Goal: Task Accomplishment & Management: Manage account settings

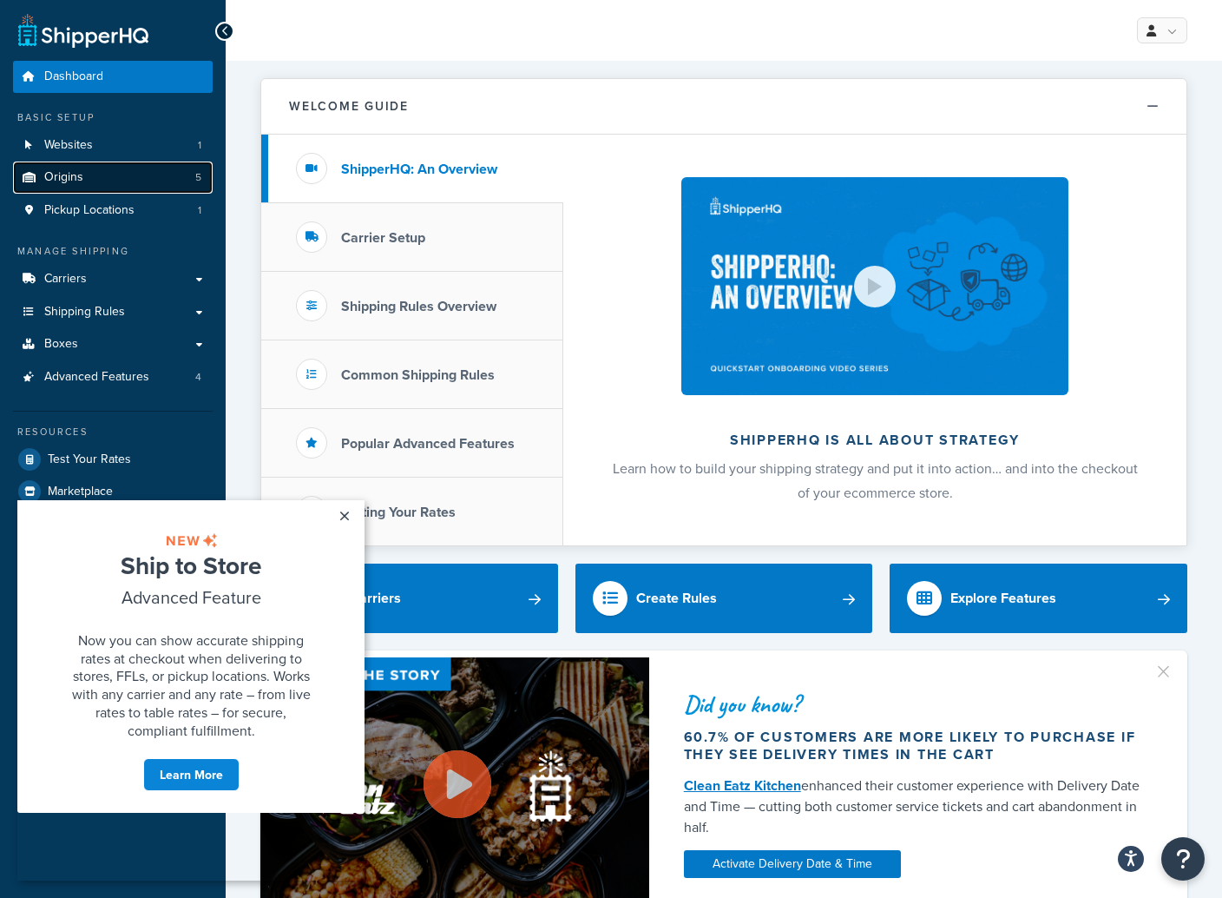
click at [90, 184] on link "Origins 5" at bounding box center [113, 177] width 200 height 32
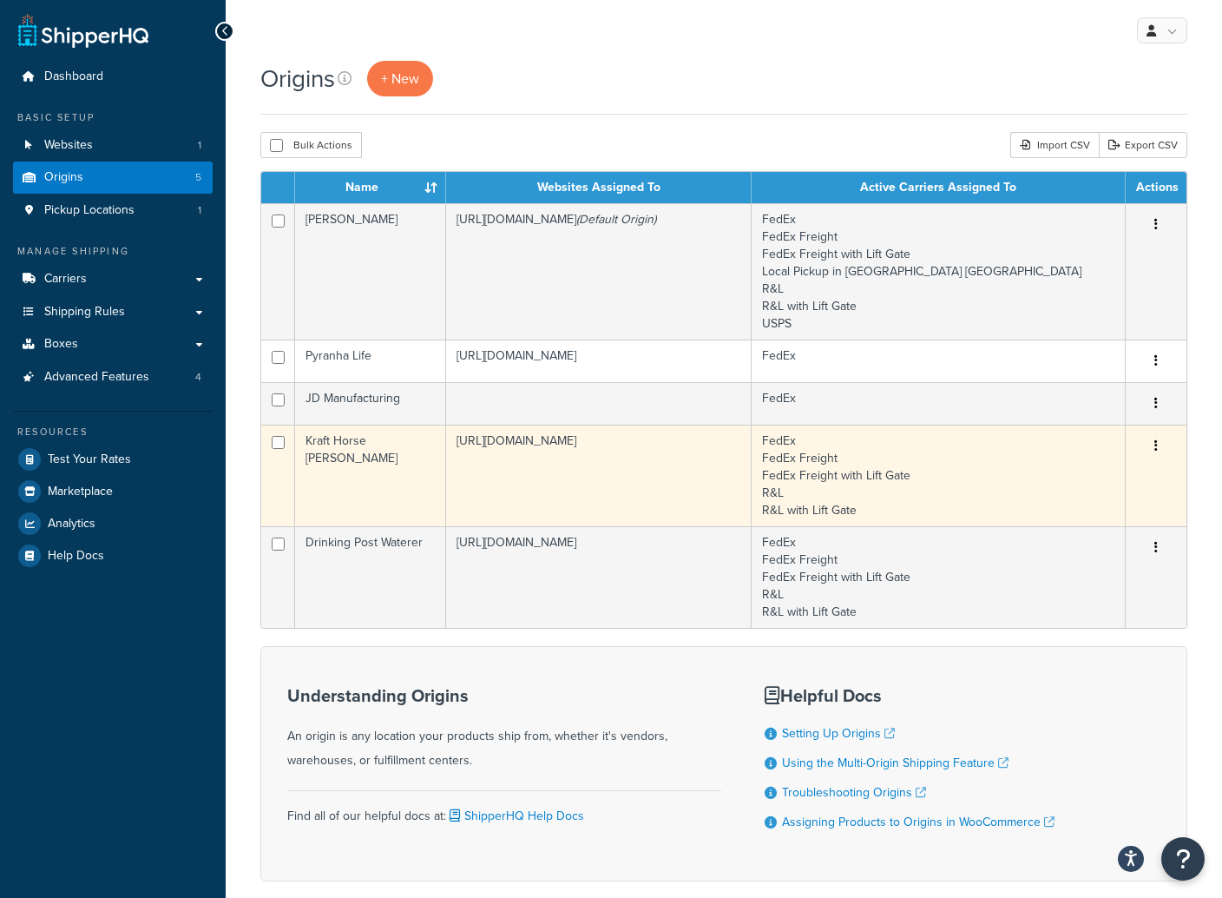
click at [1158, 445] on button "button" at bounding box center [1156, 446] width 24 height 28
click at [1059, 477] on link "Edit" at bounding box center [1098, 479] width 137 height 36
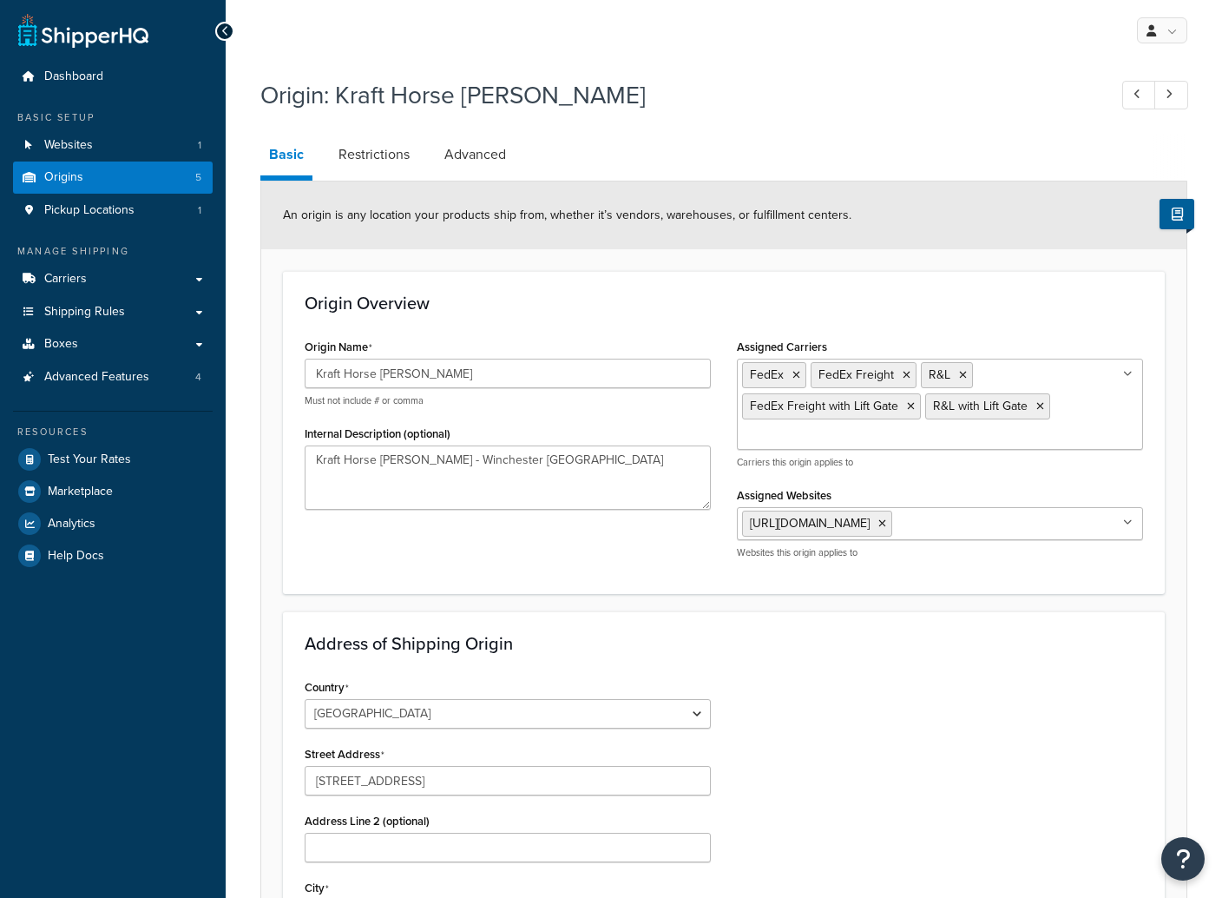
select select "17"
click at [353, 153] on link "Restrictions" at bounding box center [374, 155] width 89 height 42
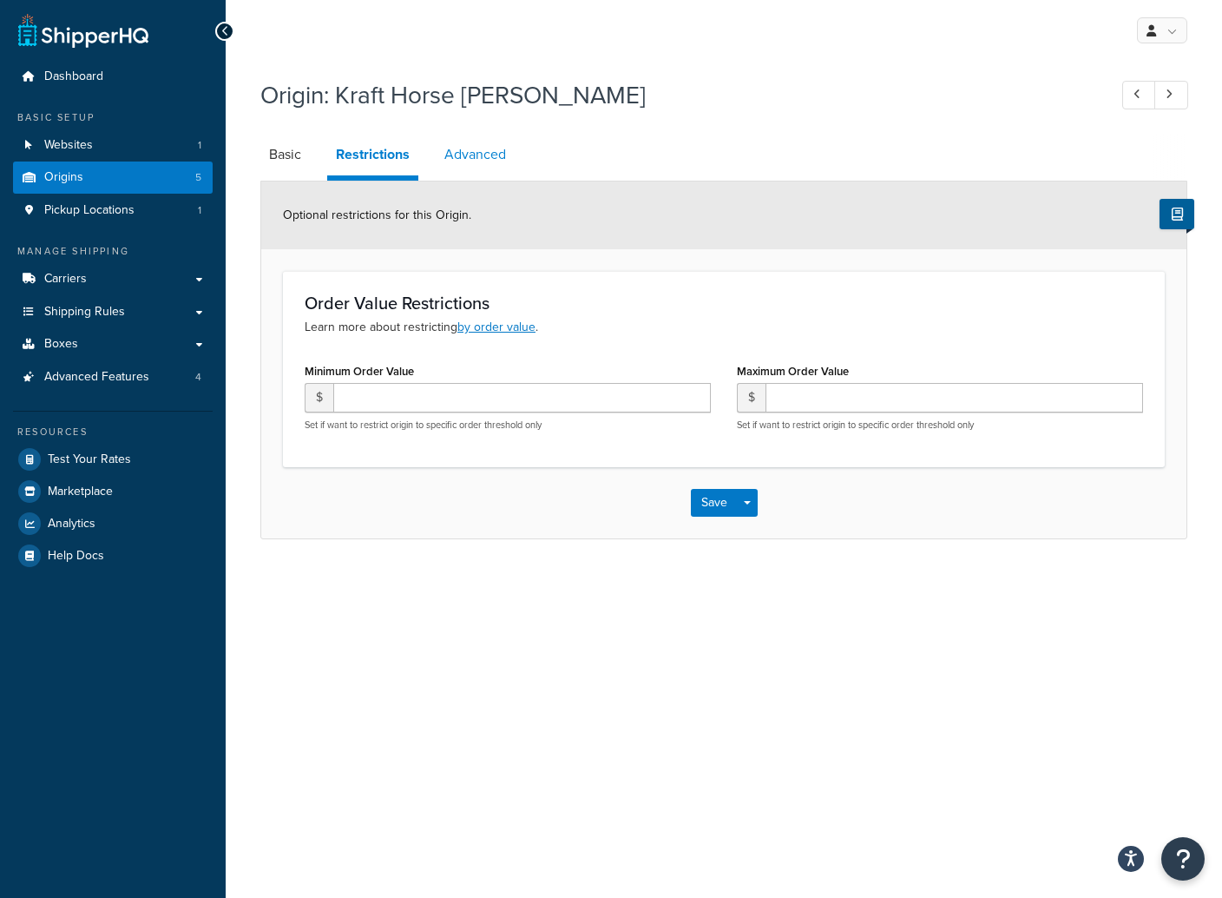
click at [483, 158] on link "Advanced" at bounding box center [475, 155] width 79 height 42
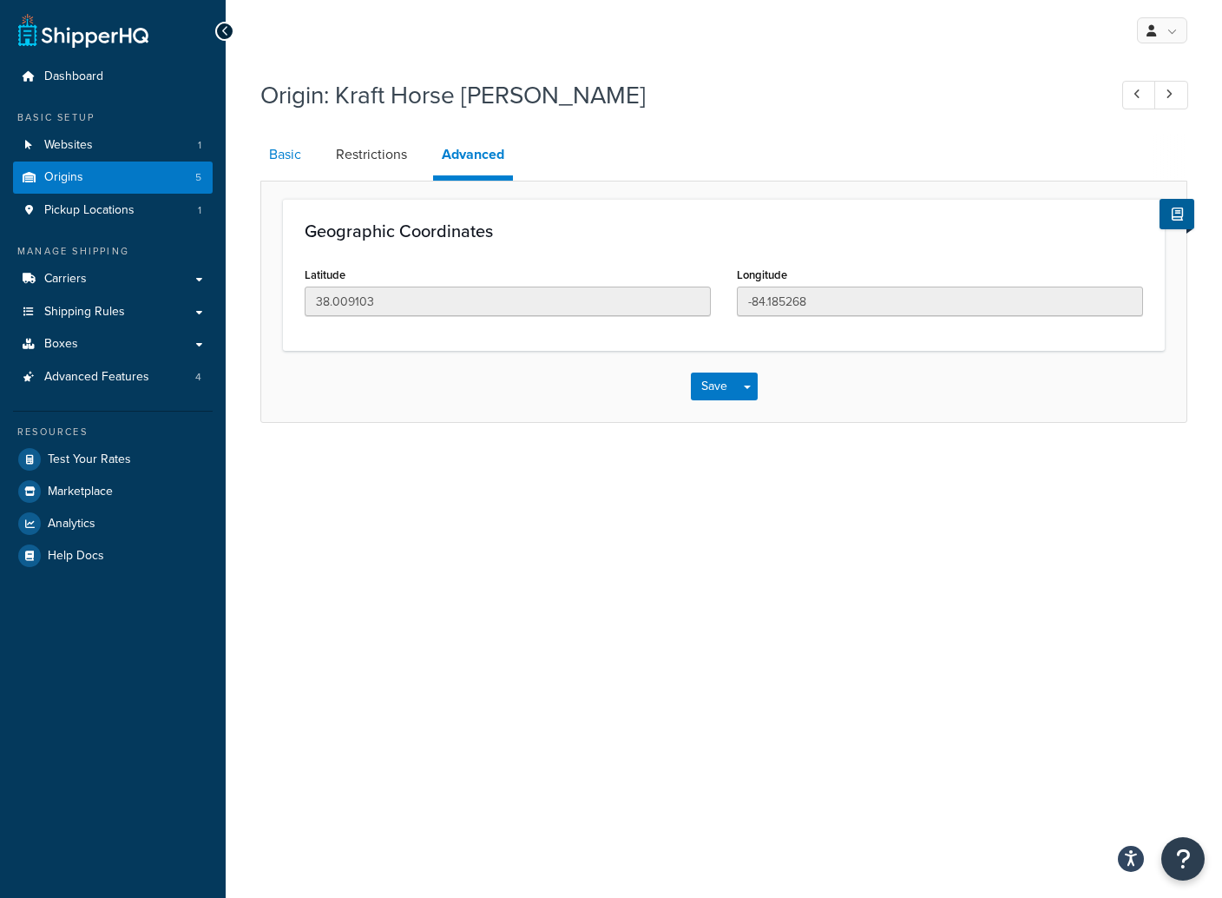
click at [273, 149] on link "Basic" at bounding box center [284, 155] width 49 height 42
select select "17"
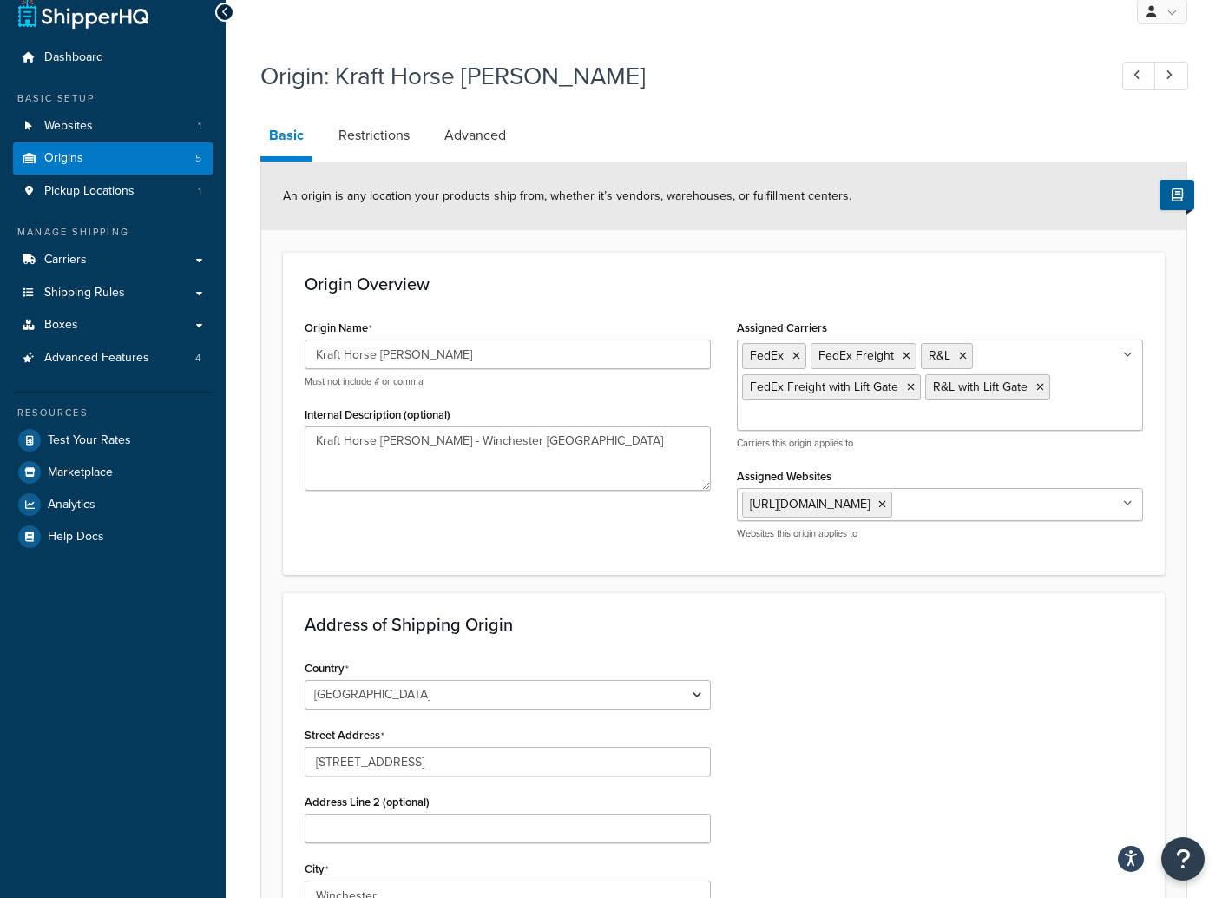
scroll to position [17, 0]
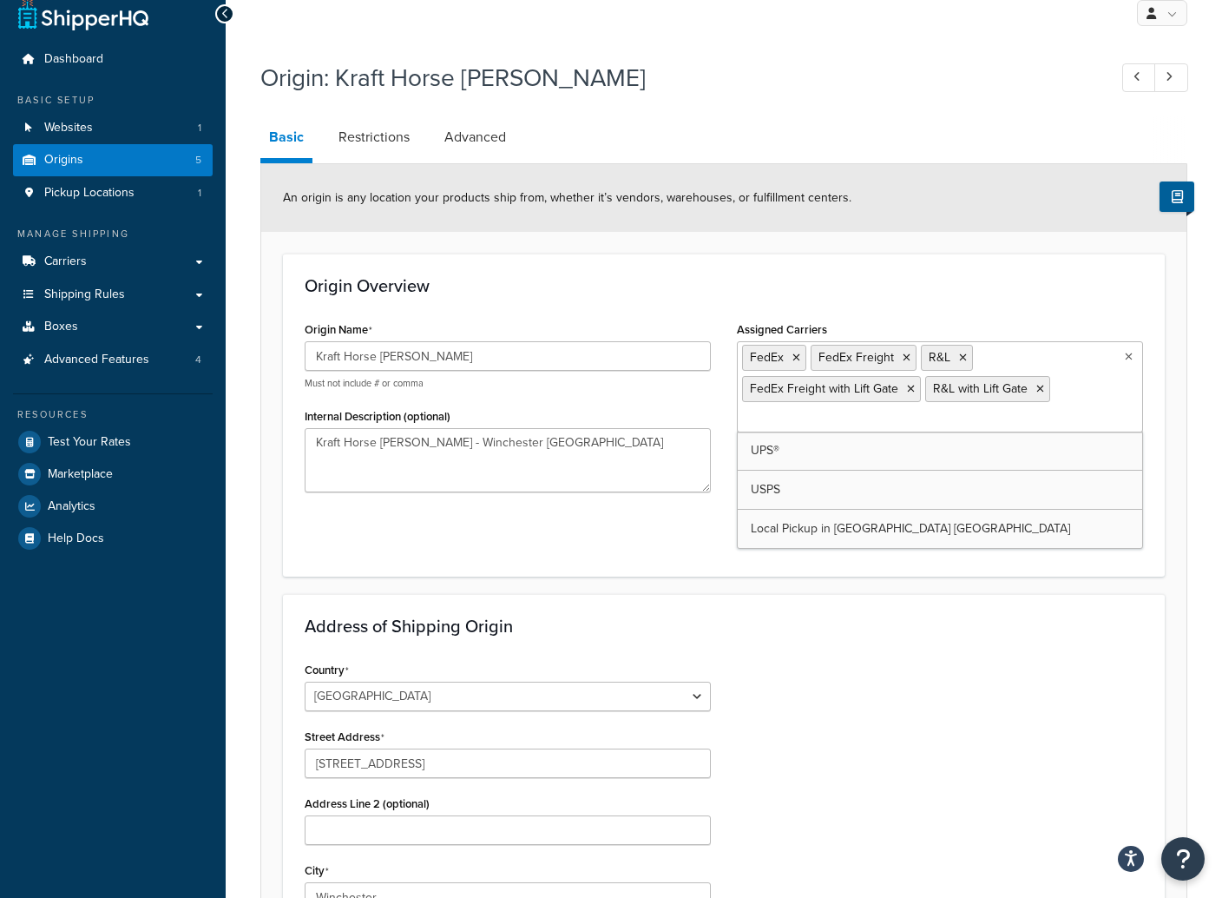
click at [1128, 404] on ul "FedEx FedEx Freight R&L FedEx Freight with Lift Gate R&L with Lift Gate" at bounding box center [940, 386] width 406 height 91
click at [1127, 654] on div "Address of Shipping Origin Country United States United Kingdom Afghanistan Åla…" at bounding box center [724, 856] width 882 height 525
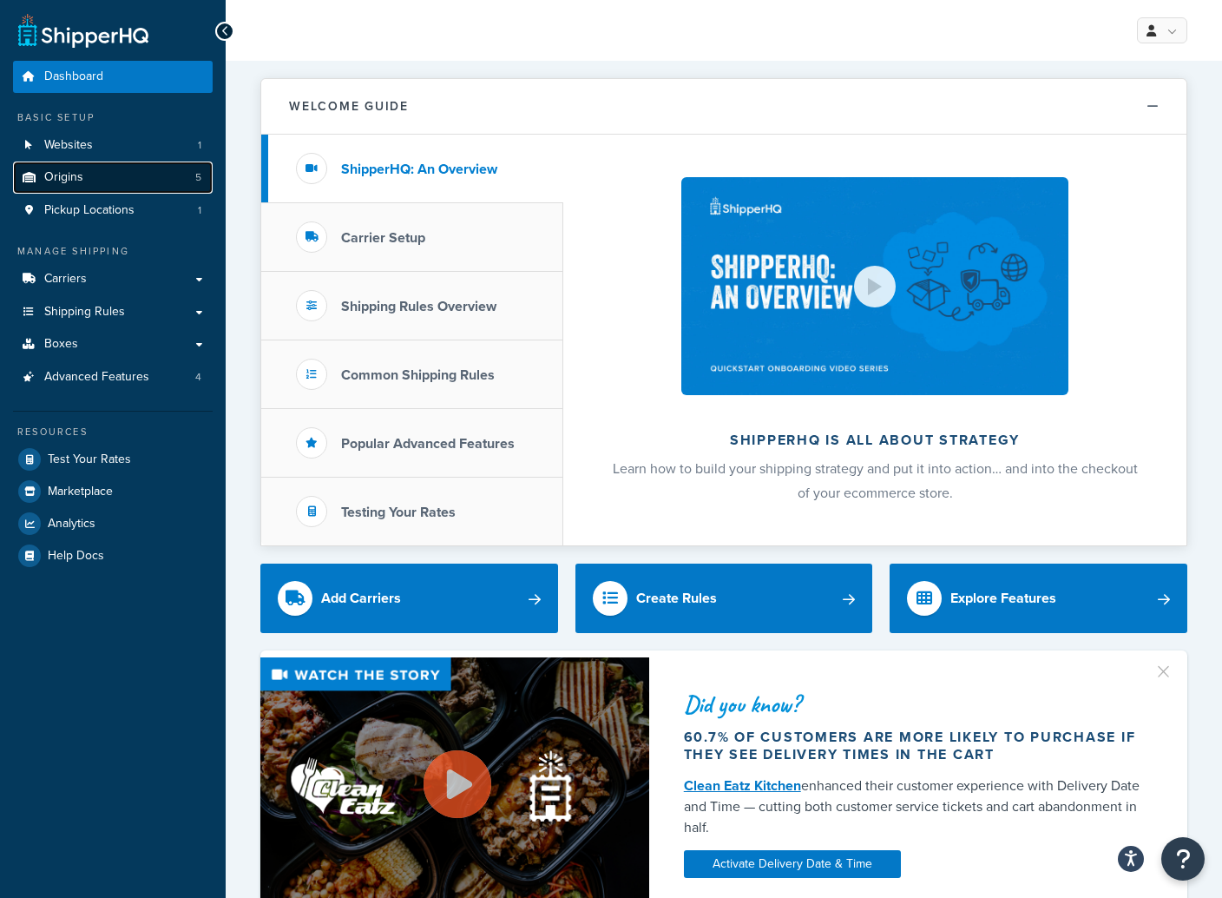
click at [65, 179] on span "Origins" at bounding box center [63, 177] width 39 height 15
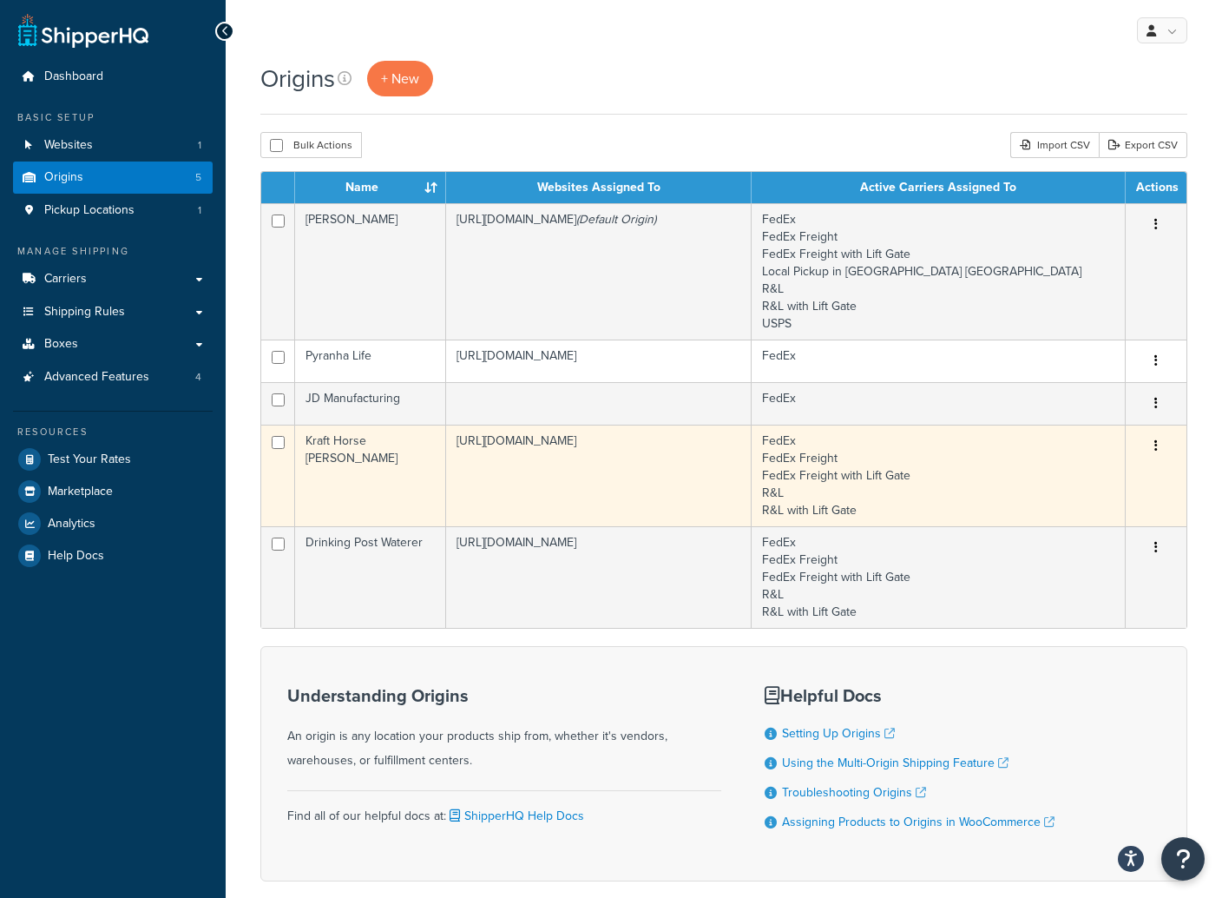
click at [416, 444] on td "Kraft Horse [PERSON_NAME]" at bounding box center [370, 475] width 151 height 102
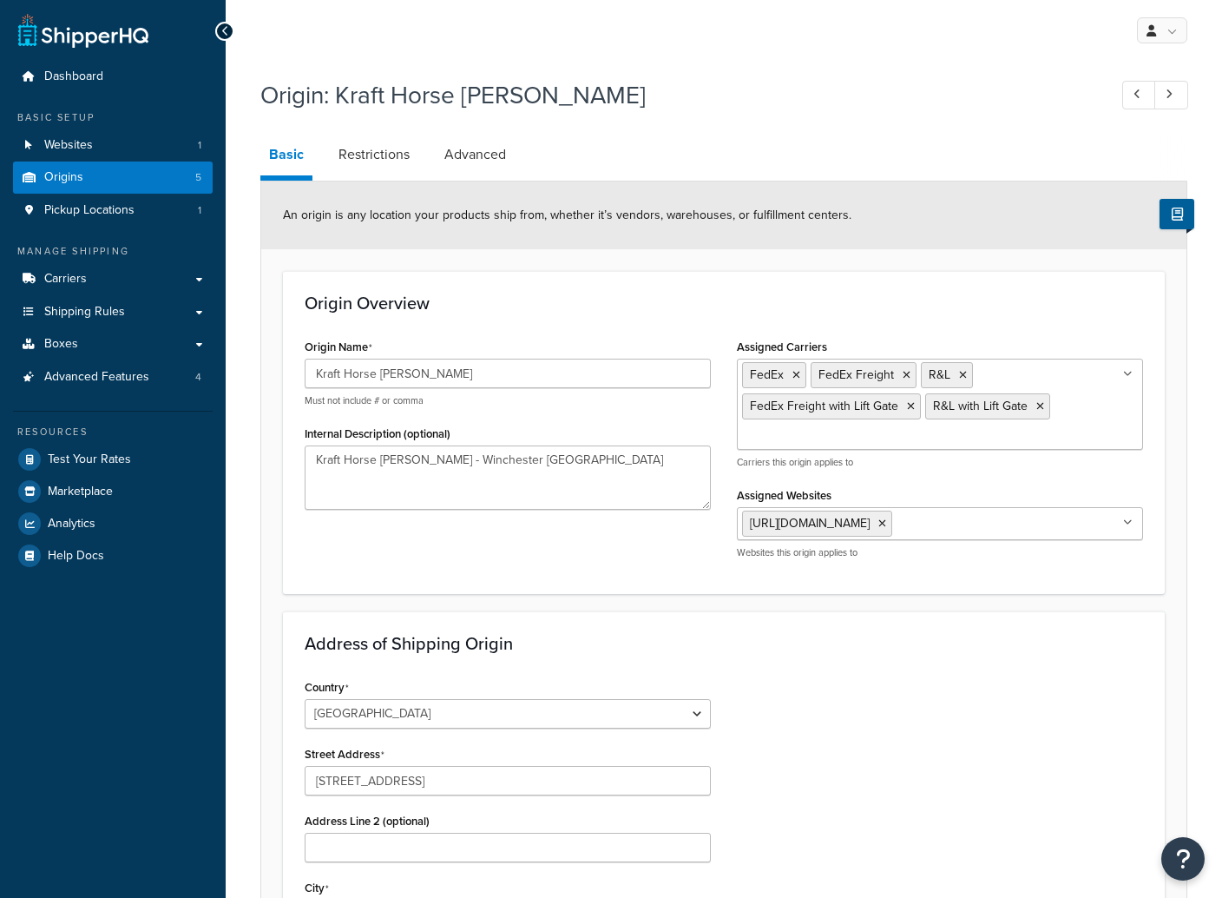
select select "17"
click at [491, 368] on input "Kraft Horse [PERSON_NAME]" at bounding box center [508, 373] width 406 height 30
drag, startPoint x: 492, startPoint y: 374, endPoint x: 266, endPoint y: 372, distance: 225.7
click at [266, 372] on form "An origin is any location your products ship from, whether it’s vendors, wareho…" at bounding box center [723, 694] width 925 height 1026
click at [252, 552] on div "Origin: Kraft Horse Walker Basic Restrictions Advanced An origin is any locatio…" at bounding box center [724, 660] width 996 height 1182
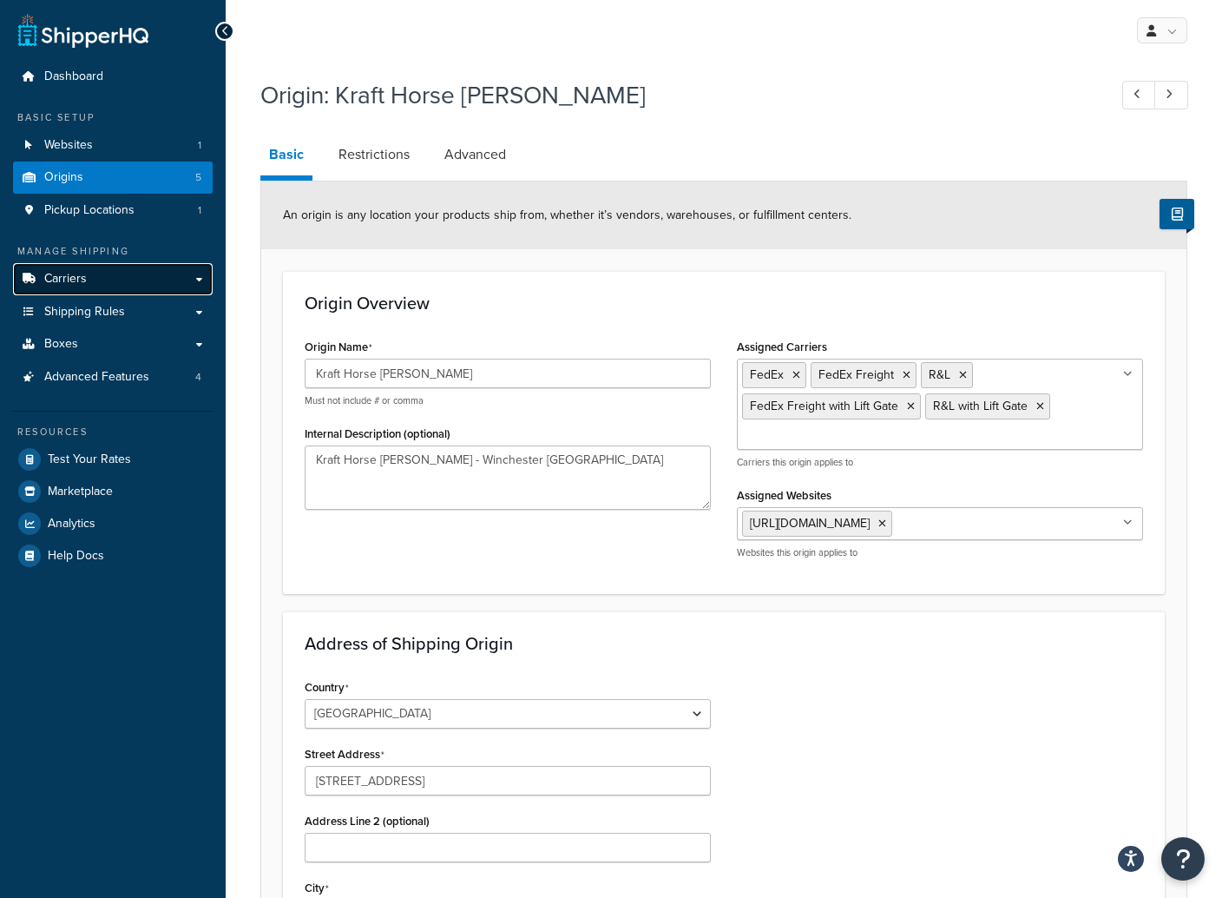
click at [77, 281] on span "Carriers" at bounding box center [65, 279] width 43 height 15
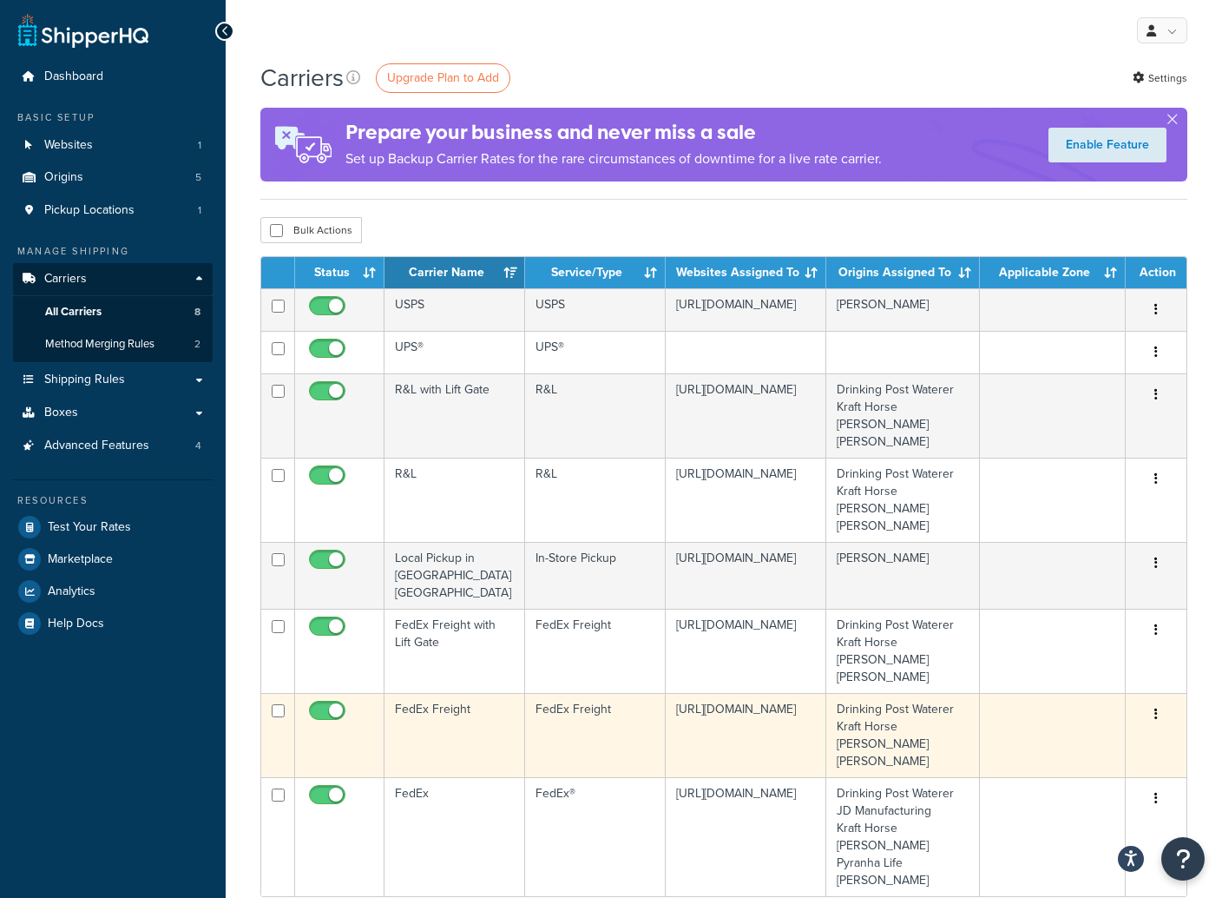
click at [1157, 707] on icon "button" at bounding box center [1155, 713] width 3 height 12
click at [1053, 674] on link "Edit" at bounding box center [1085, 680] width 137 height 36
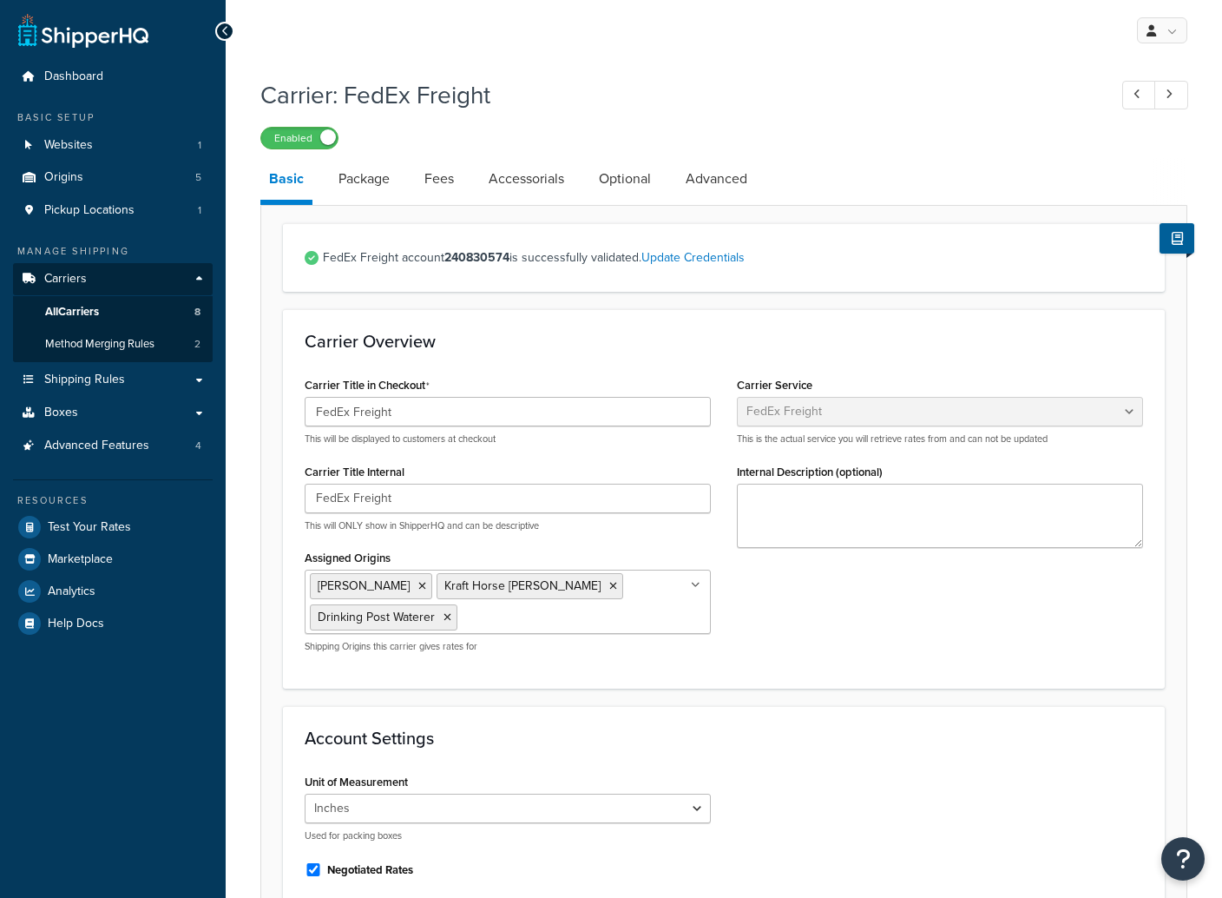
select select "fedExFreight"
click at [350, 183] on link "Package" at bounding box center [364, 179] width 69 height 42
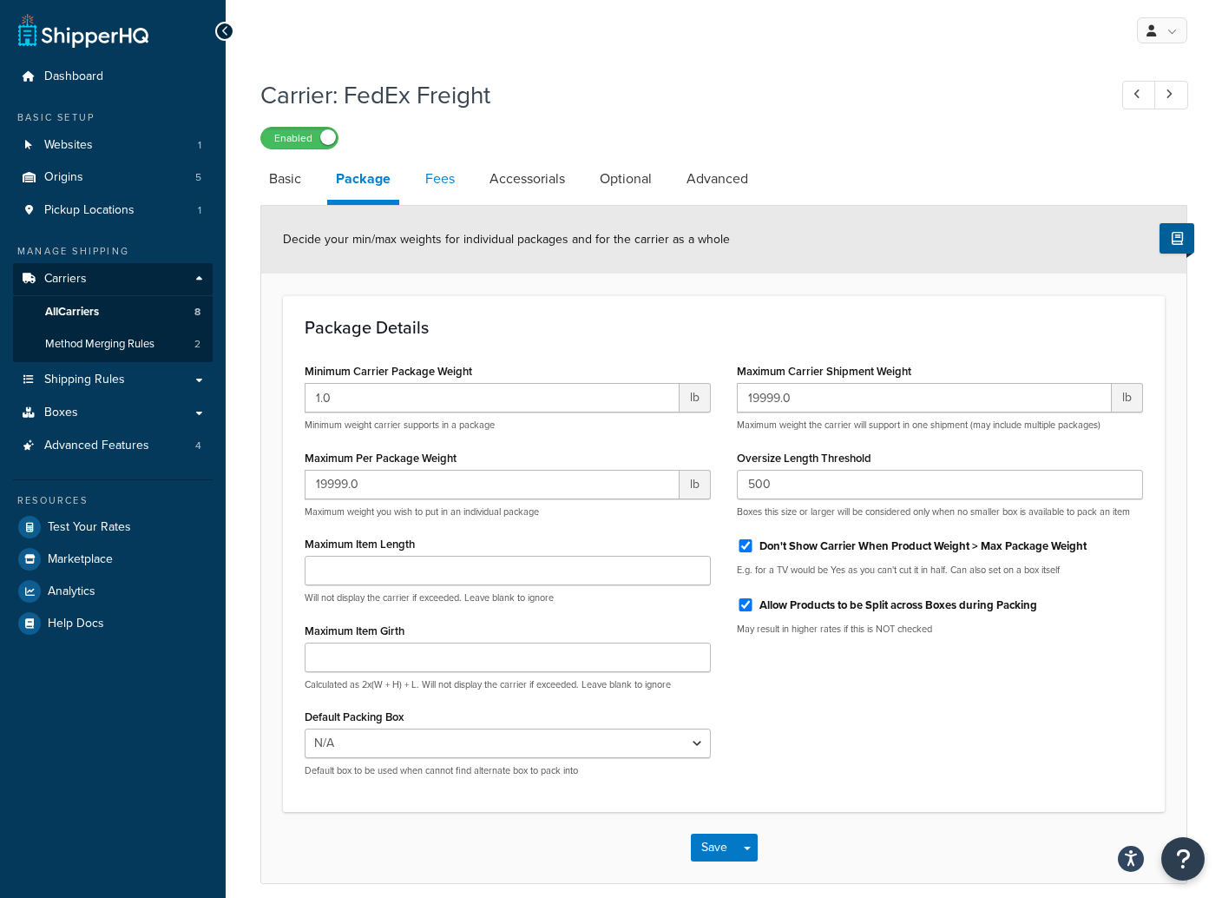
click at [432, 177] on link "Fees" at bounding box center [440, 179] width 47 height 42
select select "AFTER"
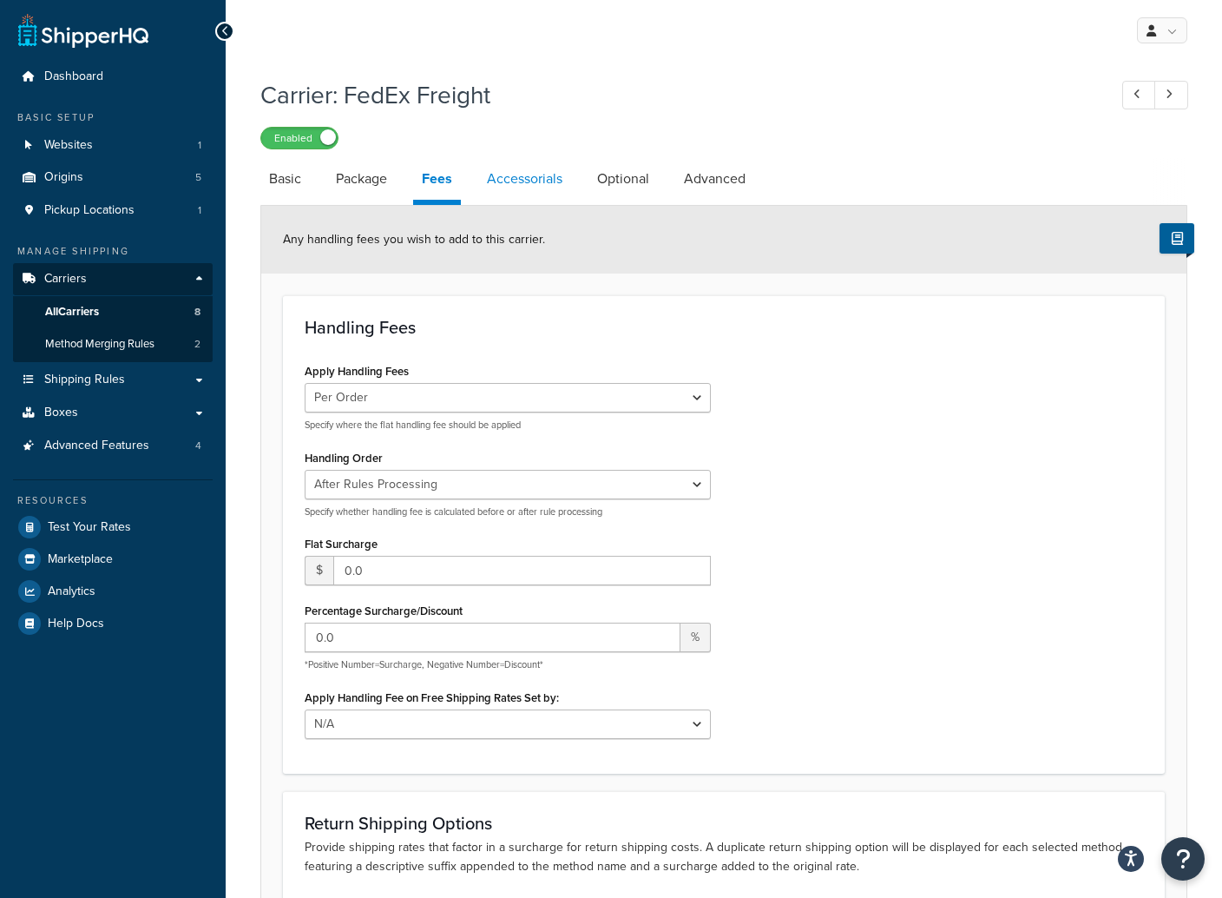
click at [526, 184] on link "Accessorials" at bounding box center [524, 179] width 93 height 42
select select "residential"
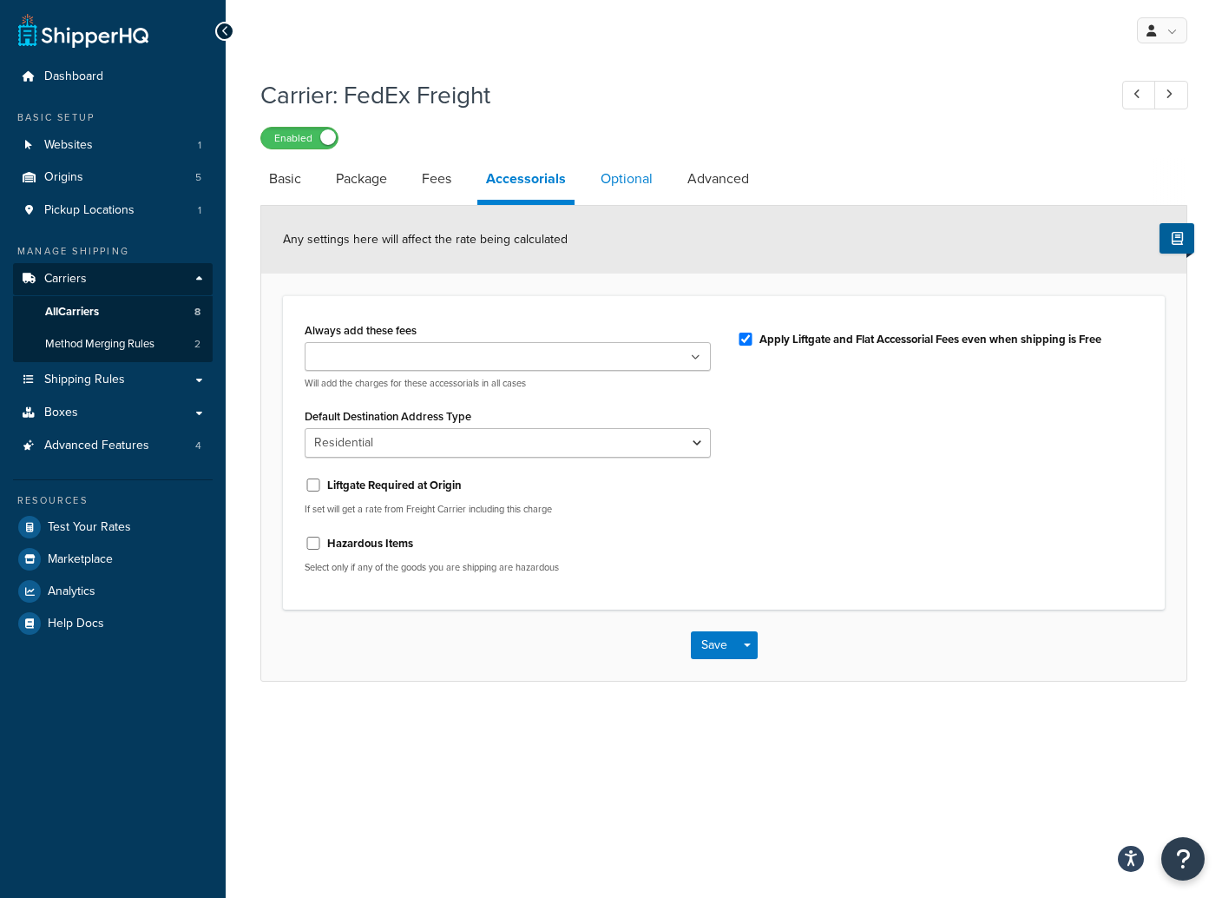
click at [611, 182] on link "Optional" at bounding box center [626, 179] width 69 height 42
select select "55"
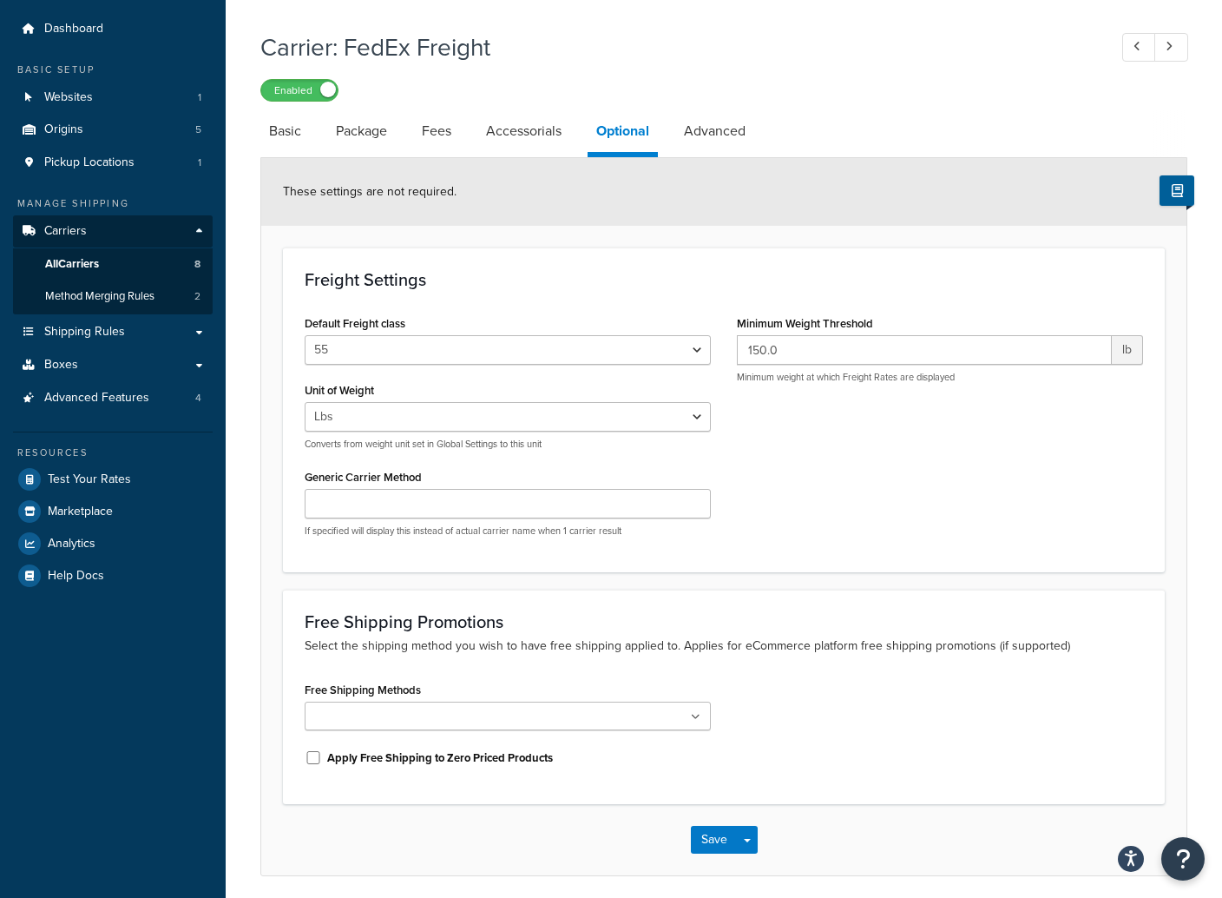
scroll to position [33, 0]
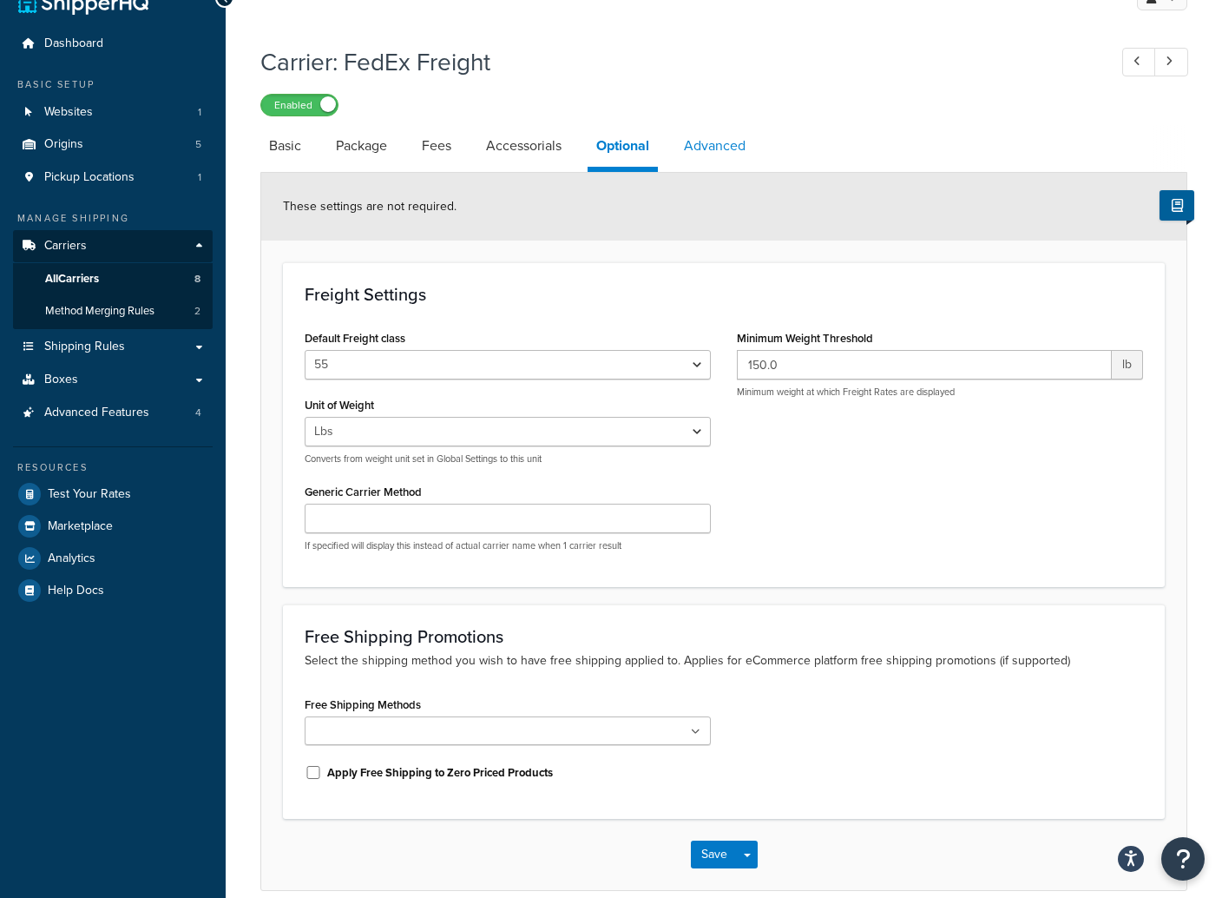
click at [718, 148] on link "Advanced" at bounding box center [714, 146] width 79 height 42
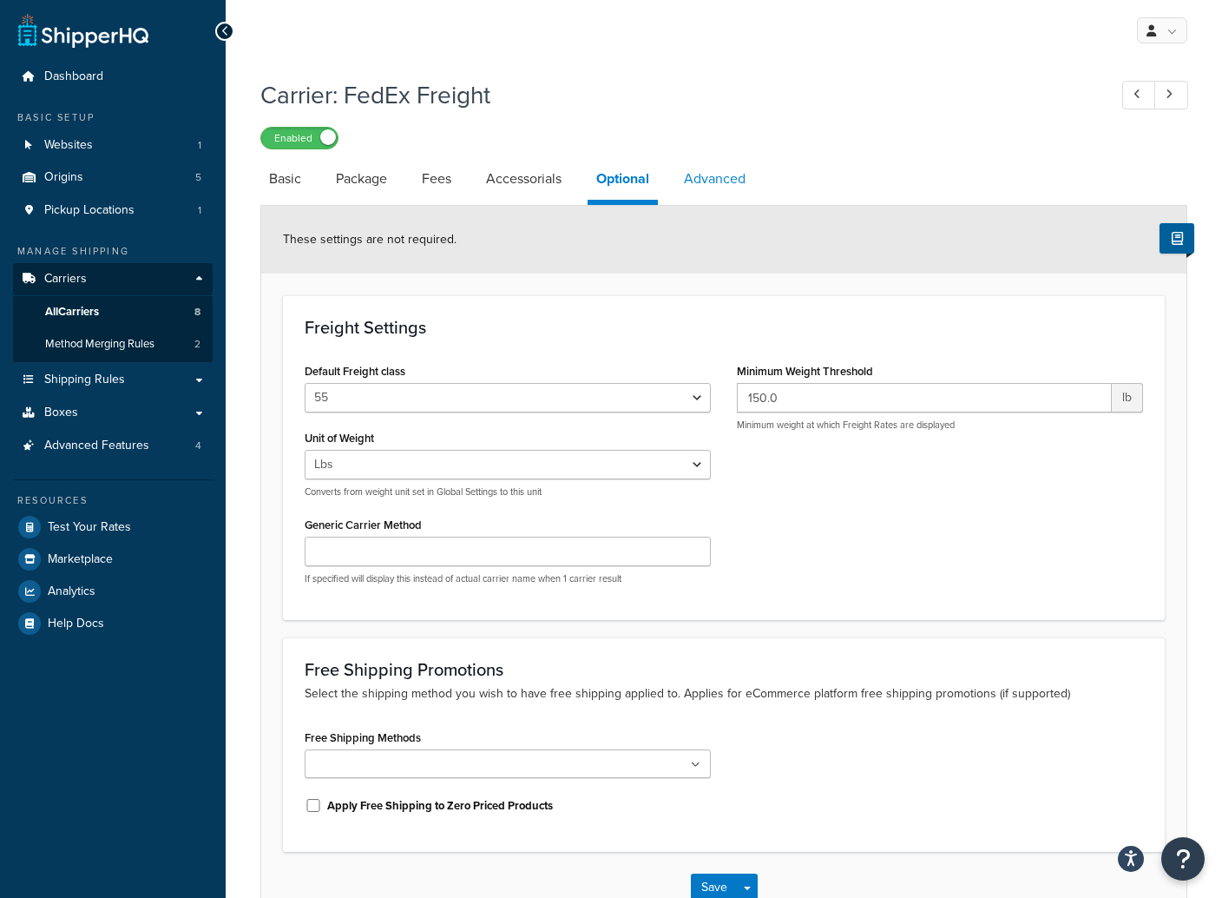
select select "false"
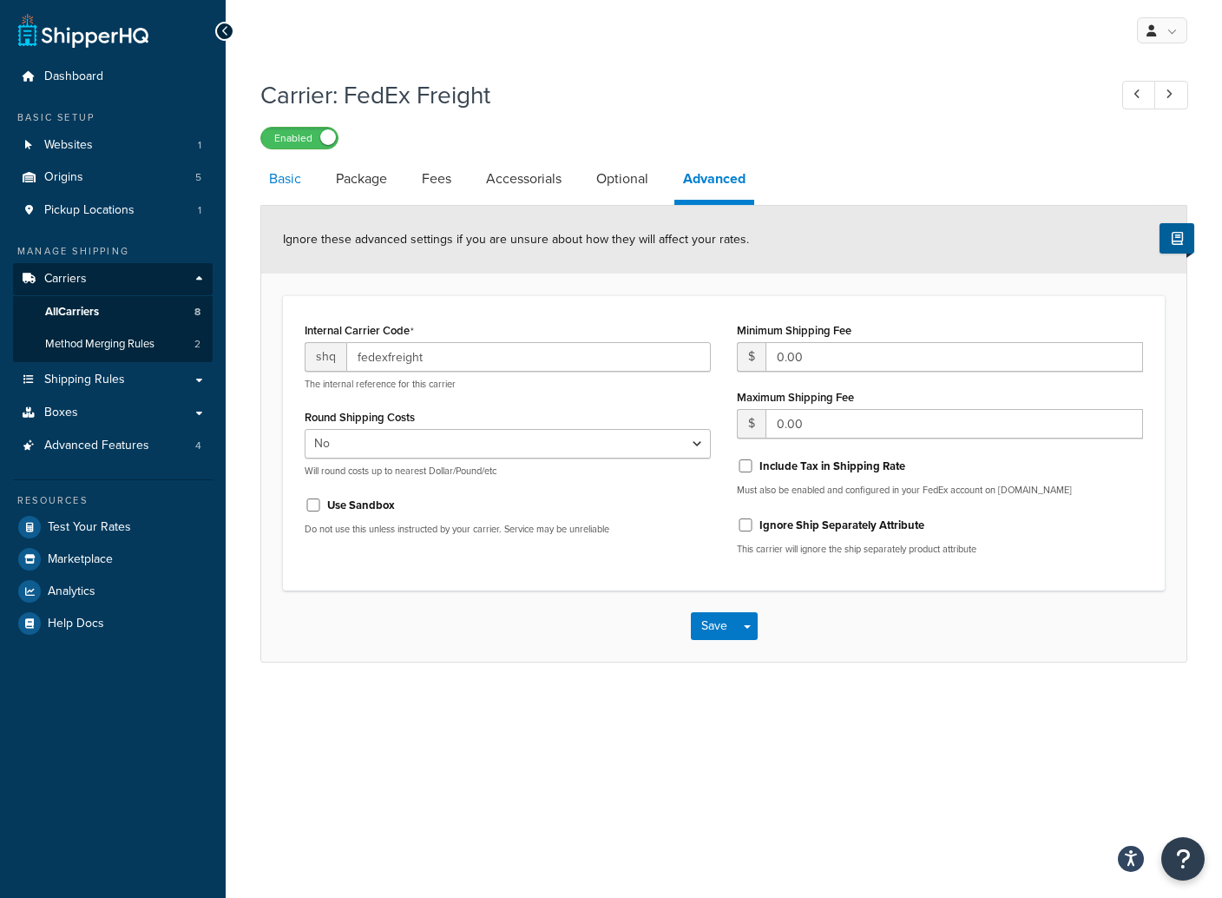
click at [272, 177] on link "Basic" at bounding box center [284, 179] width 49 height 42
select select "fedExFreight"
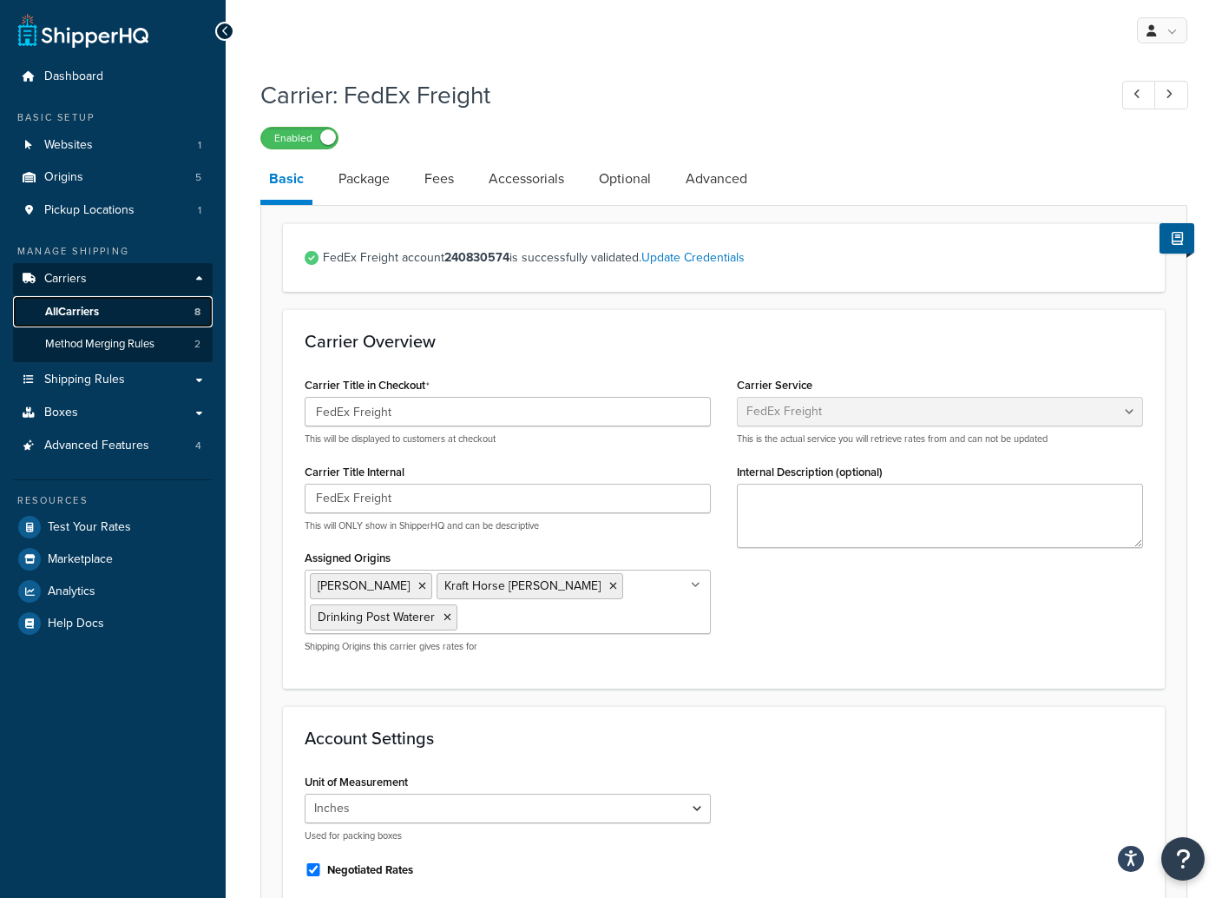
click at [85, 310] on span "All Carriers" at bounding box center [72, 312] width 54 height 15
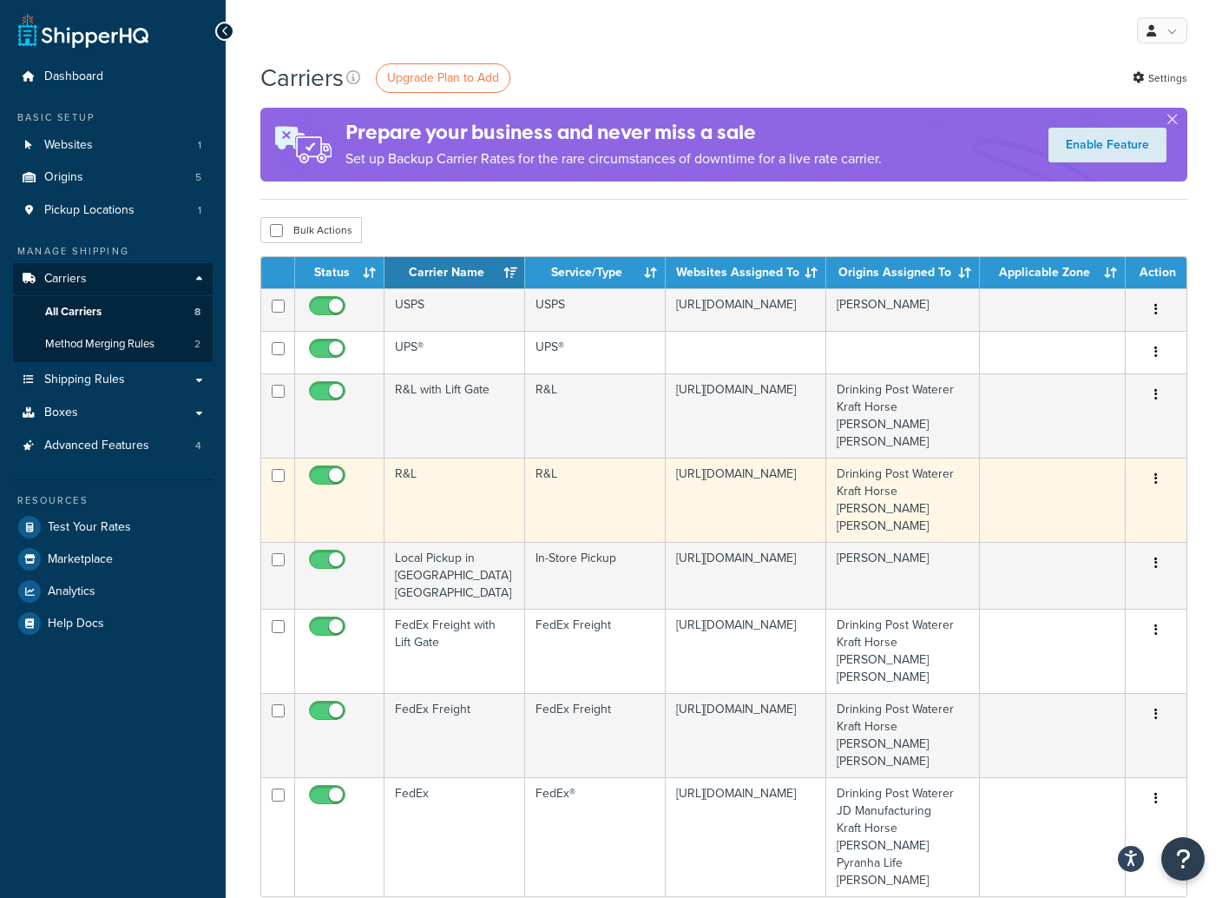
scroll to position [1, 0]
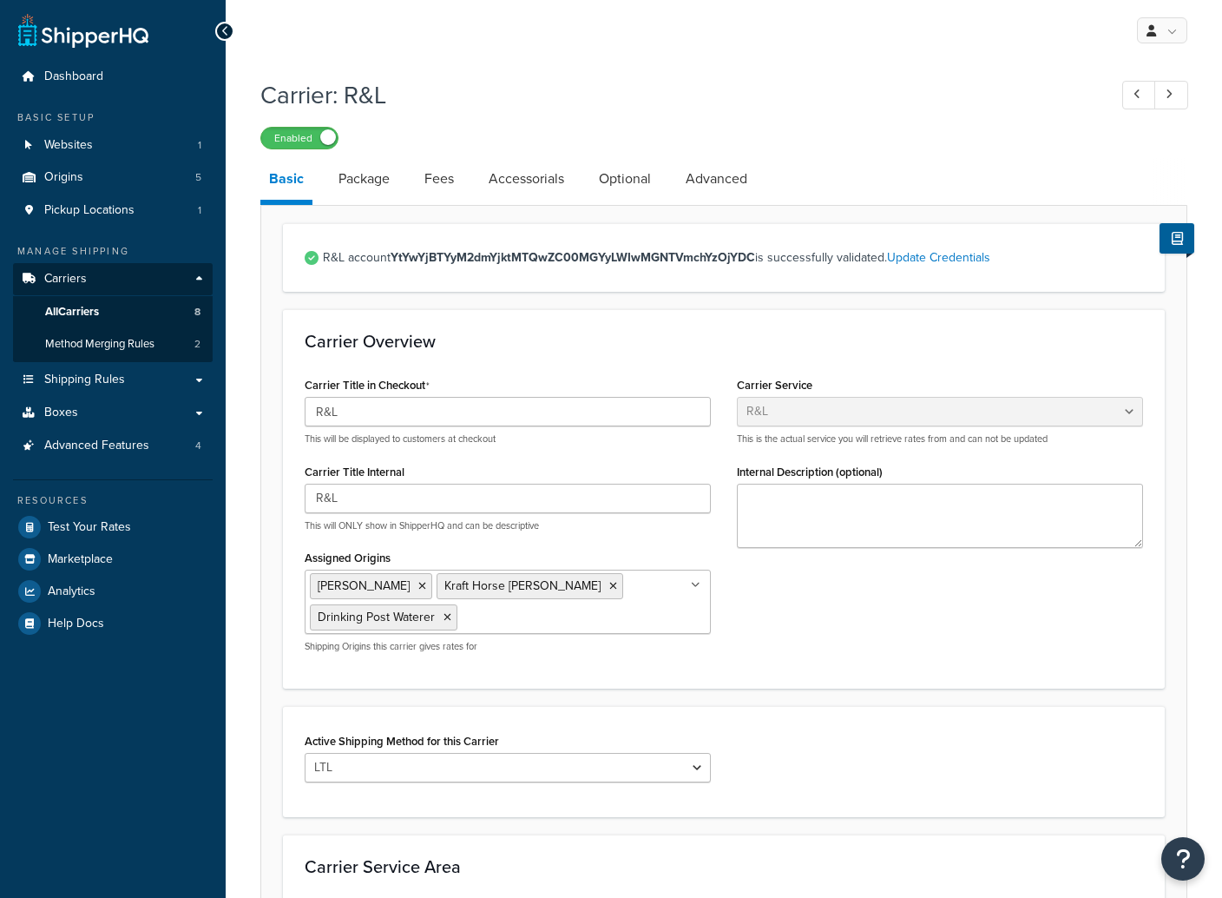
select select "rlFreight"
click at [372, 184] on link "Package" at bounding box center [364, 179] width 69 height 42
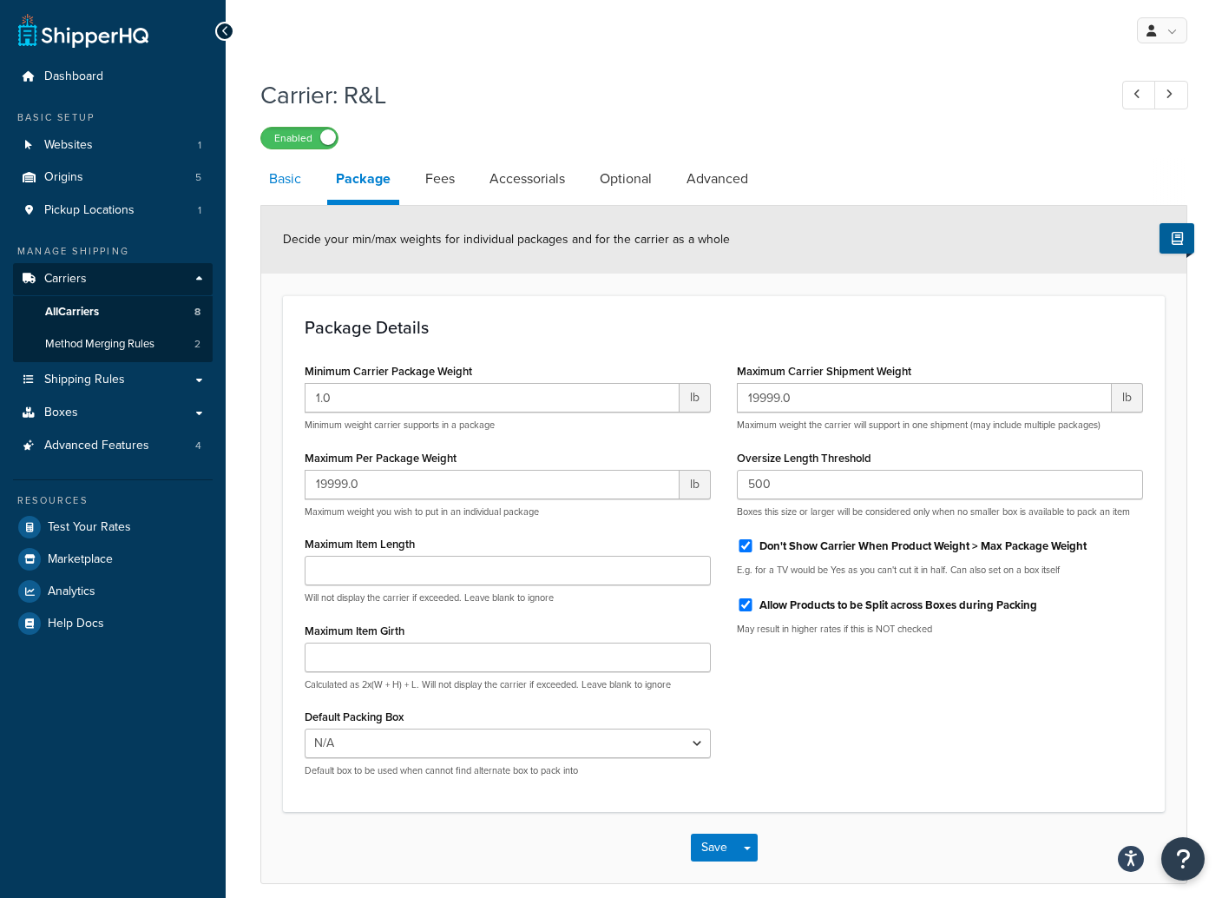
click at [273, 179] on link "Basic" at bounding box center [284, 179] width 49 height 42
select select "rlFreight"
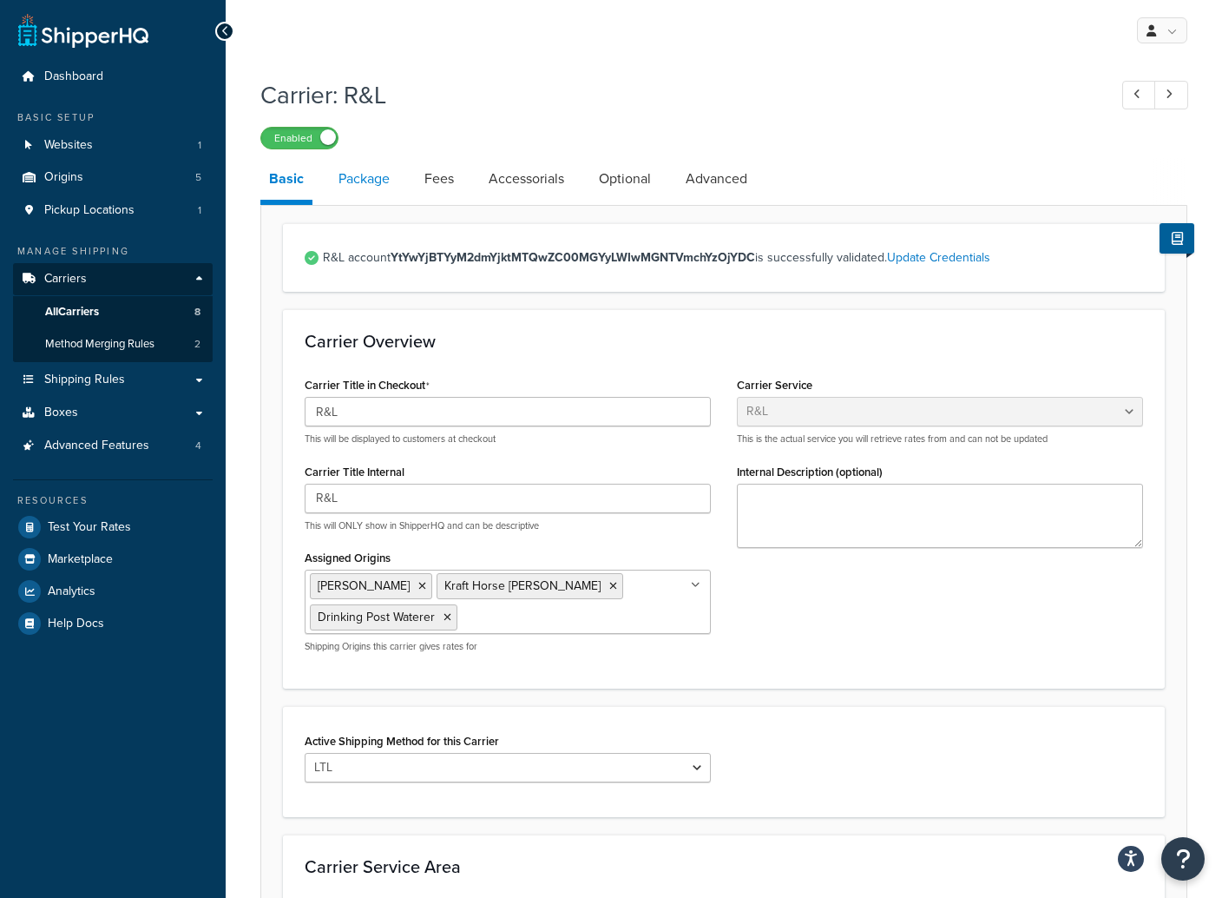
click at [371, 178] on link "Package" at bounding box center [364, 179] width 69 height 42
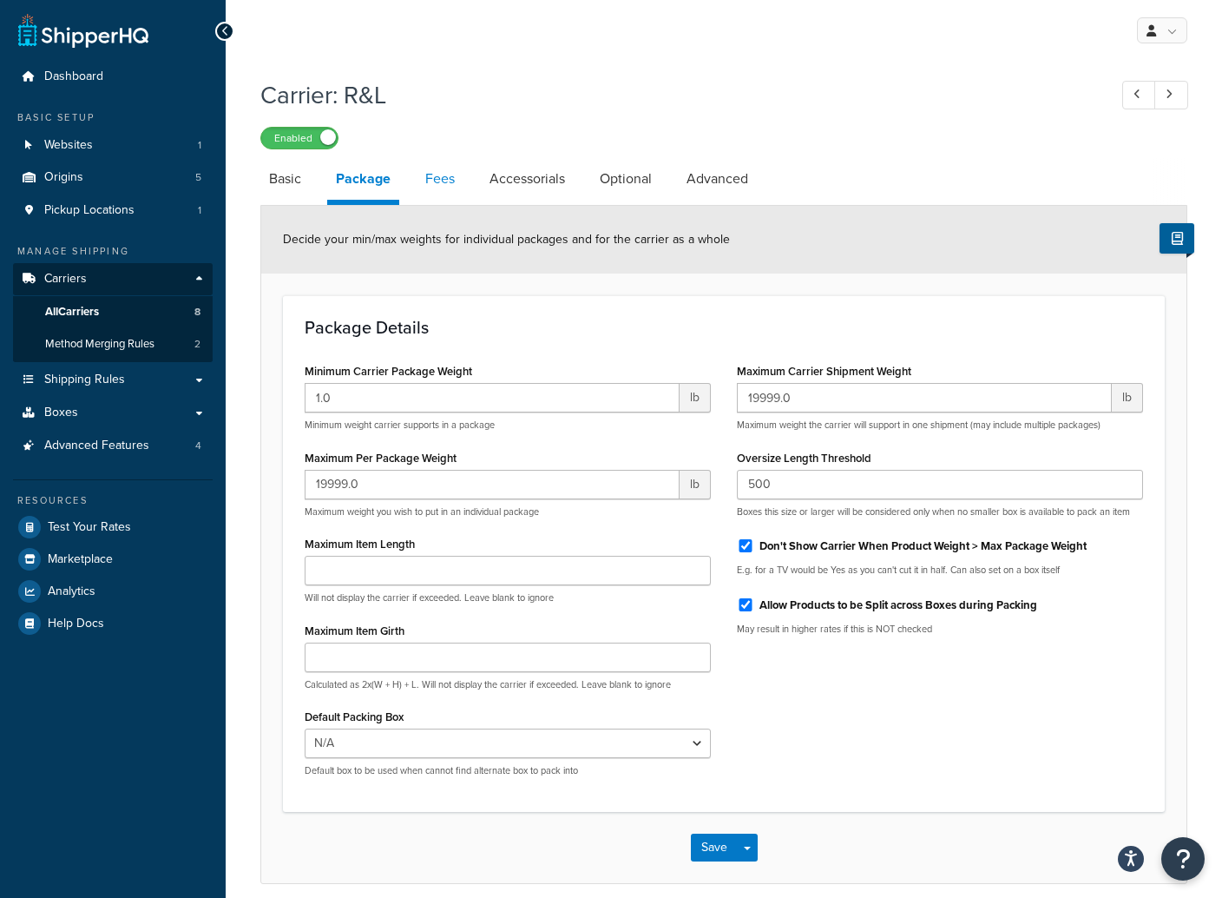
click at [431, 182] on link "Fees" at bounding box center [440, 179] width 47 height 42
select select "AFTER"
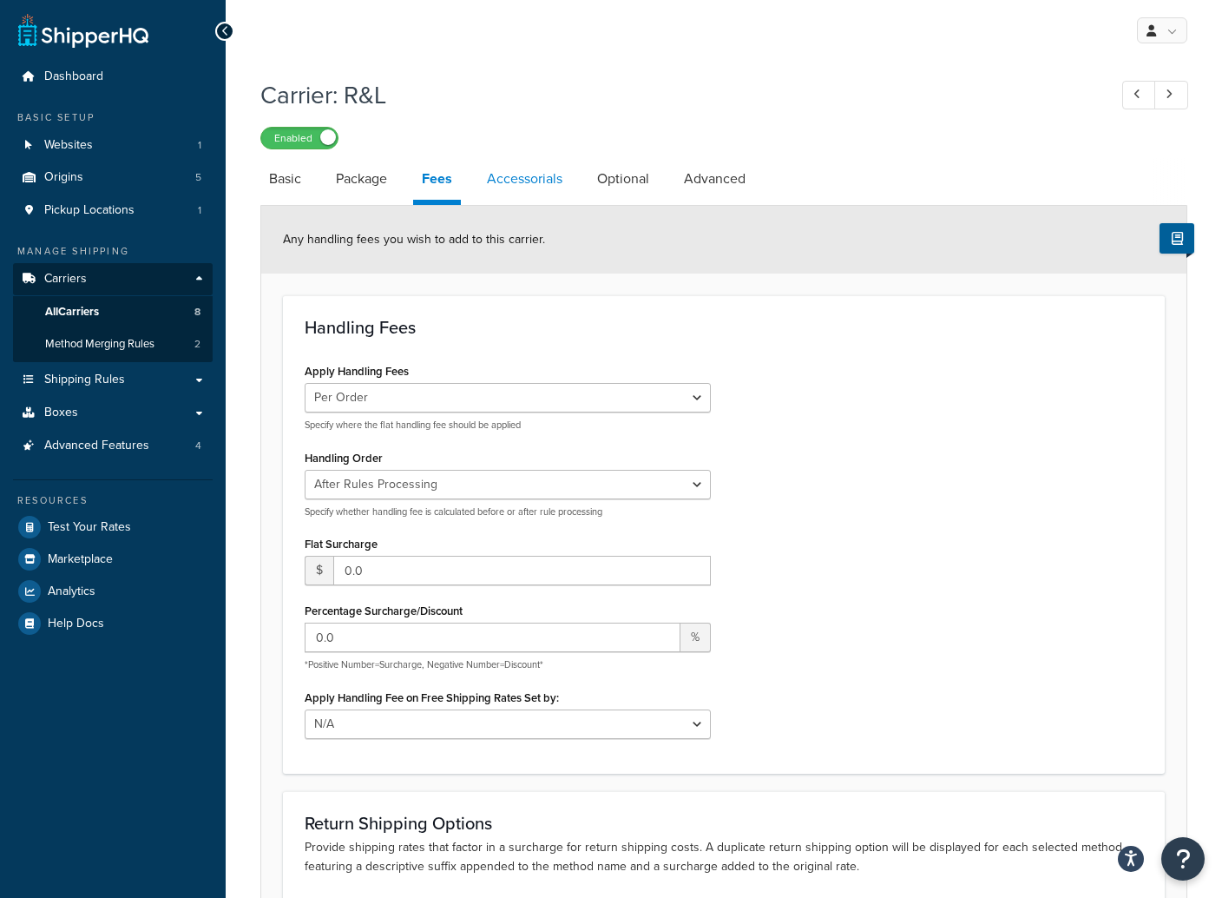
click at [552, 178] on link "Accessorials" at bounding box center [524, 179] width 93 height 42
select select "residential"
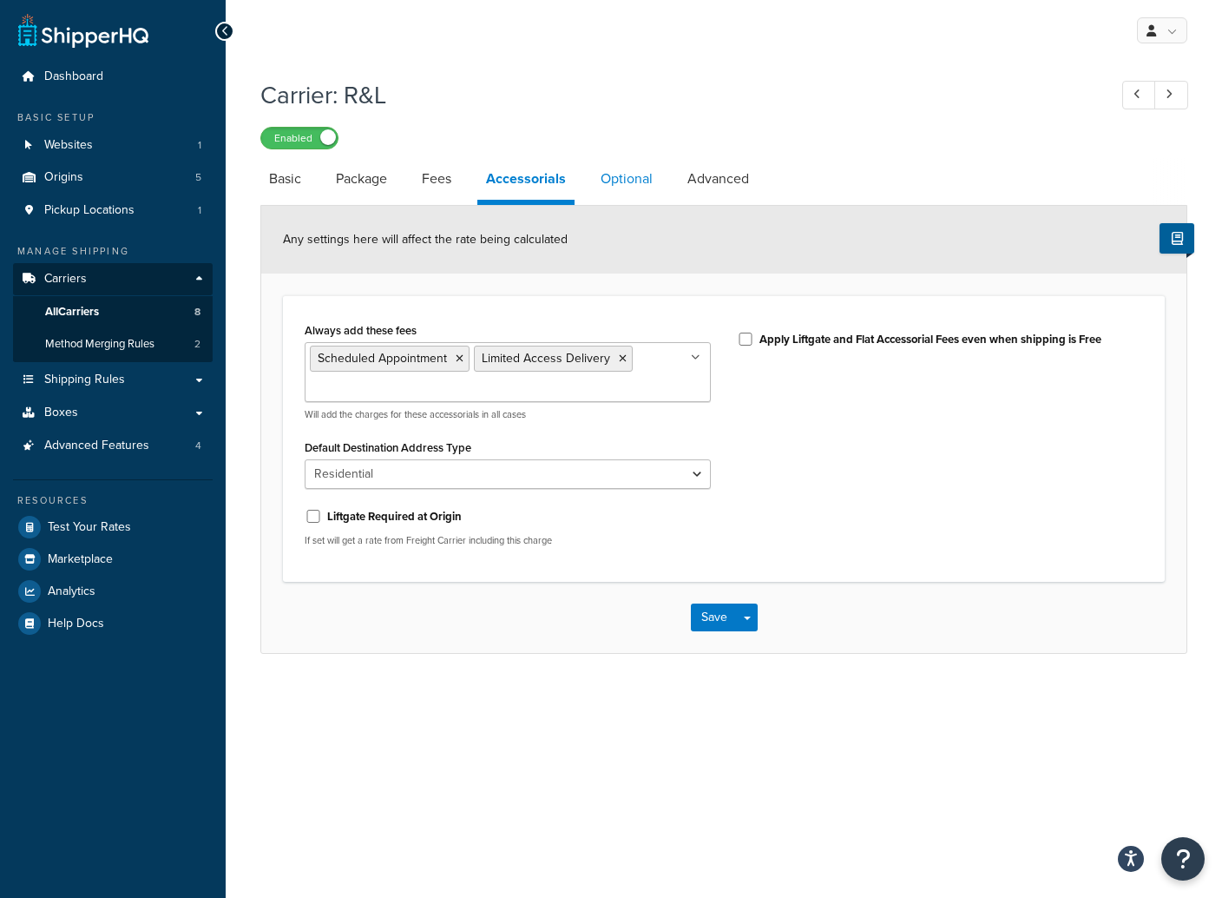
click at [618, 175] on link "Optional" at bounding box center [626, 179] width 69 height 42
select select "55"
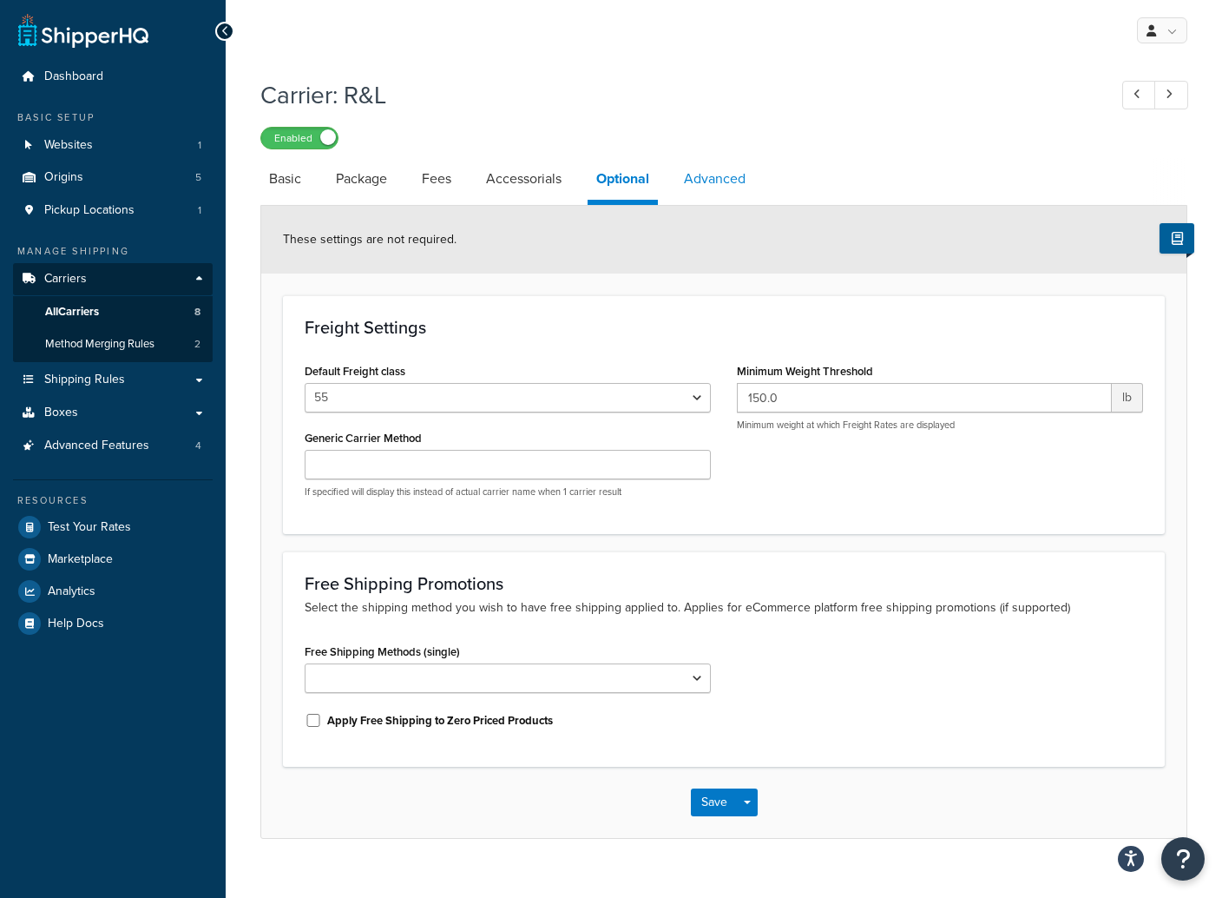
click at [710, 178] on link "Advanced" at bounding box center [714, 179] width 79 height 42
select select "false"
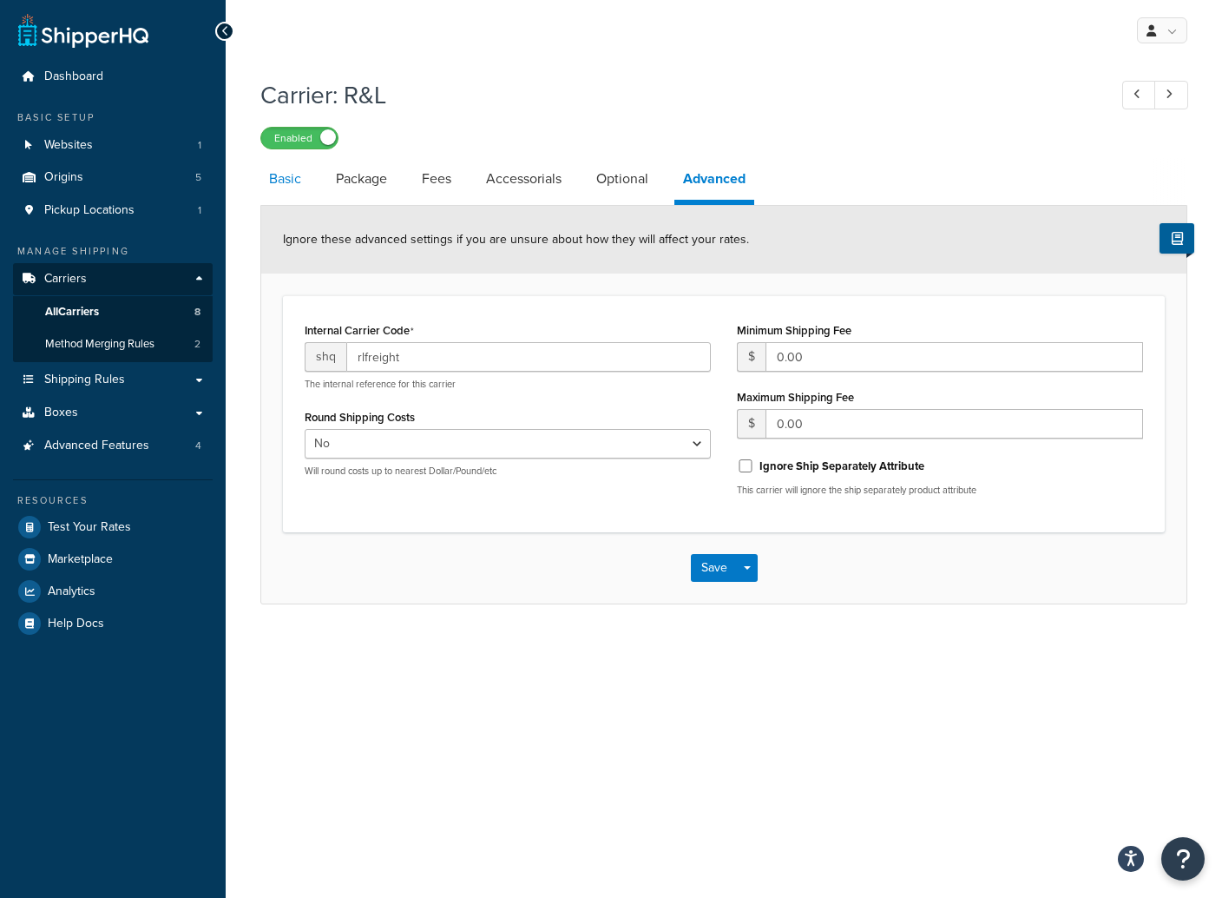
click at [282, 178] on link "Basic" at bounding box center [284, 179] width 49 height 42
select select "rlFreight"
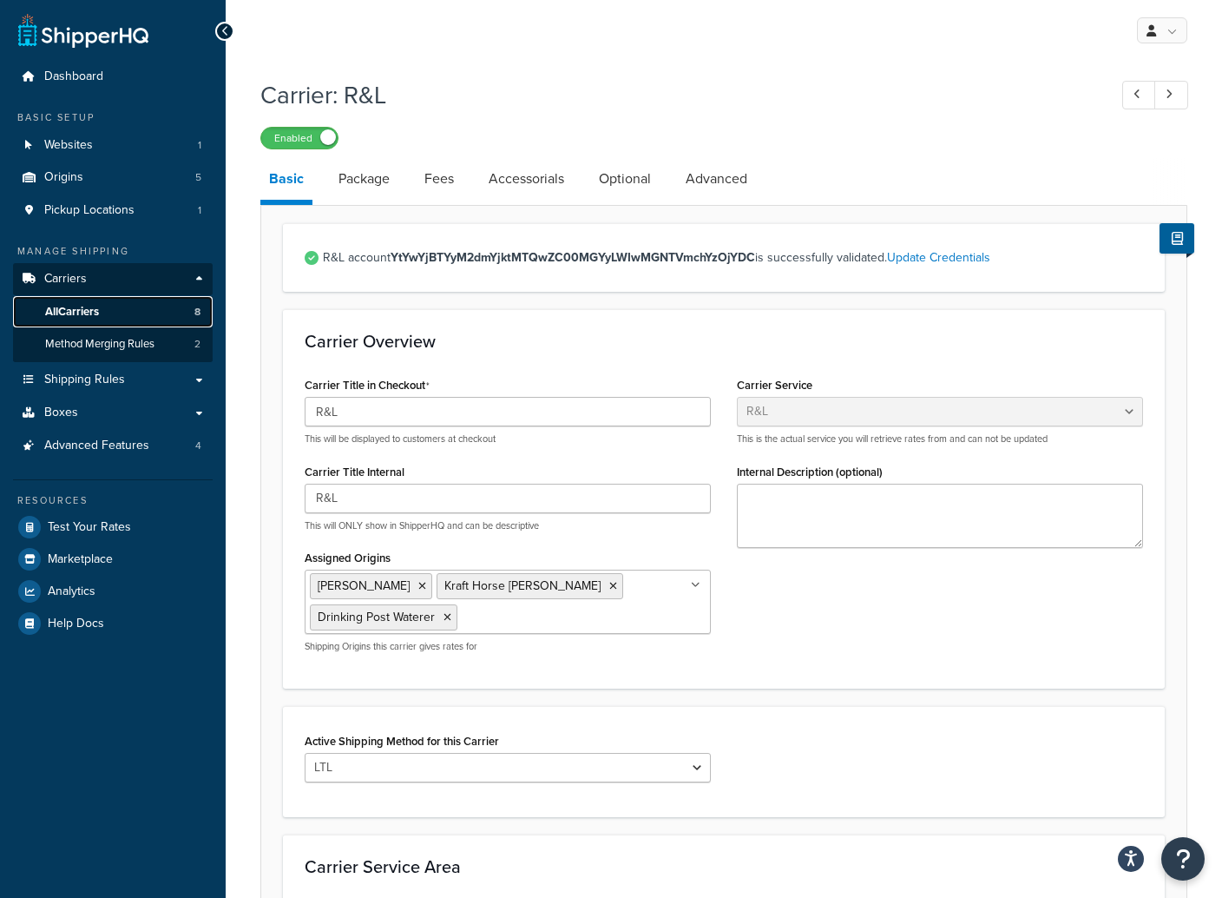
click at [76, 309] on span "All Carriers" at bounding box center [72, 312] width 54 height 15
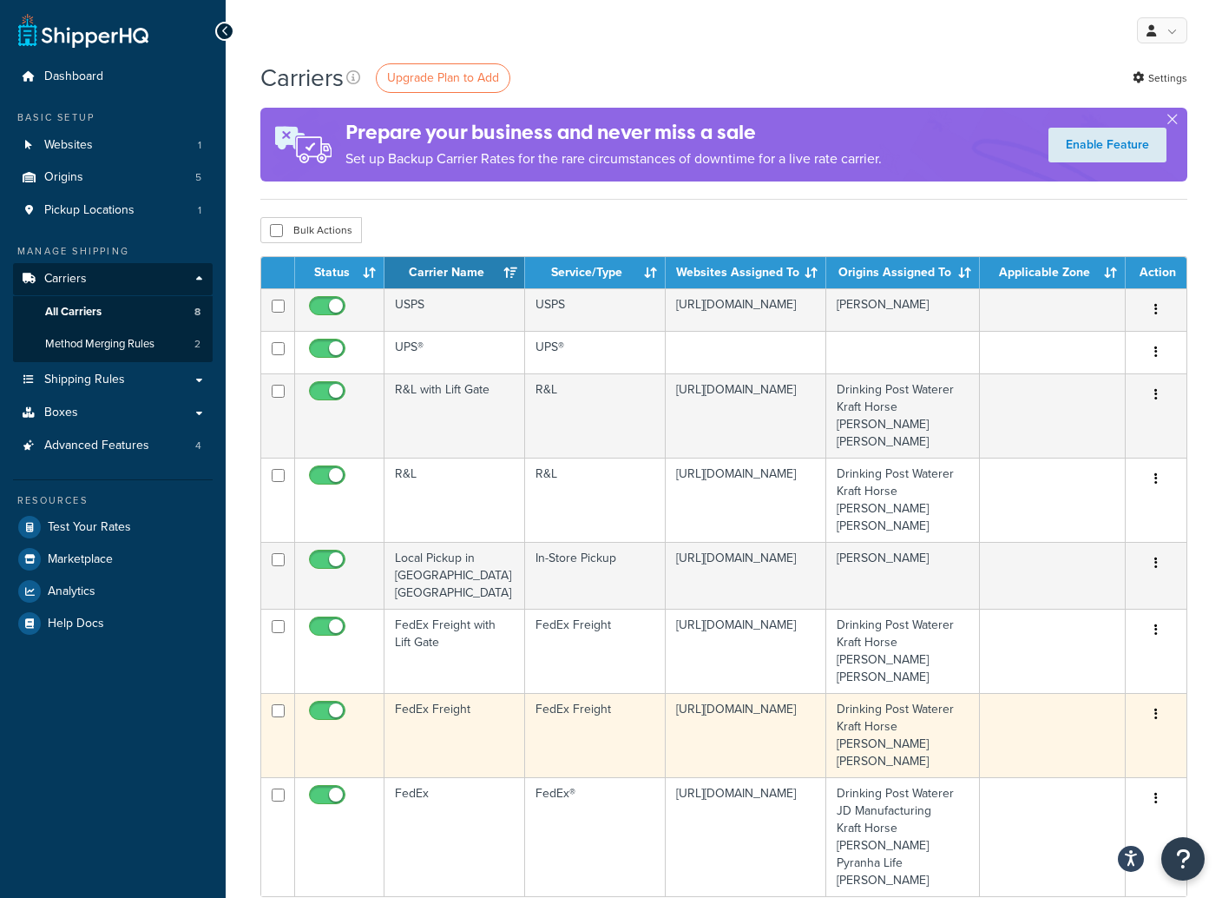
click at [1157, 707] on icon "button" at bounding box center [1155, 713] width 3 height 12
click at [1056, 681] on link "Edit" at bounding box center [1085, 680] width 137 height 36
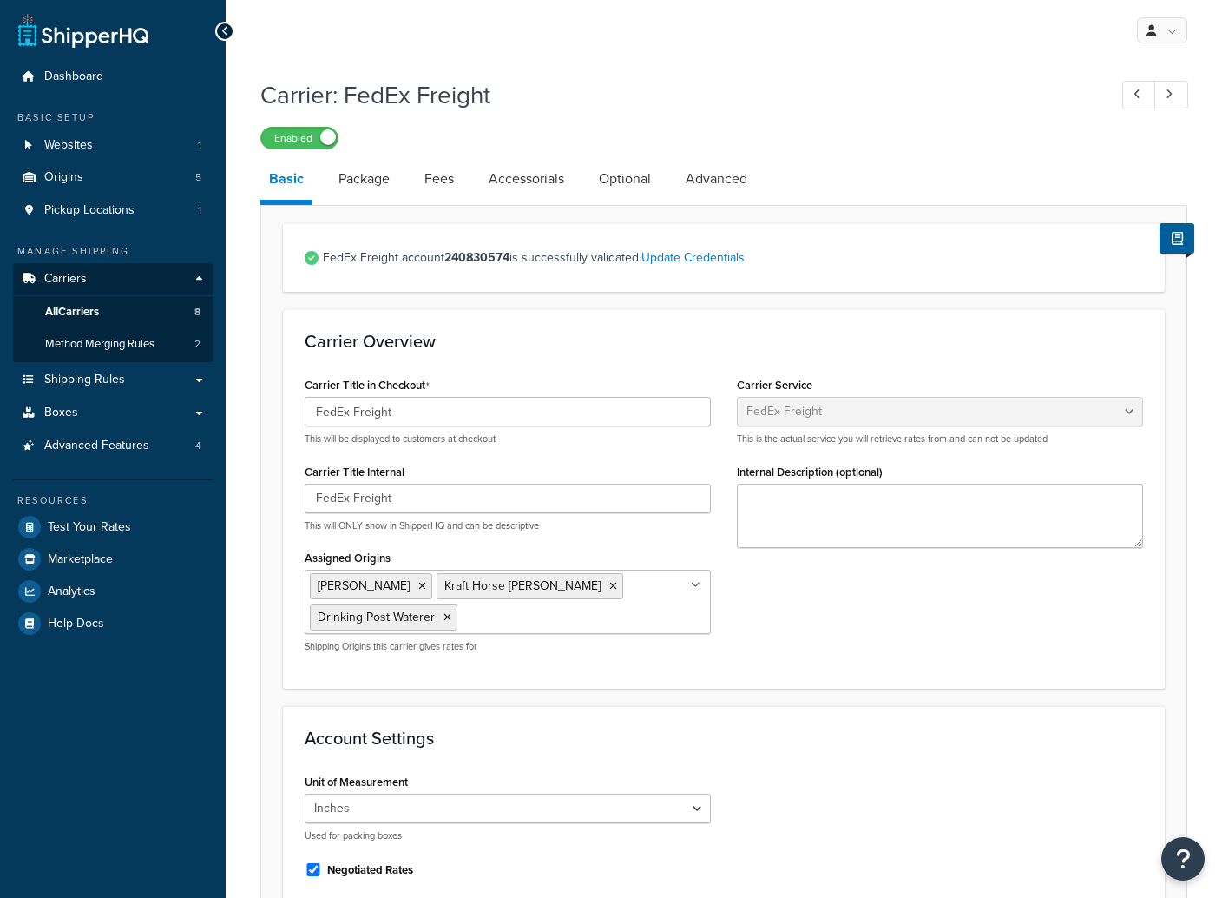
select select "fedExFreight"
click at [95, 380] on span "Shipping Rules" at bounding box center [84, 379] width 81 height 15
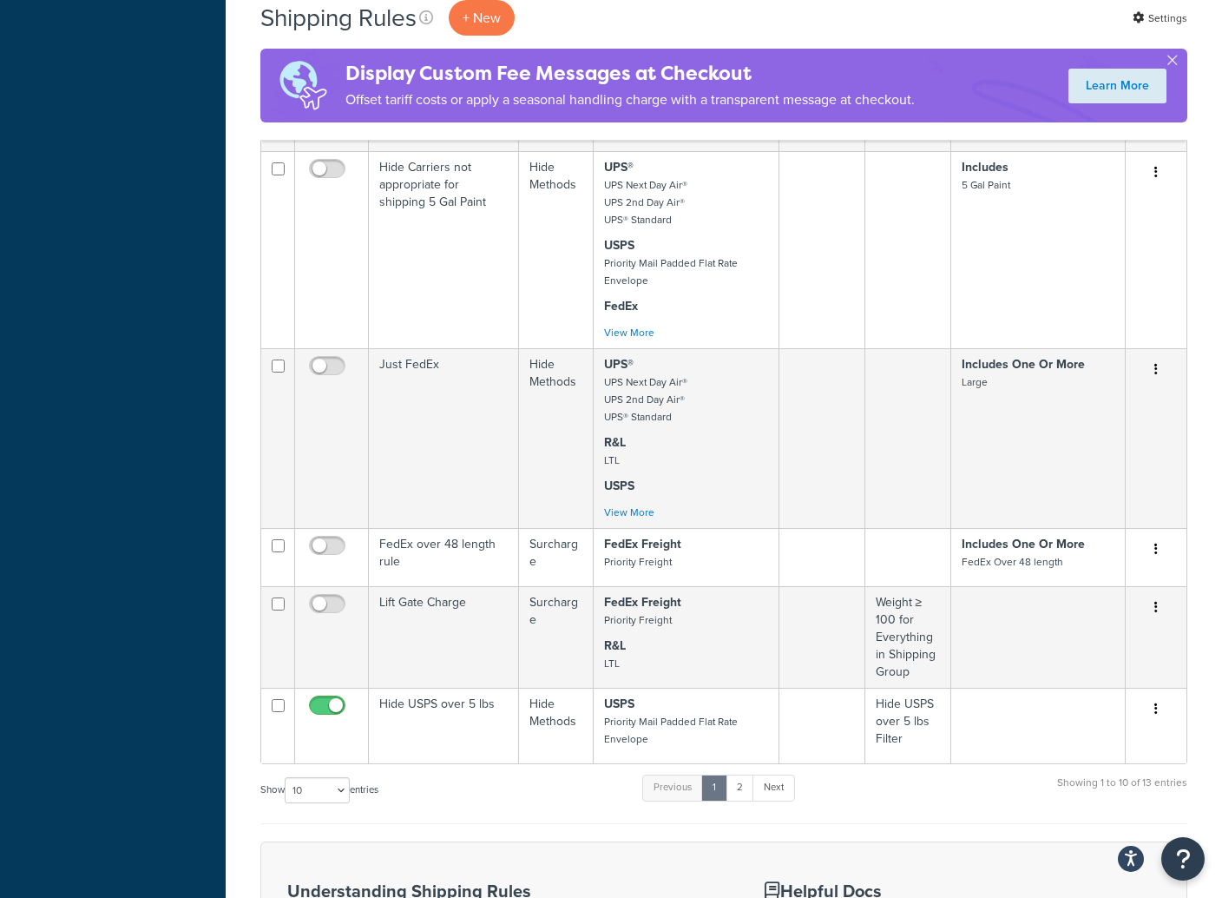
scroll to position [853, 0]
click at [302, 788] on select "10 15 25 50 100 1000" at bounding box center [317, 787] width 65 height 26
select select "25"
click at [286, 775] on select "10 15 25 50 100 1000" at bounding box center [317, 787] width 65 height 26
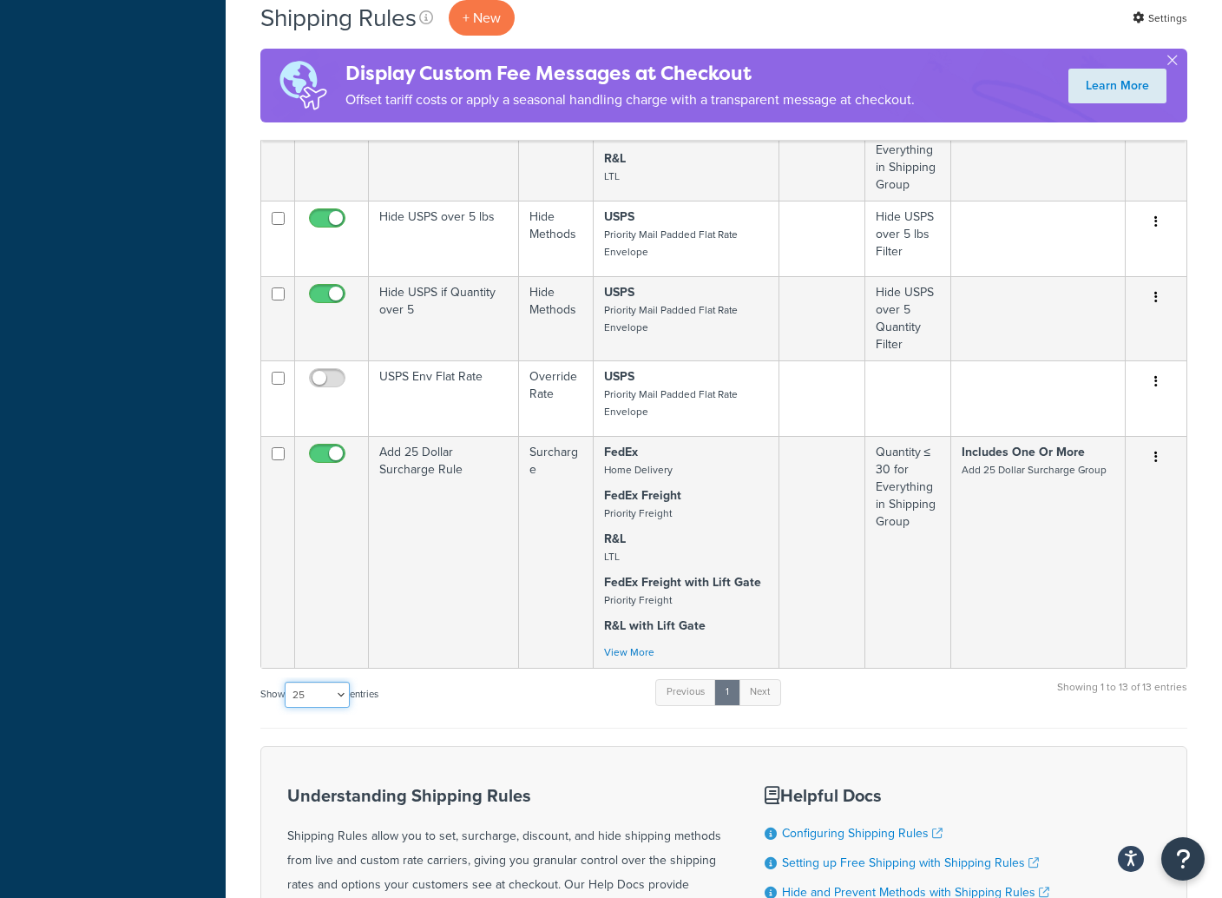
scroll to position [1342, 0]
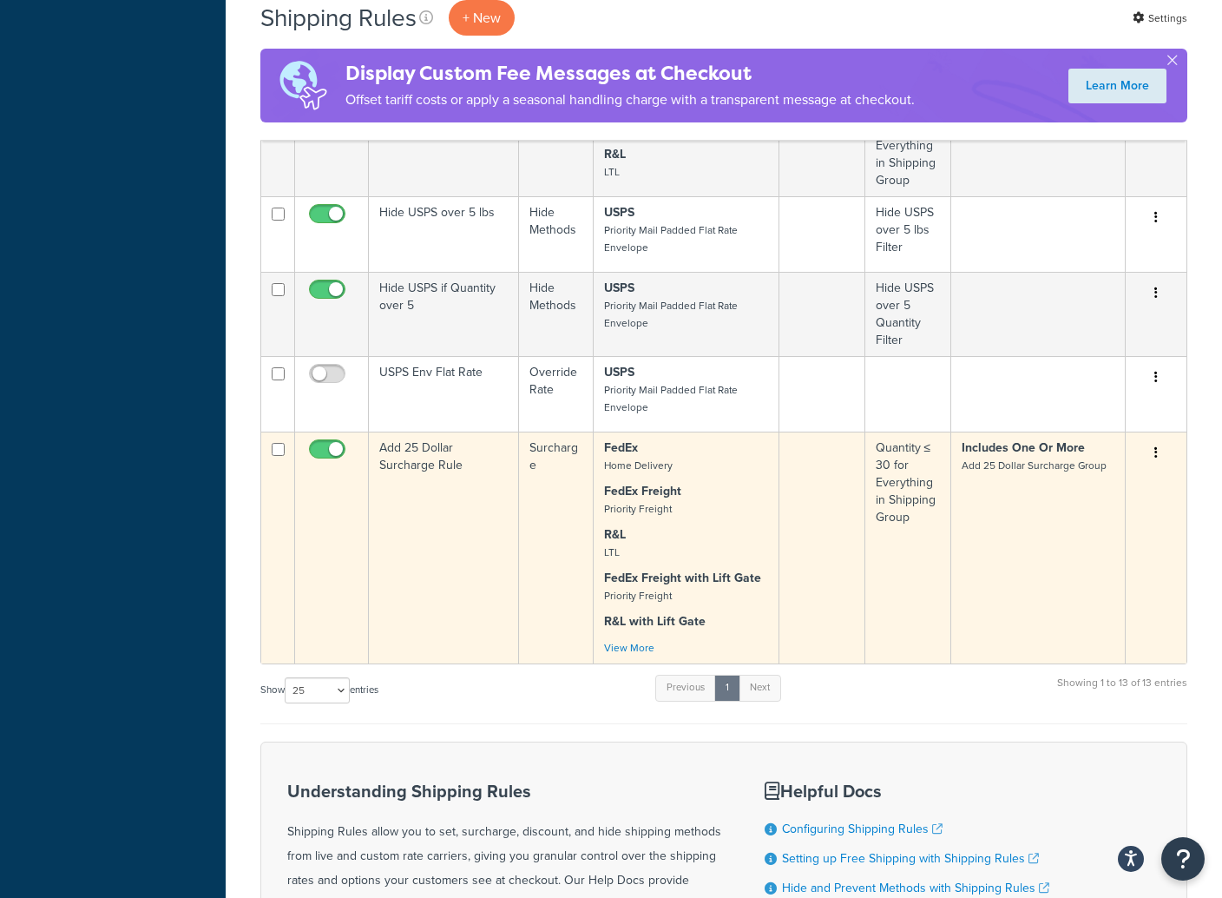
click at [1159, 451] on button "button" at bounding box center [1156, 453] width 24 height 28
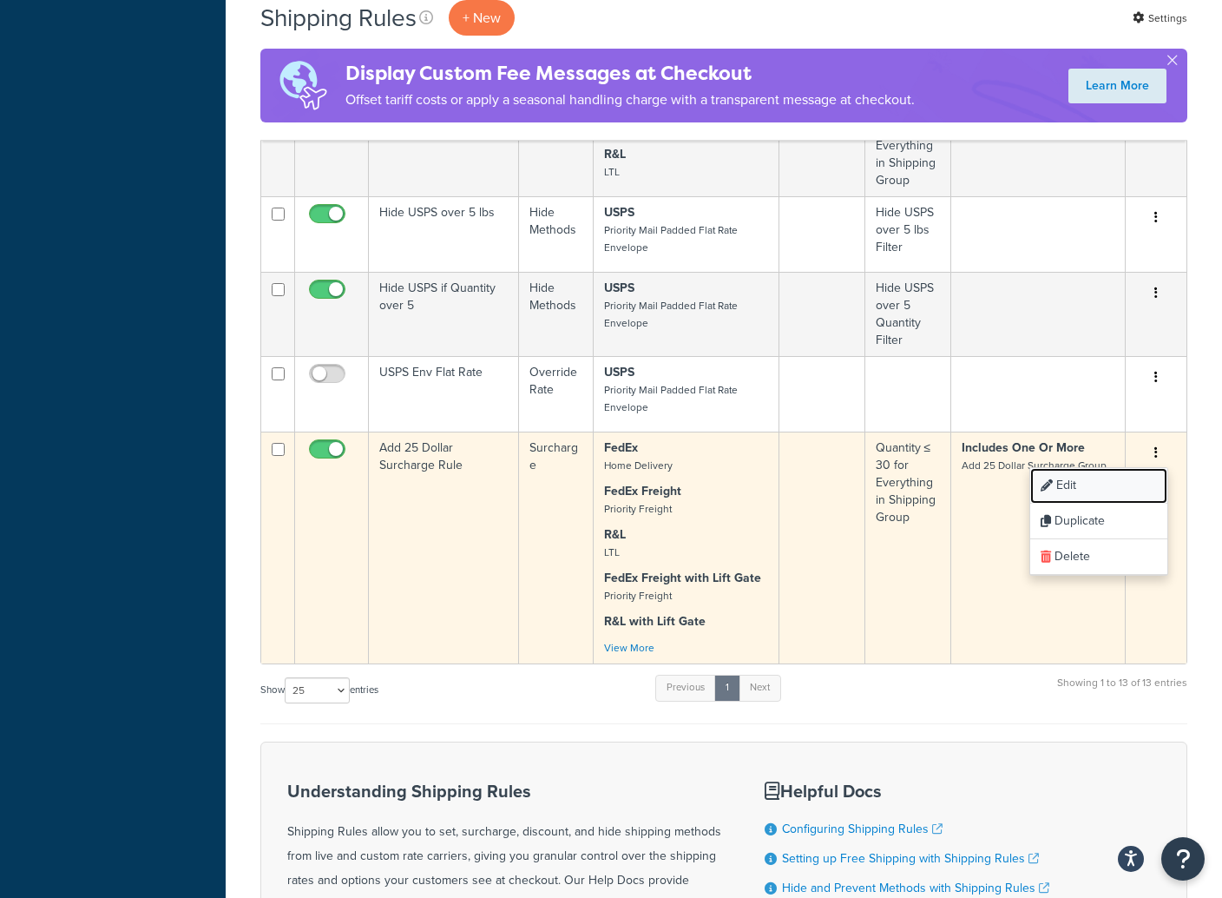
click at [1063, 489] on link "Edit" at bounding box center [1098, 486] width 137 height 36
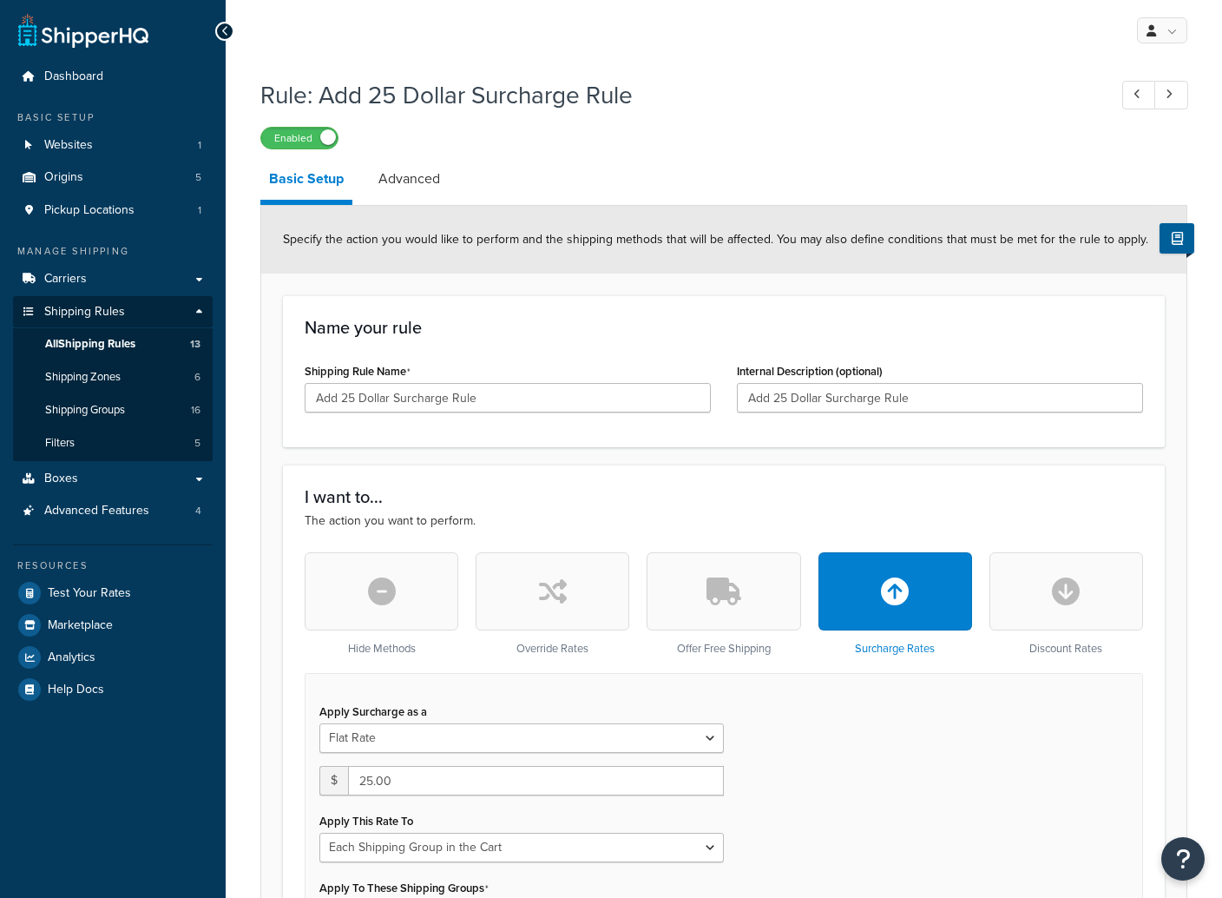
select select "SHIPPING_GROUP"
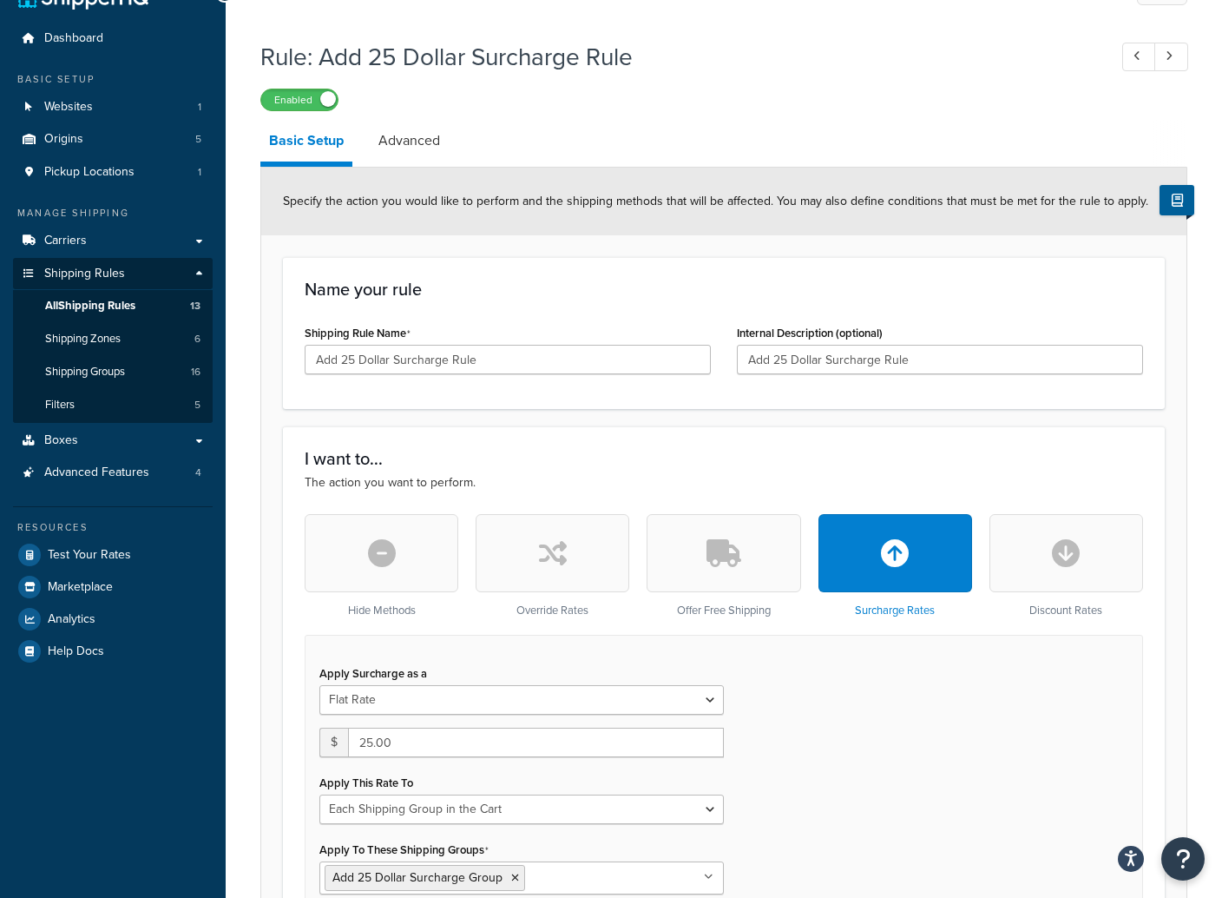
scroll to position [34, 0]
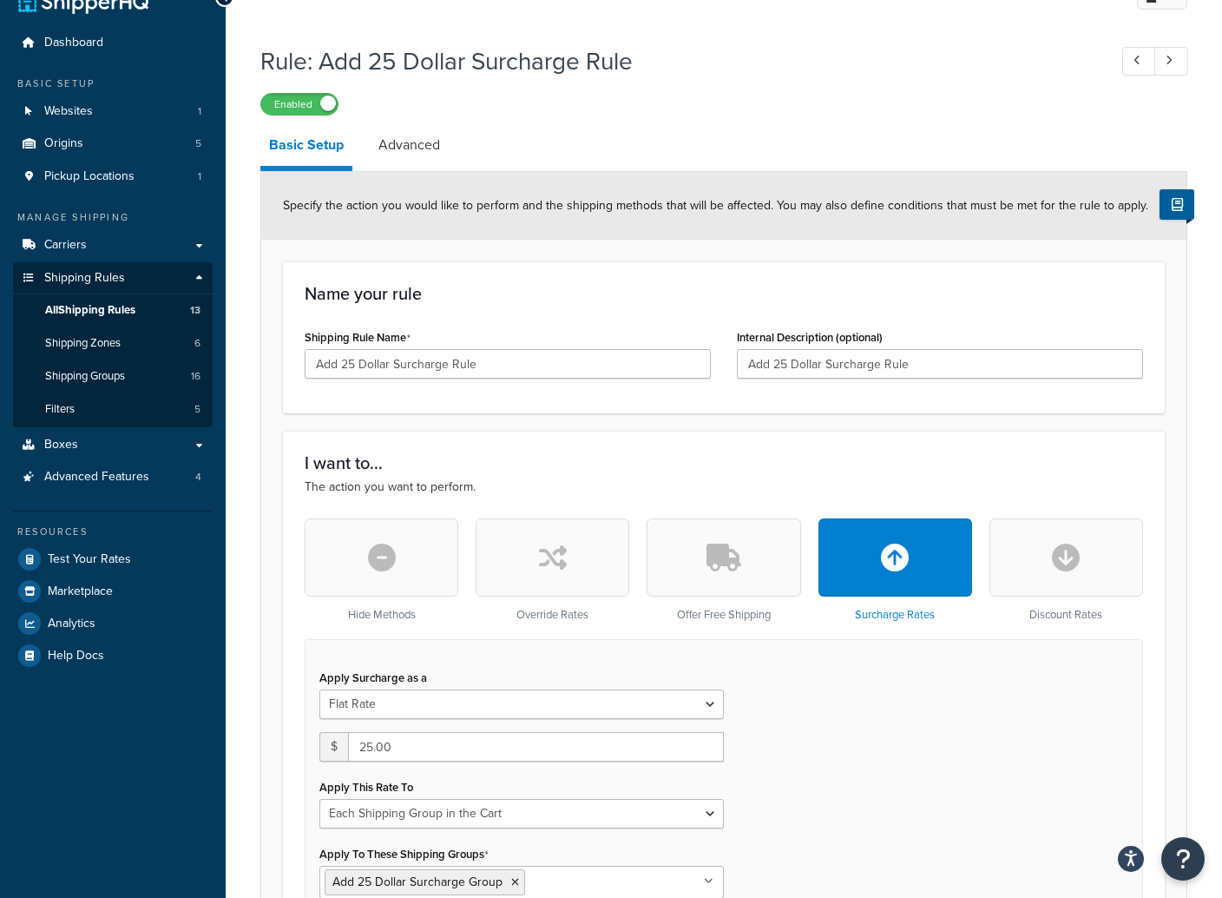
click at [412, 146] on link "Advanced" at bounding box center [409, 145] width 79 height 42
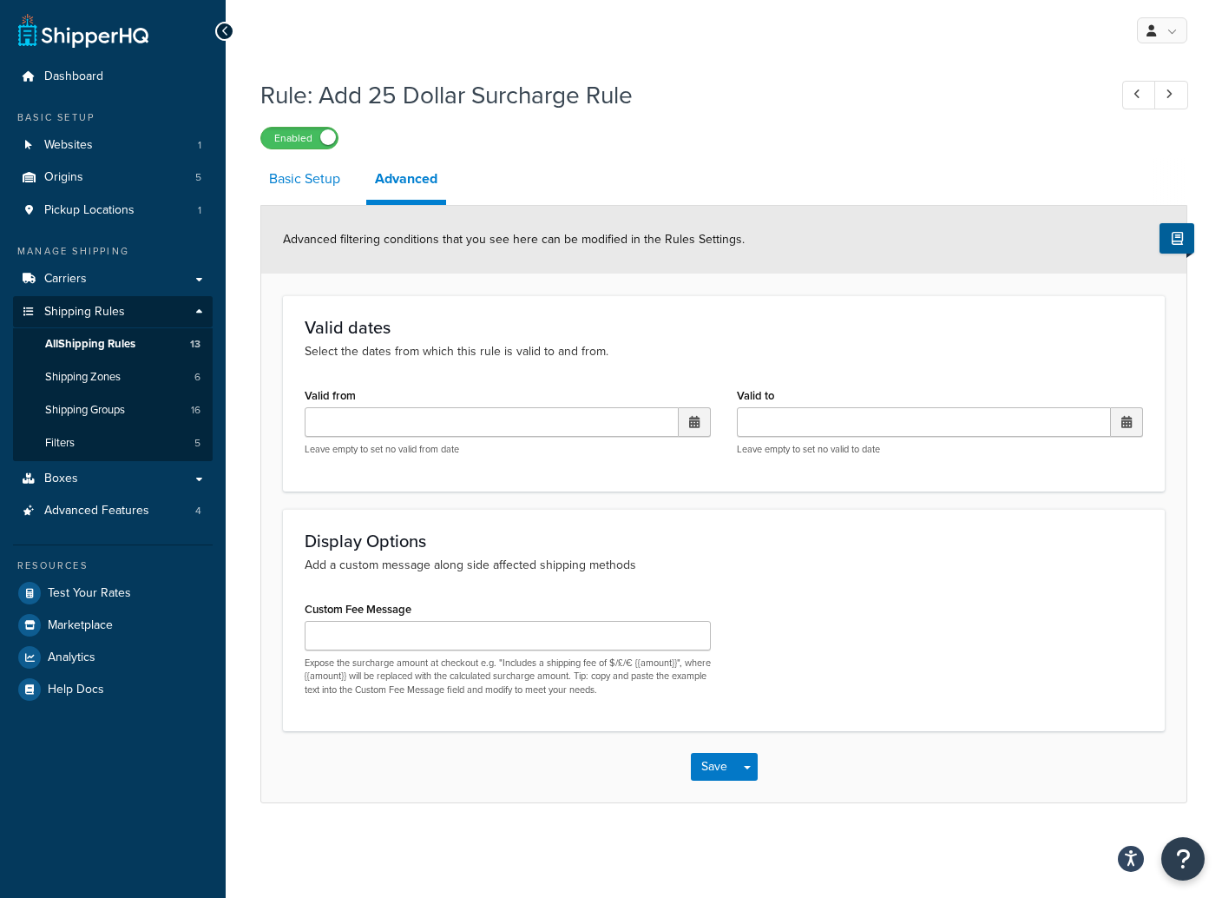
click at [271, 181] on link "Basic Setup" at bounding box center [304, 179] width 89 height 42
select select "SHIPPING_GROUP"
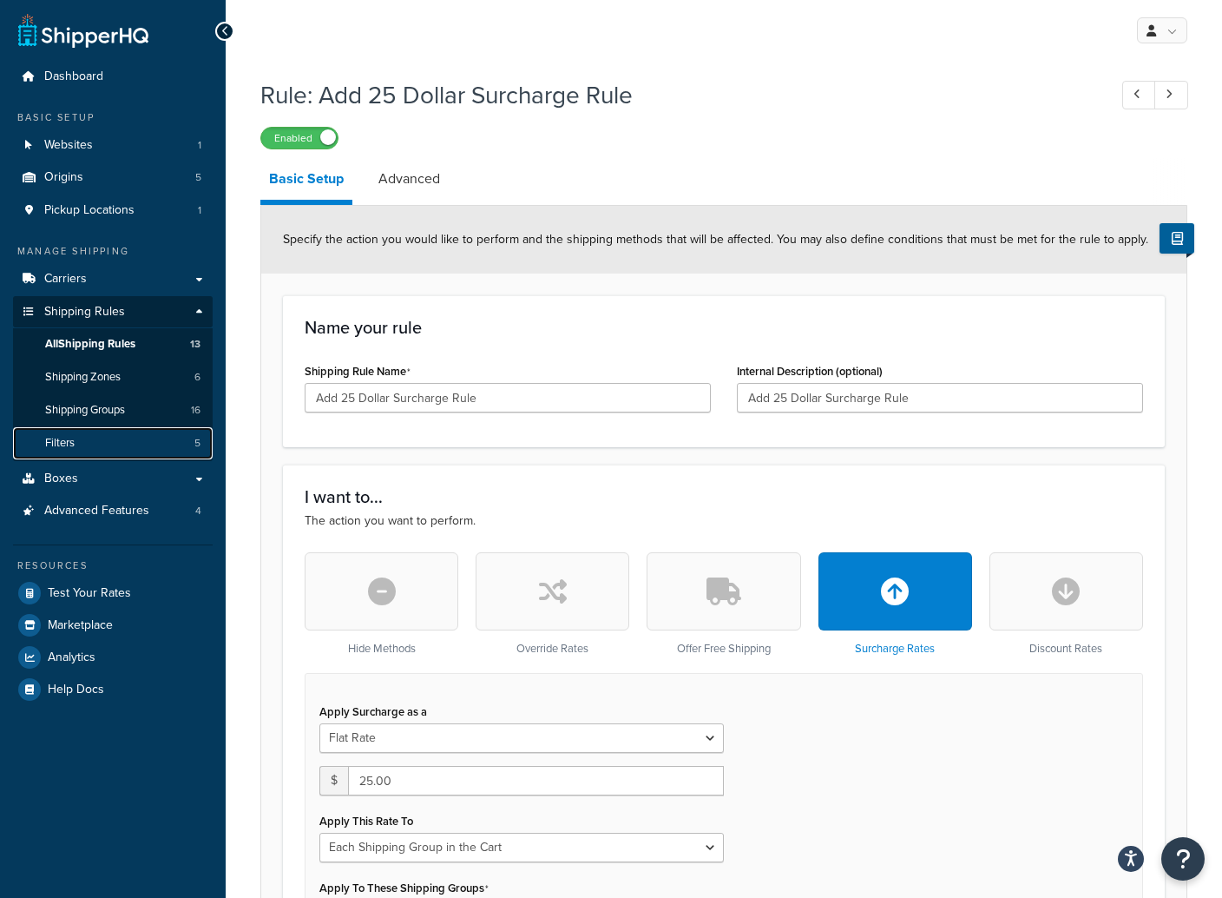
click at [93, 438] on link "Filters 5" at bounding box center [113, 443] width 200 height 32
click at [56, 442] on span "Filters" at bounding box center [60, 443] width 30 height 15
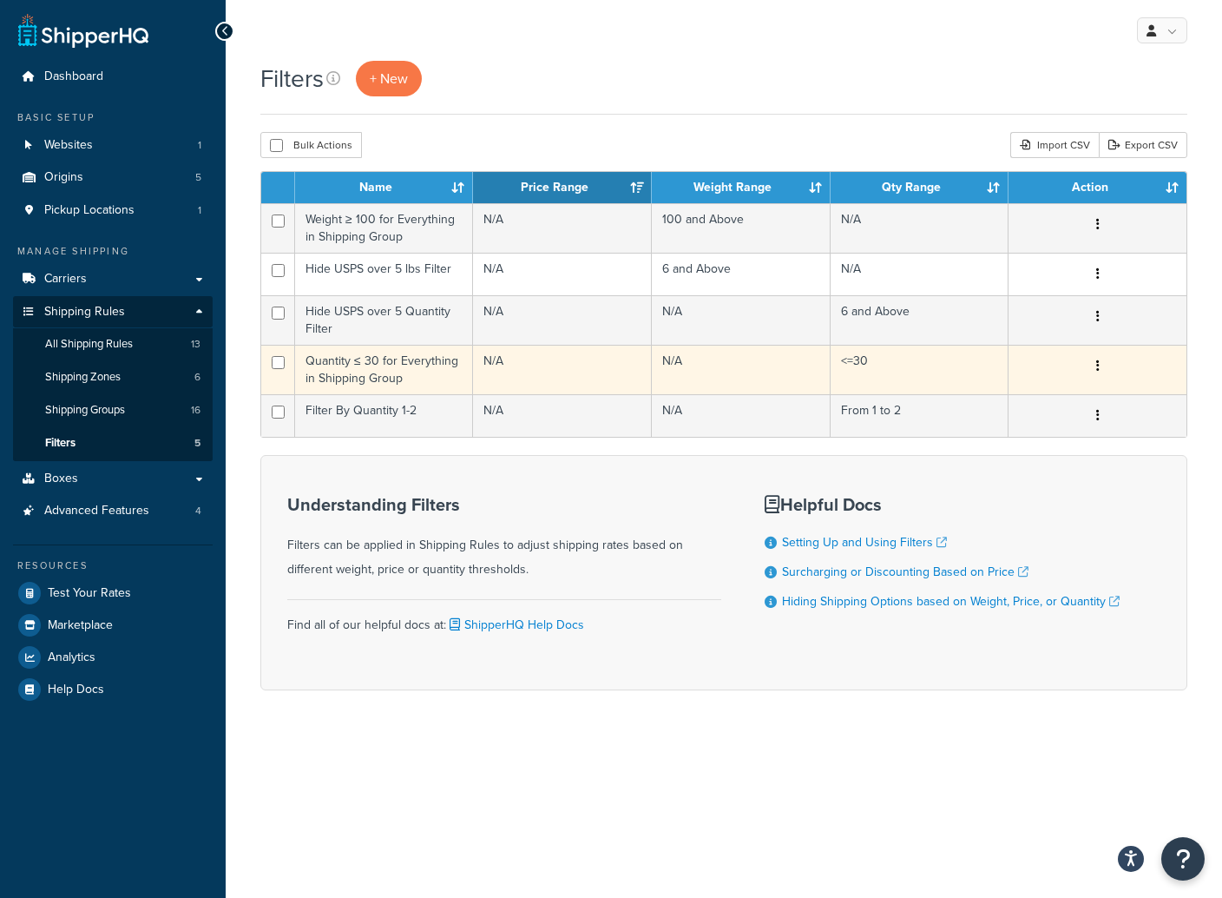
click at [1097, 365] on icon "button" at bounding box center [1097, 365] width 3 height 12
click at [948, 397] on link "Edit" at bounding box center [950, 402] width 137 height 36
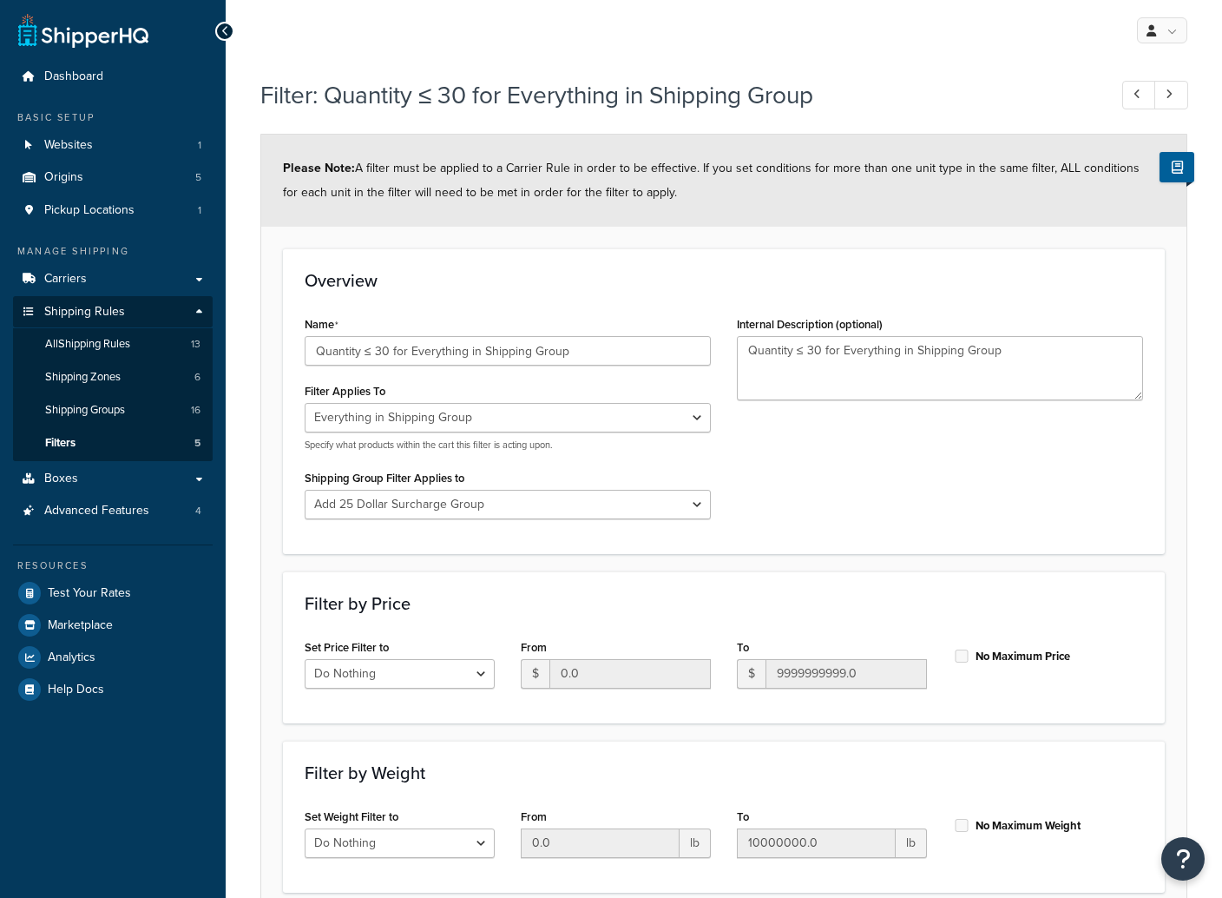
select select "SHIPPING_GROUP"
select select "293364"
select select "range"
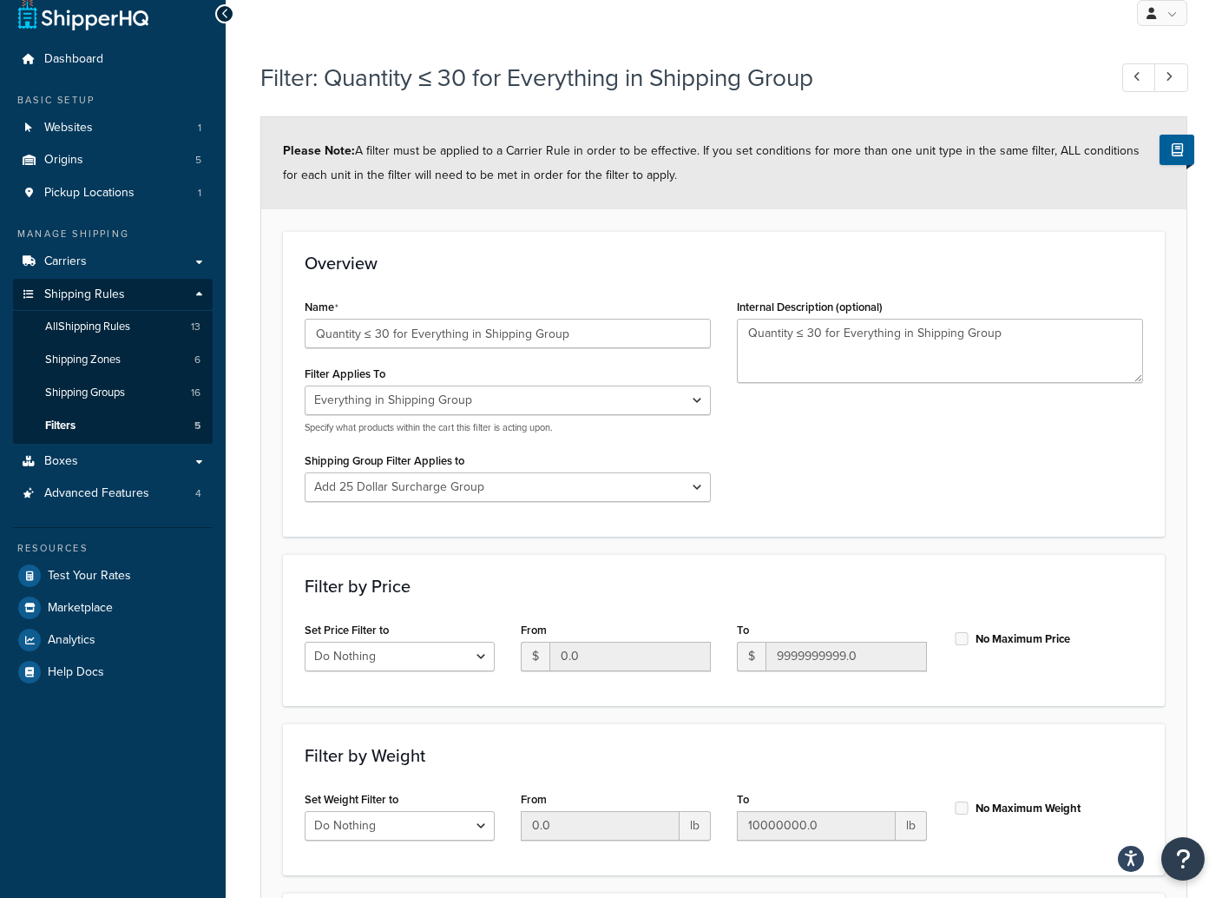
scroll to position [1, 0]
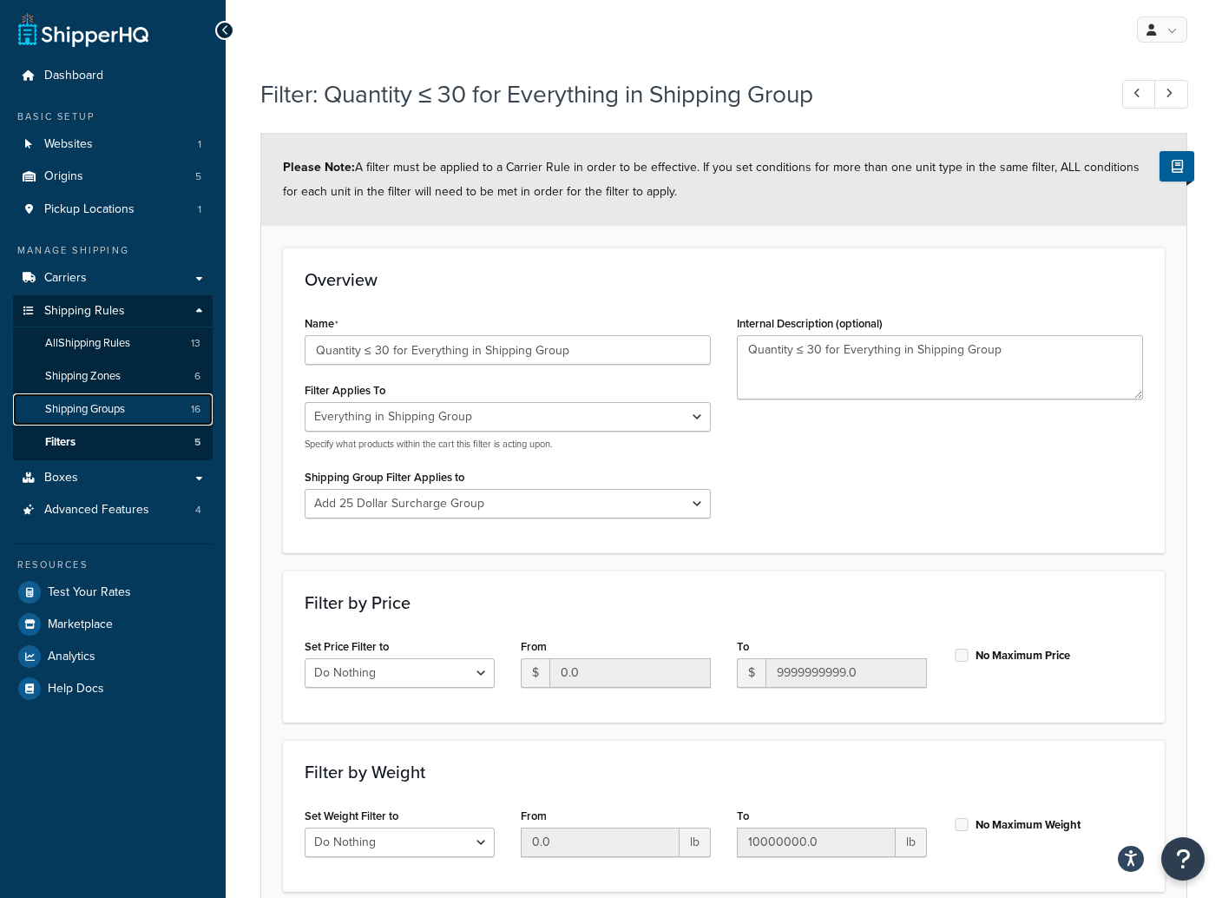
click at [88, 409] on span "Shipping Groups" at bounding box center [85, 409] width 80 height 15
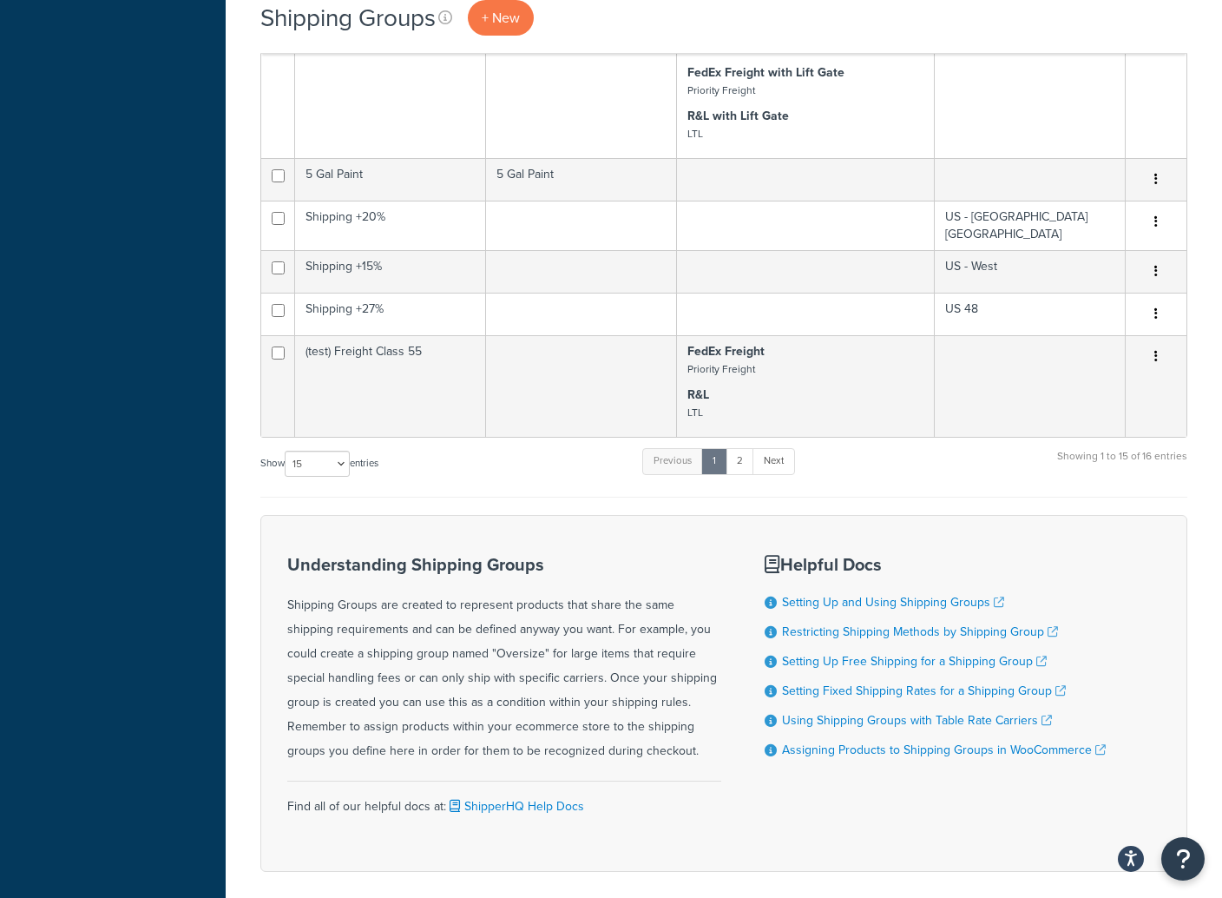
scroll to position [1036, 0]
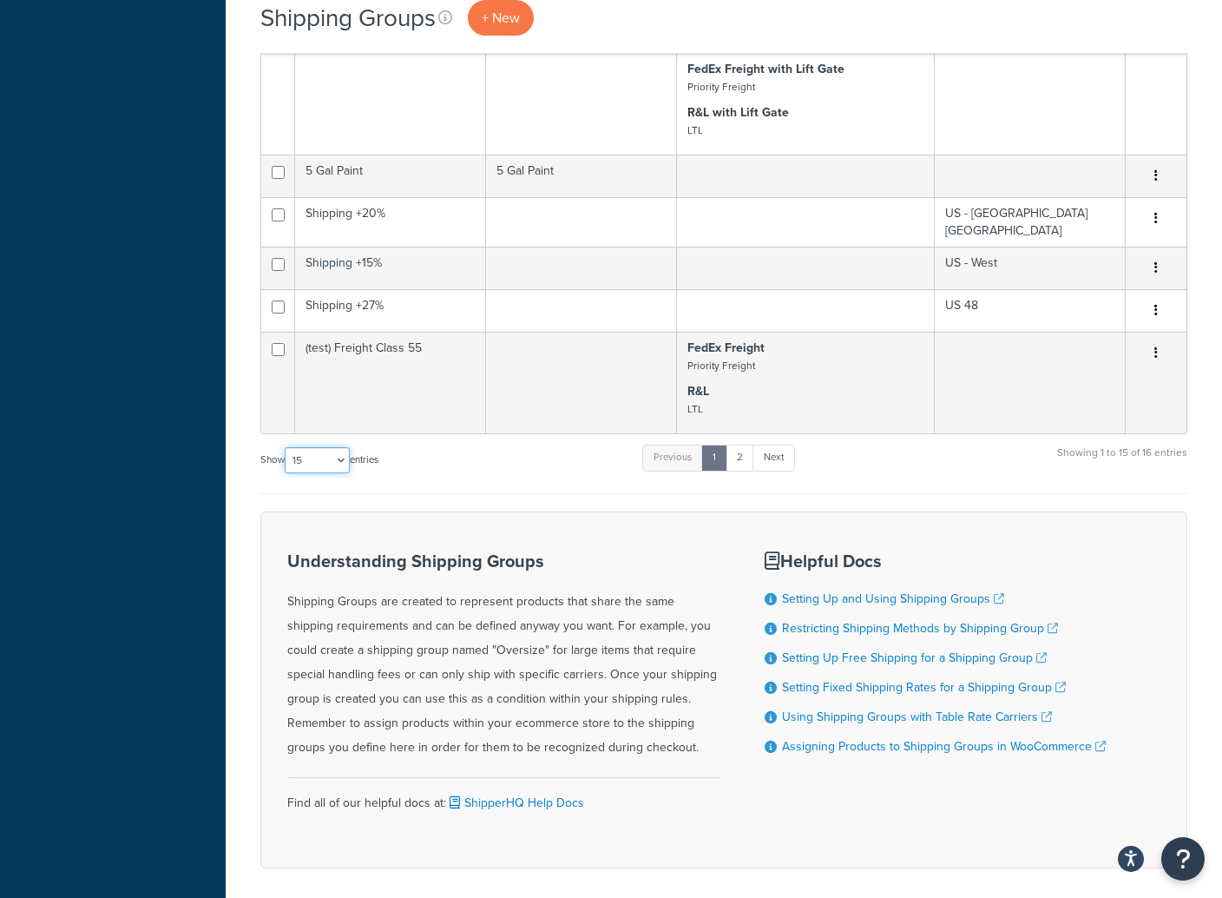
click at [312, 447] on select "10 15 25 50 100" at bounding box center [317, 460] width 65 height 26
select select "100"
click at [286, 473] on select "10 15 25 50 100" at bounding box center [317, 460] width 65 height 26
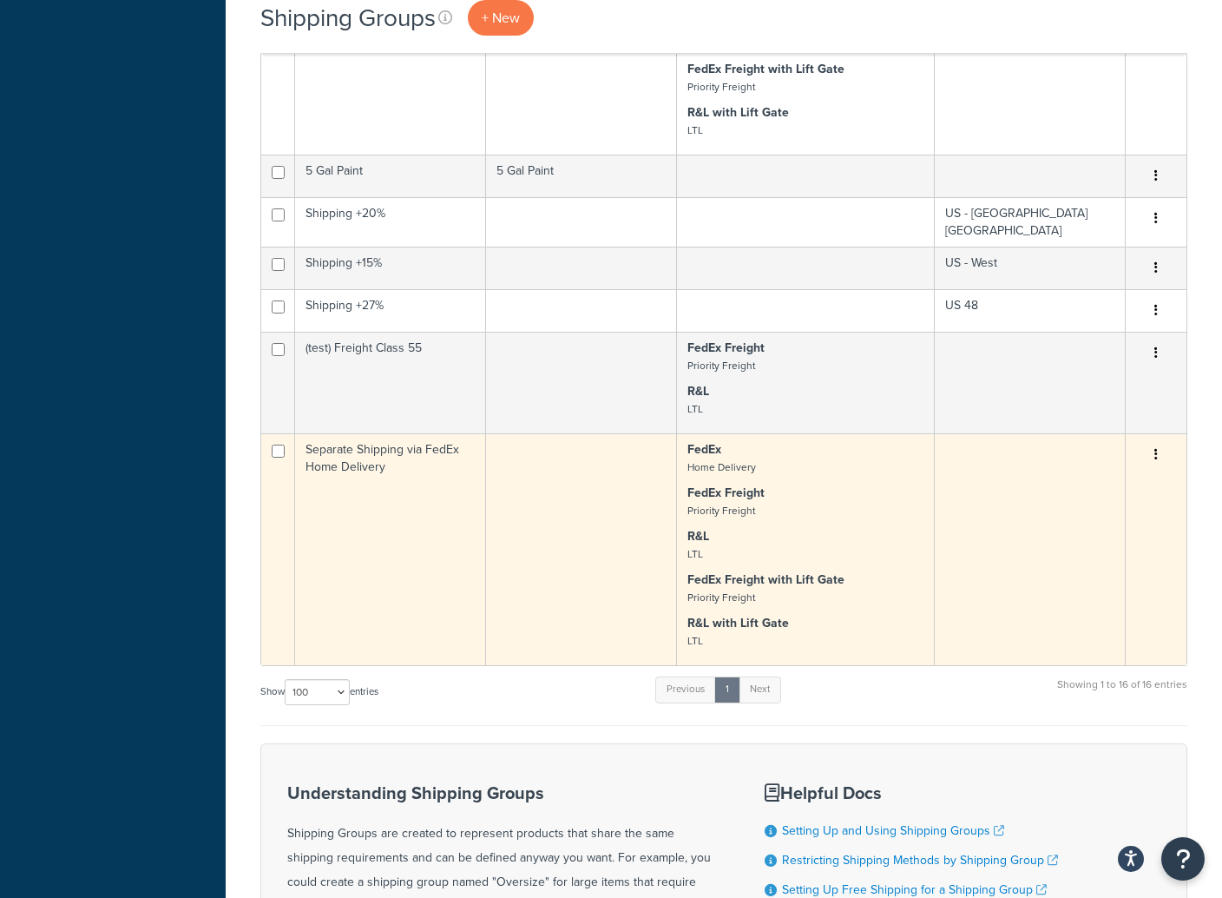
click at [866, 554] on p "R&L LTL" at bounding box center [805, 545] width 236 height 35
click at [1155, 448] on icon "button" at bounding box center [1155, 454] width 3 height 12
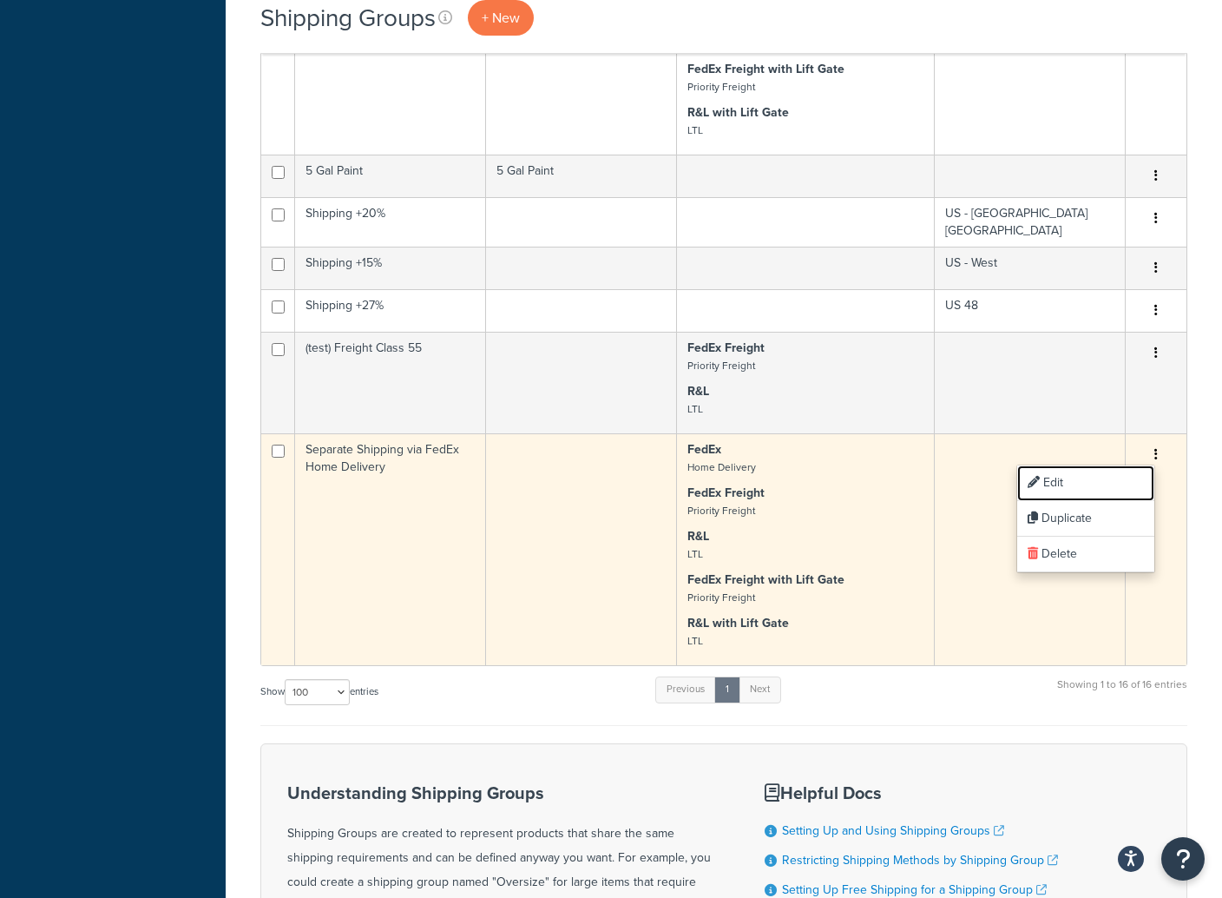
click at [1049, 481] on link "Edit" at bounding box center [1085, 483] width 137 height 36
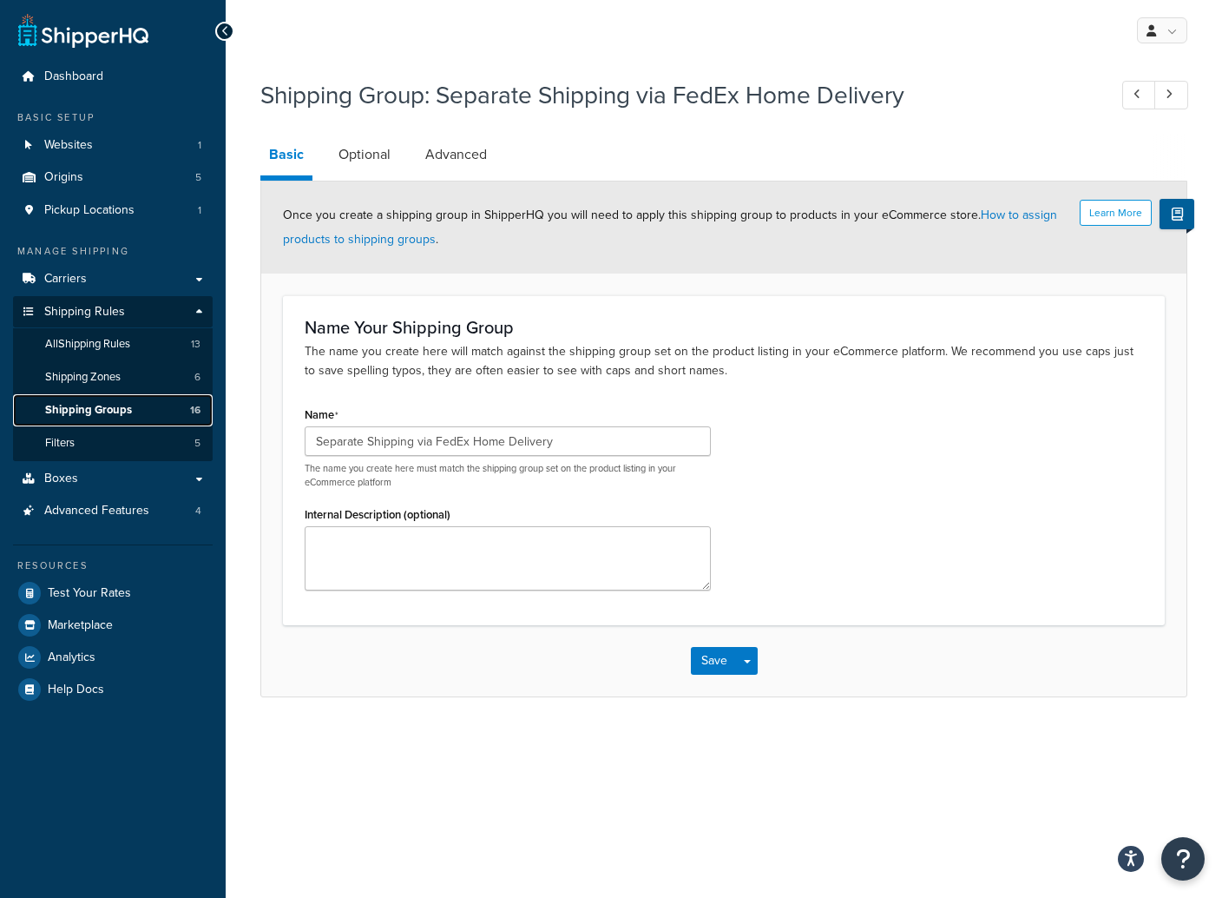
click at [106, 406] on span "Shipping Groups" at bounding box center [88, 410] width 87 height 15
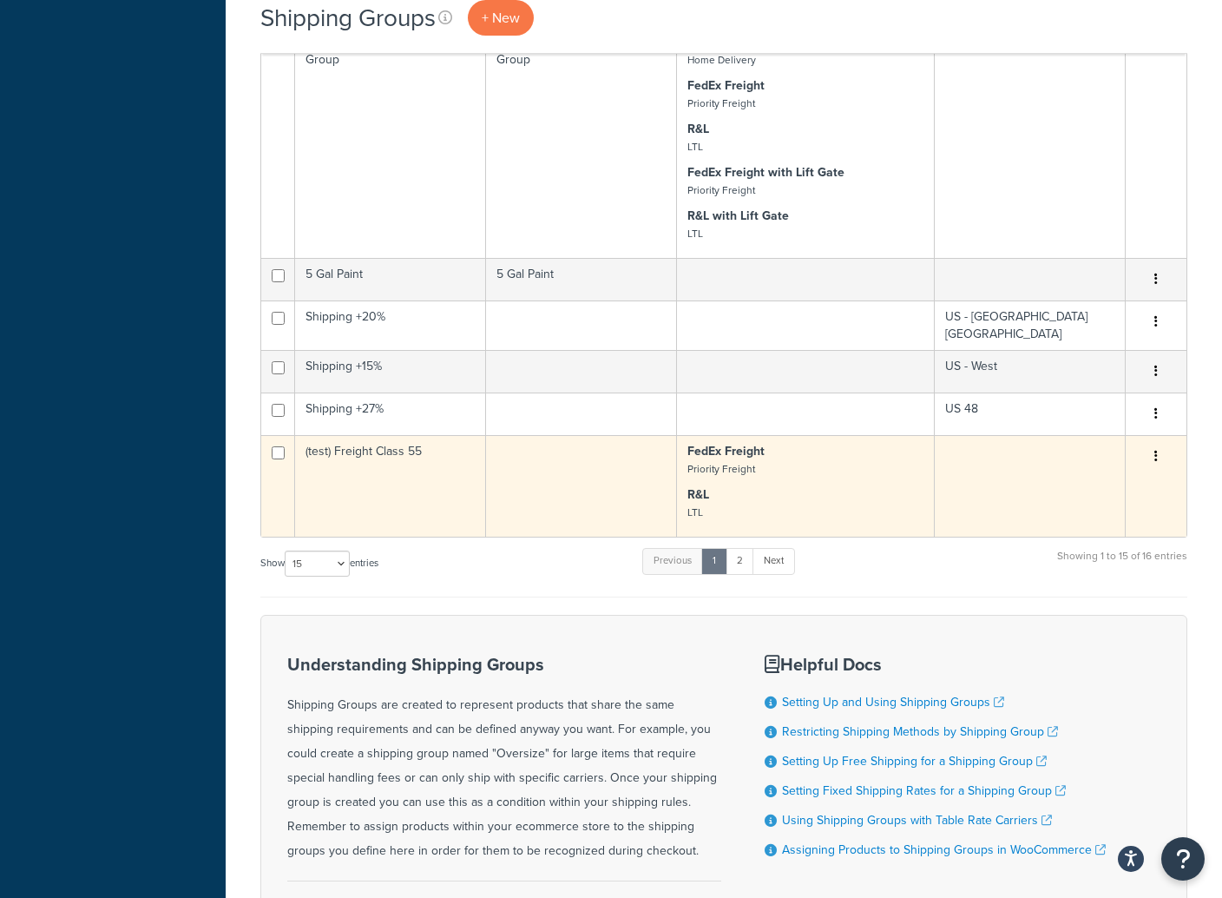
scroll to position [934, 0]
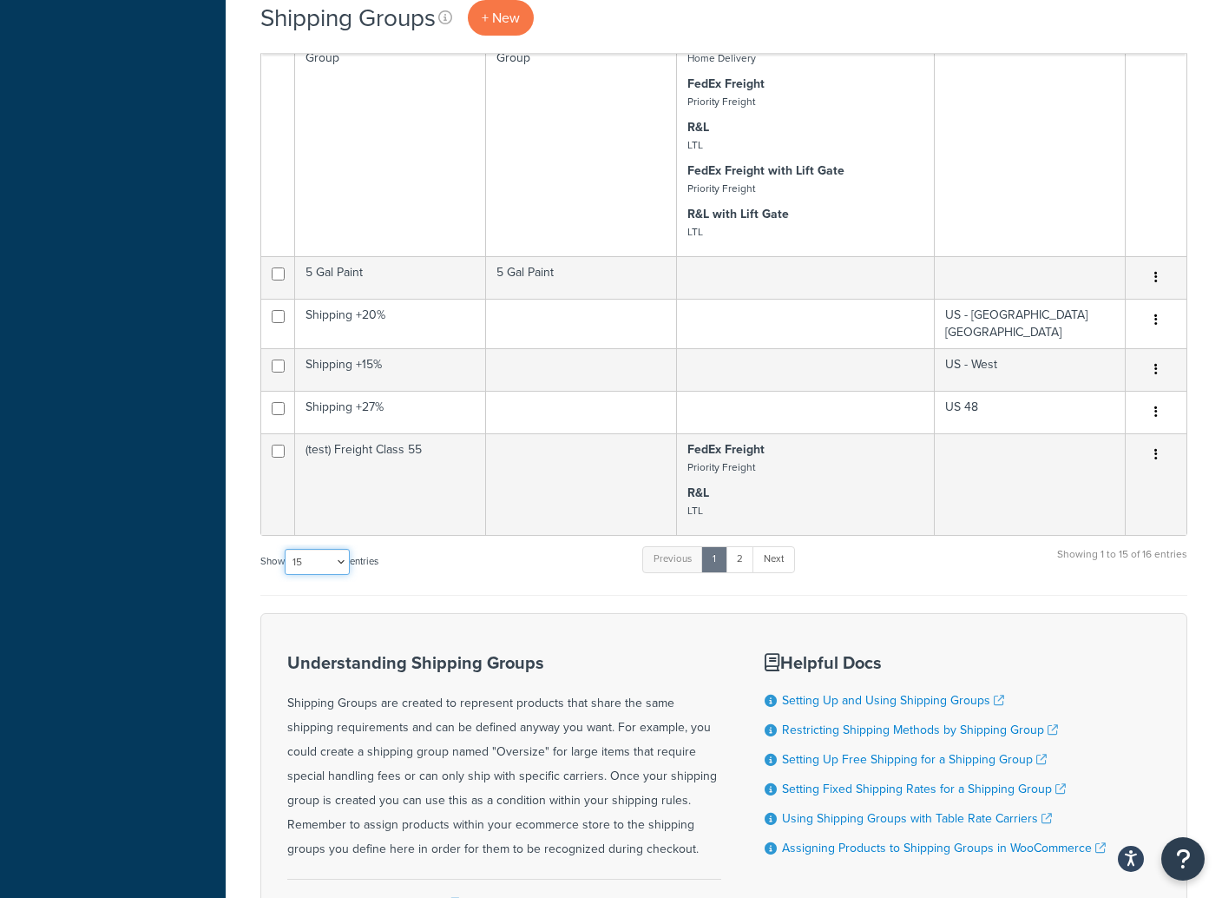
click at [327, 550] on select "10 15 25 50 100" at bounding box center [317, 562] width 65 height 26
select select "100"
click at [286, 575] on select "10 15 25 50 100" at bounding box center [317, 562] width 65 height 26
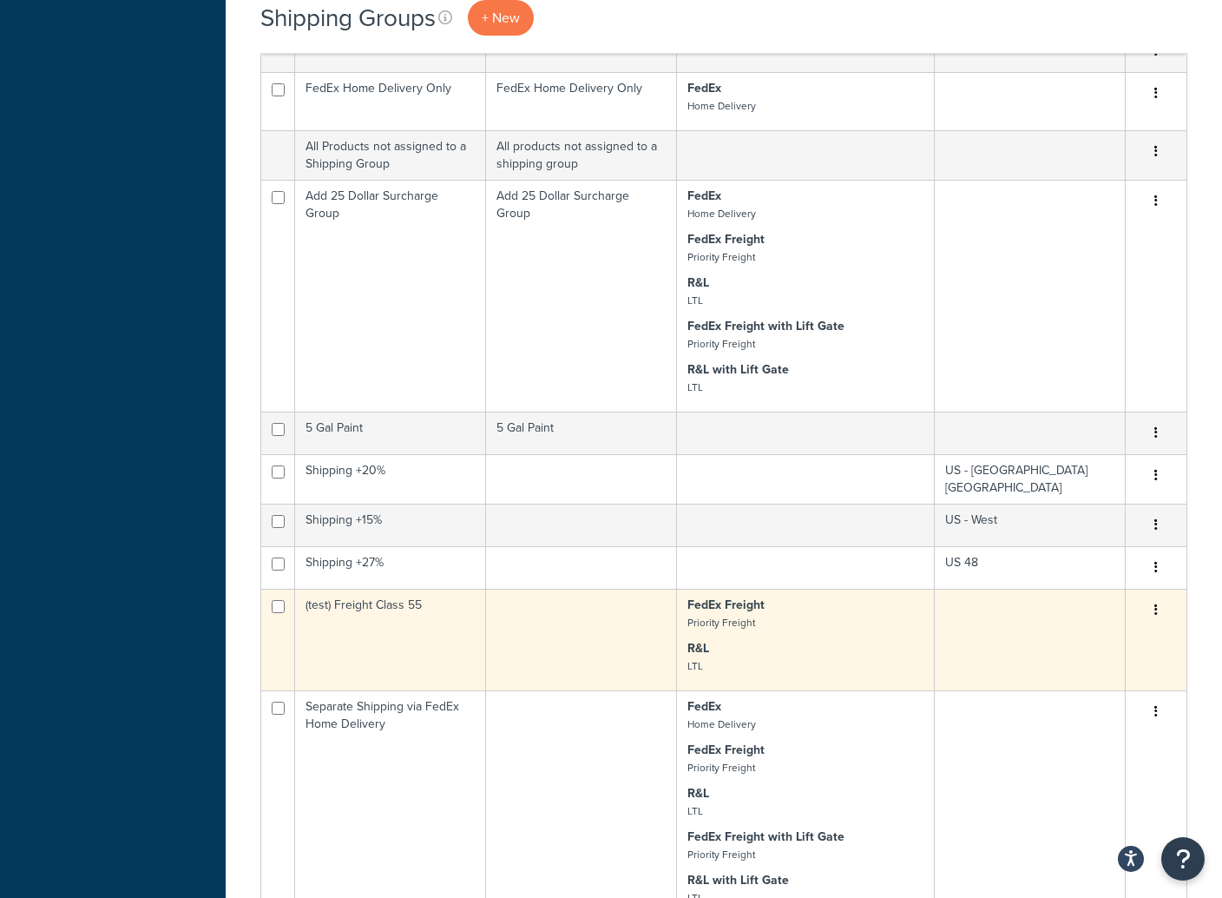
scroll to position [712, 0]
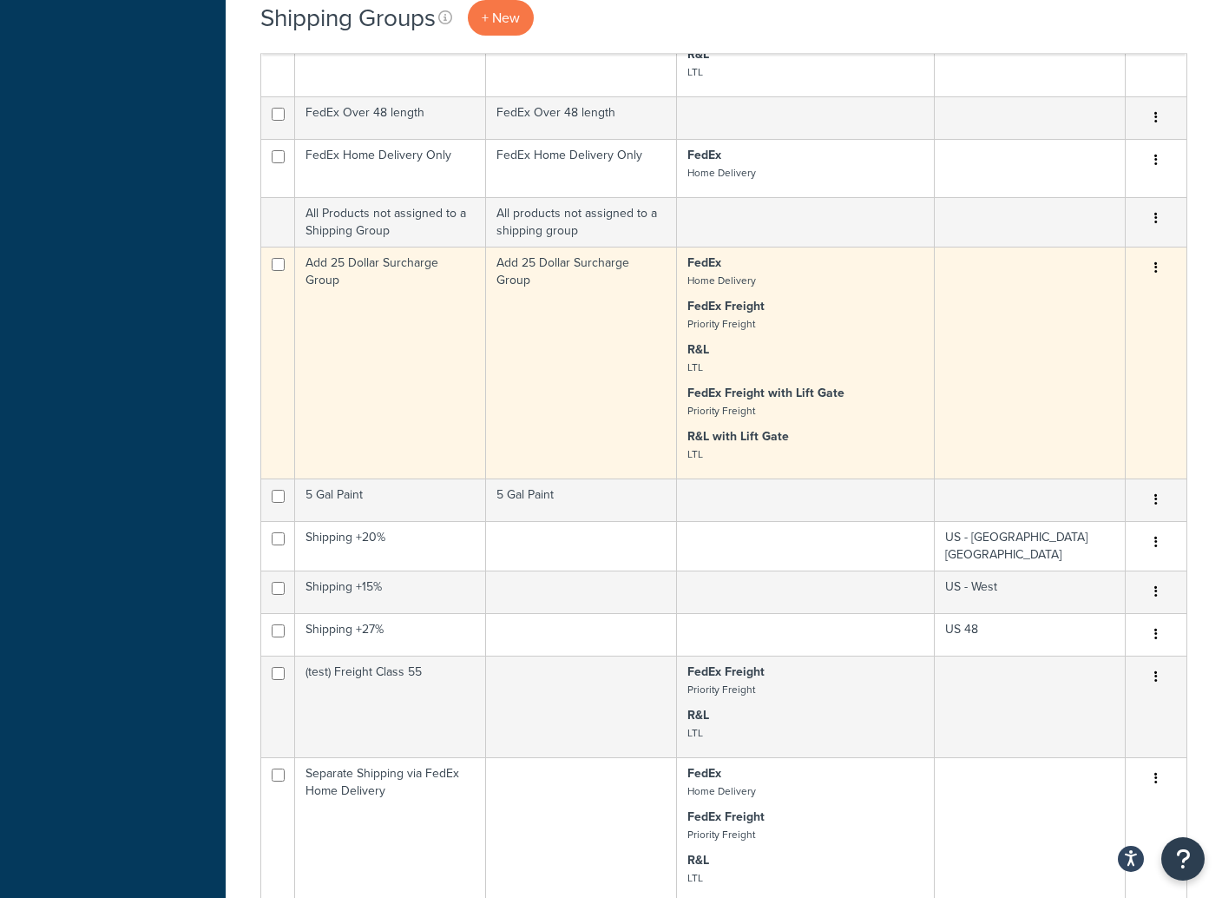
click at [1158, 264] on button "button" at bounding box center [1156, 268] width 24 height 28
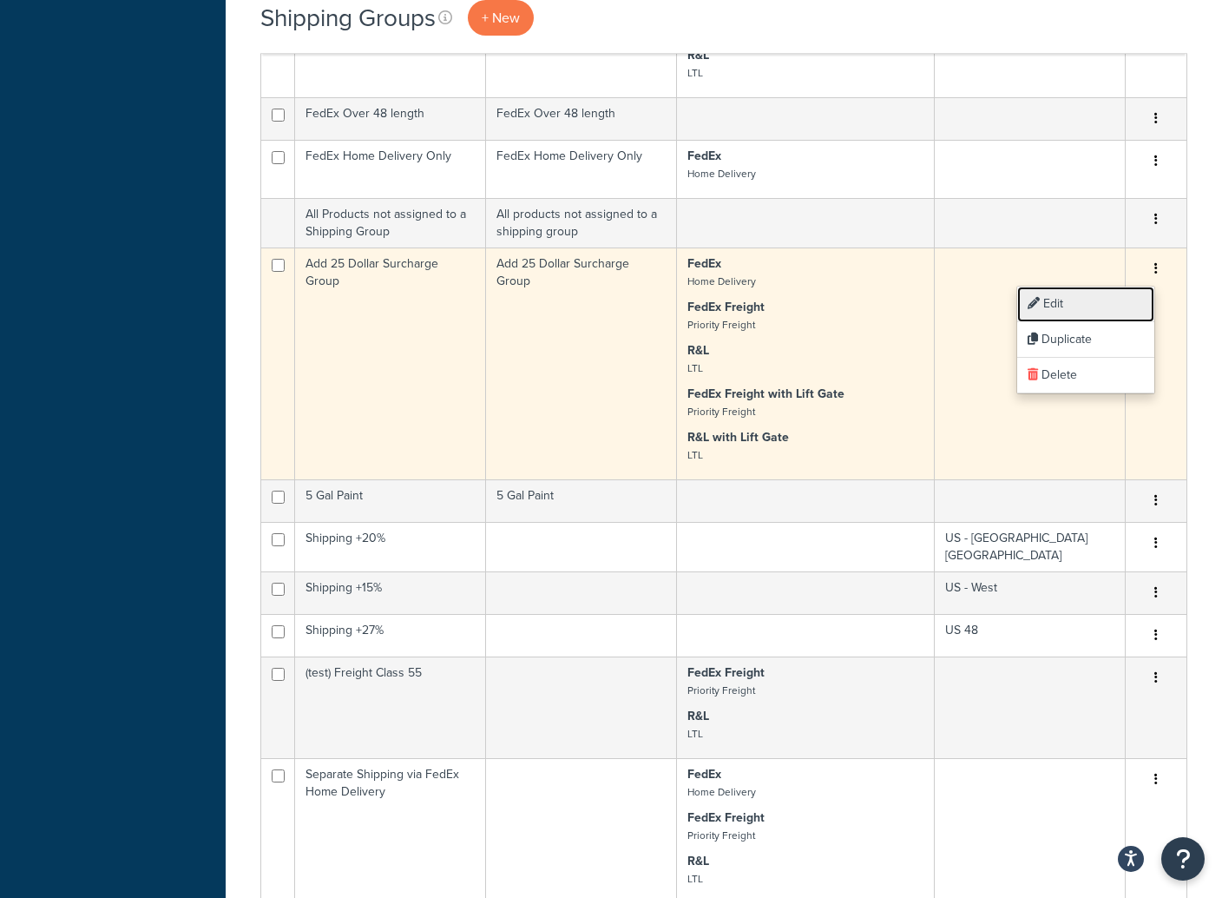
click at [1063, 302] on link "Edit" at bounding box center [1085, 304] width 137 height 36
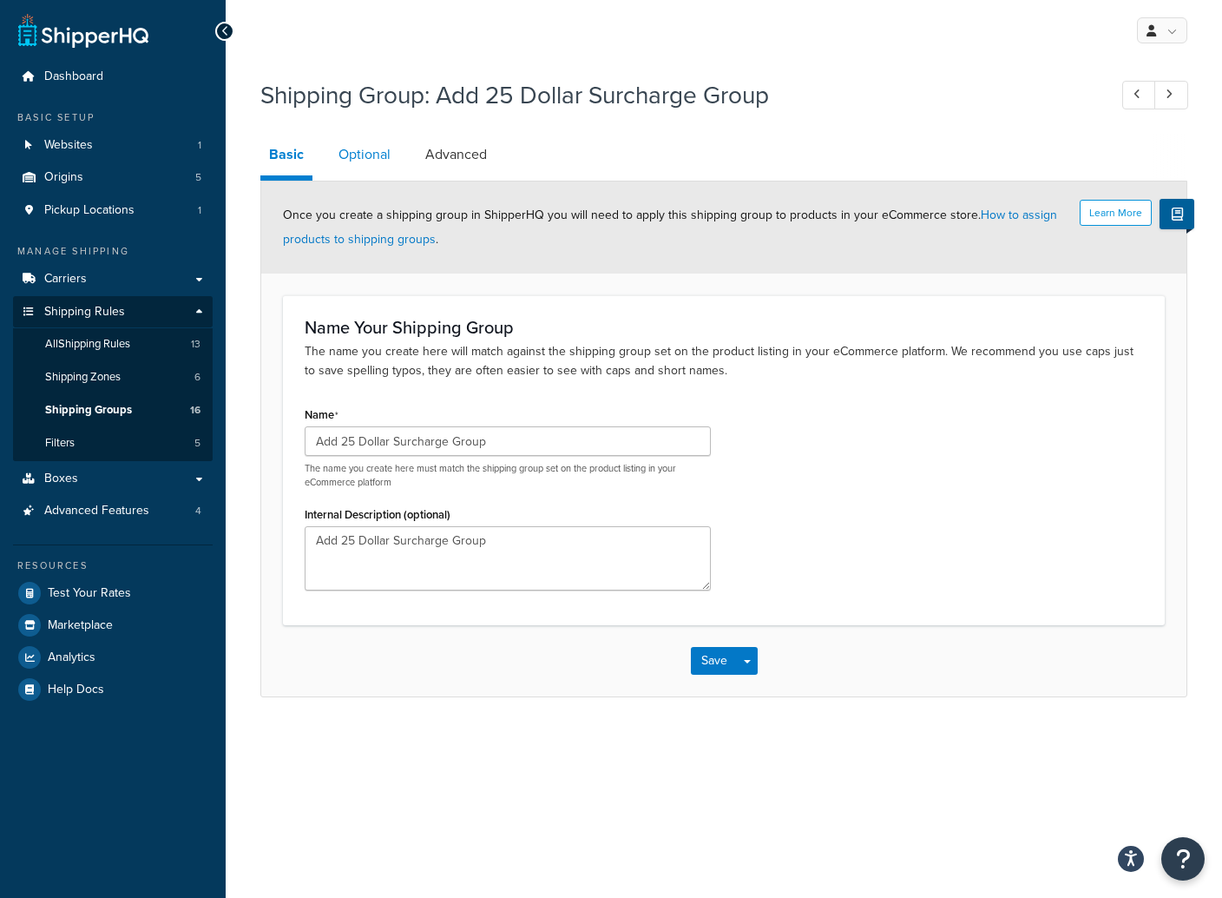
click at [359, 150] on link "Optional" at bounding box center [364, 155] width 69 height 42
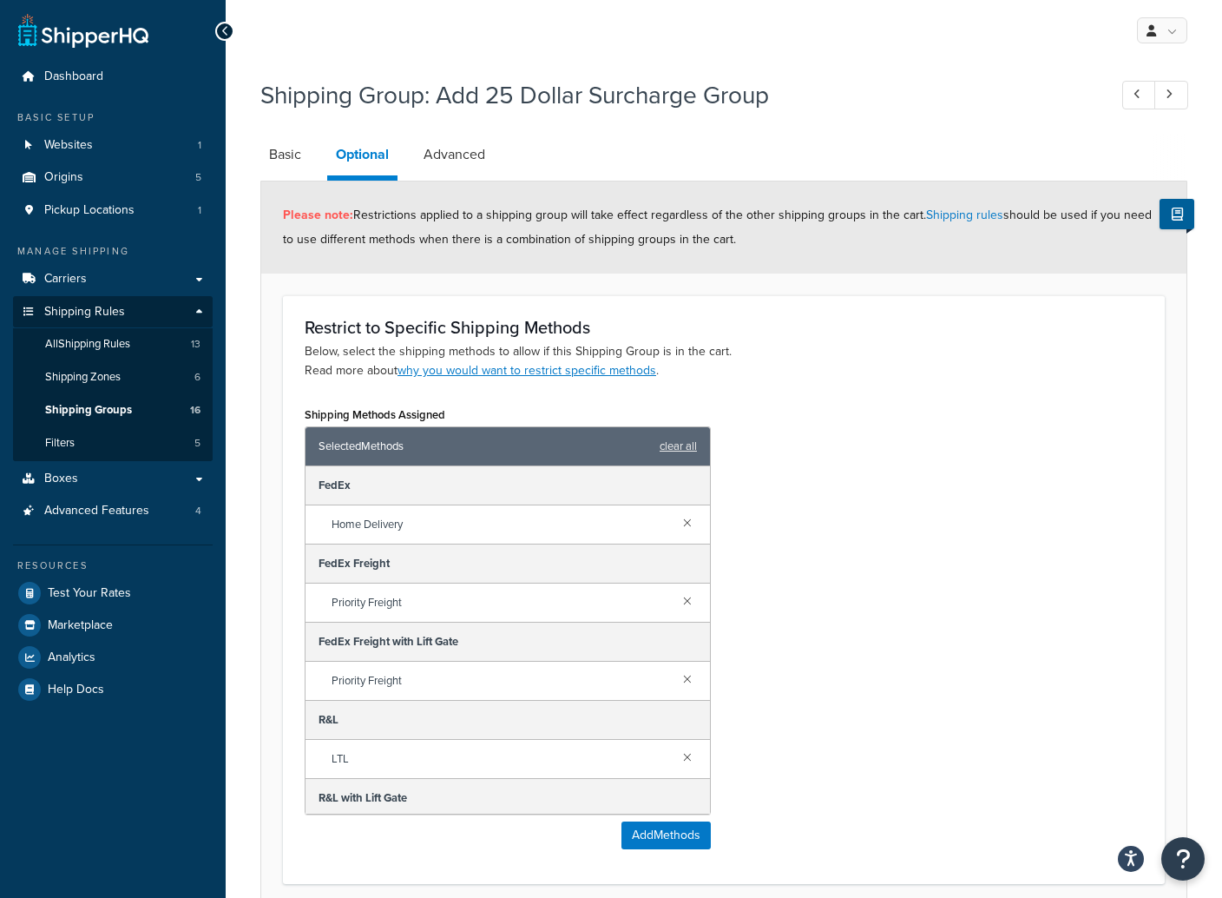
click at [418, 523] on span "Home Delivery" at bounding box center [501, 524] width 338 height 24
click at [397, 479] on div "FedEx" at bounding box center [508, 485] width 404 height 39
click at [84, 376] on span "Shipping Zones" at bounding box center [83, 377] width 76 height 15
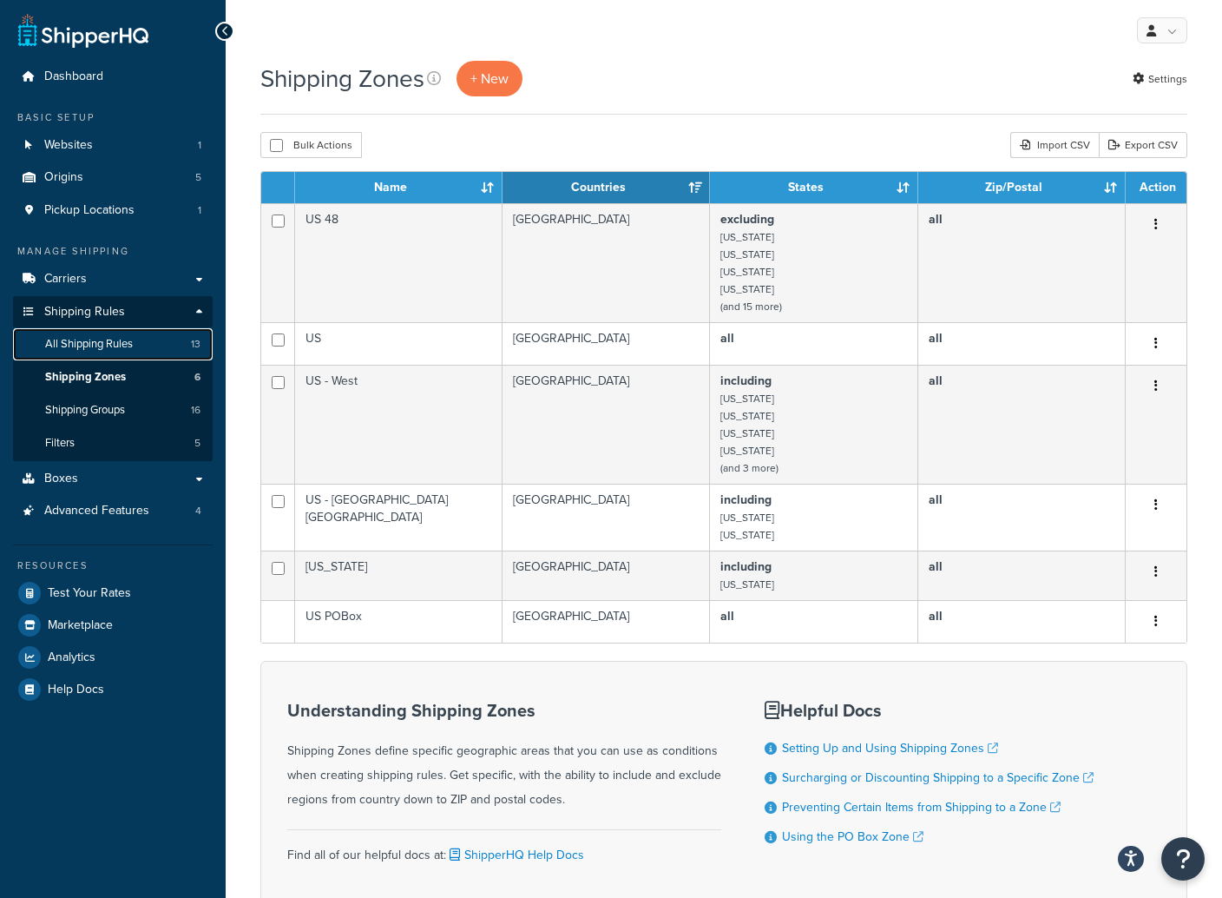
click at [97, 343] on span "All Shipping Rules" at bounding box center [89, 344] width 88 height 15
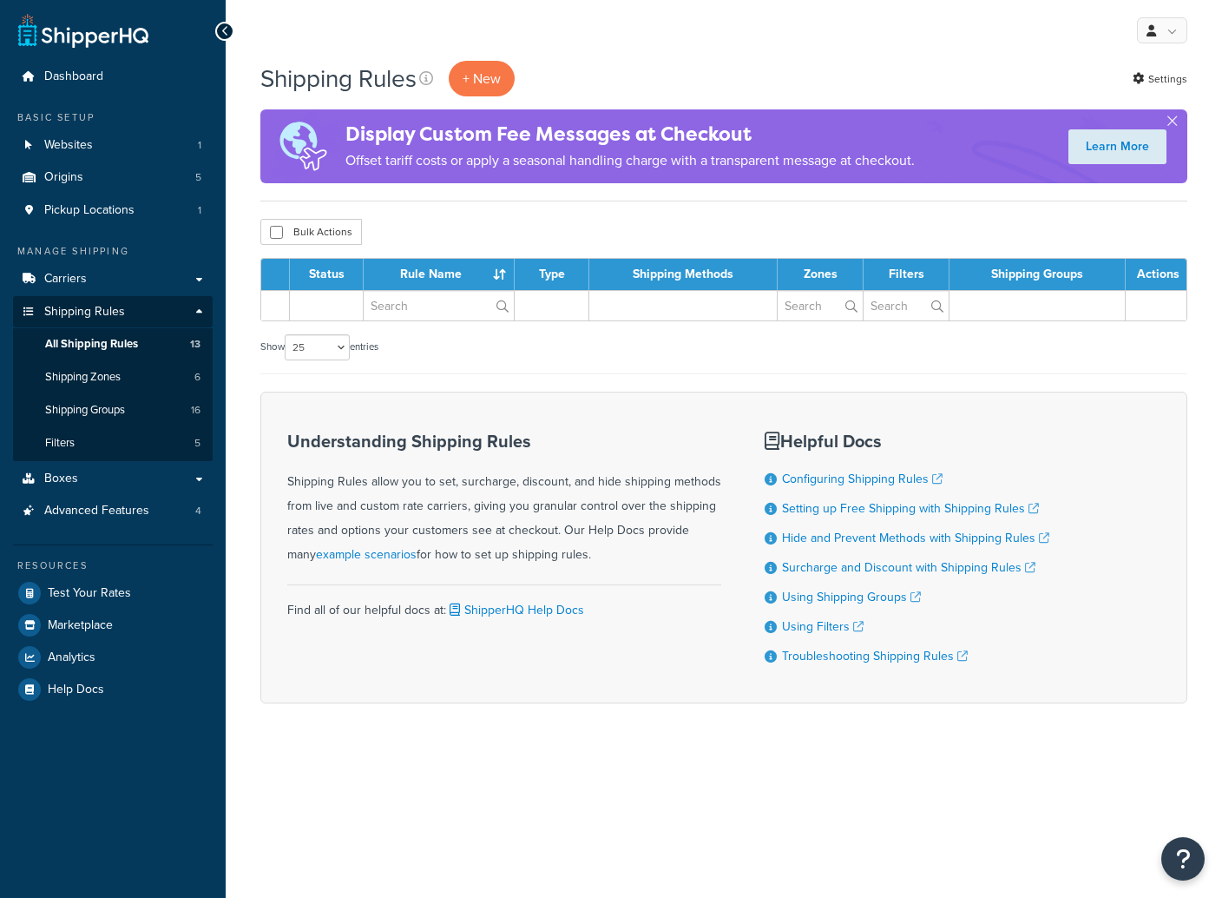
select select "25"
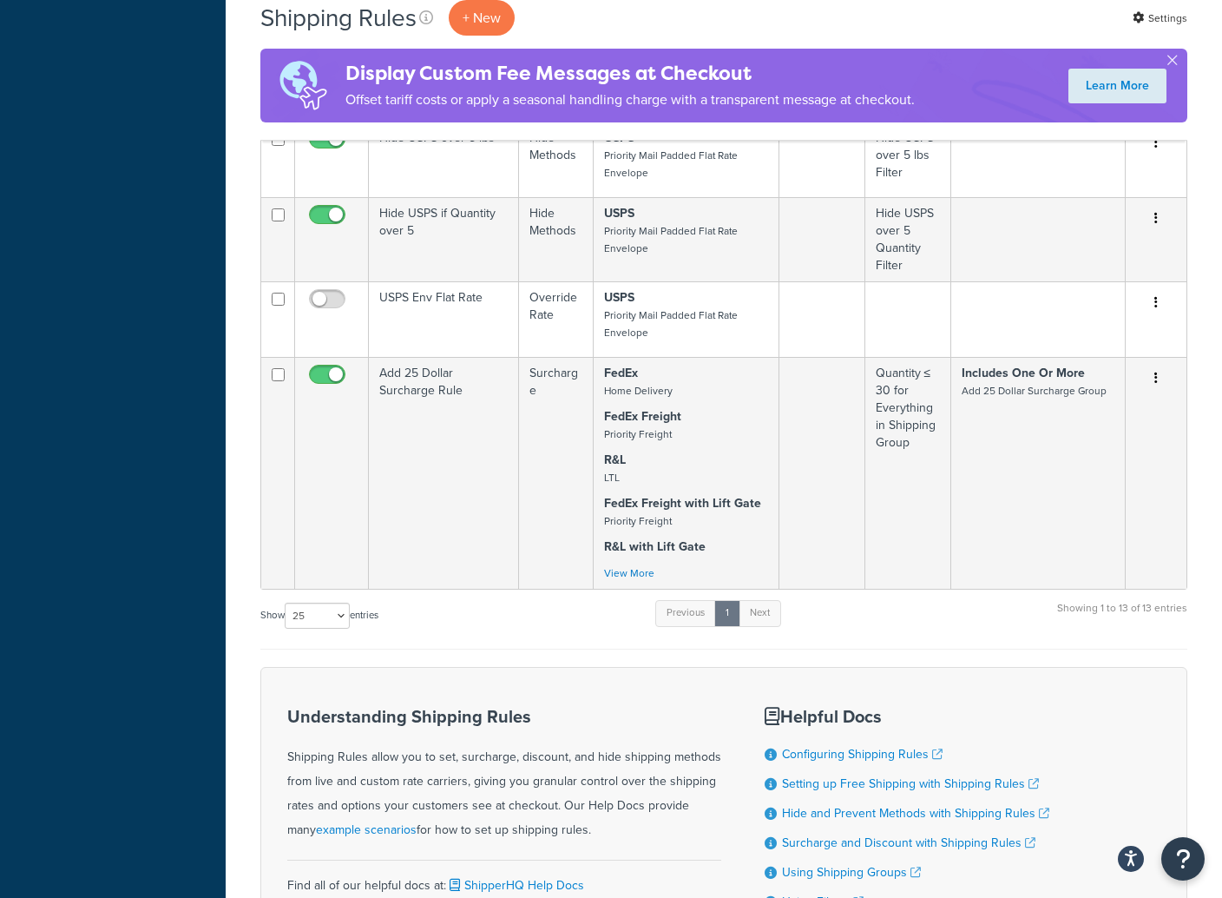
scroll to position [1420, 0]
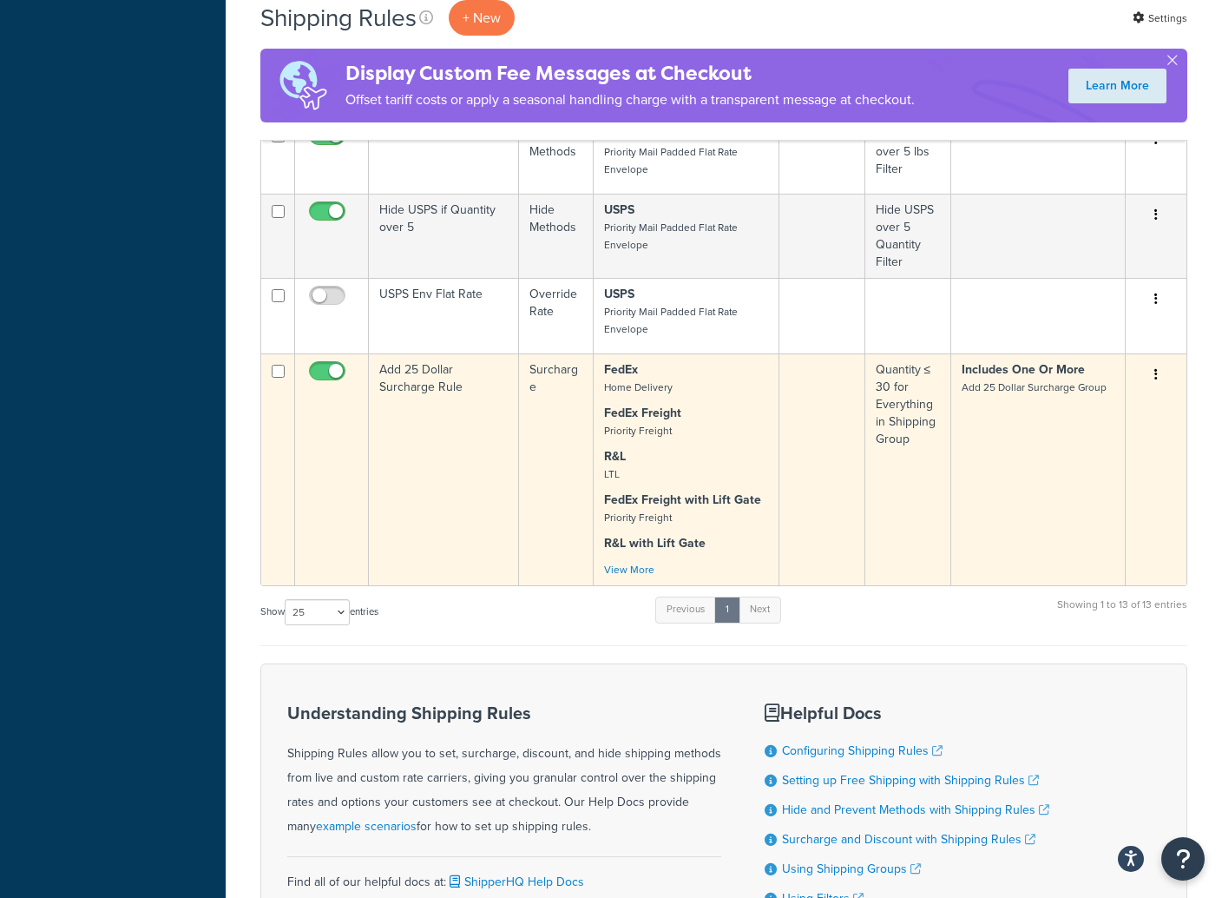
click at [321, 370] on input "checkbox" at bounding box center [330, 376] width 48 height 22
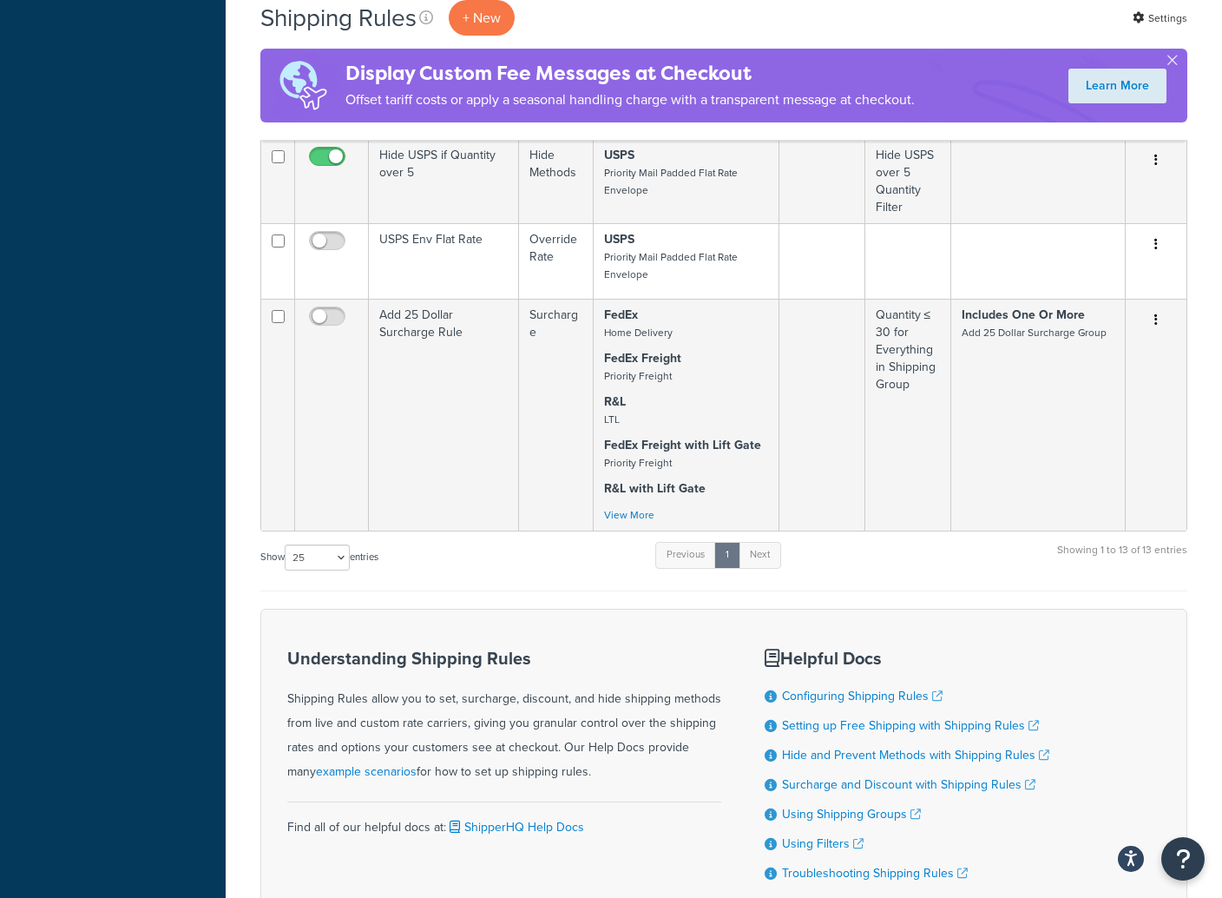
scroll to position [1604, 0]
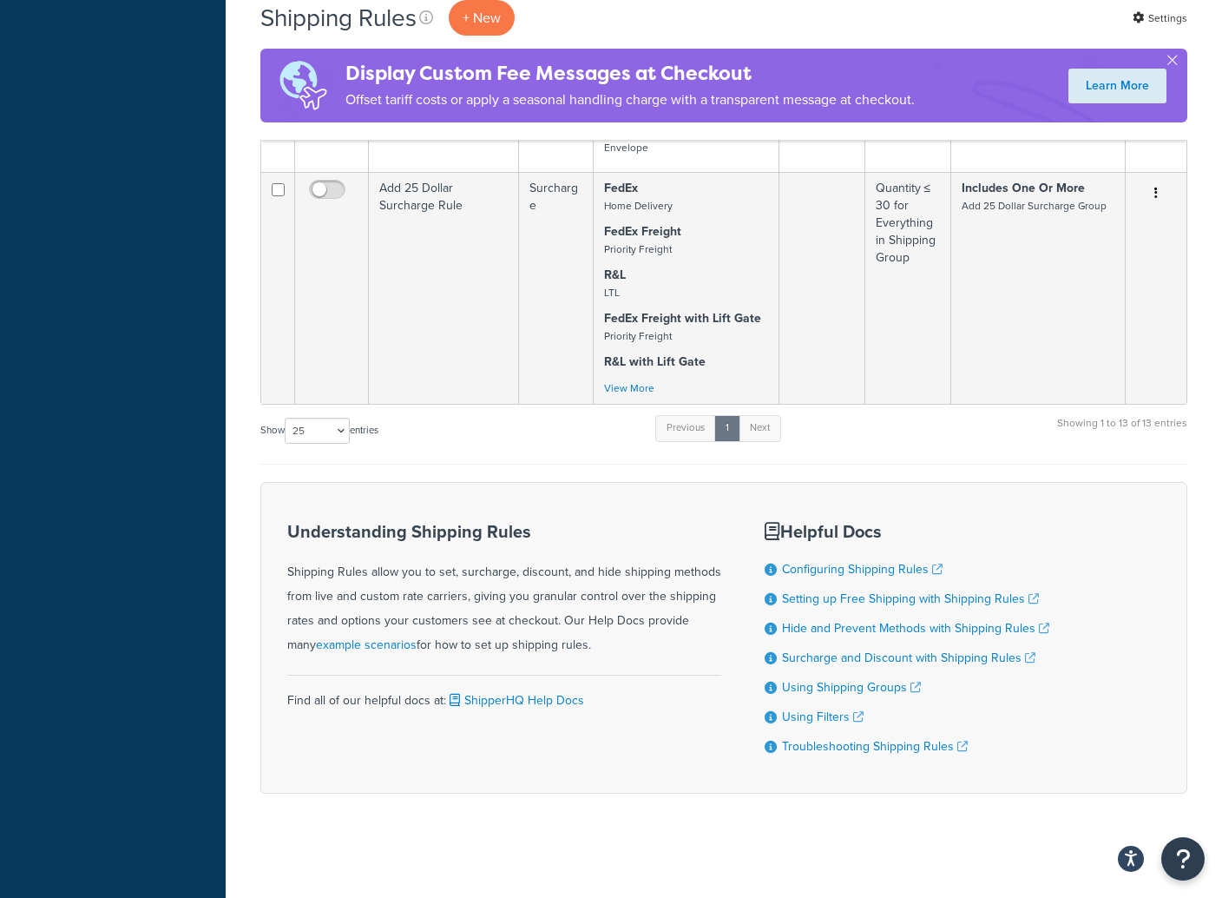
click at [465, 437] on div "Show 10 15 25 50 100 1000 entries Previous 1 Next Showing 1 to 13 of 13 entries" at bounding box center [723, 438] width 927 height 51
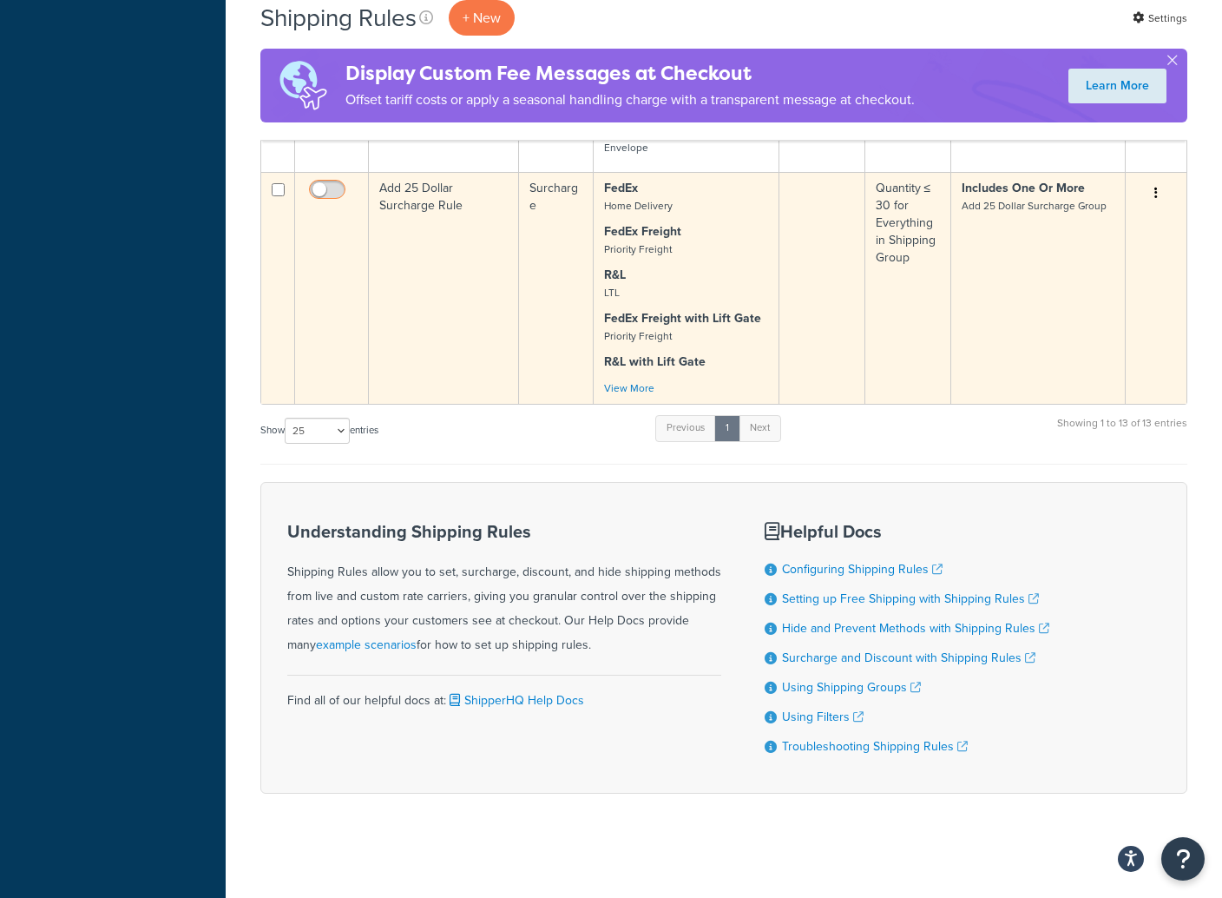
click at [329, 187] on input "checkbox" at bounding box center [330, 194] width 48 height 22
checkbox input "true"
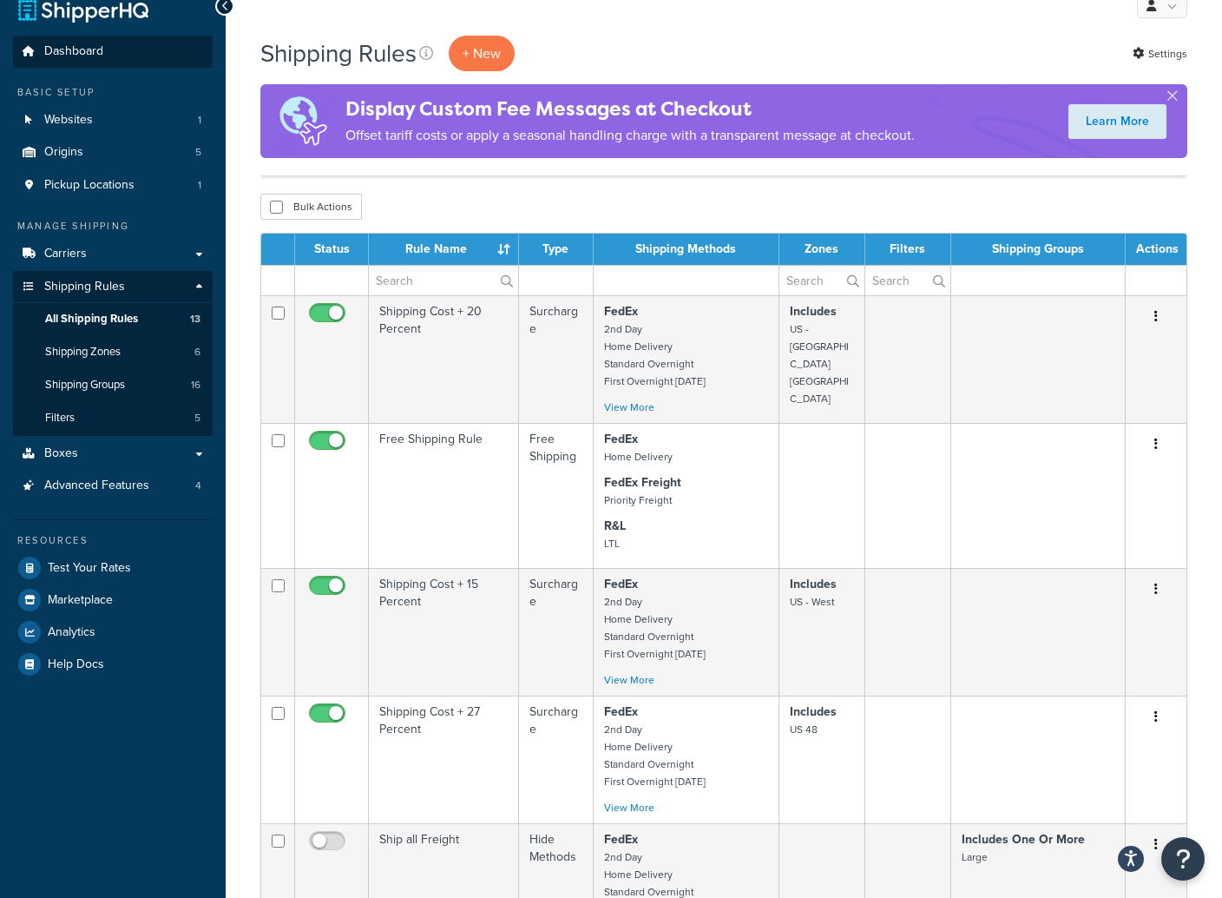
scroll to position [0, 0]
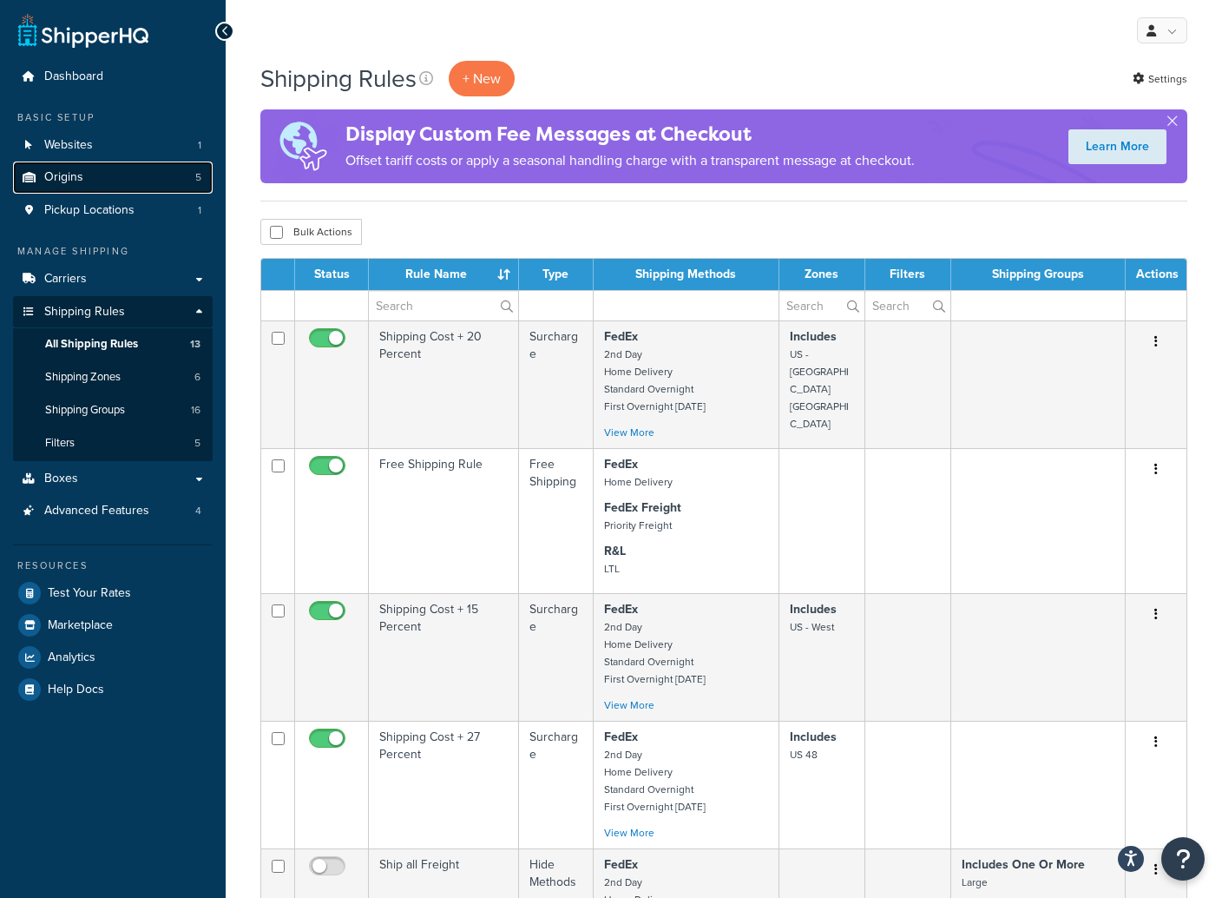
click at [80, 172] on span "Origins" at bounding box center [63, 177] width 39 height 15
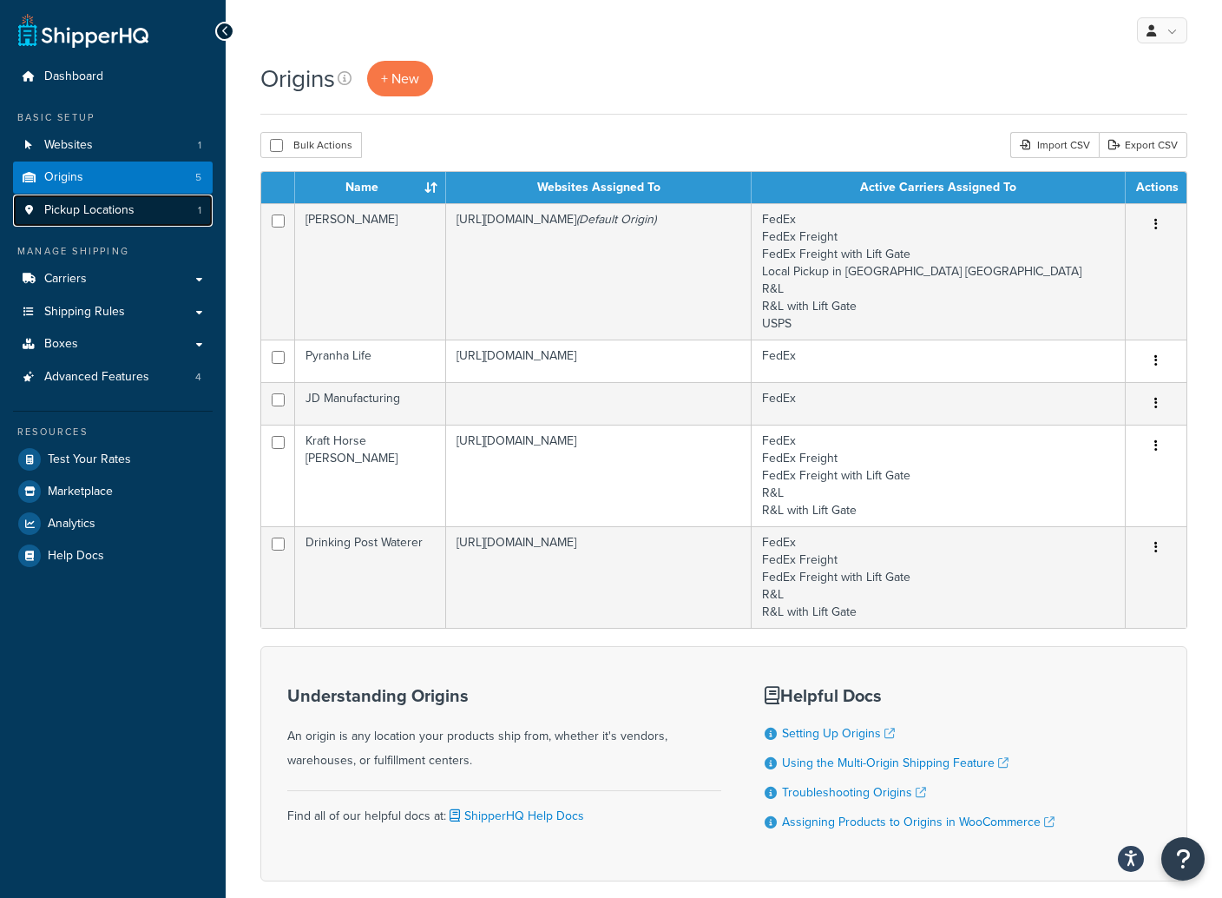
click at [74, 210] on span "Pickup Locations" at bounding box center [89, 210] width 90 height 15
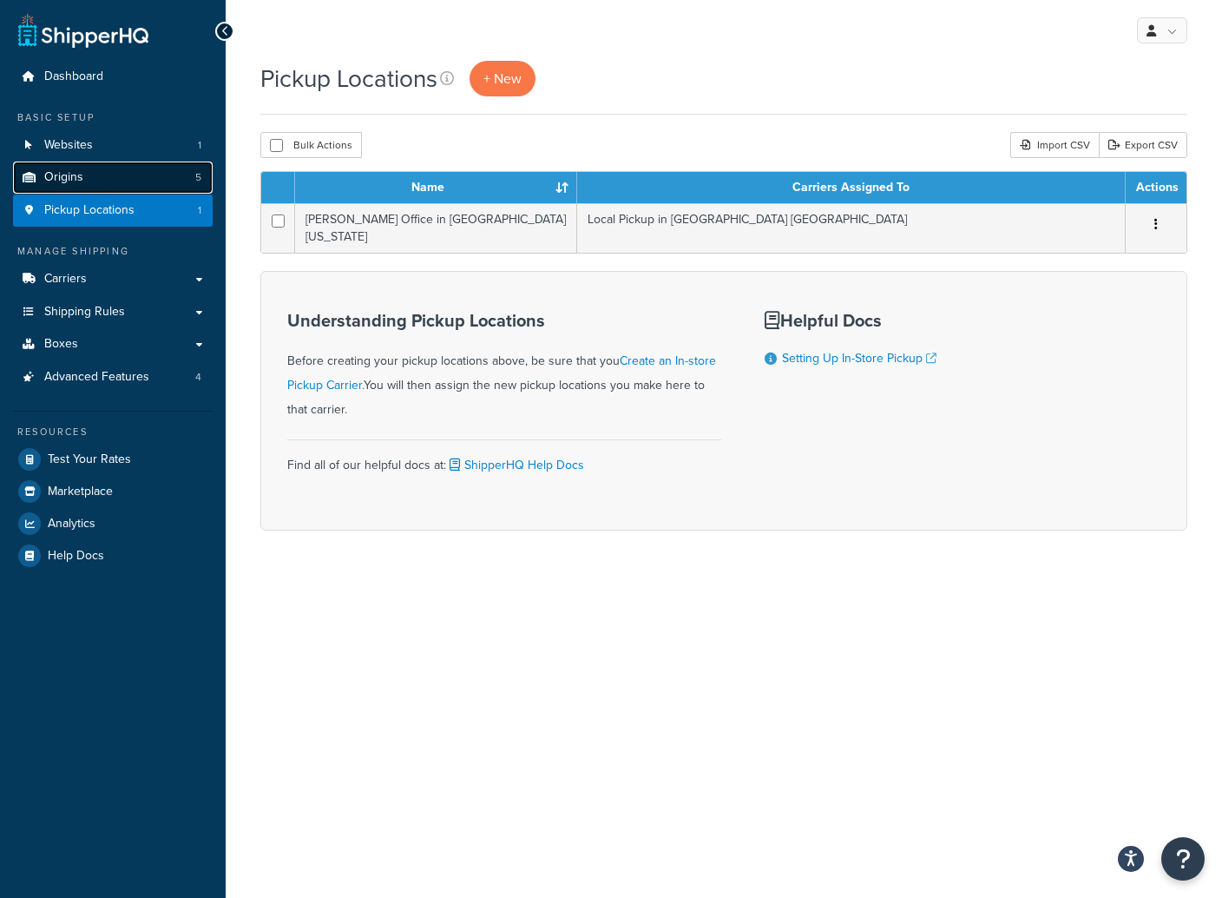
click at [74, 177] on span "Origins" at bounding box center [63, 177] width 39 height 15
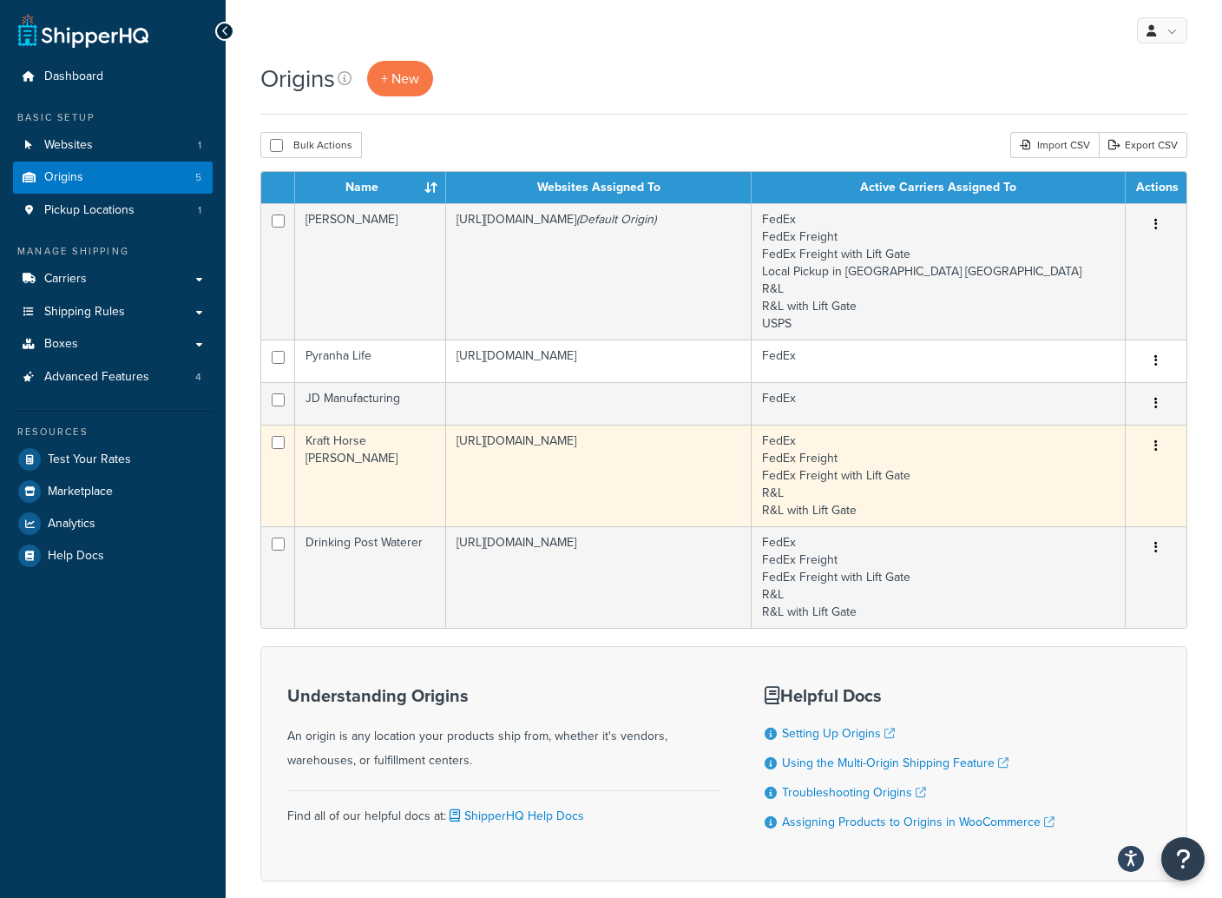
click at [644, 490] on td "[URL][DOMAIN_NAME]" at bounding box center [599, 475] width 306 height 102
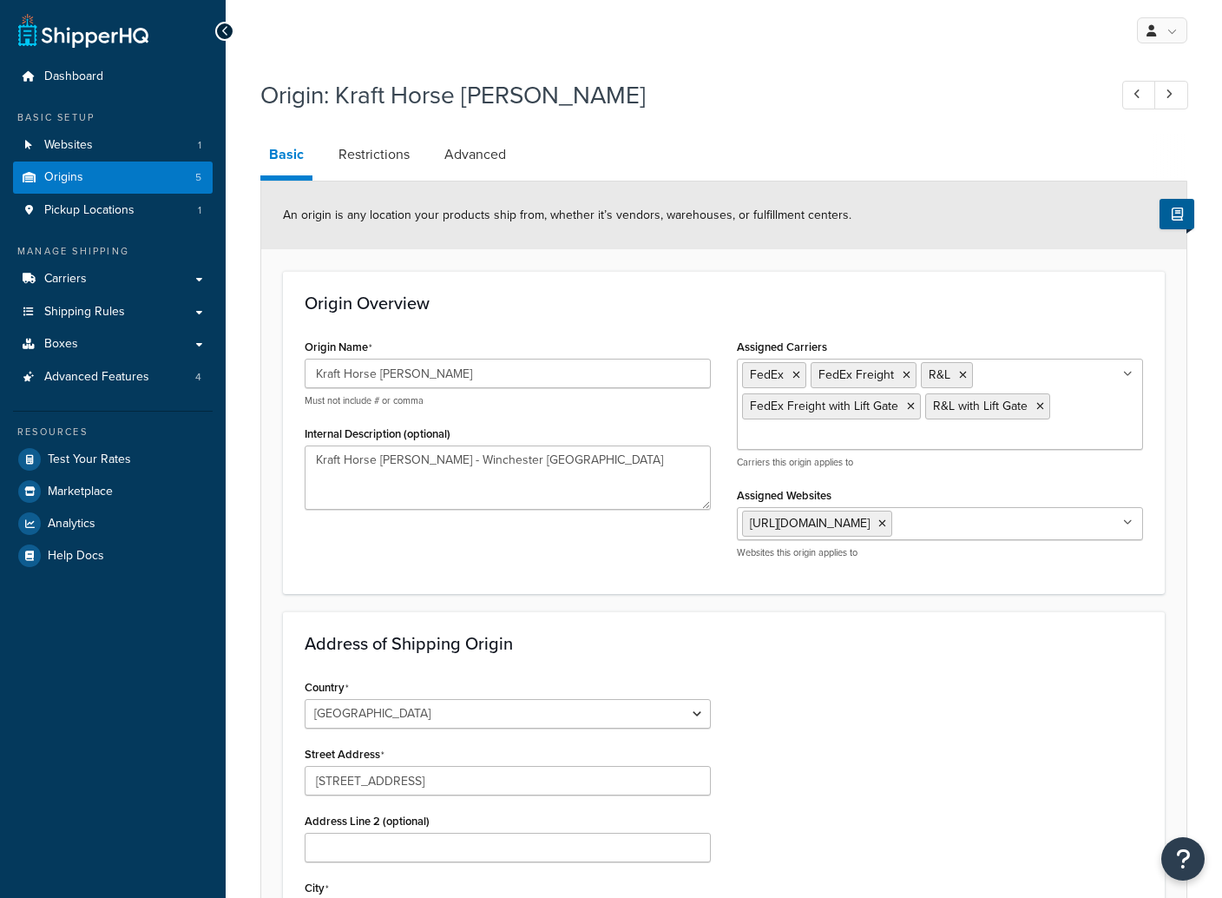
select select "17"
click at [843, 446] on input "Assigned Carriers" at bounding box center [819, 436] width 154 height 19
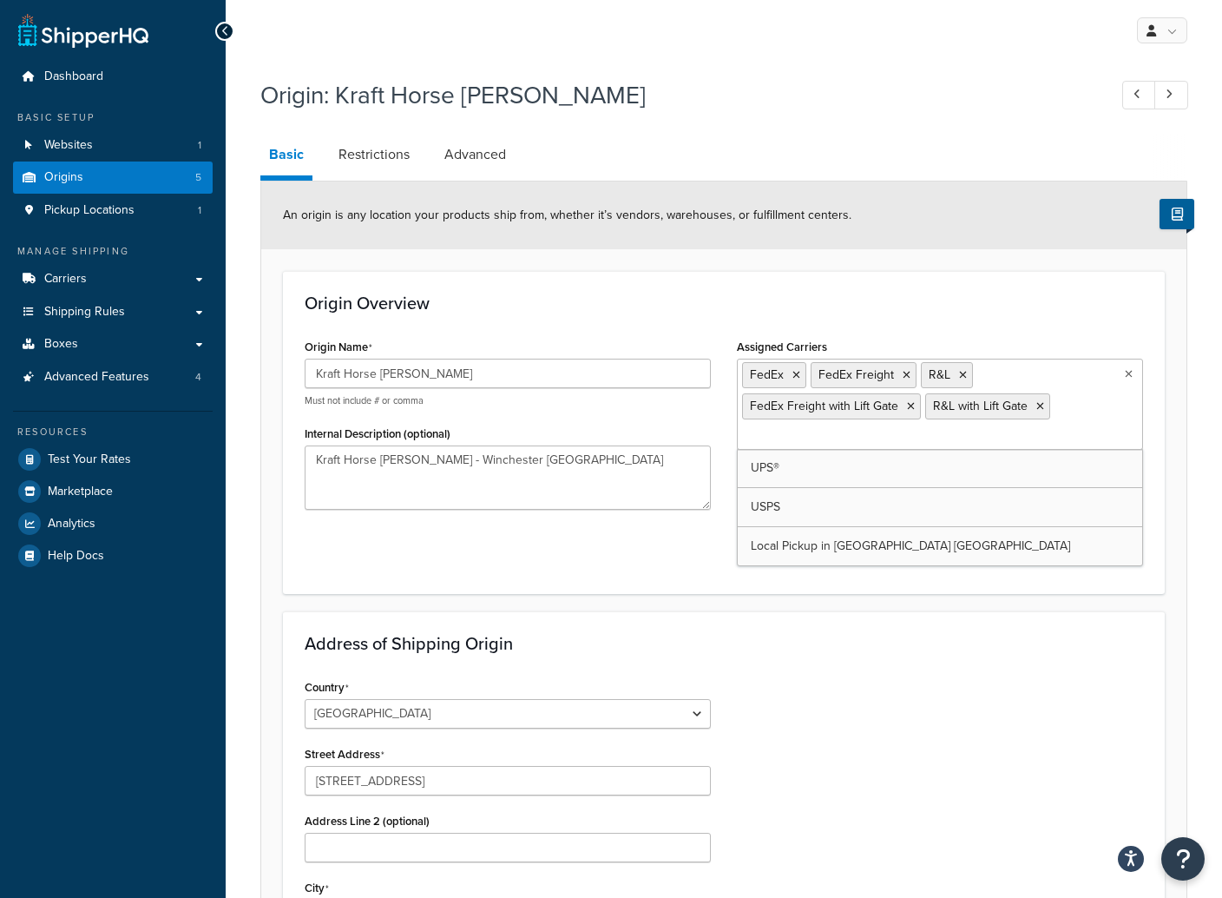
click at [911, 657] on div "Address of Shipping Origin Country United States United Kingdom Afghanistan Åla…" at bounding box center [724, 873] width 882 height 525
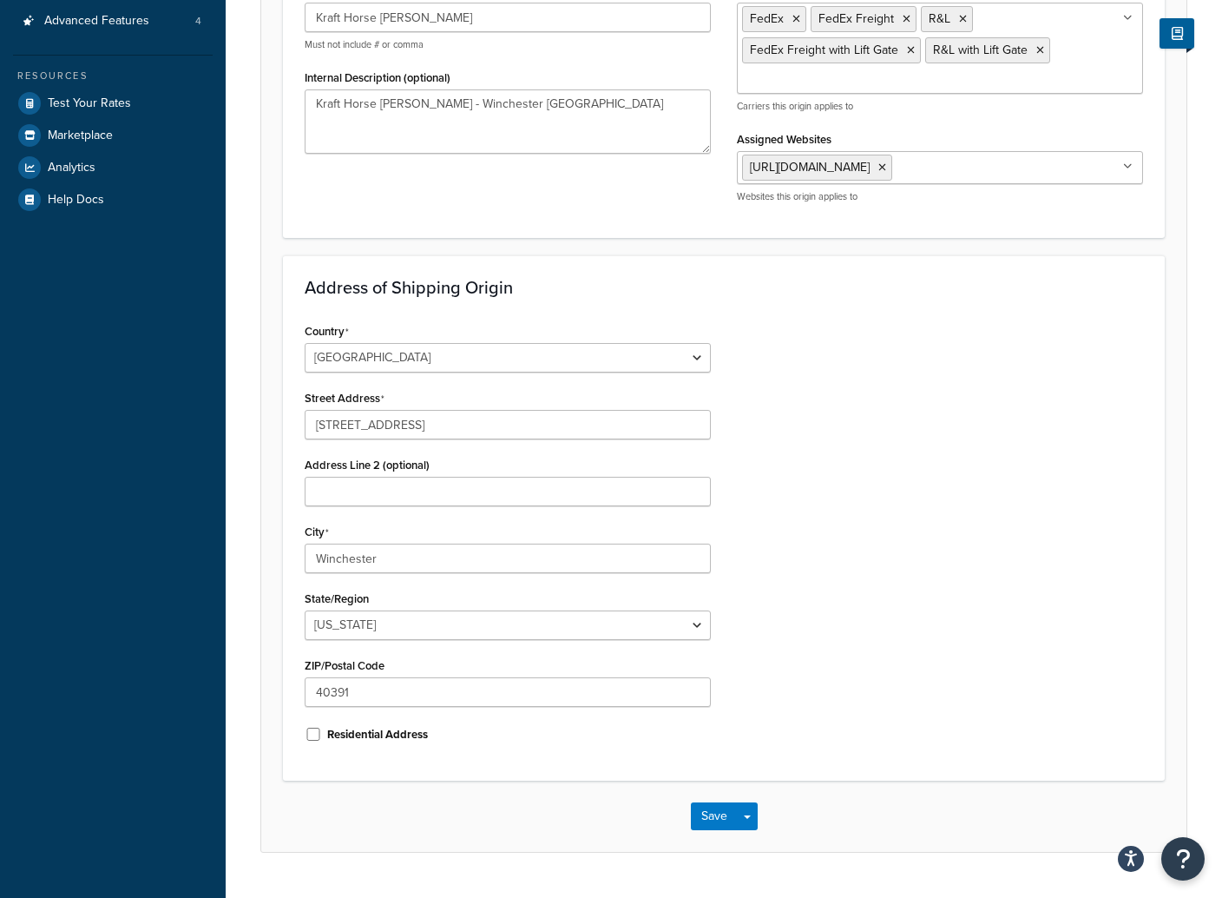
scroll to position [361, 0]
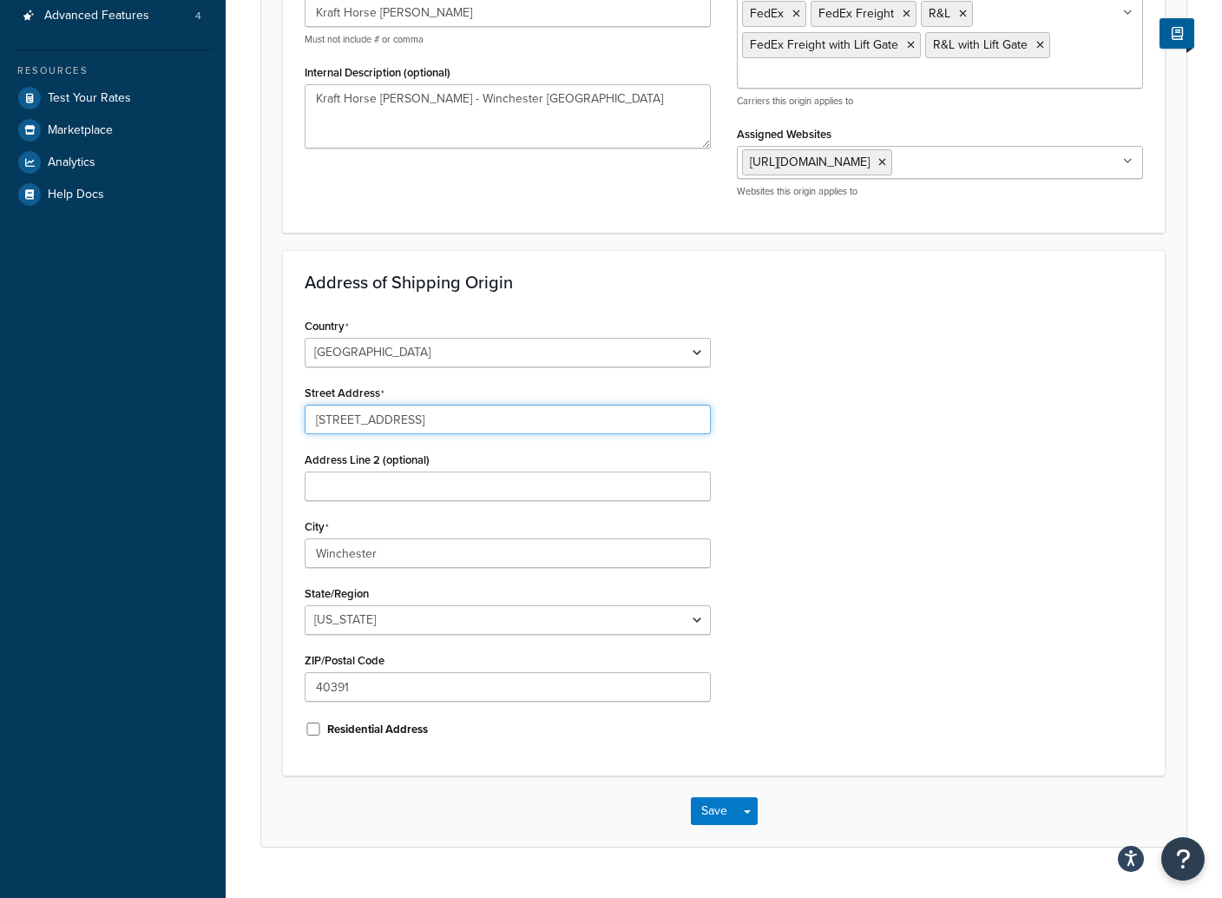
drag, startPoint x: 452, startPoint y: 420, endPoint x: 252, endPoint y: 415, distance: 200.6
click at [273, 418] on form "An origin is any location your products ship from, whether it’s vendors, wareho…" at bounding box center [723, 333] width 925 height 1026
click at [308, 727] on input "Residential Address" at bounding box center [313, 728] width 17 height 13
checkbox input "true"
click at [715, 816] on button "Save" at bounding box center [714, 811] width 47 height 28
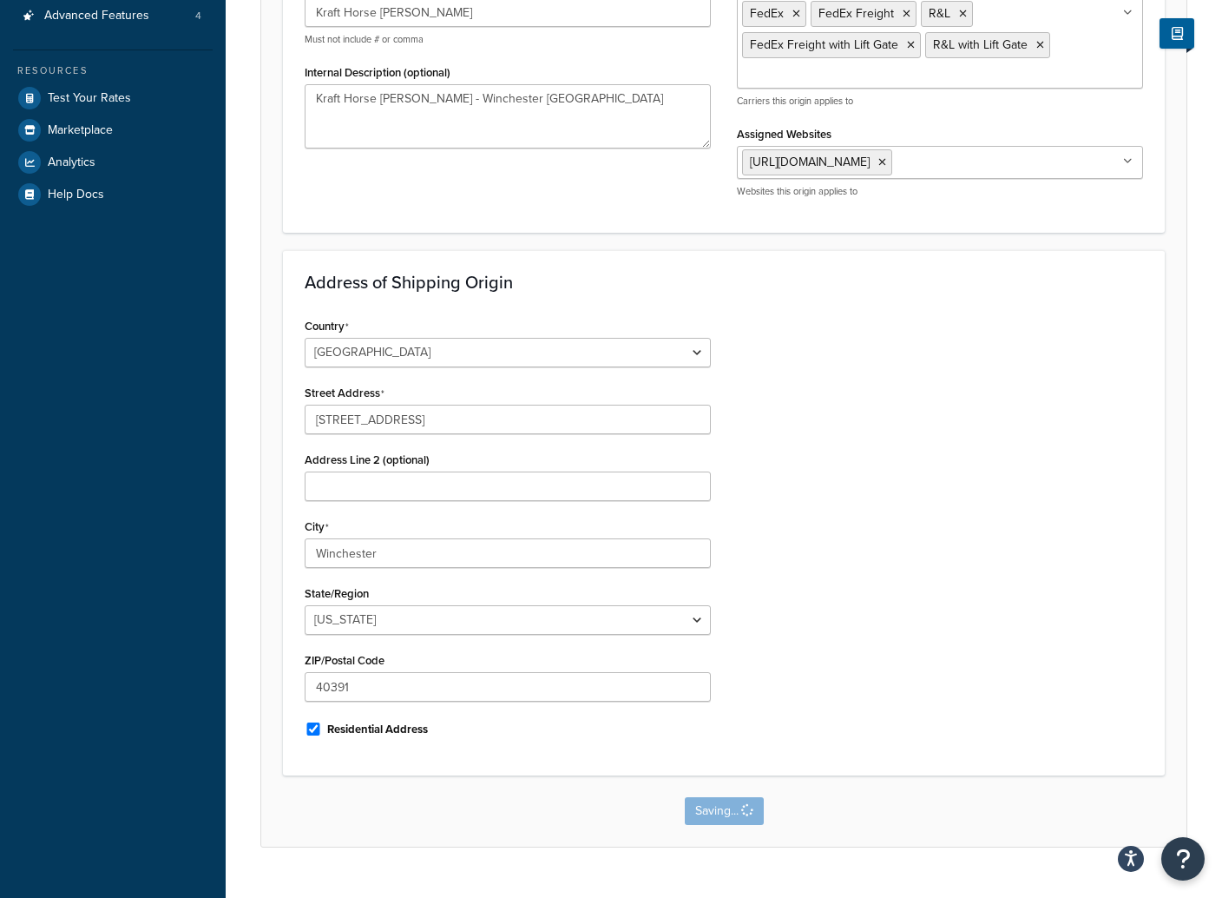
scroll to position [0, 0]
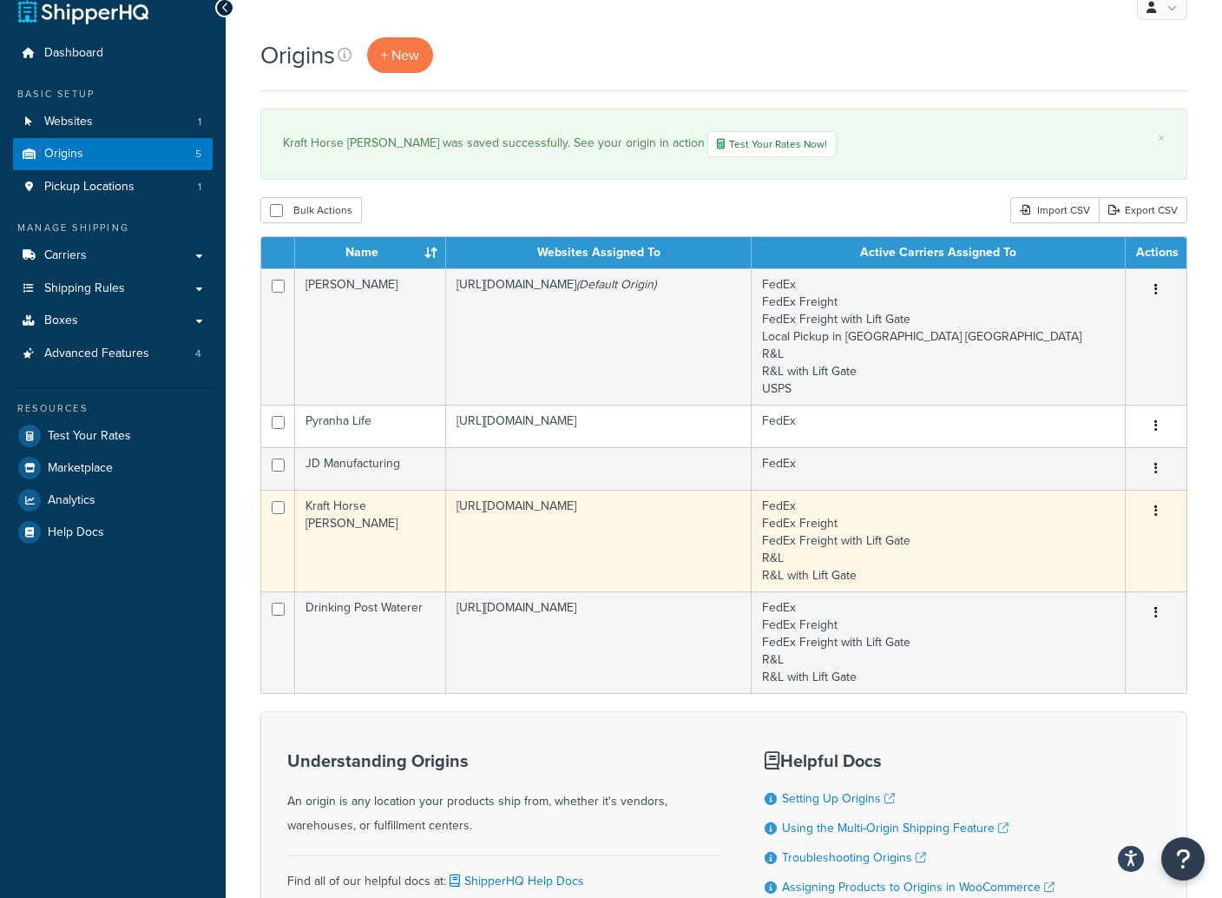
scroll to position [178, 0]
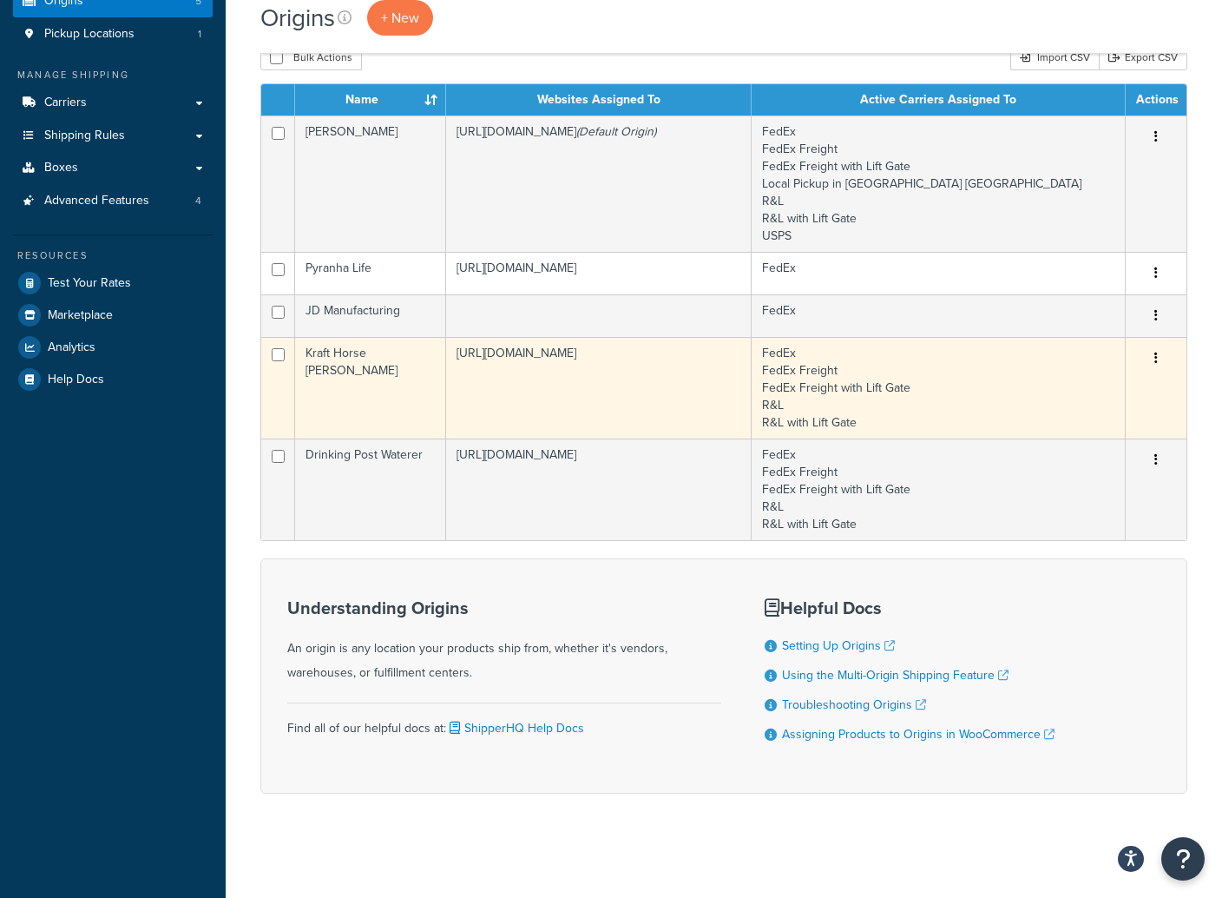
click at [1159, 355] on button "button" at bounding box center [1156, 359] width 24 height 28
click at [1073, 391] on link "Edit" at bounding box center [1098, 391] width 137 height 36
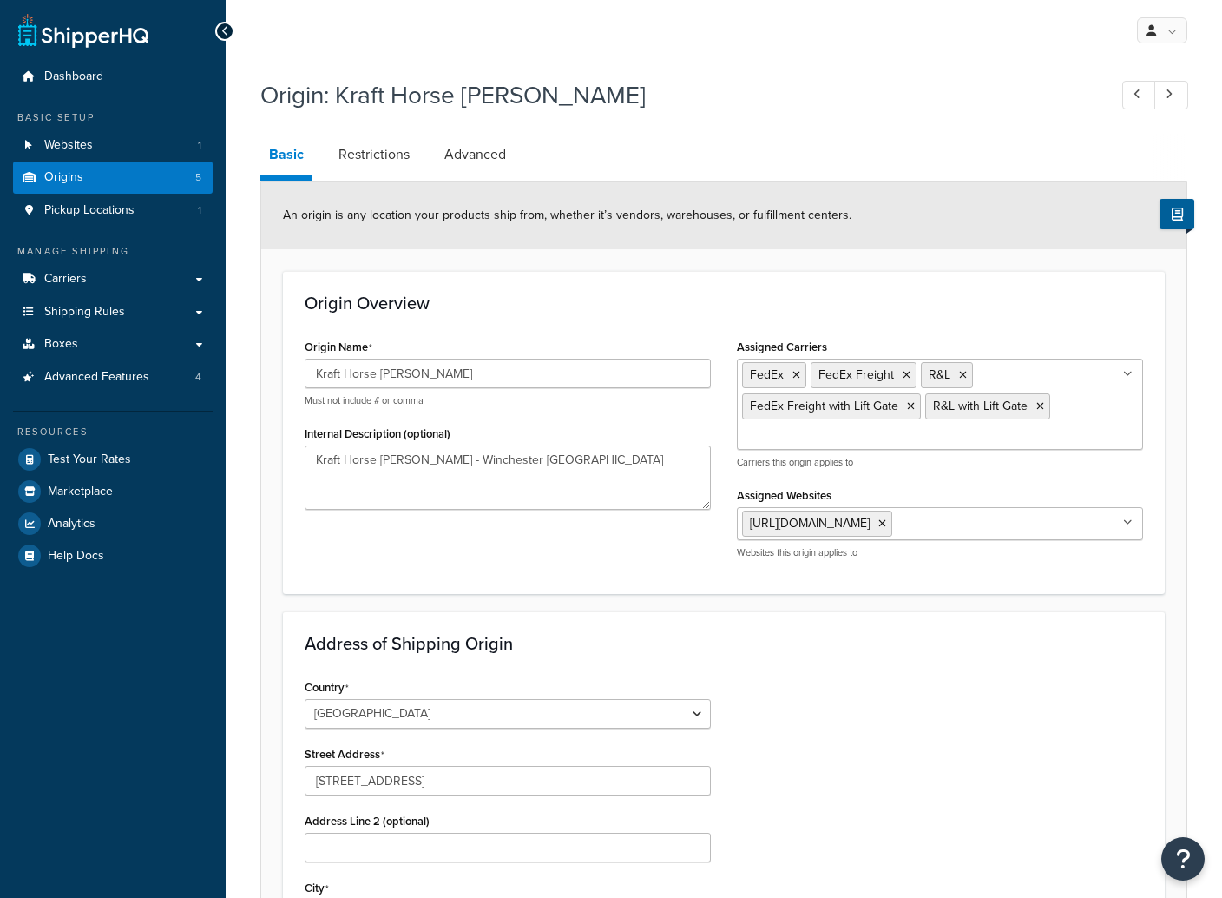
select select "17"
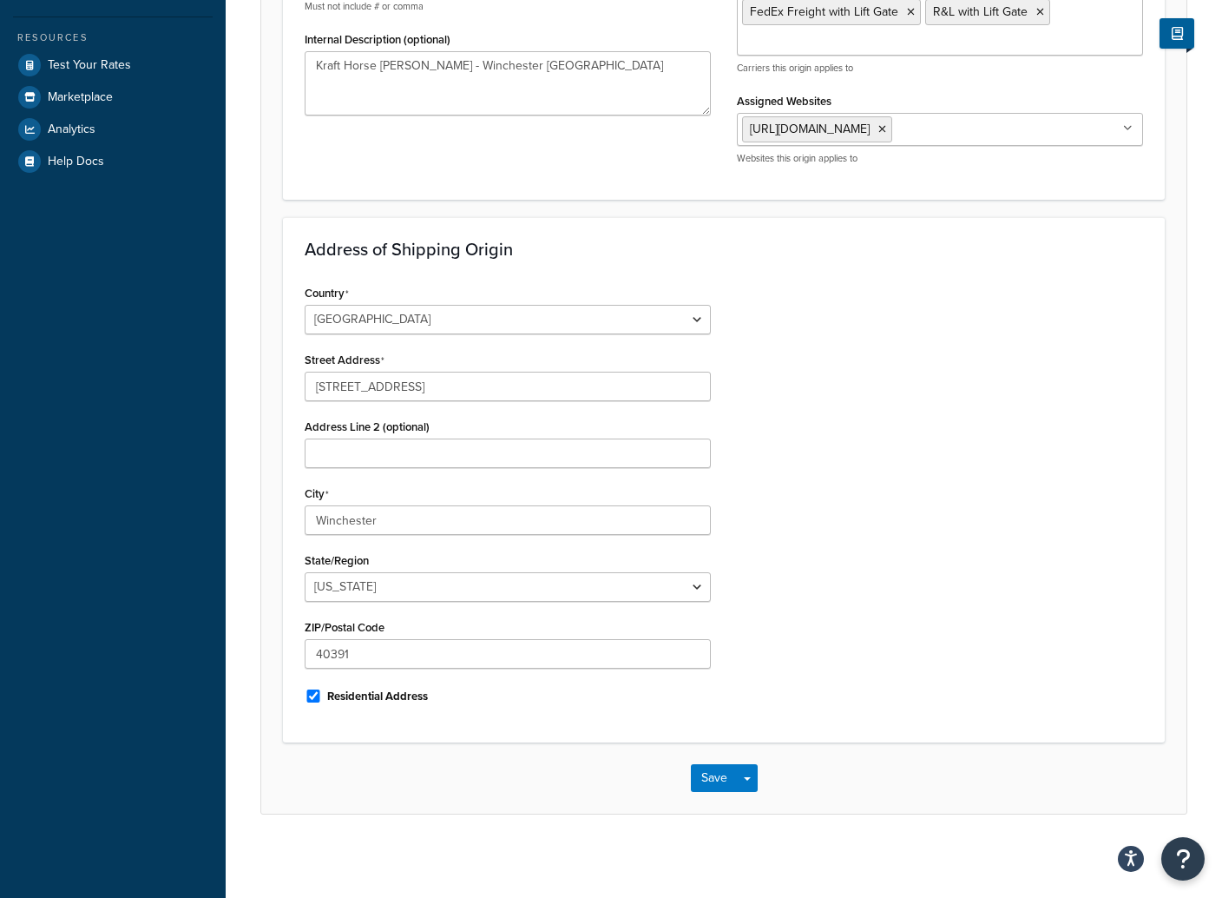
scroll to position [398, 0]
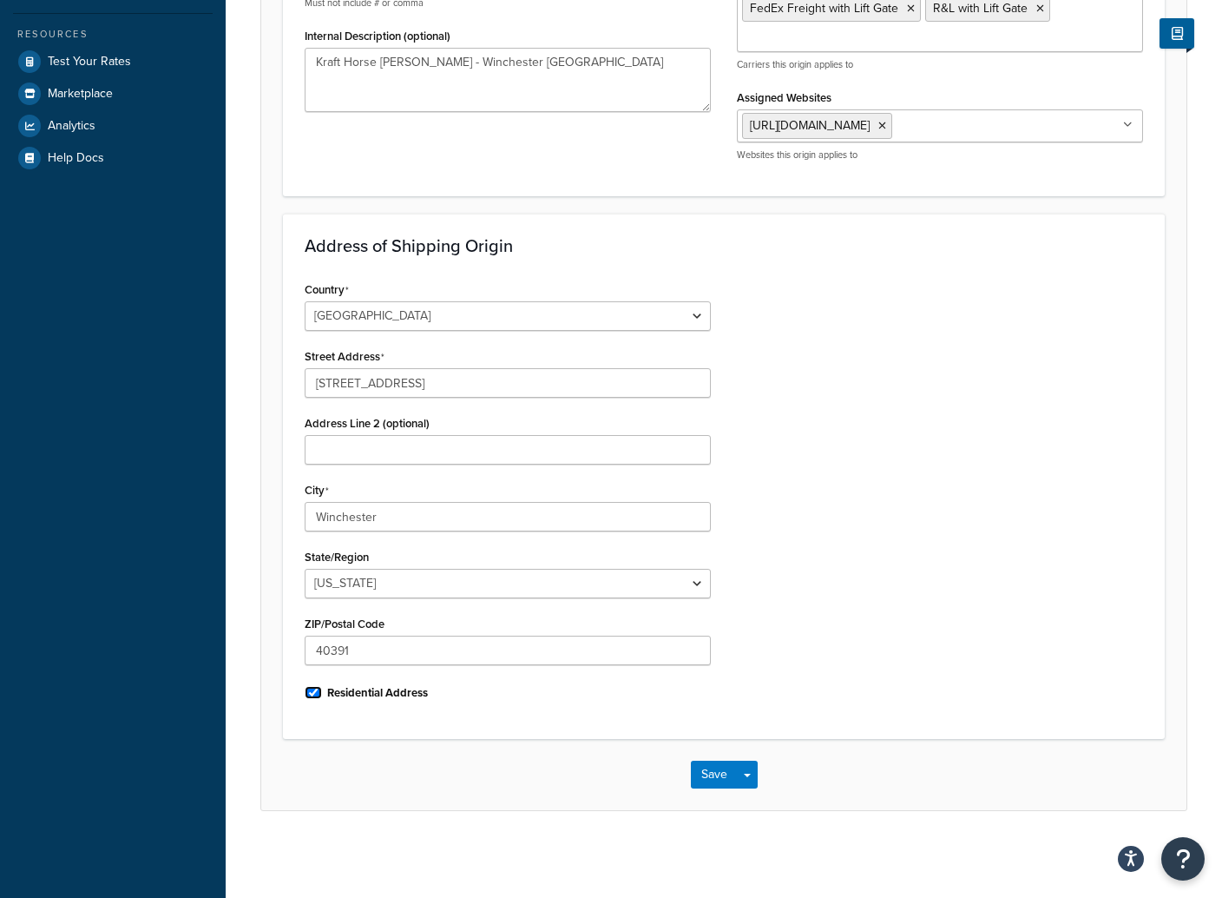
click at [314, 694] on input "Residential Address" at bounding box center [313, 692] width 17 height 13
checkbox input "false"
click at [712, 773] on button "Save" at bounding box center [714, 774] width 47 height 28
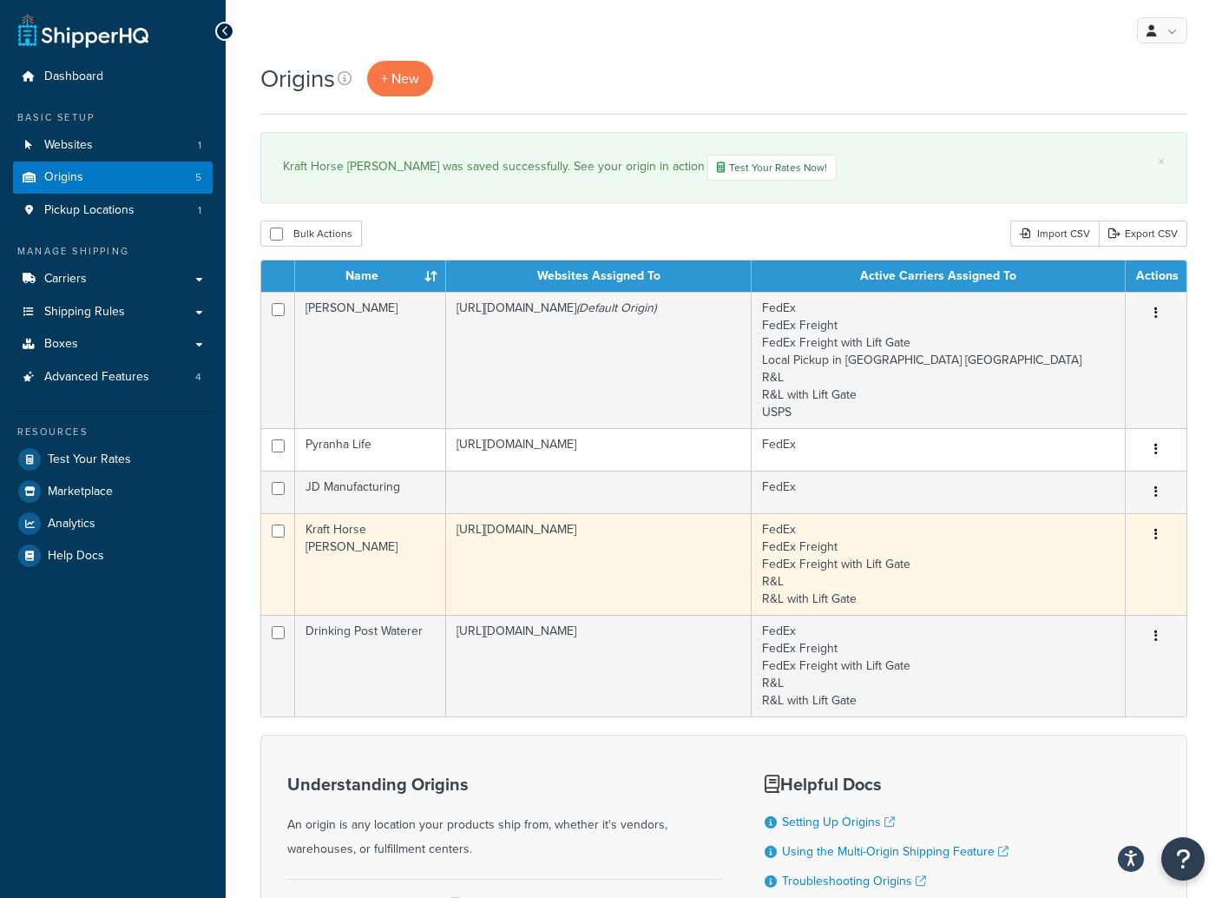
click at [1156, 534] on icon "button" at bounding box center [1155, 534] width 3 height 12
click at [1064, 568] on link "Edit" at bounding box center [1098, 567] width 137 height 36
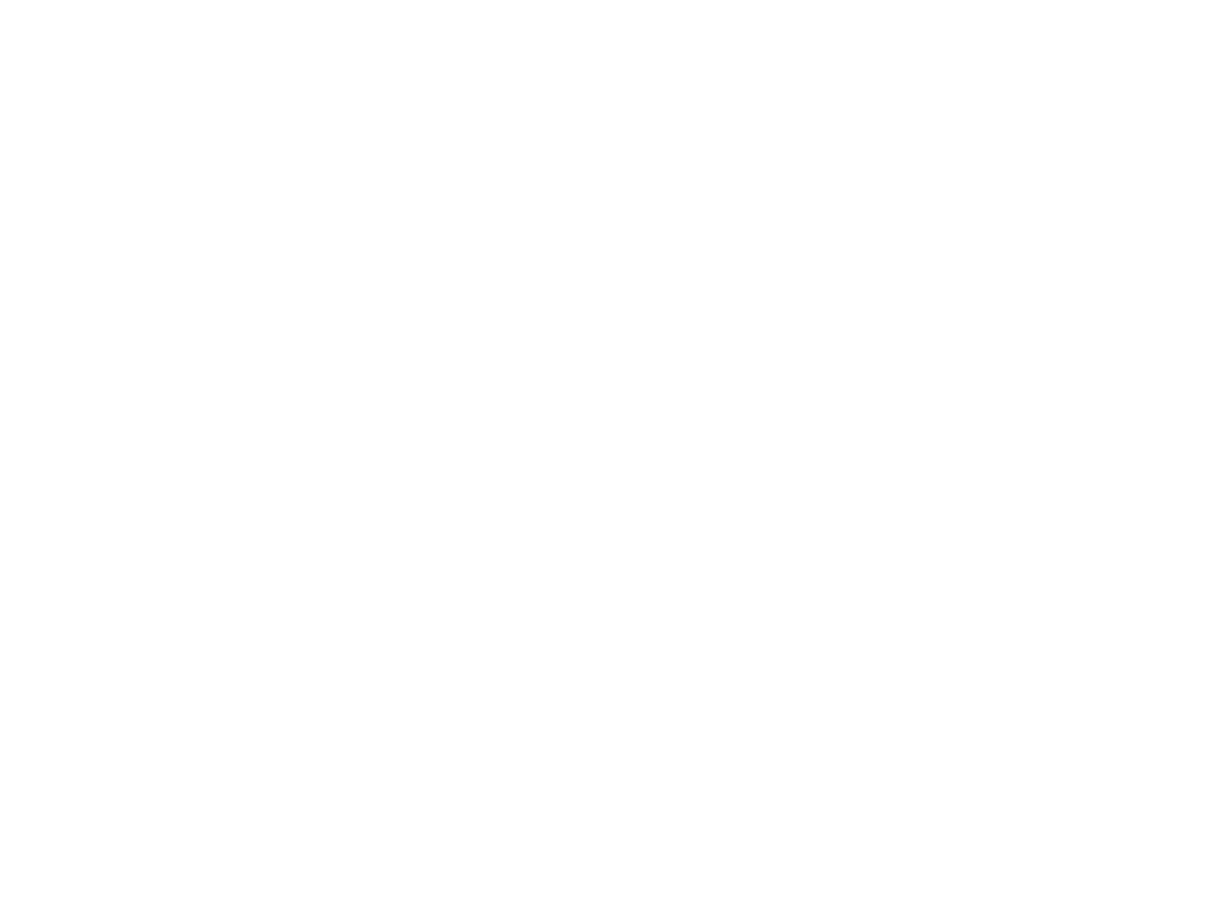
select select "17"
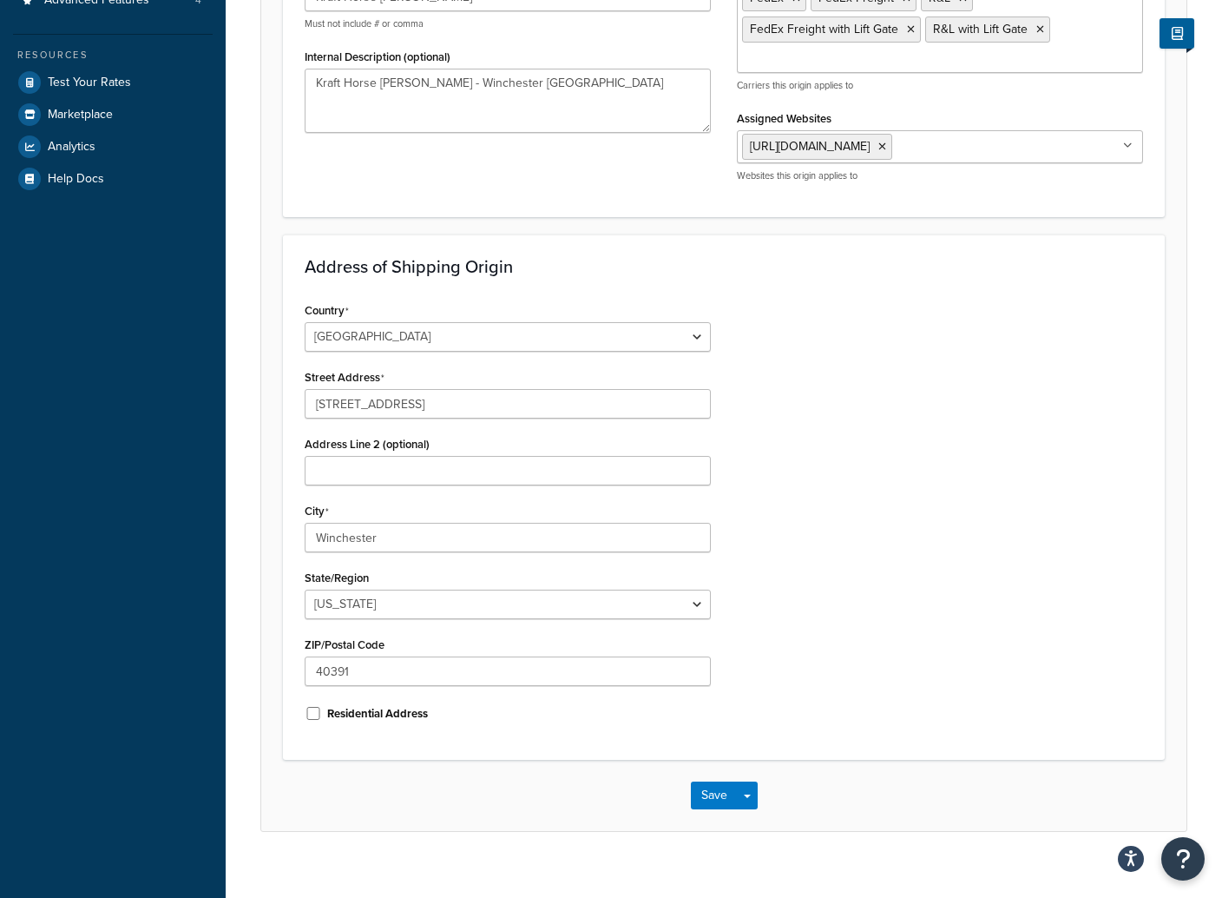
scroll to position [398, 0]
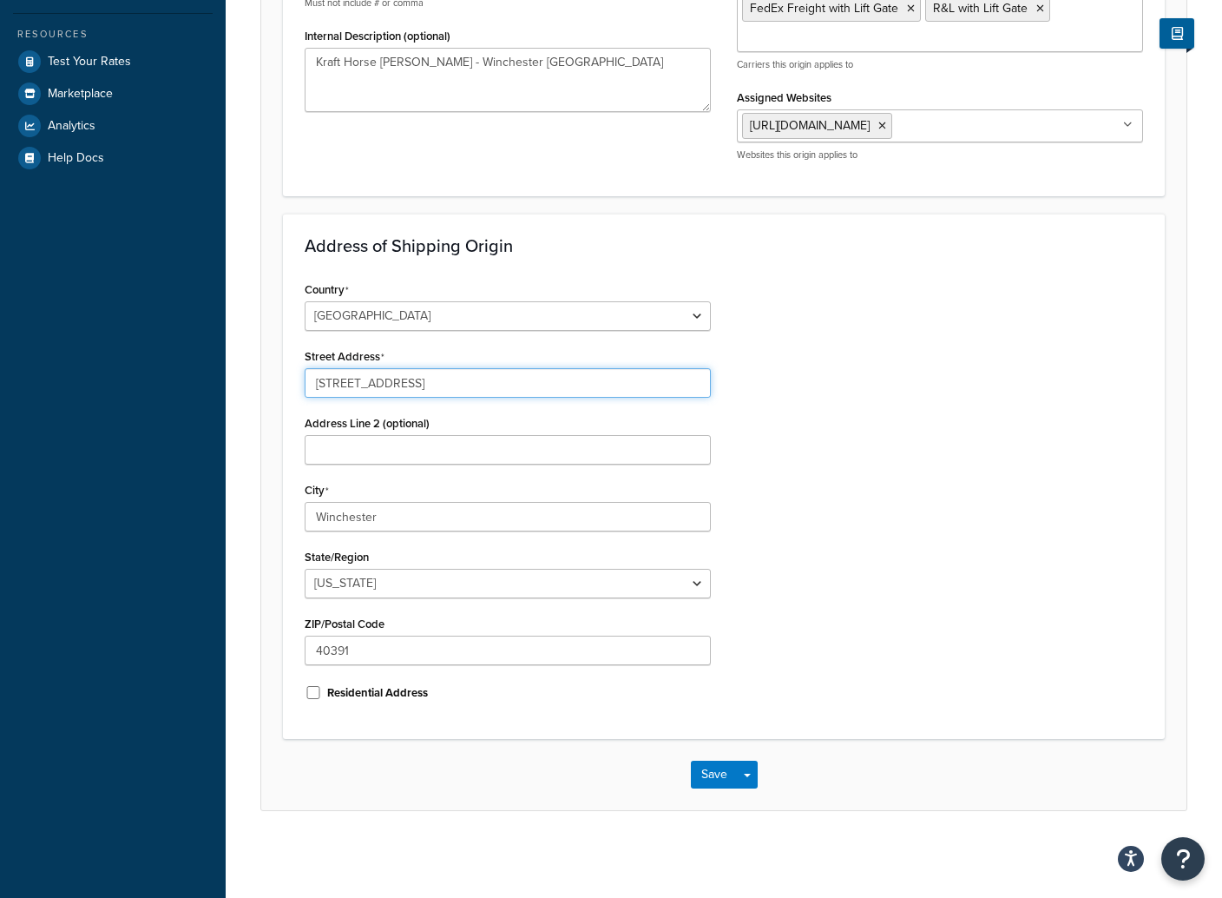
click at [589, 389] on input "950 Rolling Hills Lane" at bounding box center [508, 383] width 406 height 30
click at [1082, 601] on div "Country United States United Kingdom Afghanistan Åland Islands Albania Algeria …" at bounding box center [724, 497] width 865 height 440
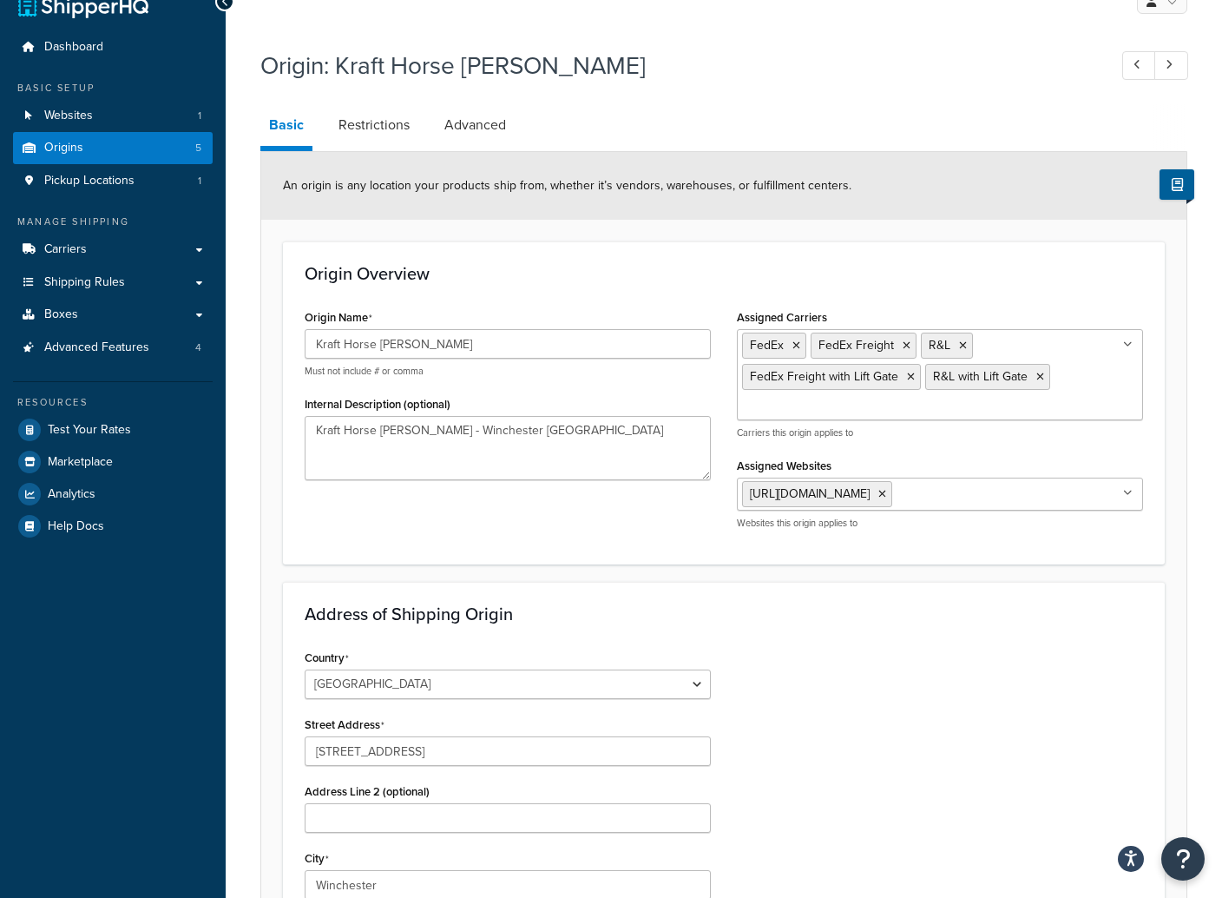
scroll to position [0, 0]
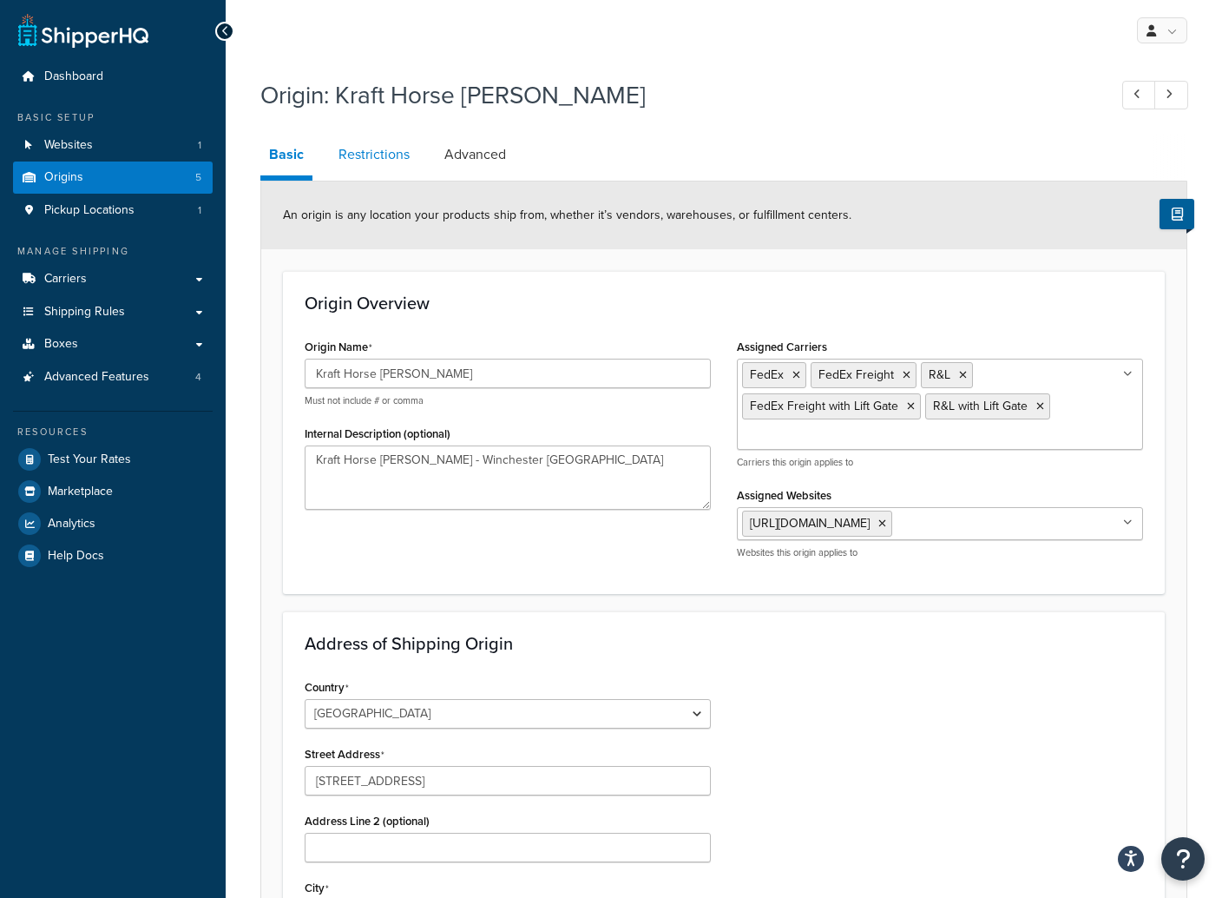
click at [353, 155] on link "Restrictions" at bounding box center [374, 155] width 89 height 42
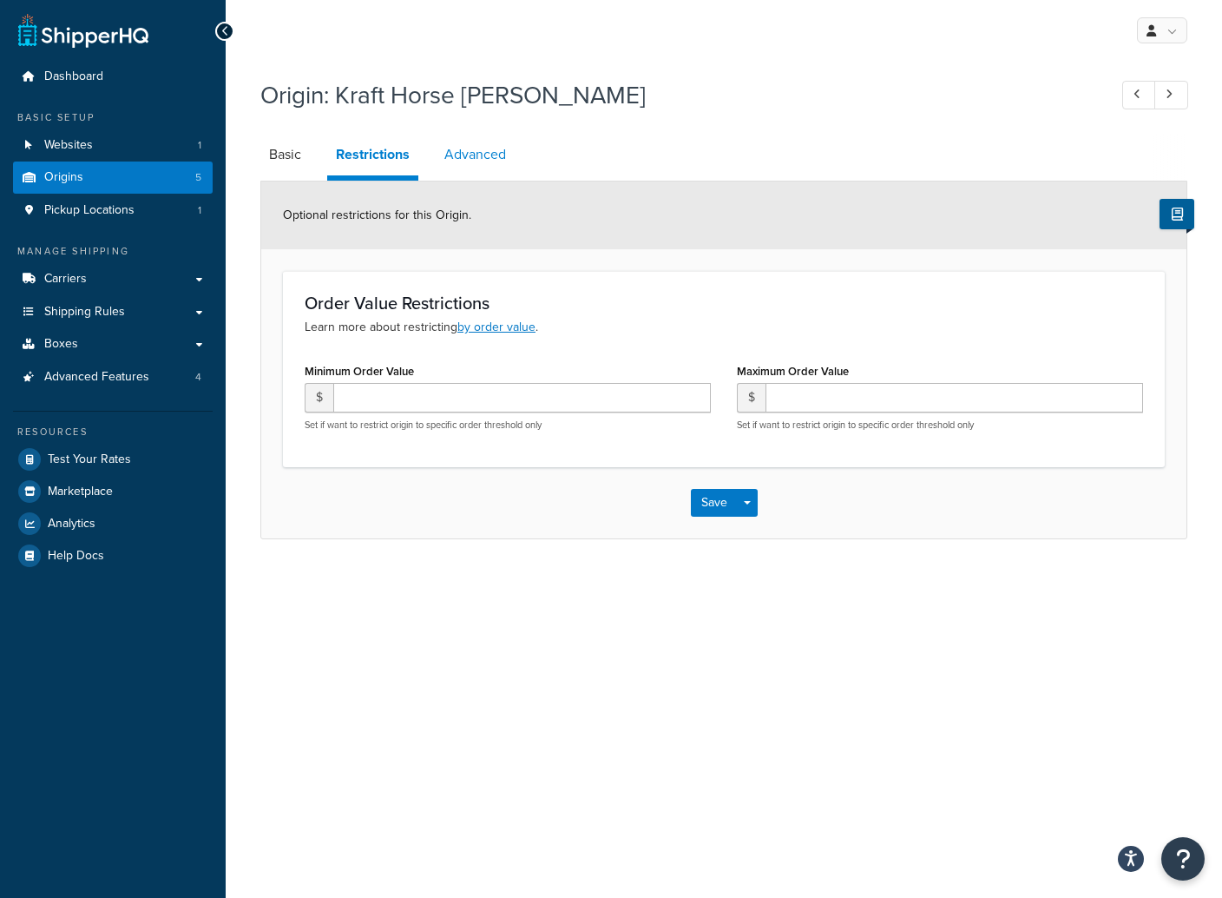
click at [494, 153] on link "Advanced" at bounding box center [475, 155] width 79 height 42
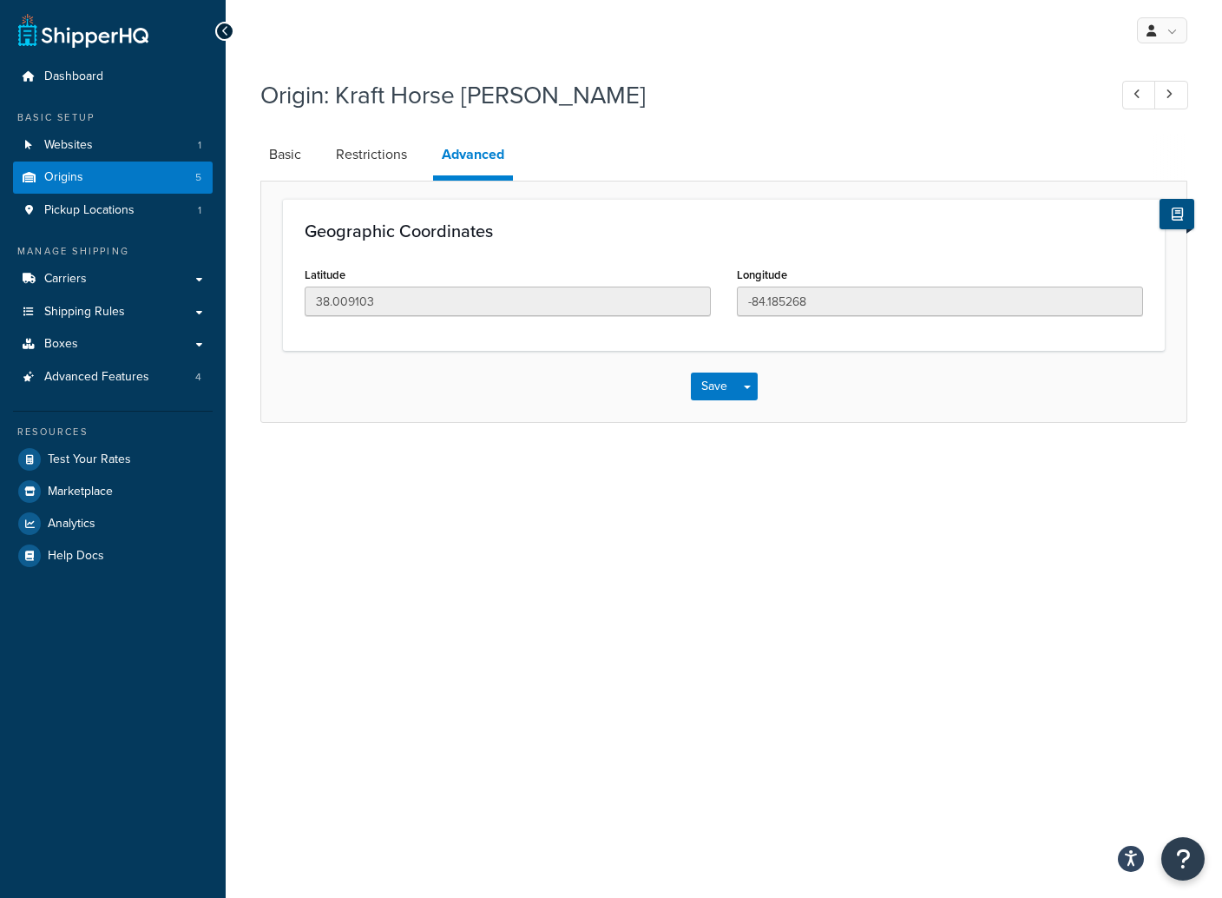
click at [1174, 214] on icon at bounding box center [1177, 213] width 11 height 13
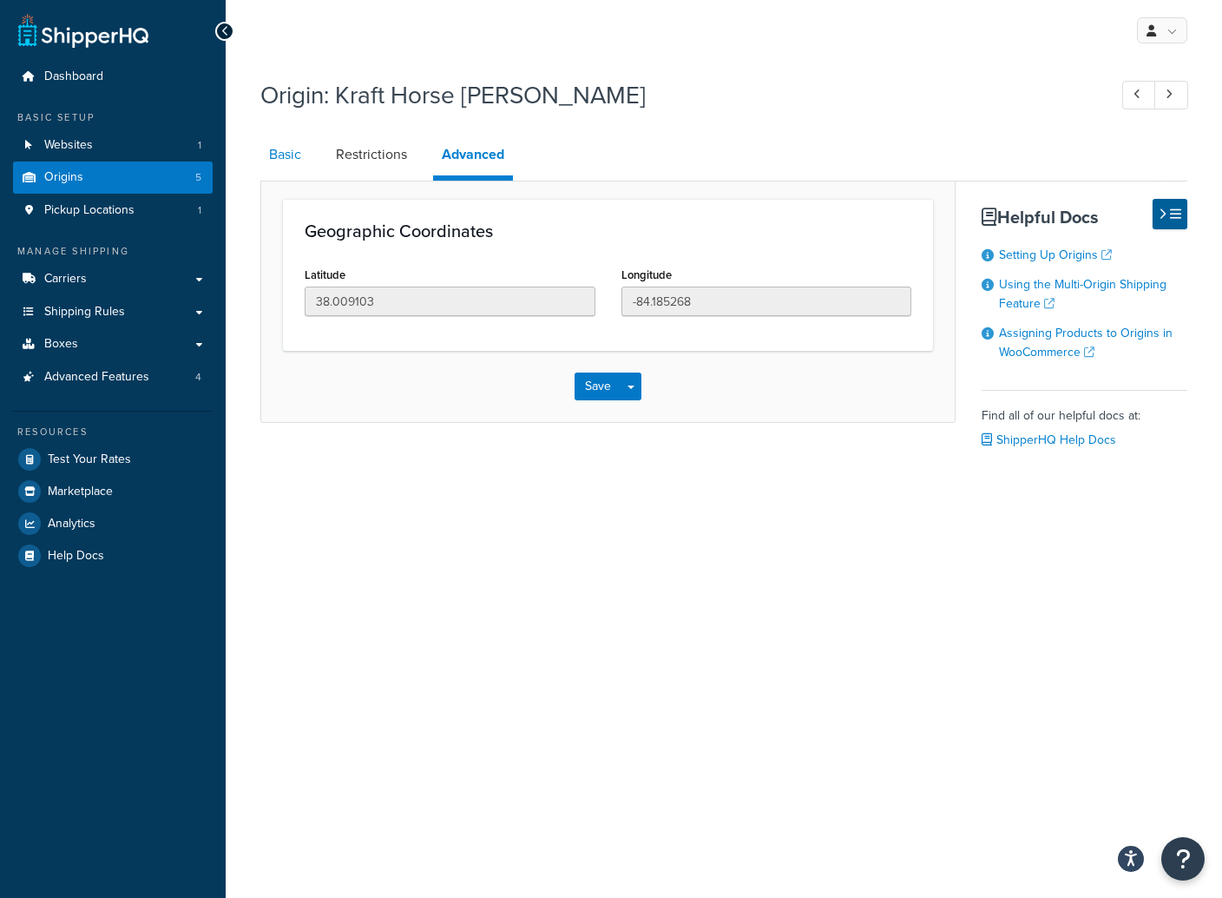
click at [276, 155] on link "Basic" at bounding box center [284, 155] width 49 height 42
select select "17"
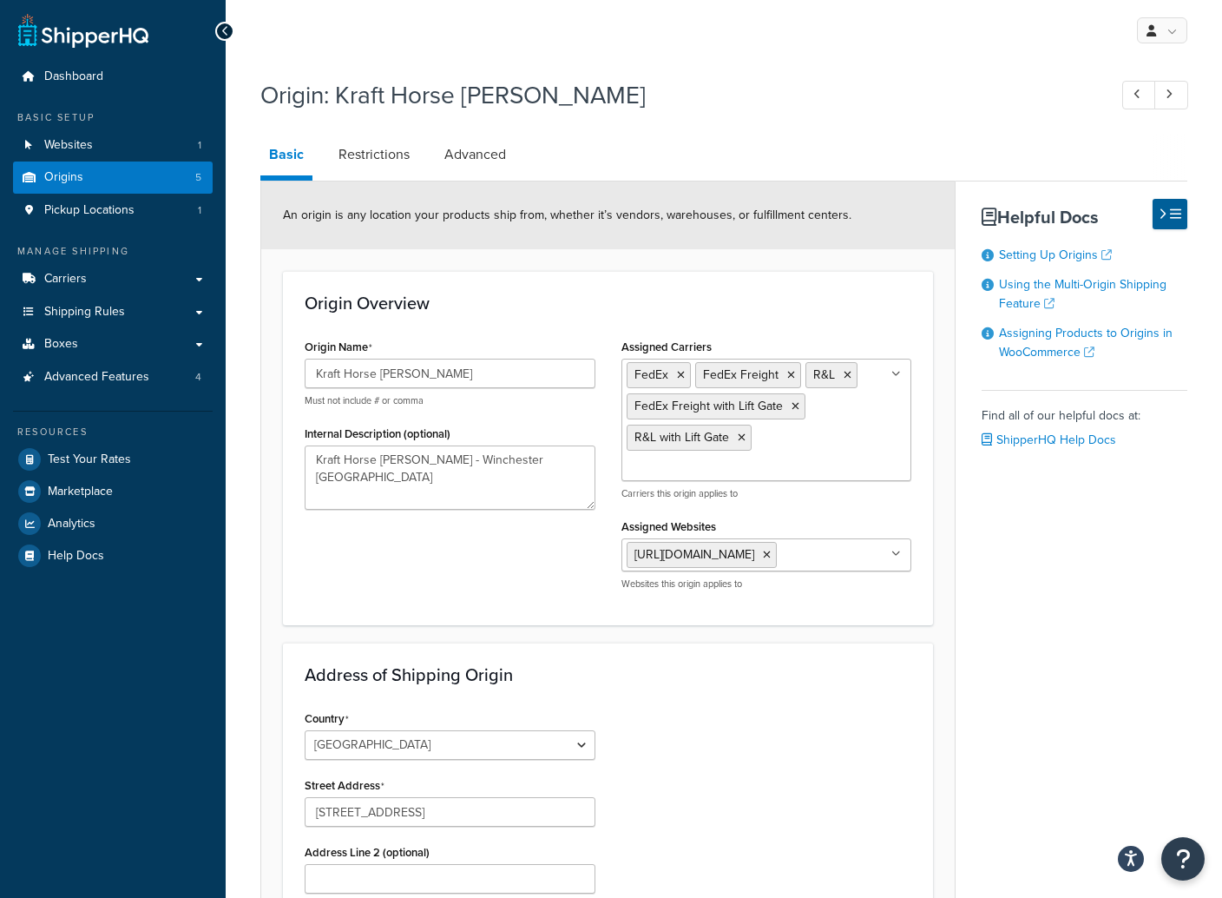
click at [1096, 694] on div "Basic Restrictions Advanced An origin is any location your products ship from, …" at bounding box center [723, 687] width 927 height 1106
click at [94, 277] on link "Carriers" at bounding box center [113, 279] width 200 height 32
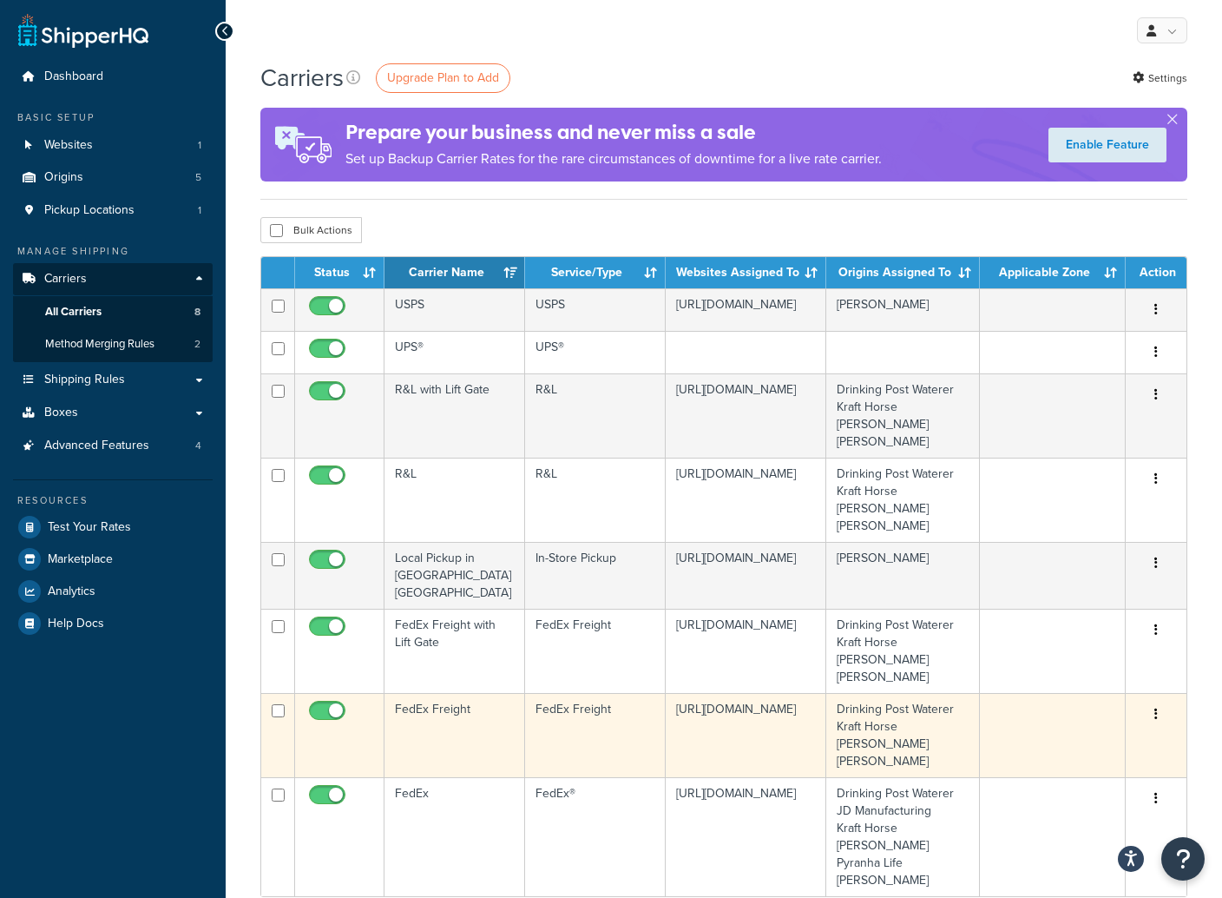
click at [1156, 707] on icon "button" at bounding box center [1155, 713] width 3 height 12
click at [1059, 681] on link "Edit" at bounding box center [1085, 680] width 137 height 36
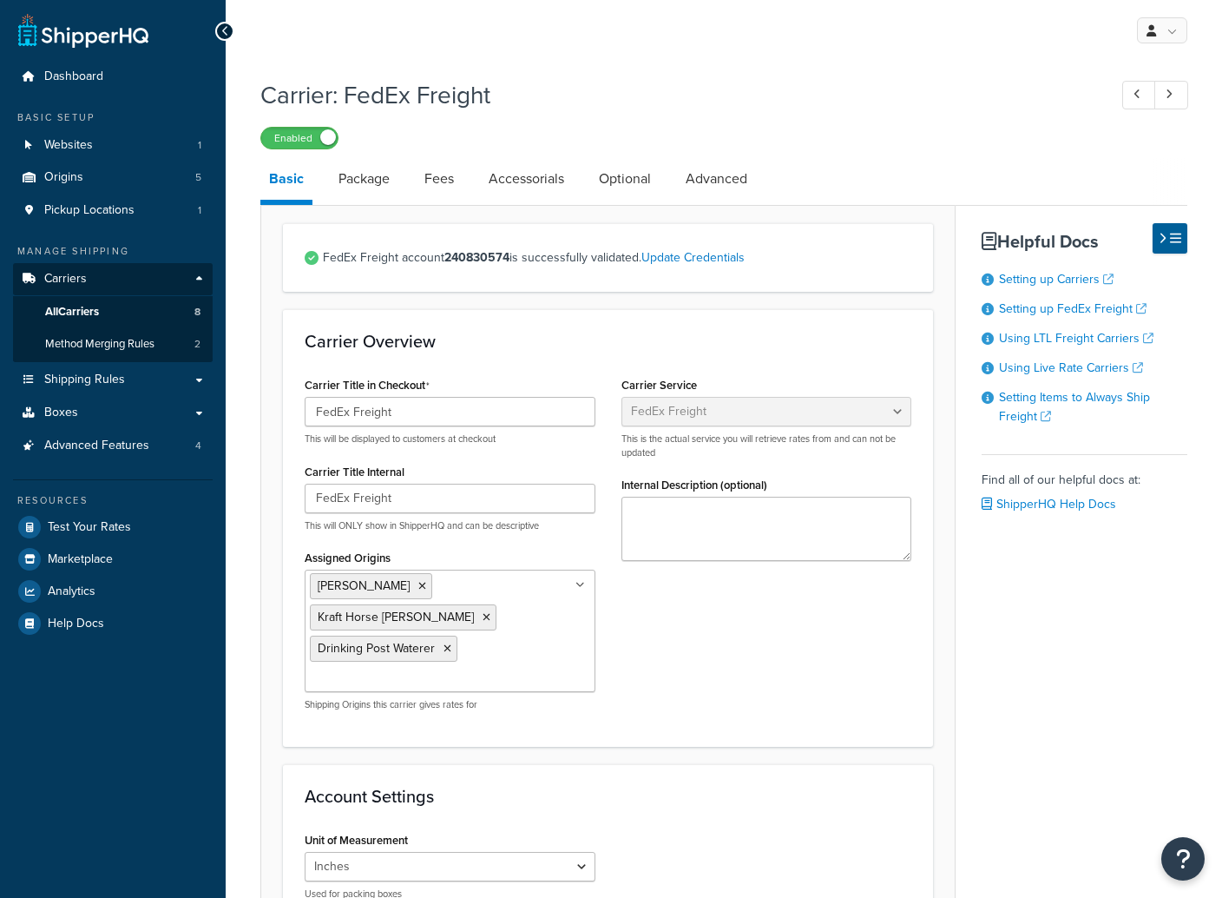
select select "fedExFreight"
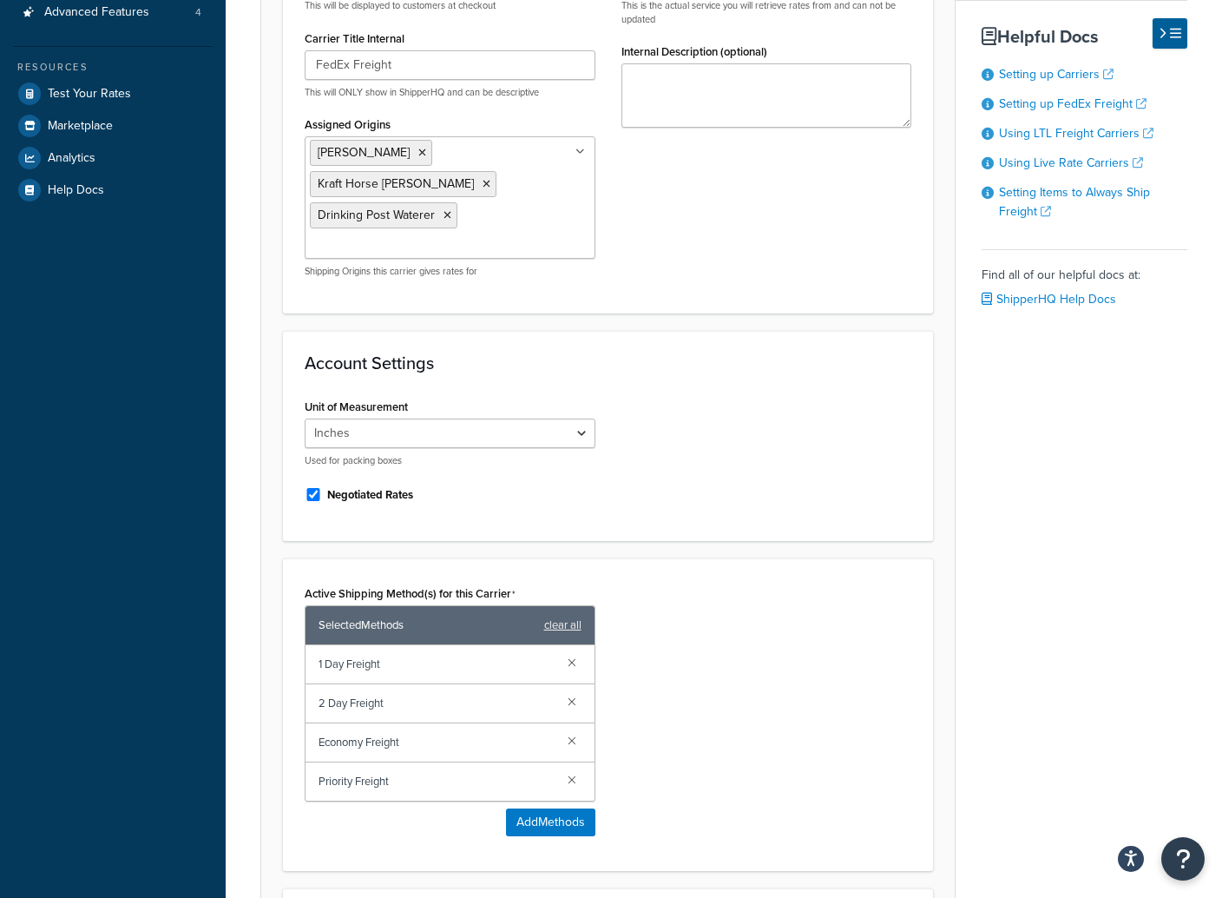
scroll to position [435, 0]
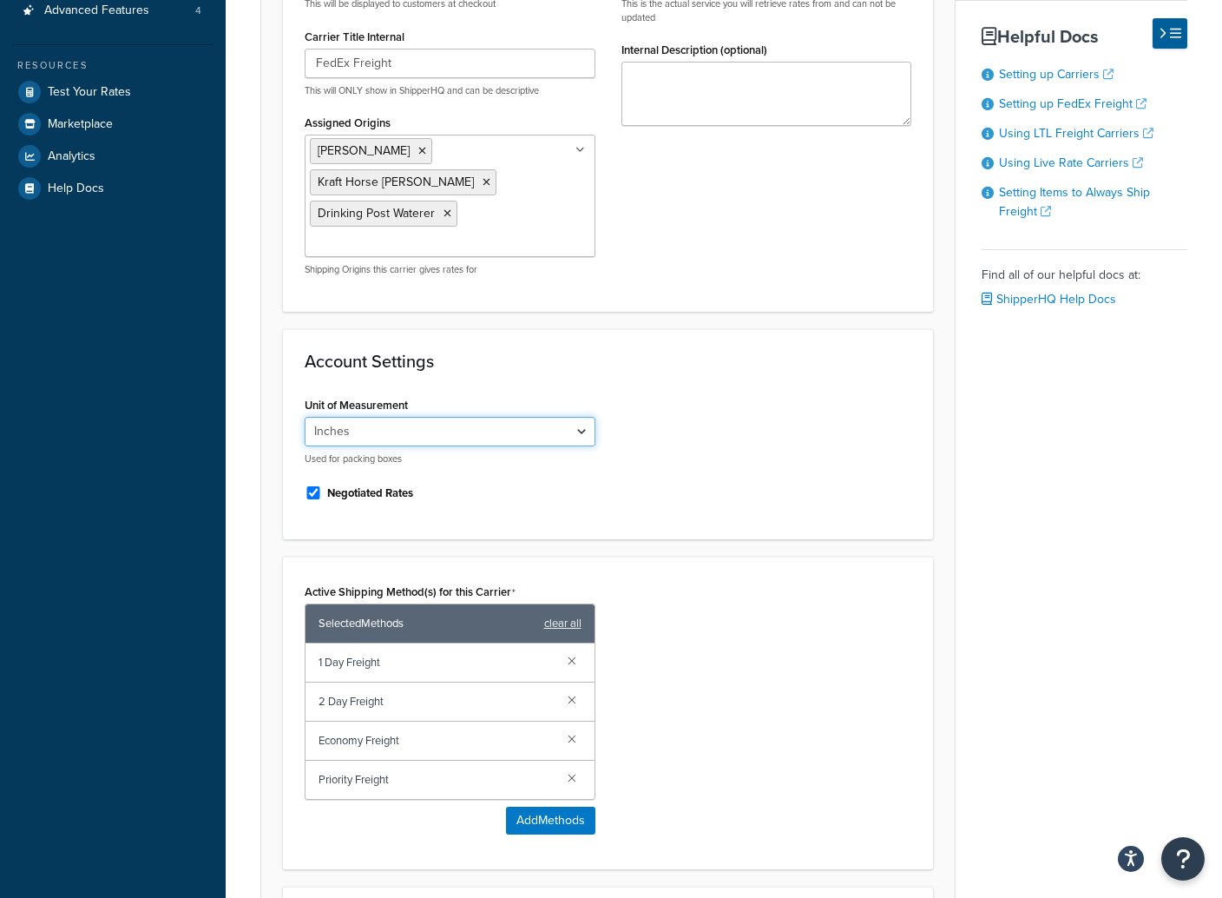
click at [565, 417] on select "Inches Centimetres" at bounding box center [450, 432] width 291 height 30
click at [739, 394] on div "Unit of Measurement Inches Centimetres Used for packing boxes Negotiated Rates" at bounding box center [608, 454] width 633 height 125
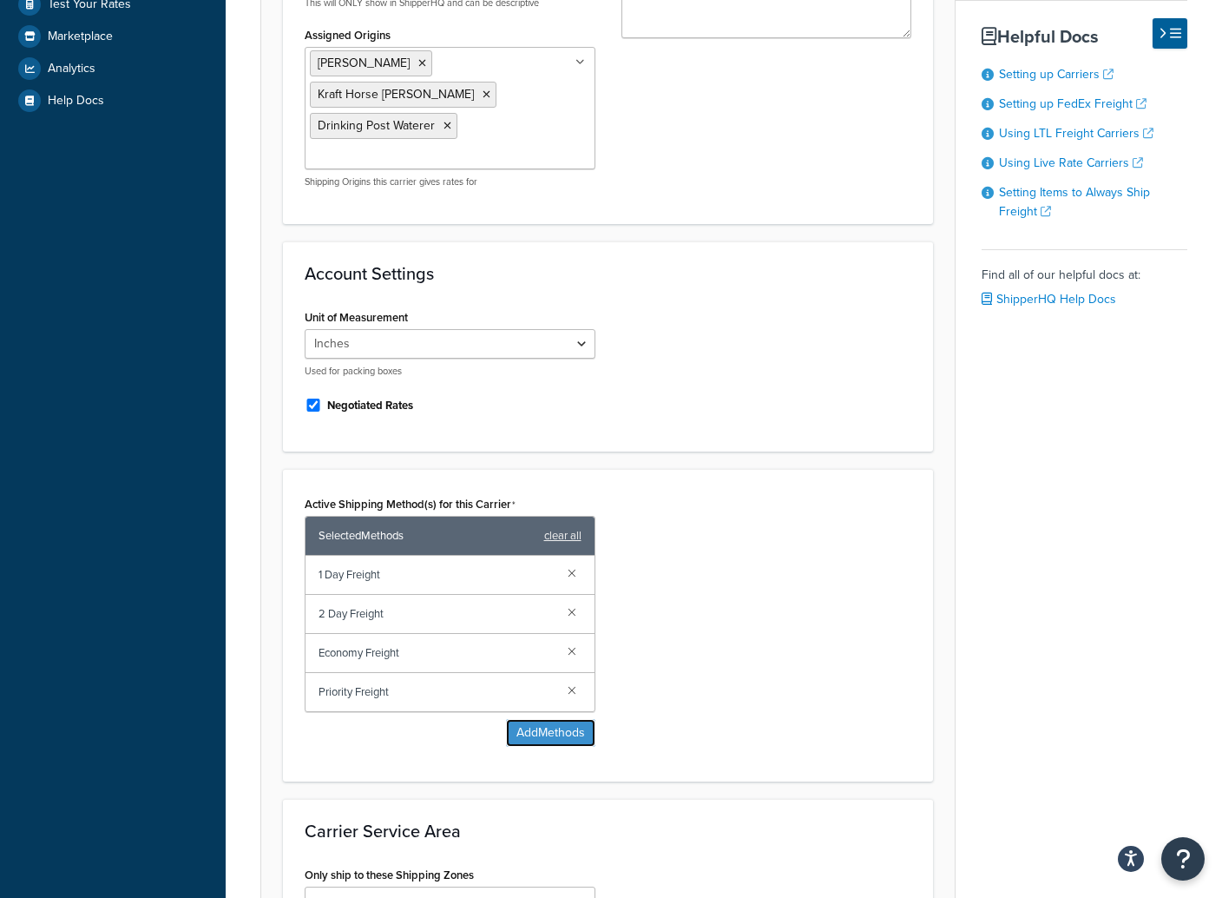
scroll to position [528, 0]
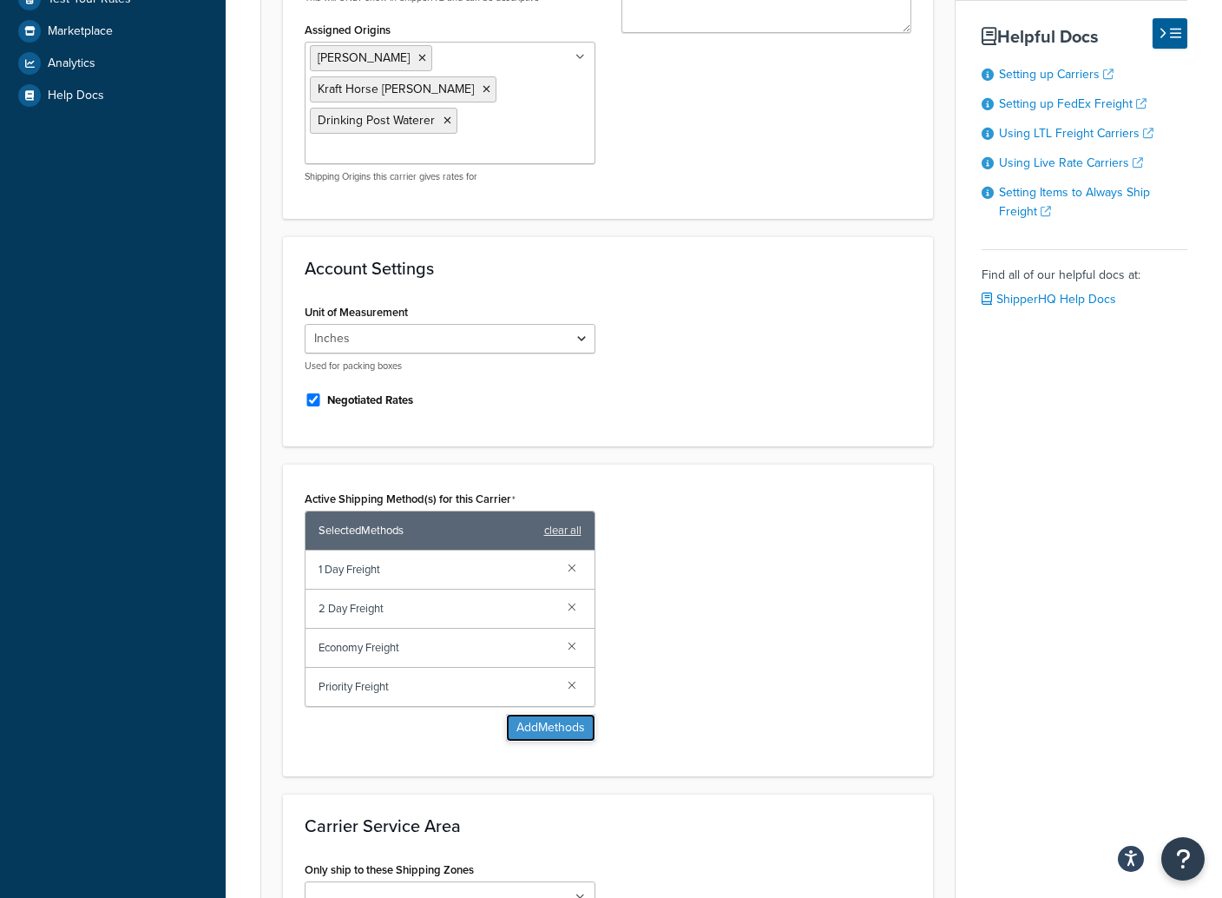
click at [534, 714] on button "Add Methods" at bounding box center [550, 728] width 89 height 28
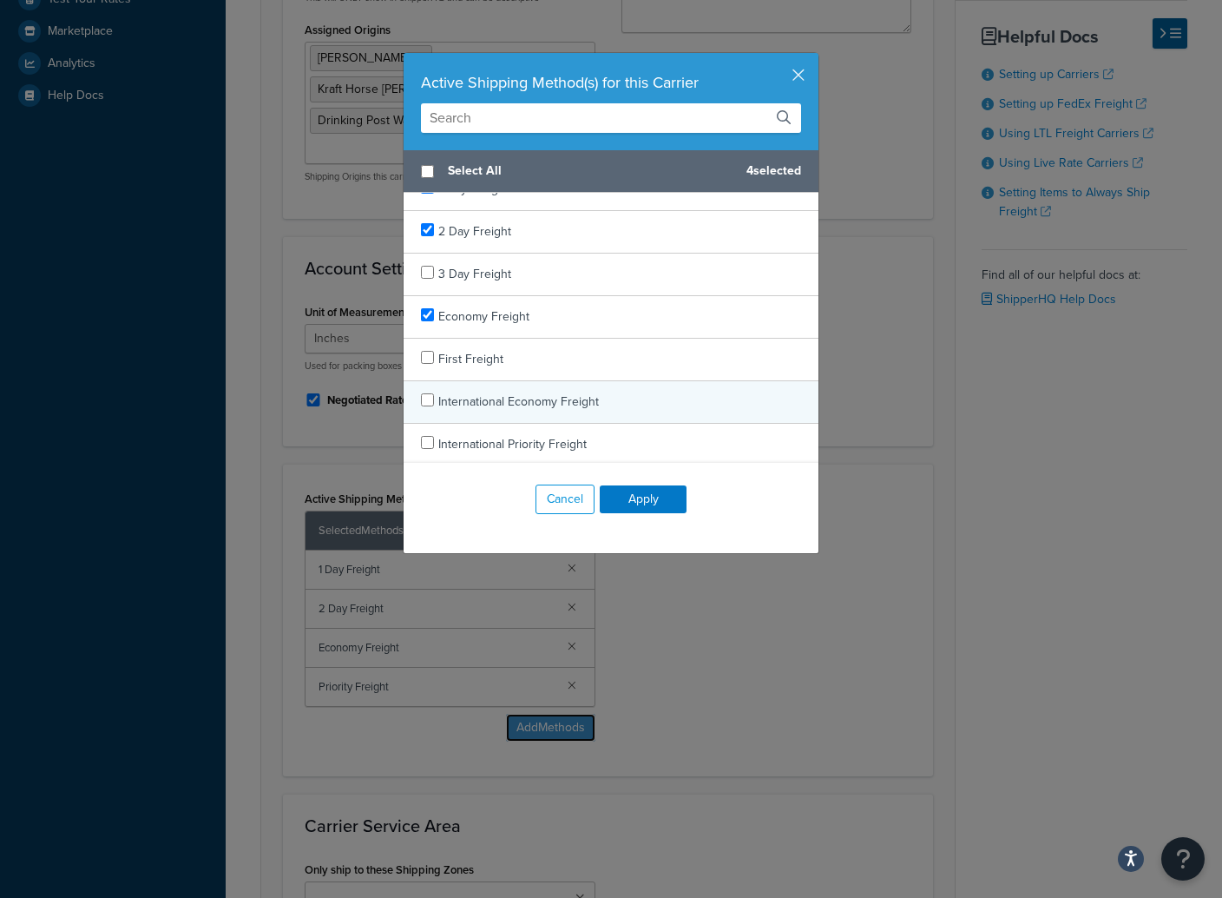
scroll to position [0, 0]
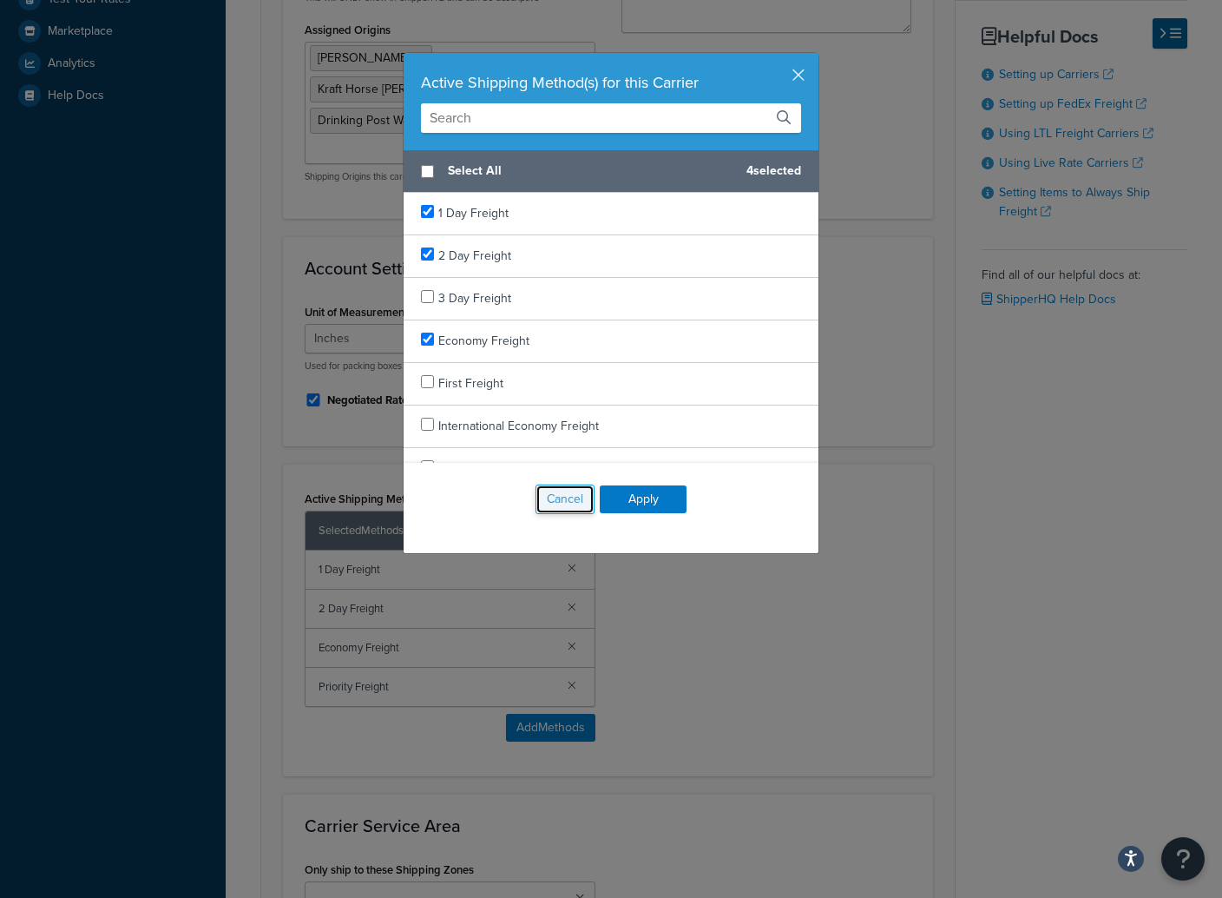
click at [564, 499] on button "Cancel" at bounding box center [565, 499] width 59 height 30
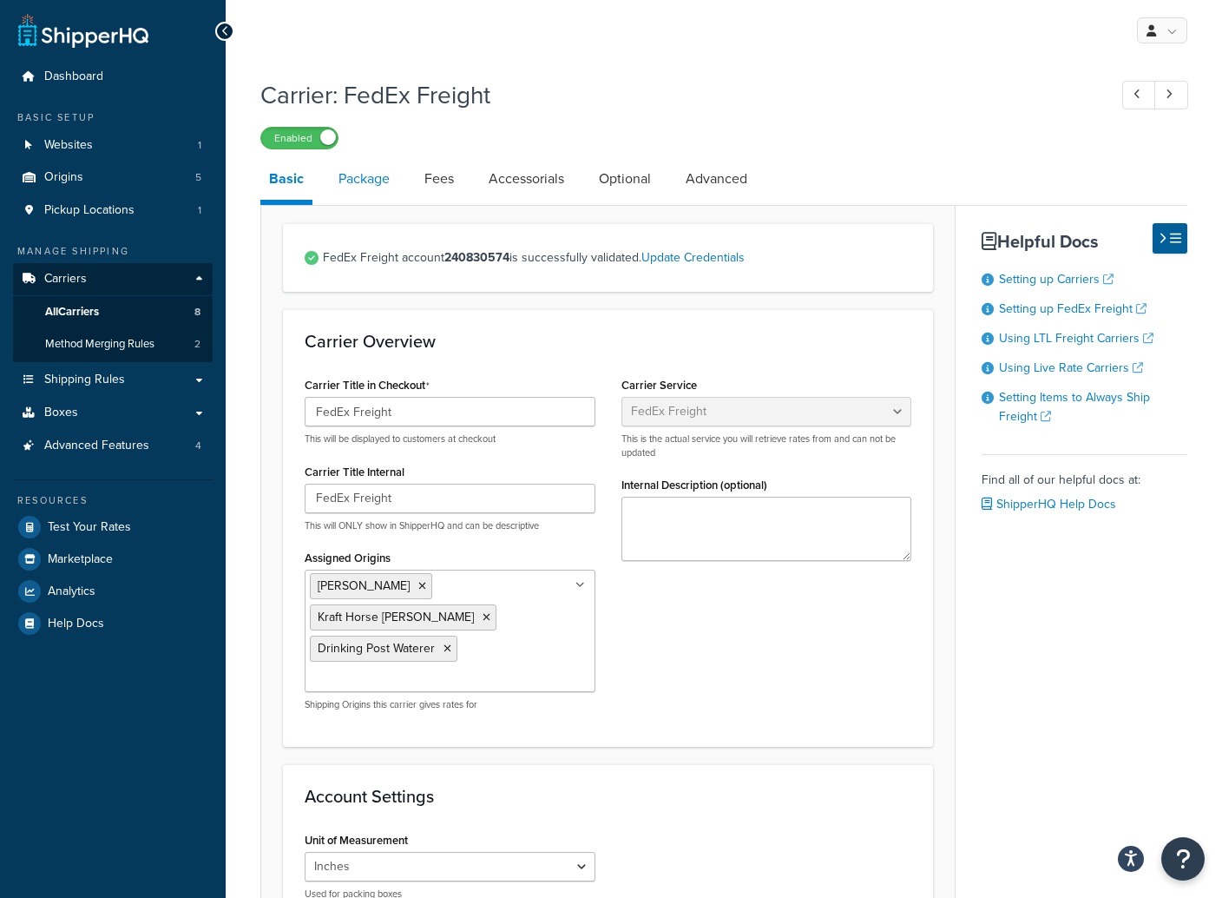
click at [367, 177] on link "Package" at bounding box center [364, 179] width 69 height 42
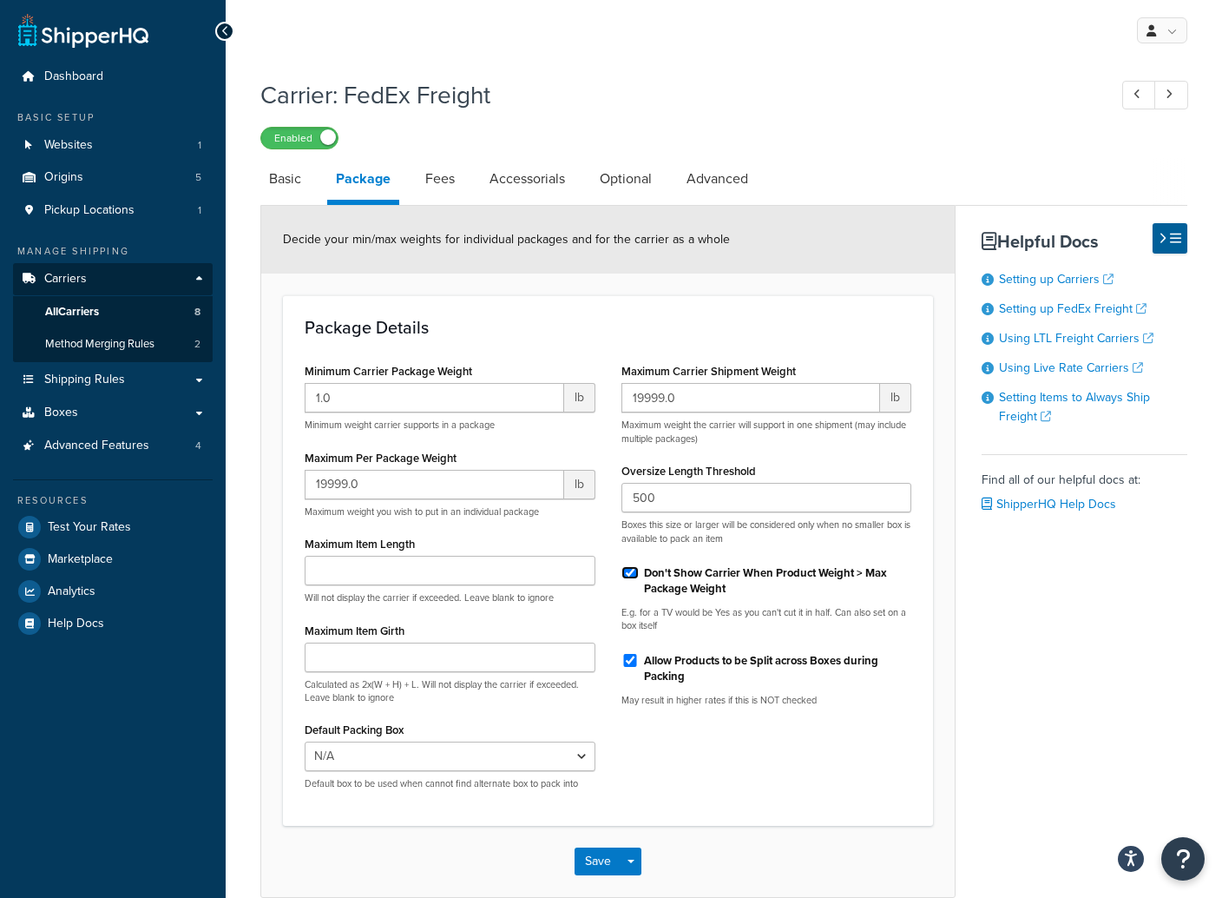
click at [631, 574] on input "Don't Show Carrier When Product Weight > Max Package Weight" at bounding box center [629, 572] width 17 height 13
checkbox input "false"
click at [593, 860] on button "Save" at bounding box center [598, 861] width 47 height 28
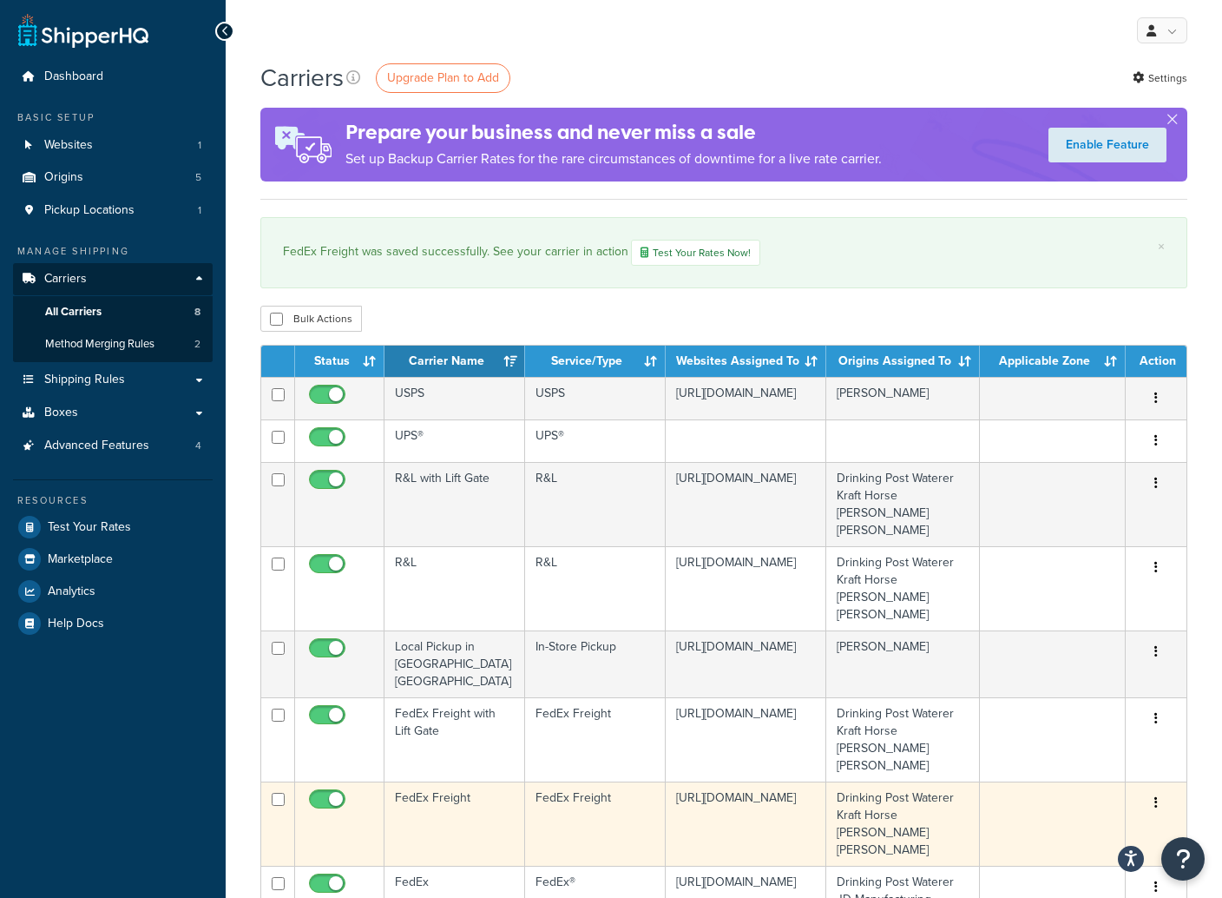
click at [1156, 796] on icon "button" at bounding box center [1155, 802] width 3 height 12
click at [1053, 766] on link "Edit" at bounding box center [1085, 770] width 137 height 36
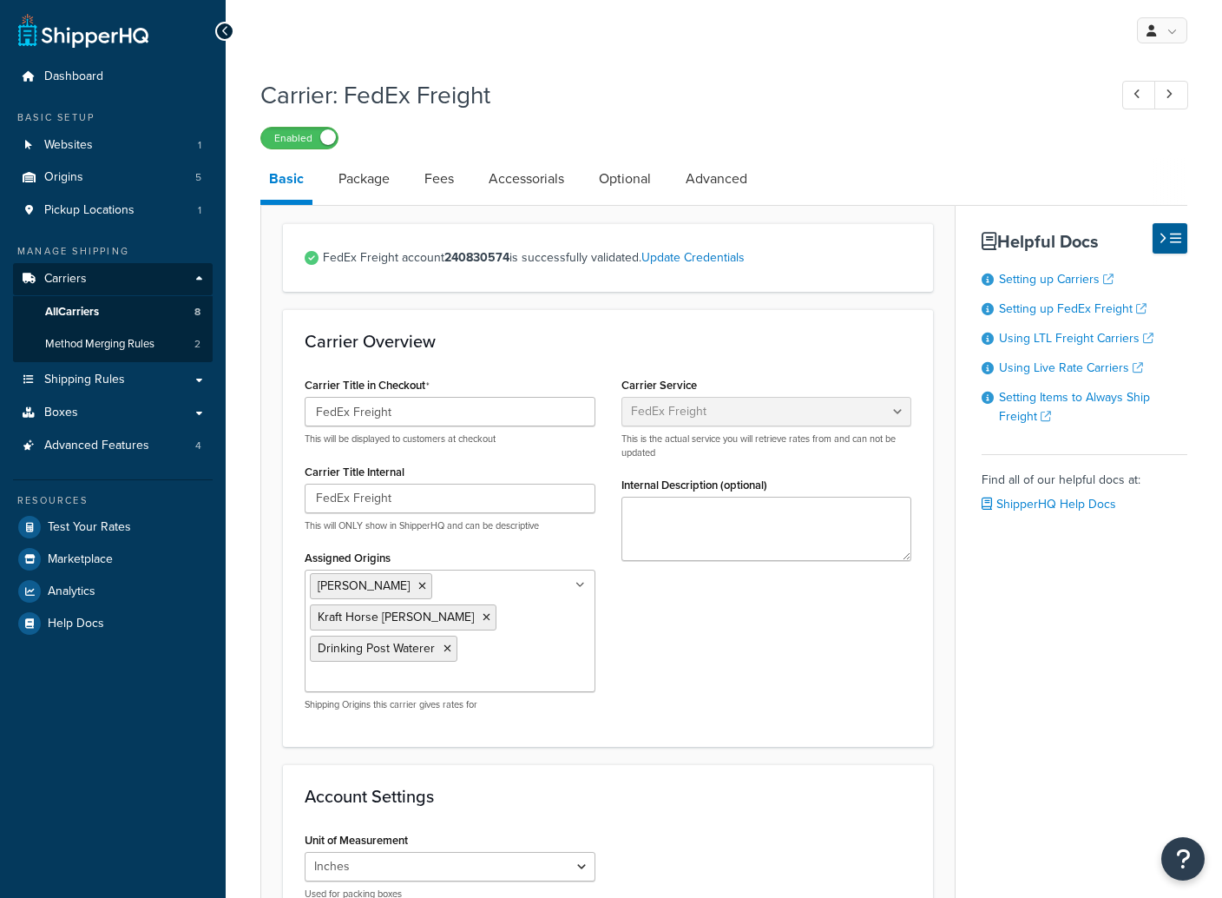
select select "fedExFreight"
click at [365, 177] on link "Package" at bounding box center [364, 179] width 69 height 42
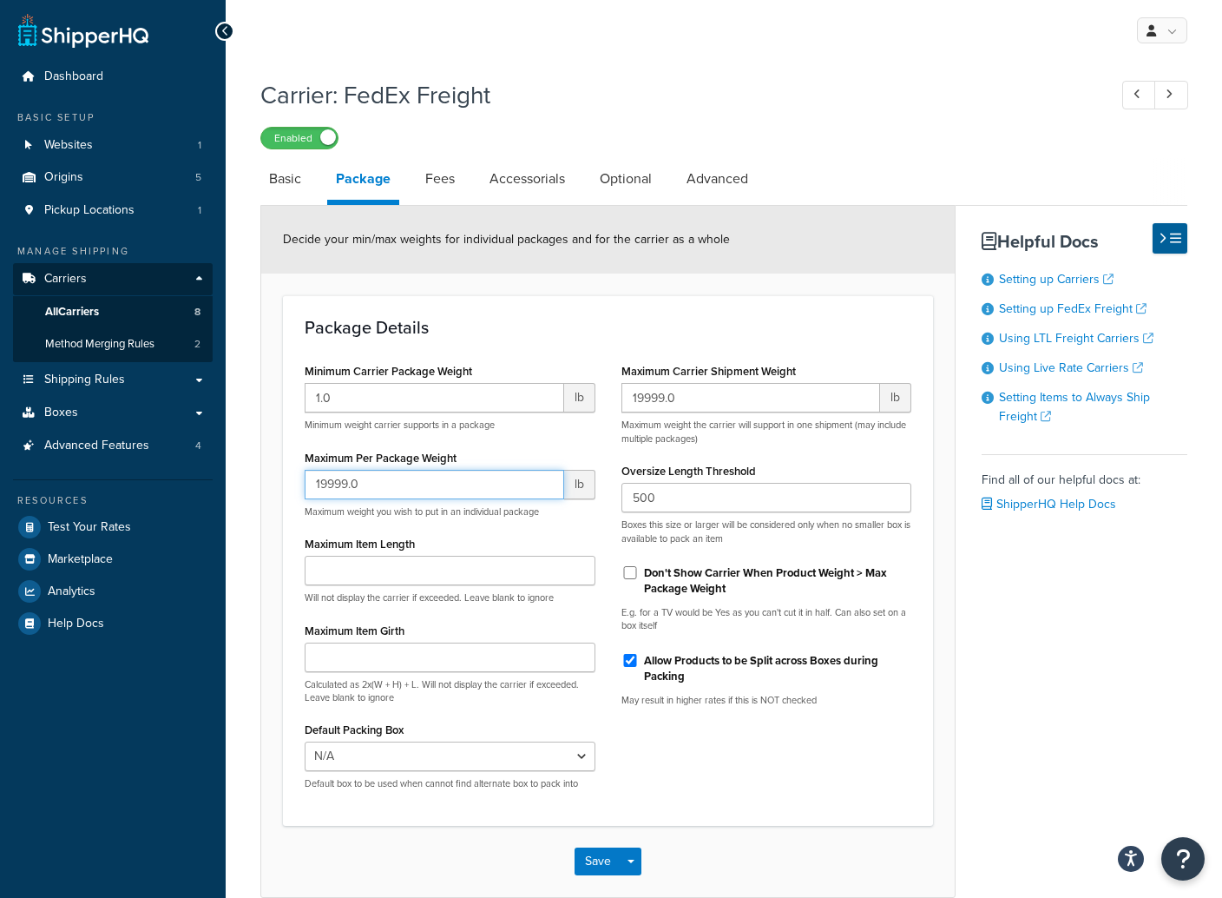
drag, startPoint x: 385, startPoint y: 485, endPoint x: 282, endPoint y: 474, distance: 103.0
click at [283, 475] on div "Package Details Minimum Carrier Package Weight 1.0 lb Minimum weight carrier su…" at bounding box center [608, 559] width 650 height 529
type input "22"
click at [589, 857] on button "Save" at bounding box center [598, 861] width 47 height 28
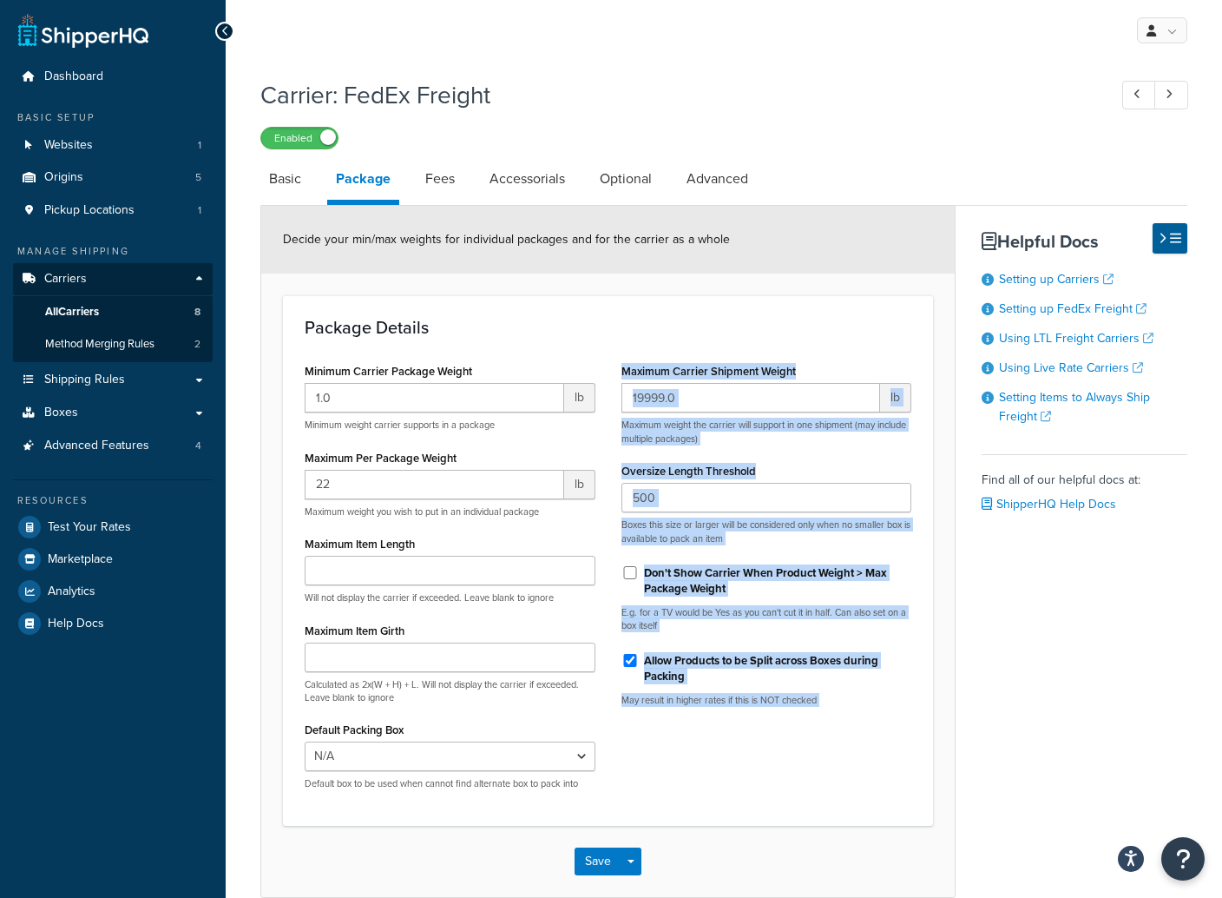
drag, startPoint x: 589, startPoint y: 856, endPoint x: 621, endPoint y: 733, distance: 127.2
click at [639, 758] on form "Decide your min/max weights for individual packages and for the carrier as a wh…" at bounding box center [608, 551] width 694 height 690
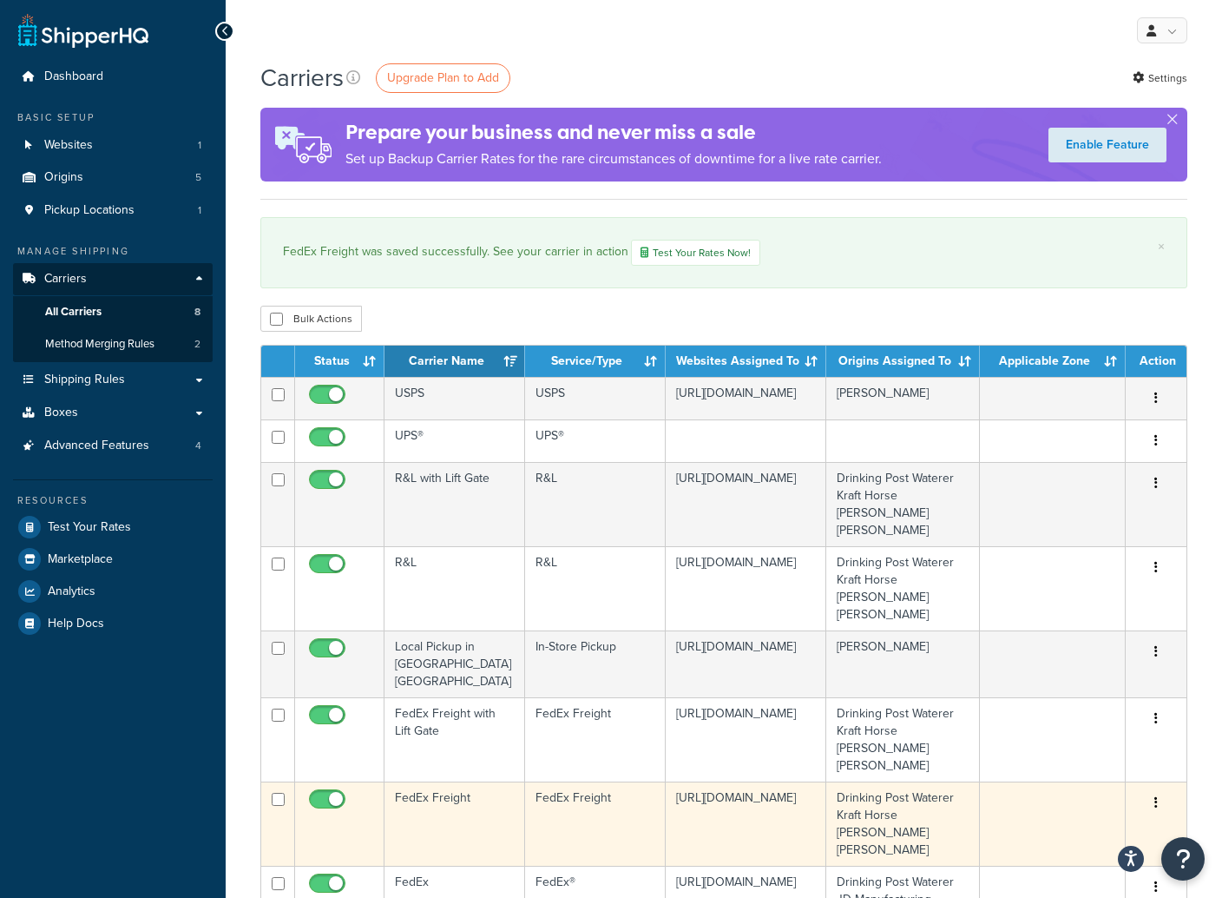
click at [1162, 789] on button "button" at bounding box center [1156, 803] width 24 height 28
click at [1068, 761] on link "Edit" at bounding box center [1085, 770] width 137 height 36
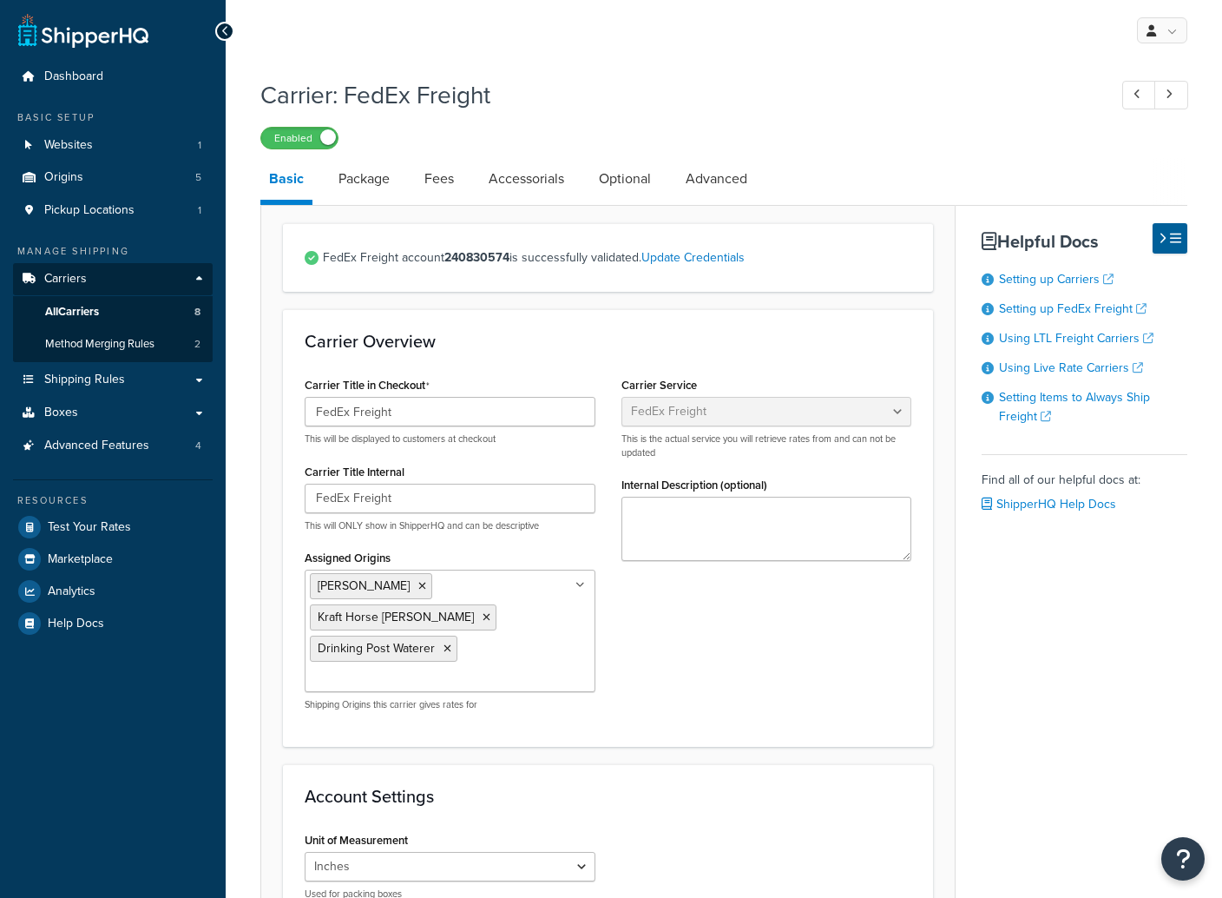
select select "fedExFreight"
click at [372, 180] on link "Package" at bounding box center [364, 179] width 69 height 42
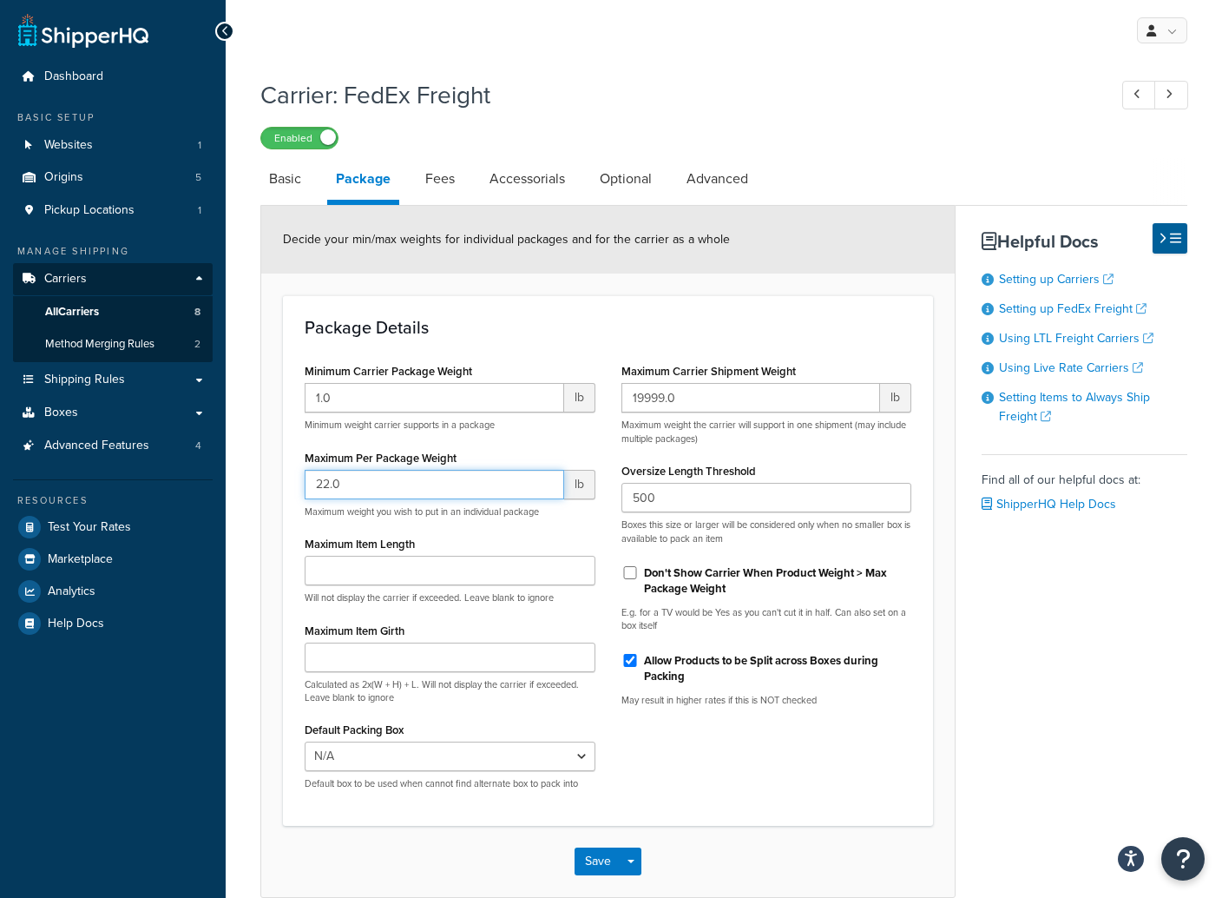
drag, startPoint x: 338, startPoint y: 485, endPoint x: 248, endPoint y: 476, distance: 89.9
click at [250, 476] on div "Carrier: FedEx Freight Enabled Basic Package Fees Accessorials Optional Advance…" at bounding box center [724, 504] width 996 height 871
type input "222"
click at [605, 850] on button "Save" at bounding box center [598, 861] width 47 height 28
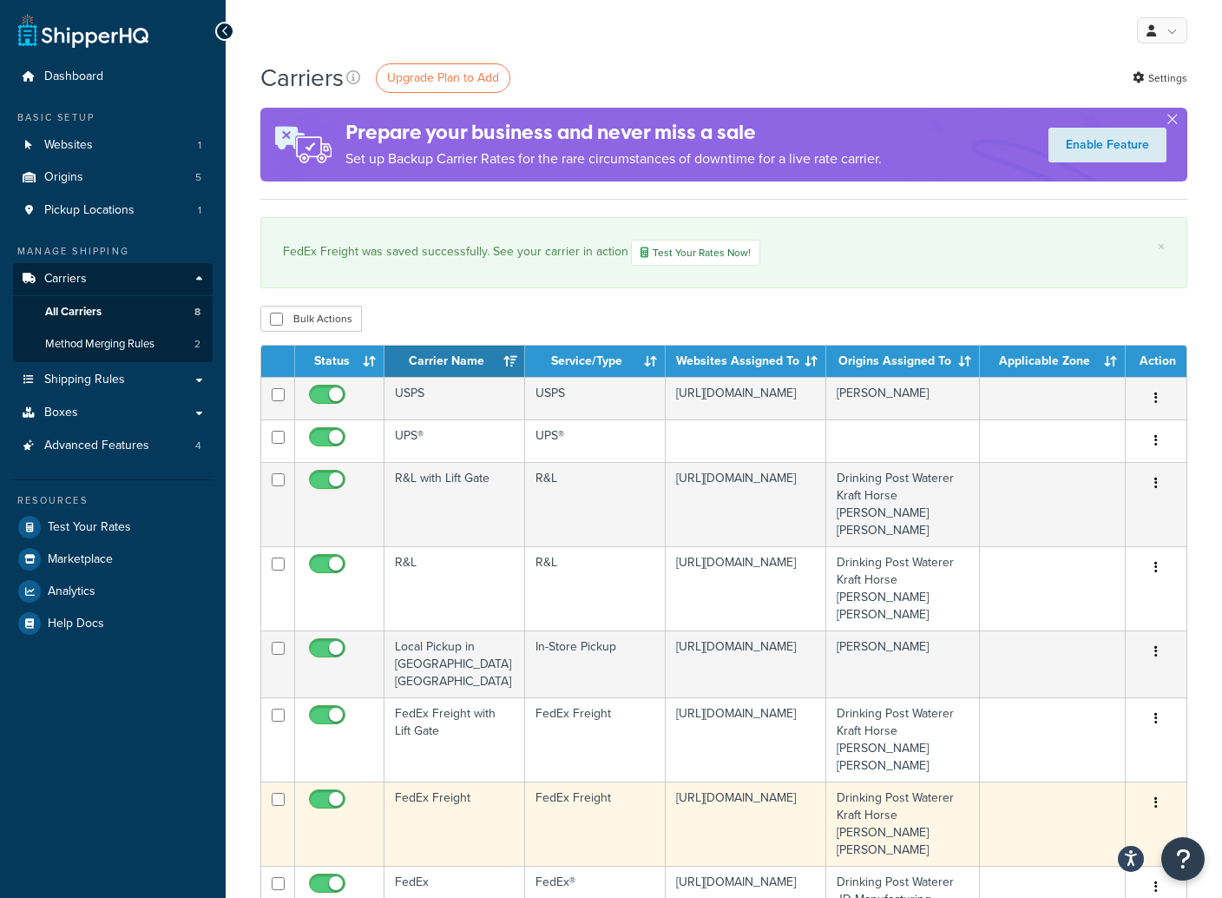
click at [1157, 796] on icon "button" at bounding box center [1155, 802] width 3 height 12
click at [1078, 772] on link "Edit" at bounding box center [1085, 770] width 137 height 36
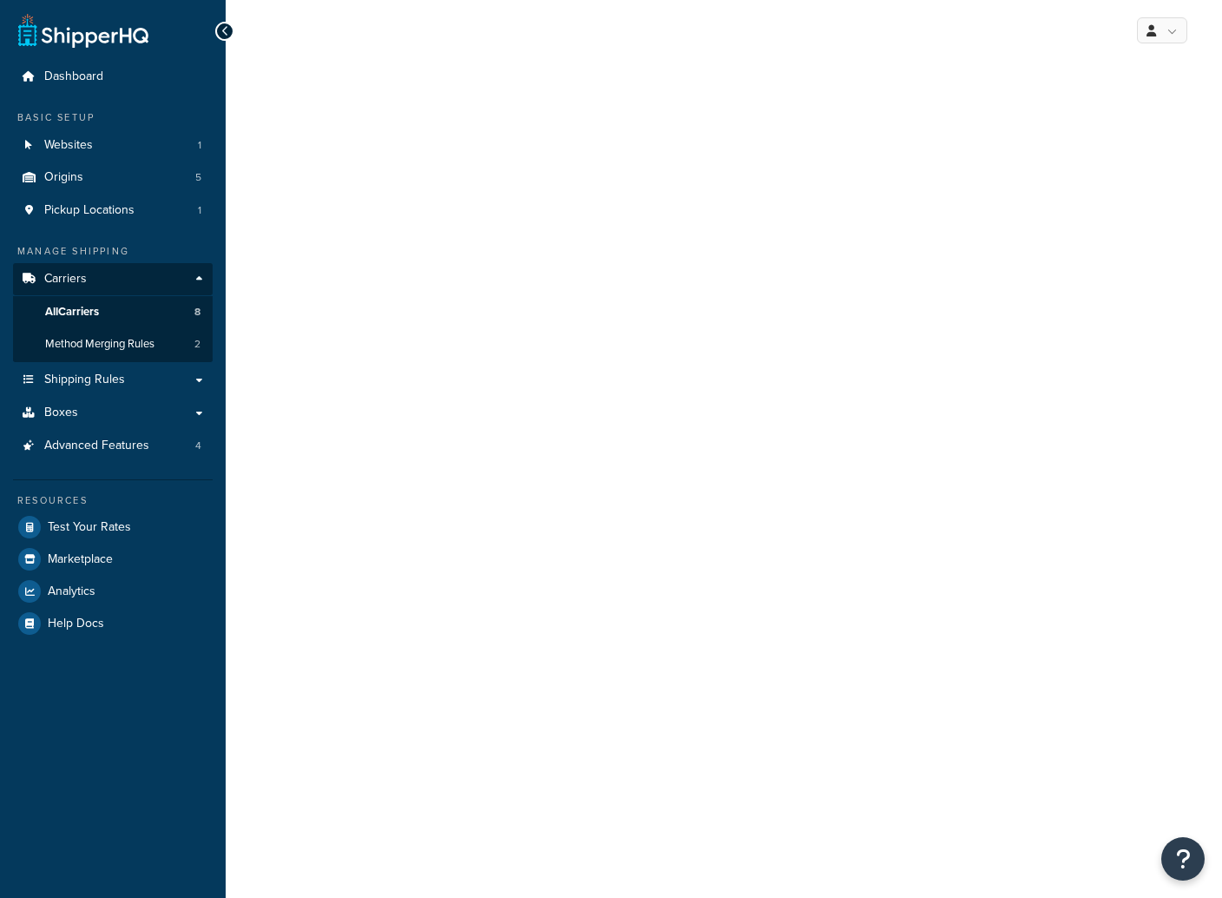
select select "fedExFreight"
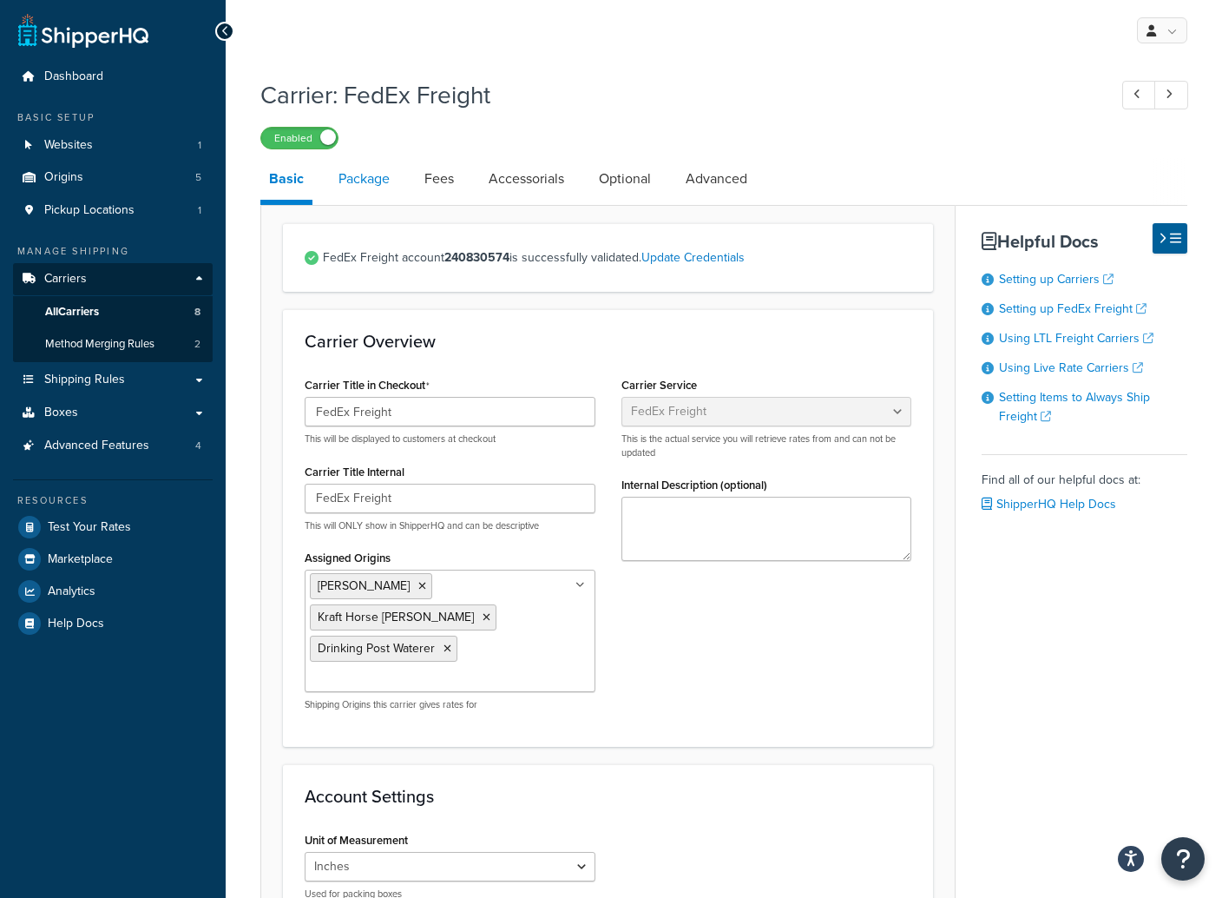
click at [365, 177] on link "Package" at bounding box center [364, 179] width 69 height 42
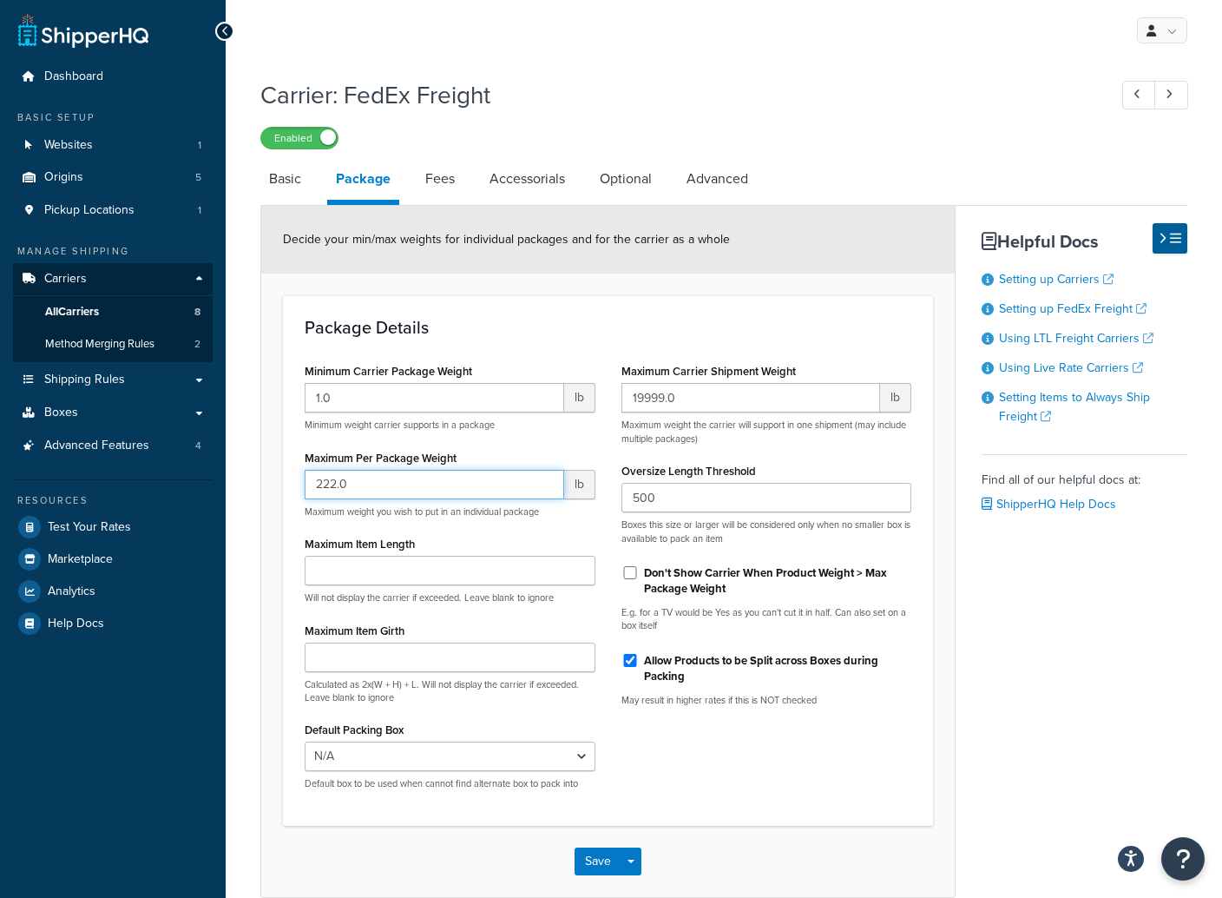
drag, startPoint x: 358, startPoint y: 487, endPoint x: 292, endPoint y: 480, distance: 66.3
click at [293, 481] on div "Minimum Carrier Package Weight 1.0 lb Minimum weight carrier supports in a pack…" at bounding box center [450, 580] width 317 height 444
type input "100"
click at [606, 852] on button "Save" at bounding box center [598, 861] width 47 height 28
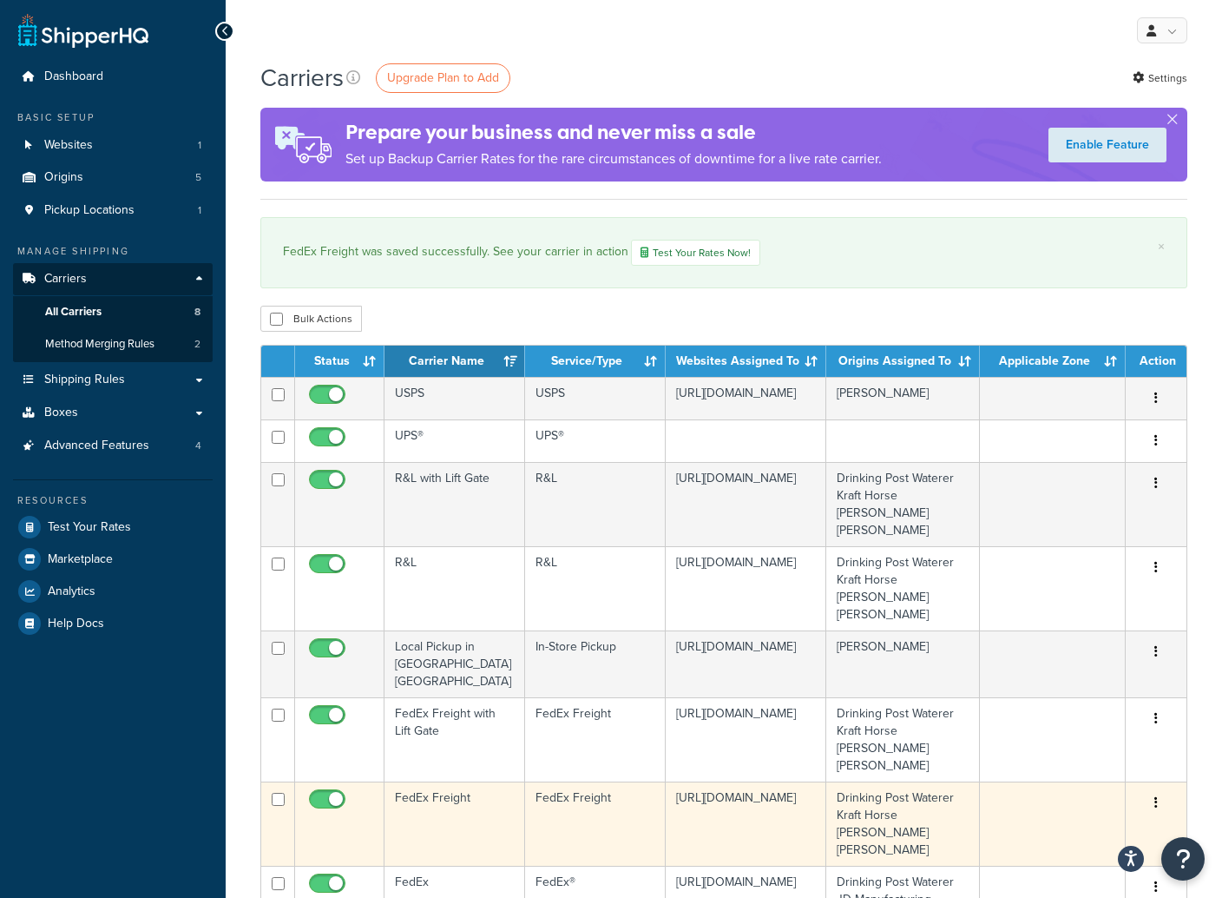
click at [1149, 789] on button "button" at bounding box center [1156, 803] width 24 height 28
click at [1051, 770] on link "Edit" at bounding box center [1085, 770] width 137 height 36
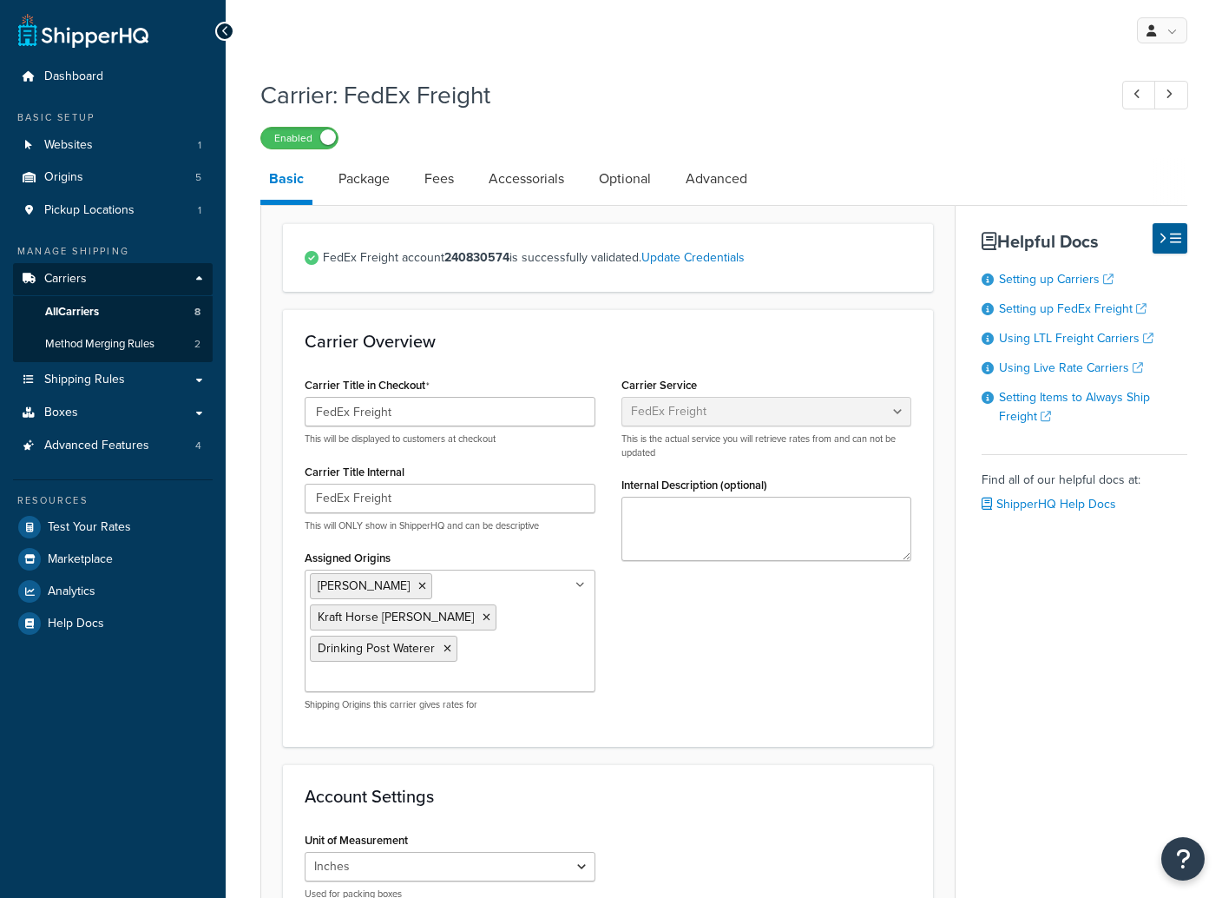
select select "fedExFreight"
click at [365, 178] on link "Package" at bounding box center [364, 179] width 69 height 42
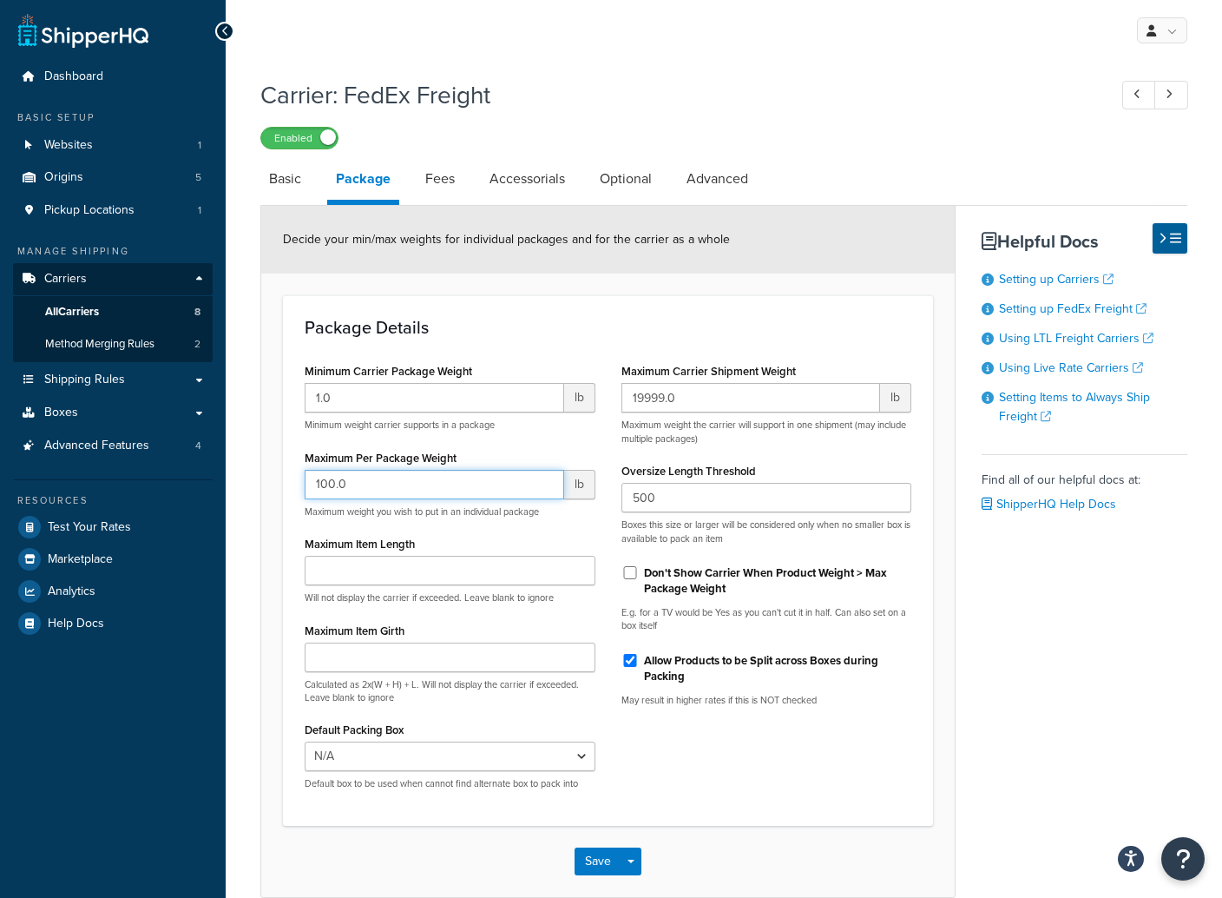
click at [377, 483] on input "100.0" at bounding box center [435, 485] width 260 height 30
type input "1"
drag, startPoint x: 695, startPoint y: 400, endPoint x: 610, endPoint y: 400, distance: 85.1
click at [610, 400] on div "Maximum Carrier Shipment Weight 19999.0 lb Maximum weight the carrier will supp…" at bounding box center [766, 538] width 317 height 361
click at [382, 486] on input "Maximum Per Package Weight" at bounding box center [435, 485] width 260 height 30
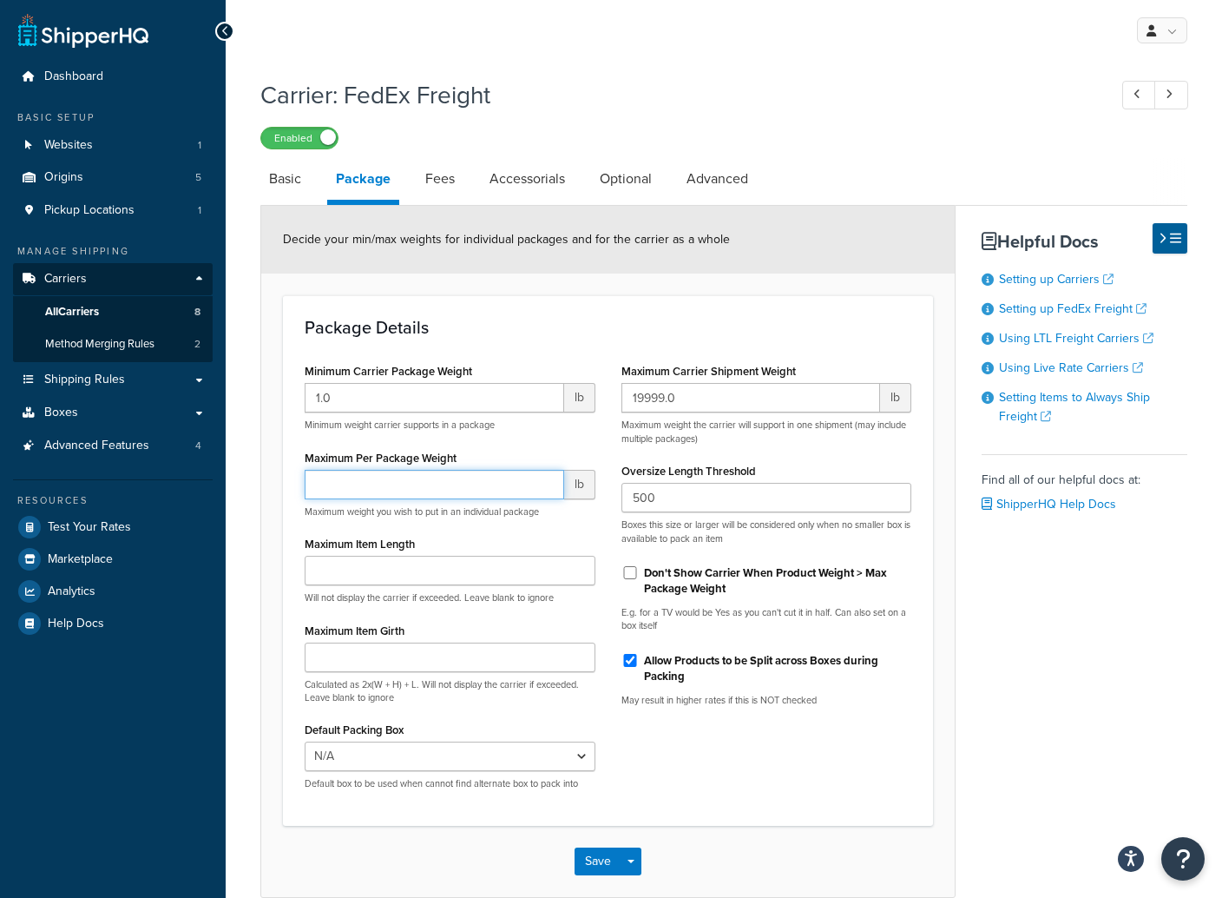
paste input "19999.0"
type input "19999.0"
click at [595, 859] on button "Save" at bounding box center [598, 861] width 47 height 28
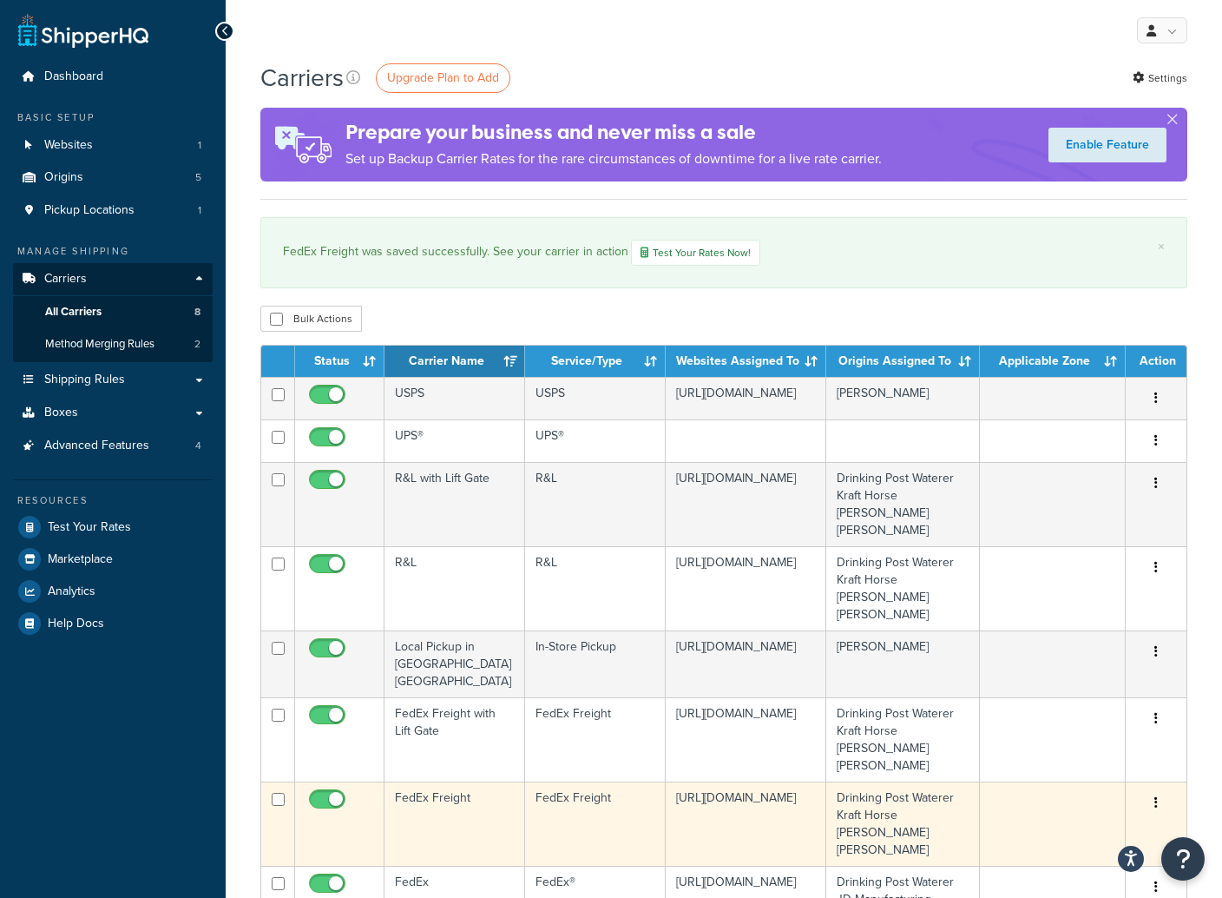
click at [1159, 789] on button "button" at bounding box center [1156, 803] width 24 height 28
click at [1046, 770] on link "Edit" at bounding box center [1085, 770] width 137 height 36
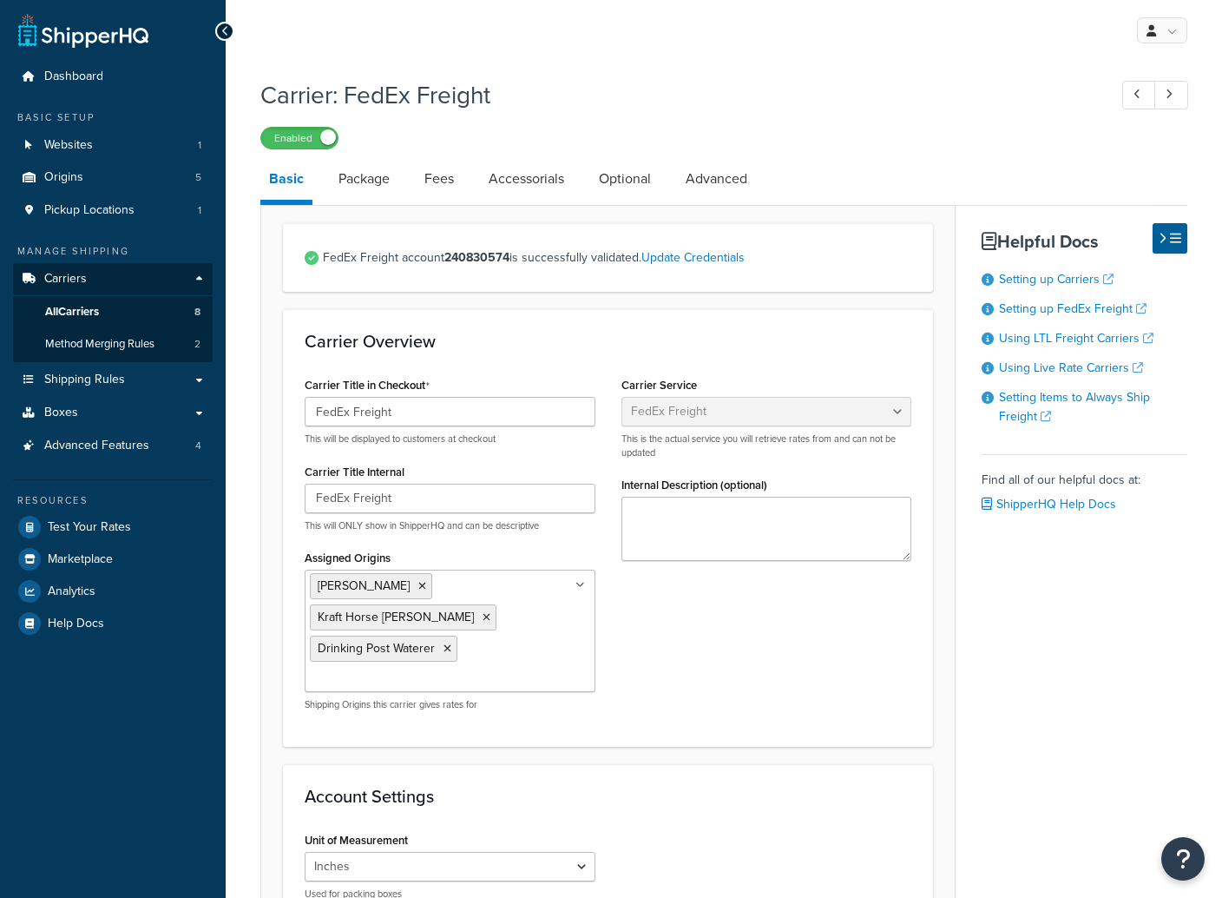
select select "fedExFreight"
click at [438, 176] on link "Fees" at bounding box center [439, 179] width 47 height 42
select select "AFTER"
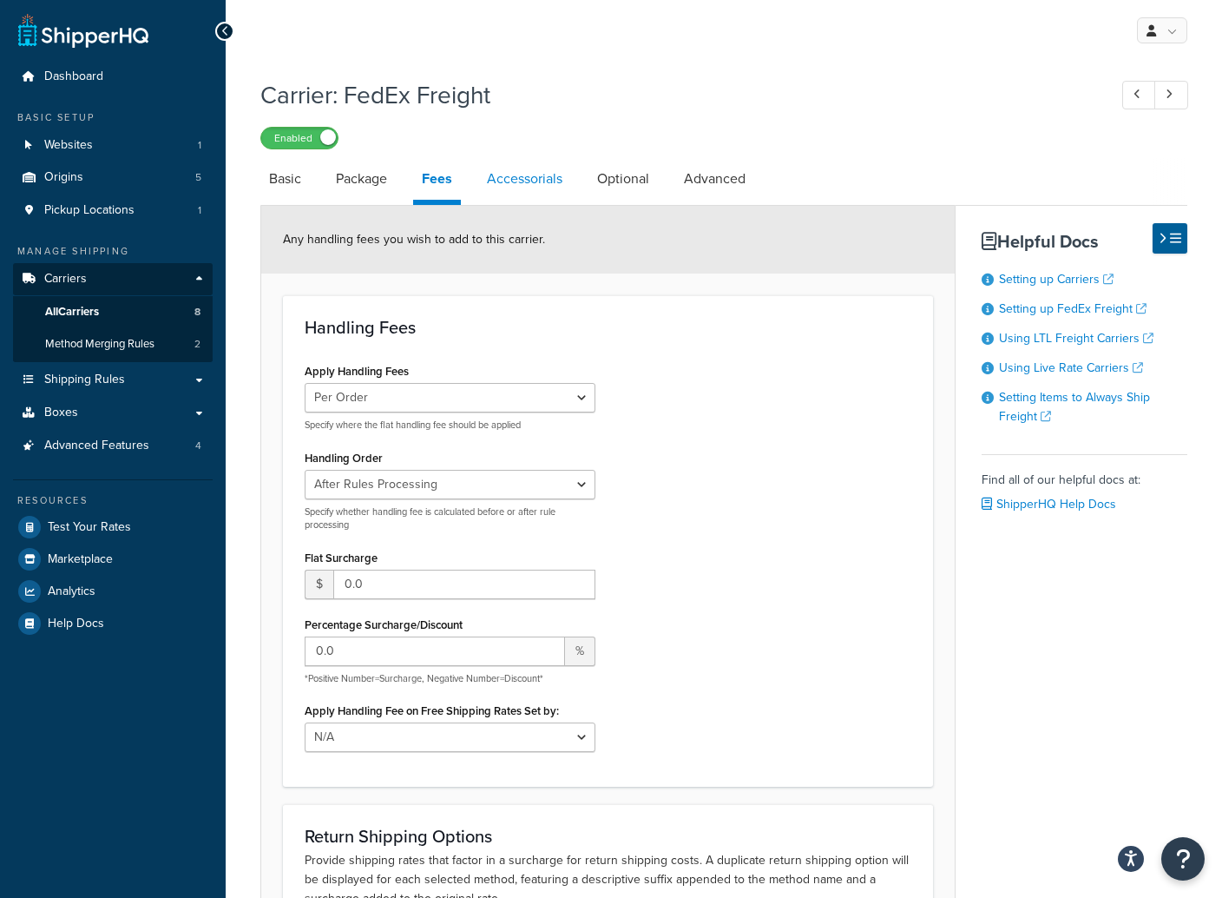
click at [537, 179] on link "Accessorials" at bounding box center [524, 179] width 93 height 42
select select "residential"
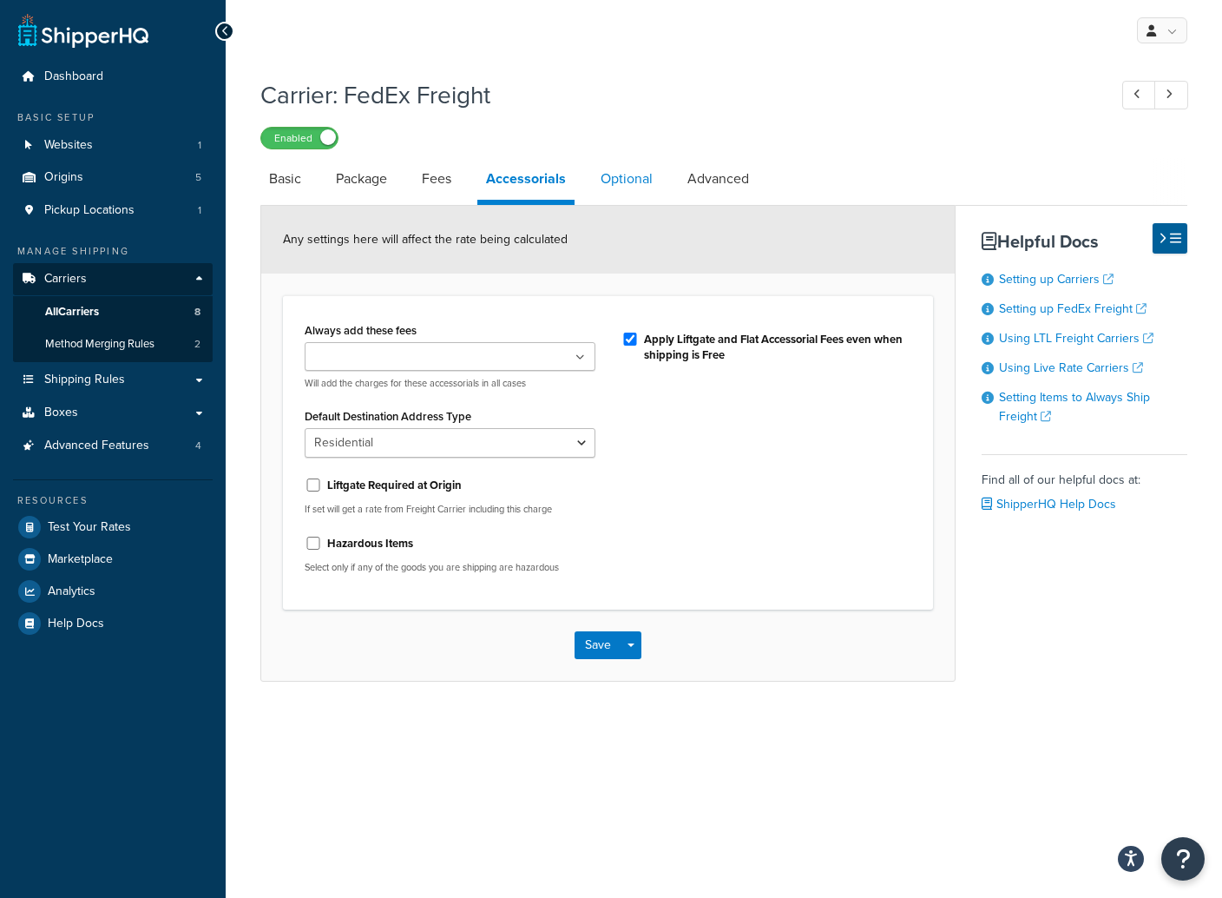
click at [614, 185] on link "Optional" at bounding box center [626, 179] width 69 height 42
select select "55"
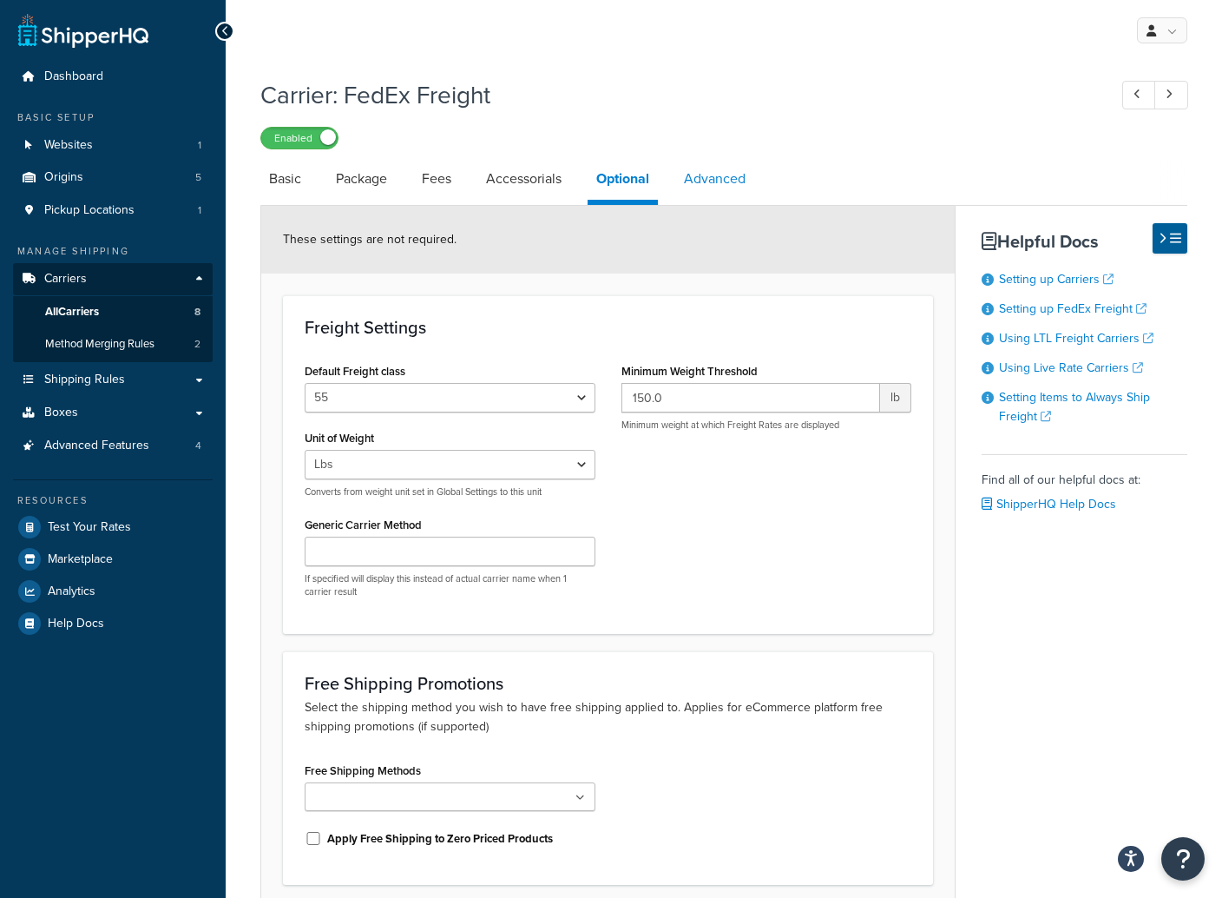
click at [708, 176] on link "Advanced" at bounding box center [714, 179] width 79 height 42
select select "false"
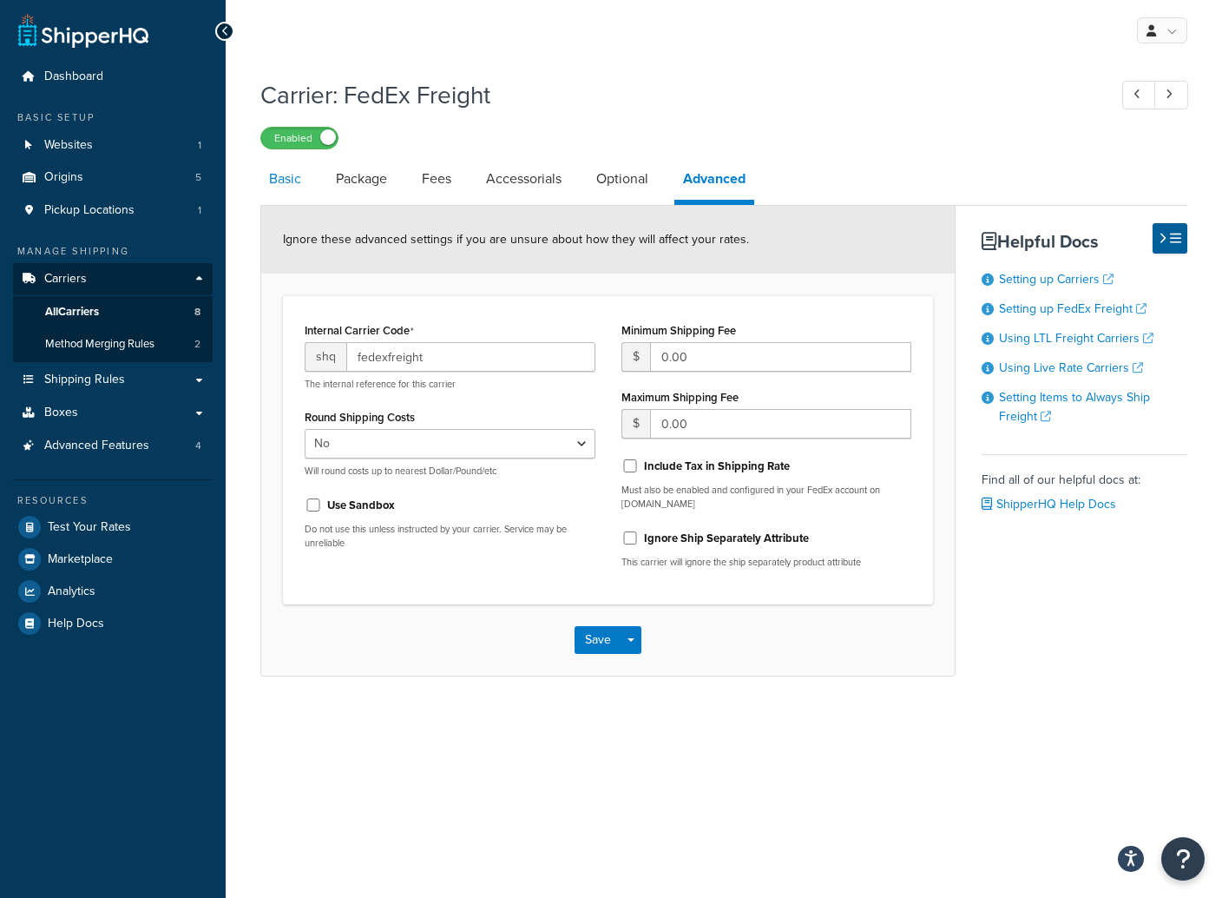
click at [289, 174] on link "Basic" at bounding box center [284, 179] width 49 height 42
select select "fedExFreight"
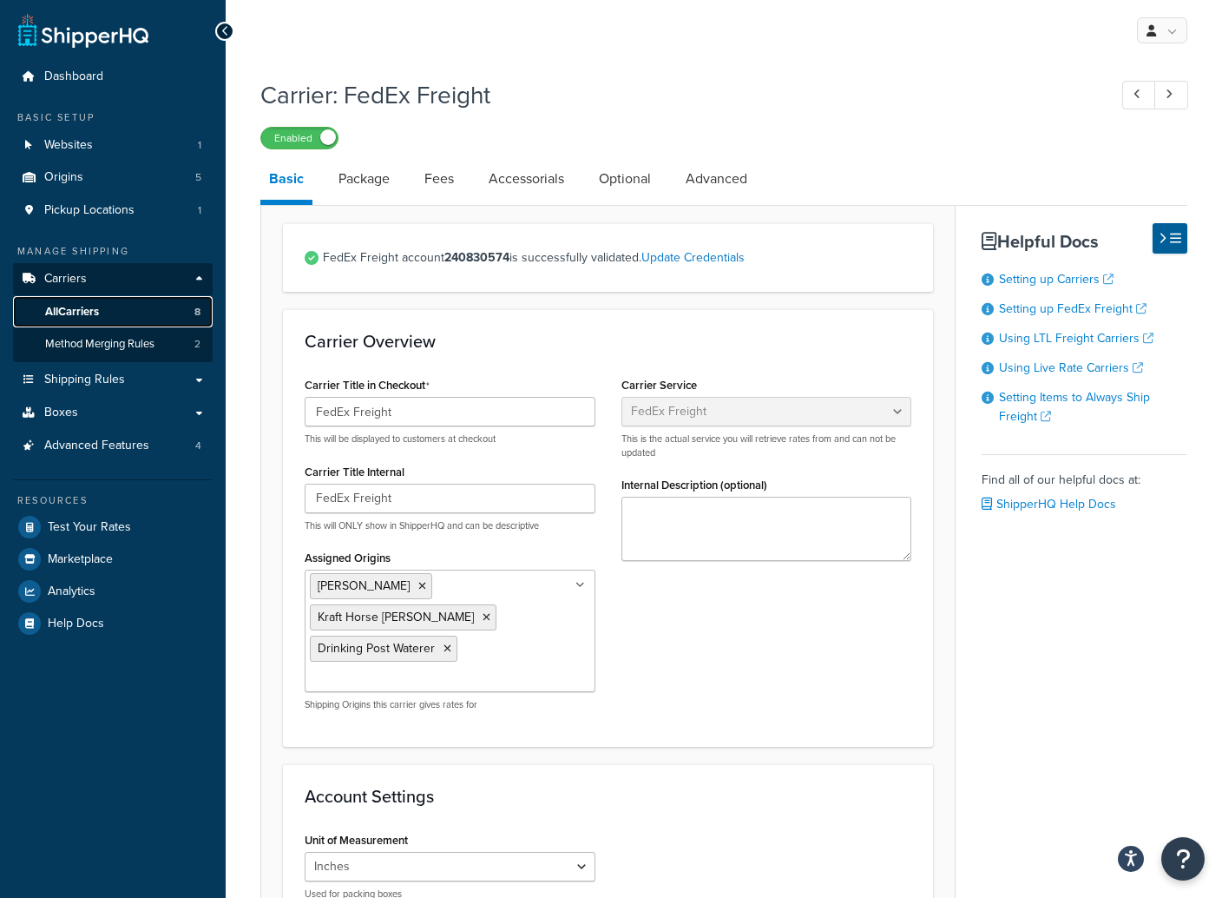
click at [68, 308] on span "All Carriers" at bounding box center [72, 312] width 54 height 15
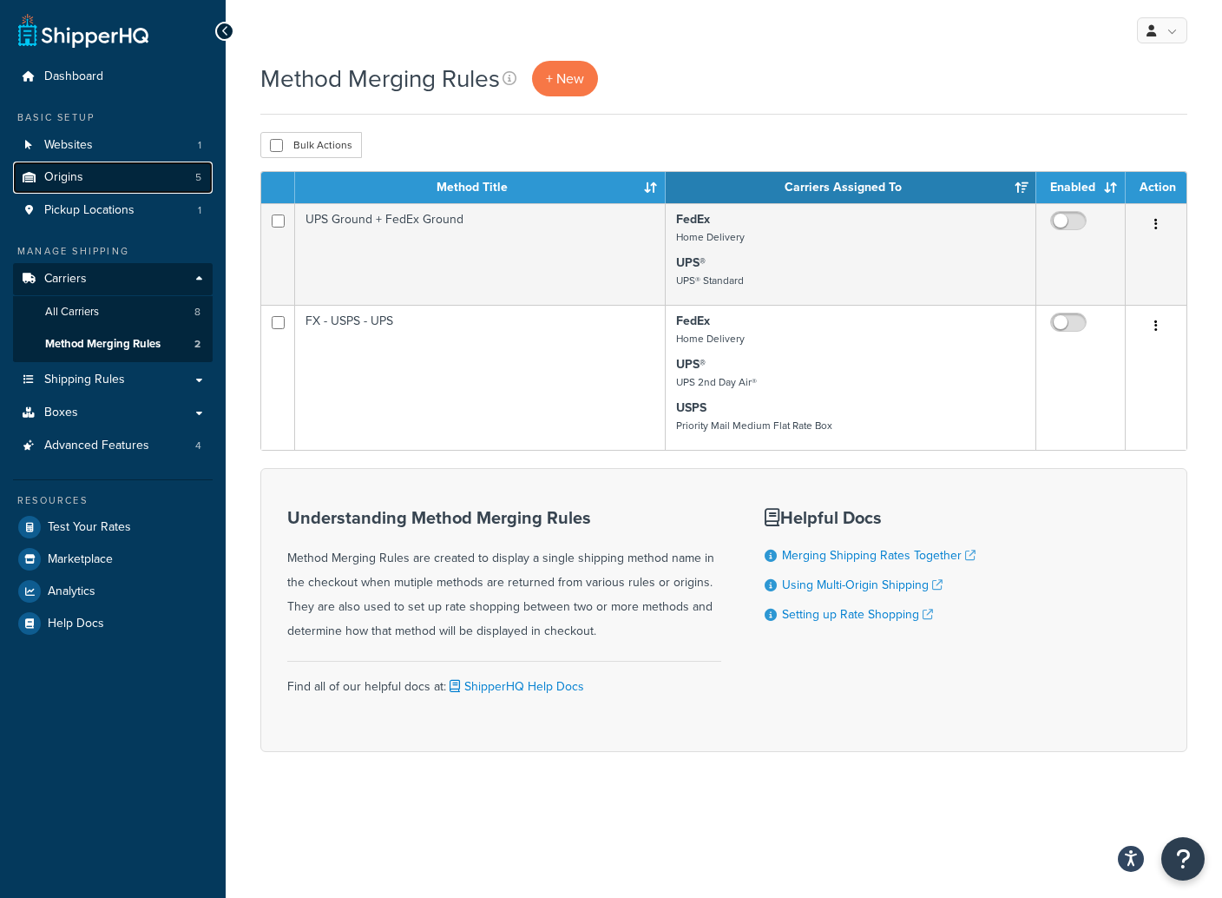
click at [61, 171] on span "Origins" at bounding box center [63, 177] width 39 height 15
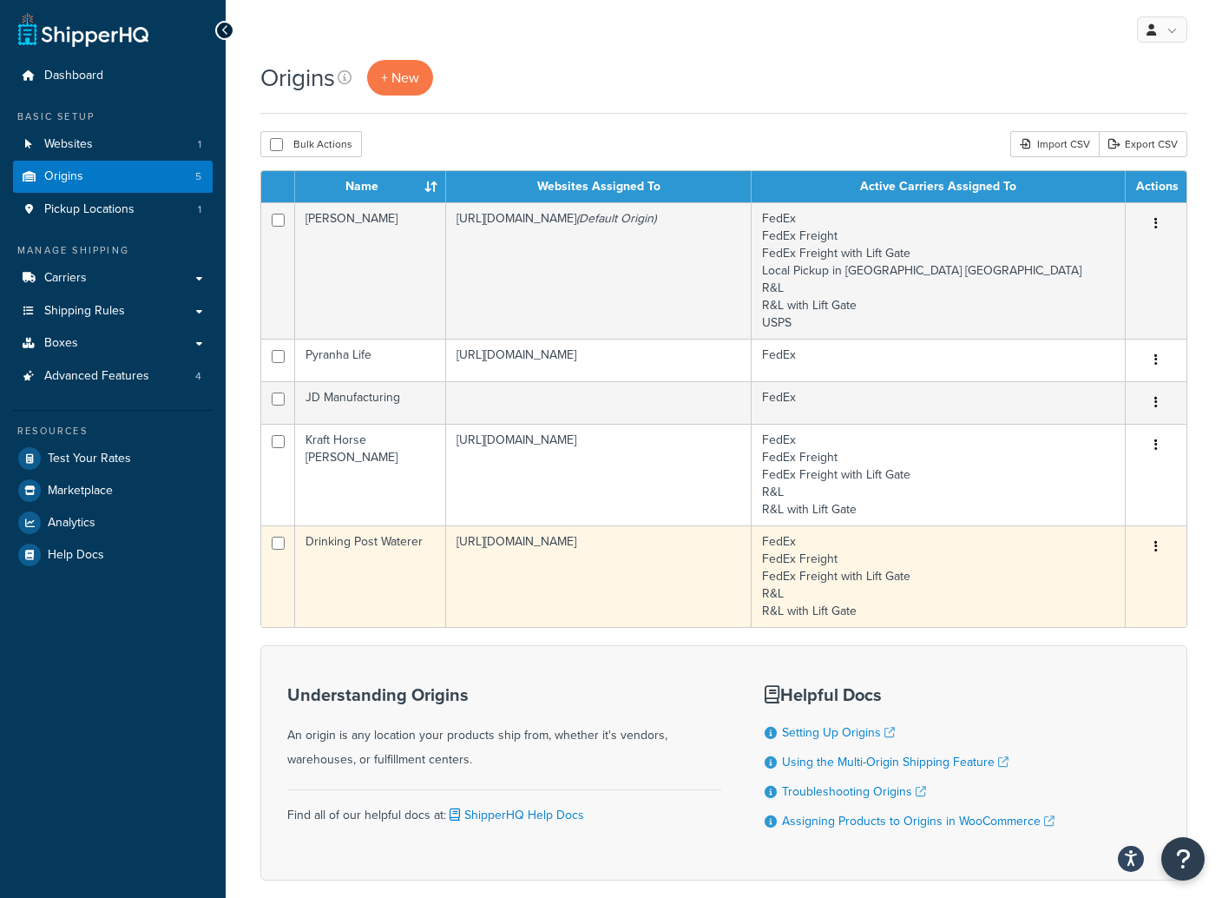
scroll to position [89, 0]
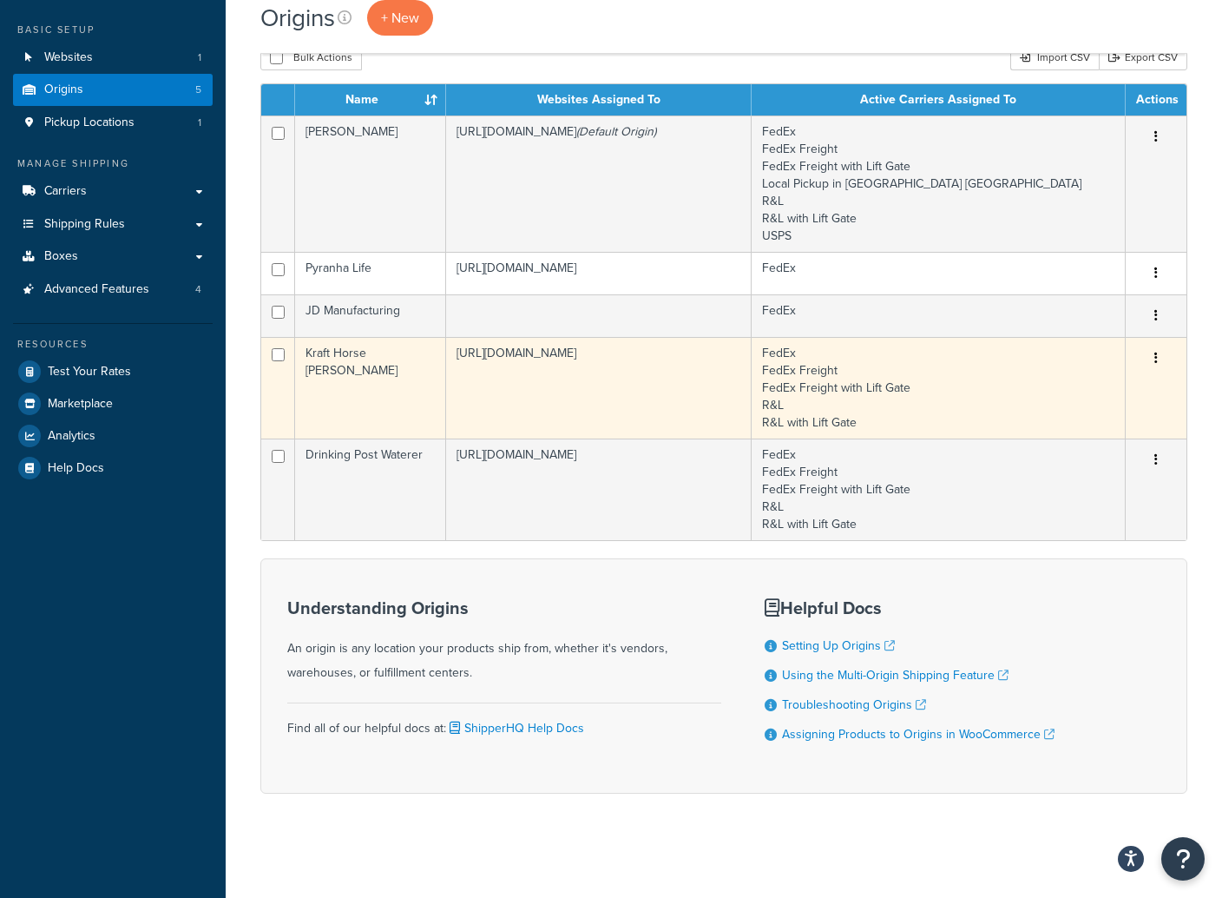
click at [370, 424] on td "Kraft Horse [PERSON_NAME]" at bounding box center [370, 388] width 151 height 102
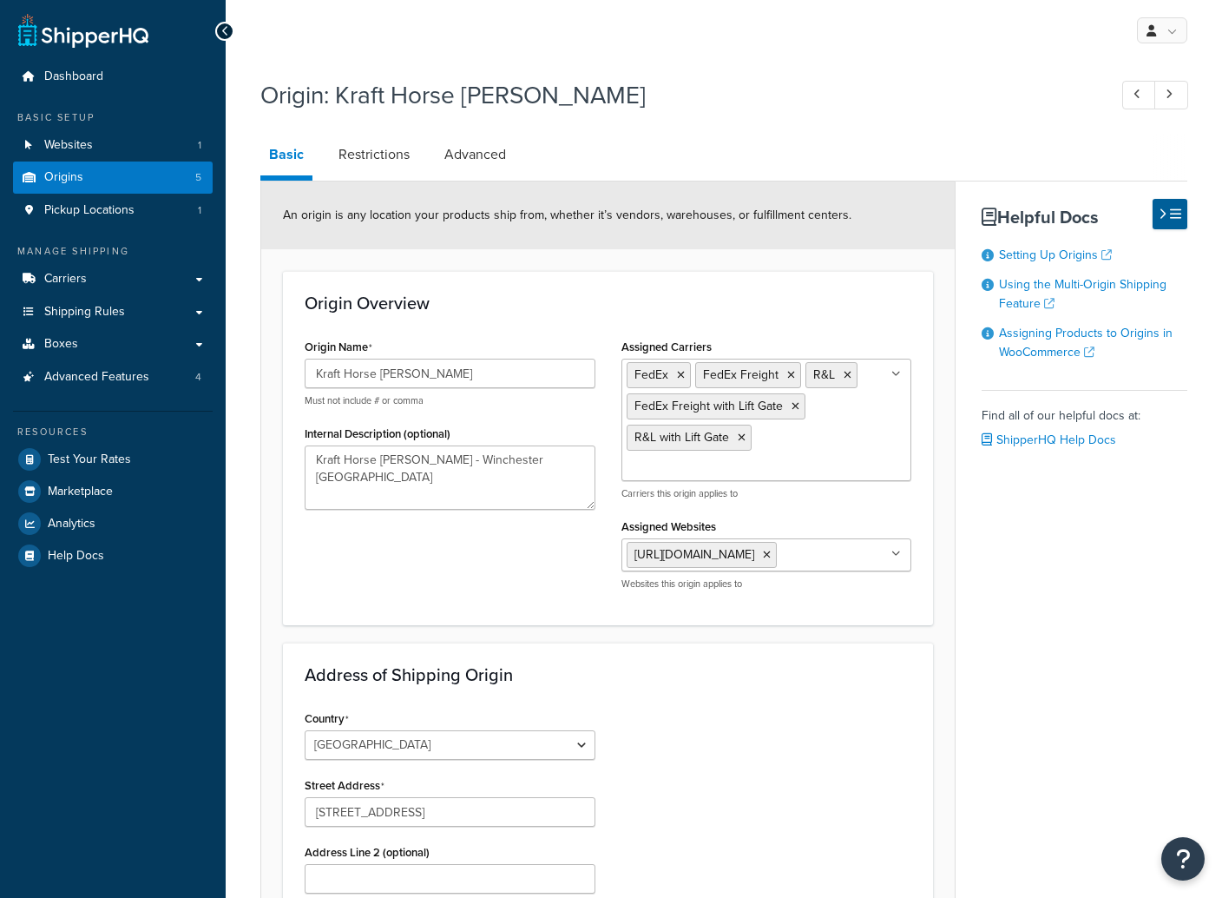
select select "17"
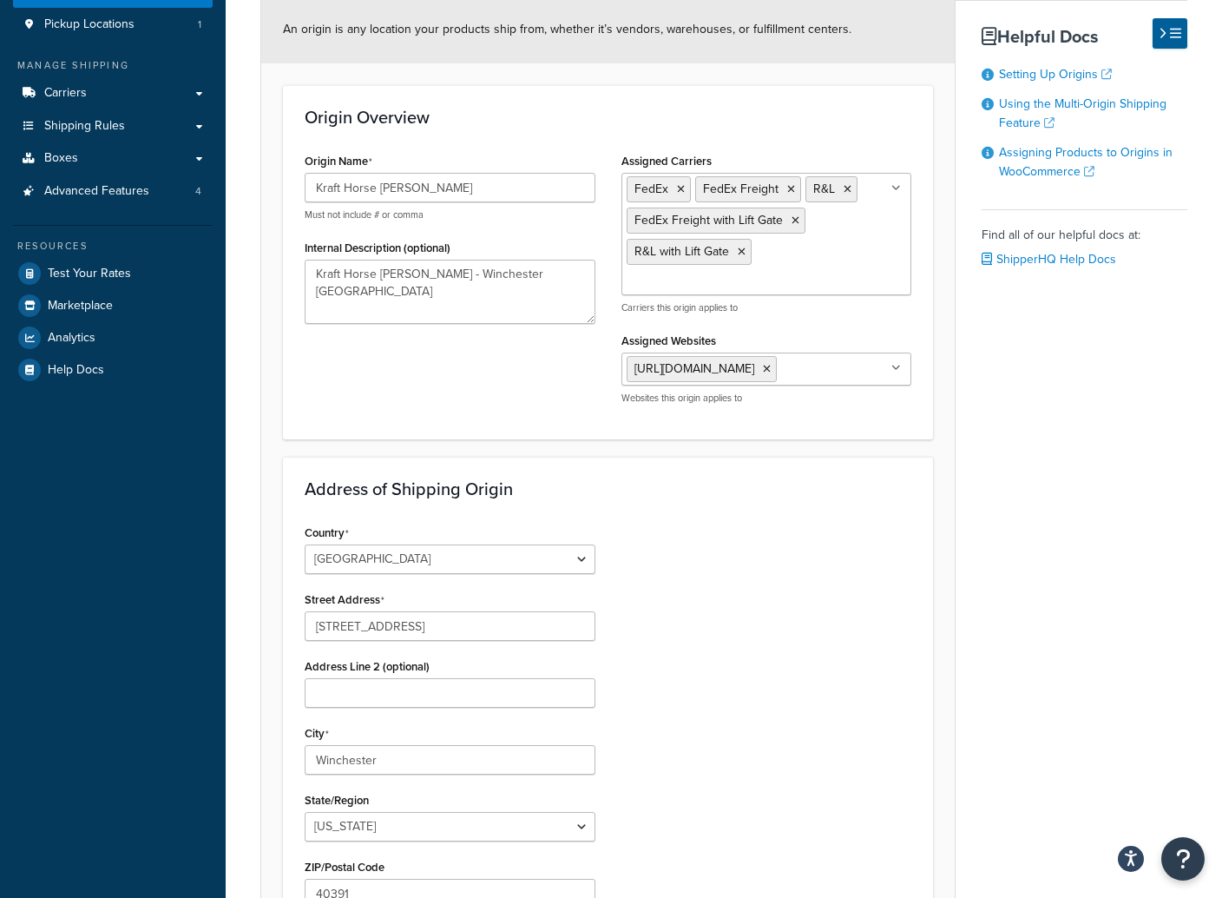
scroll to position [181, 0]
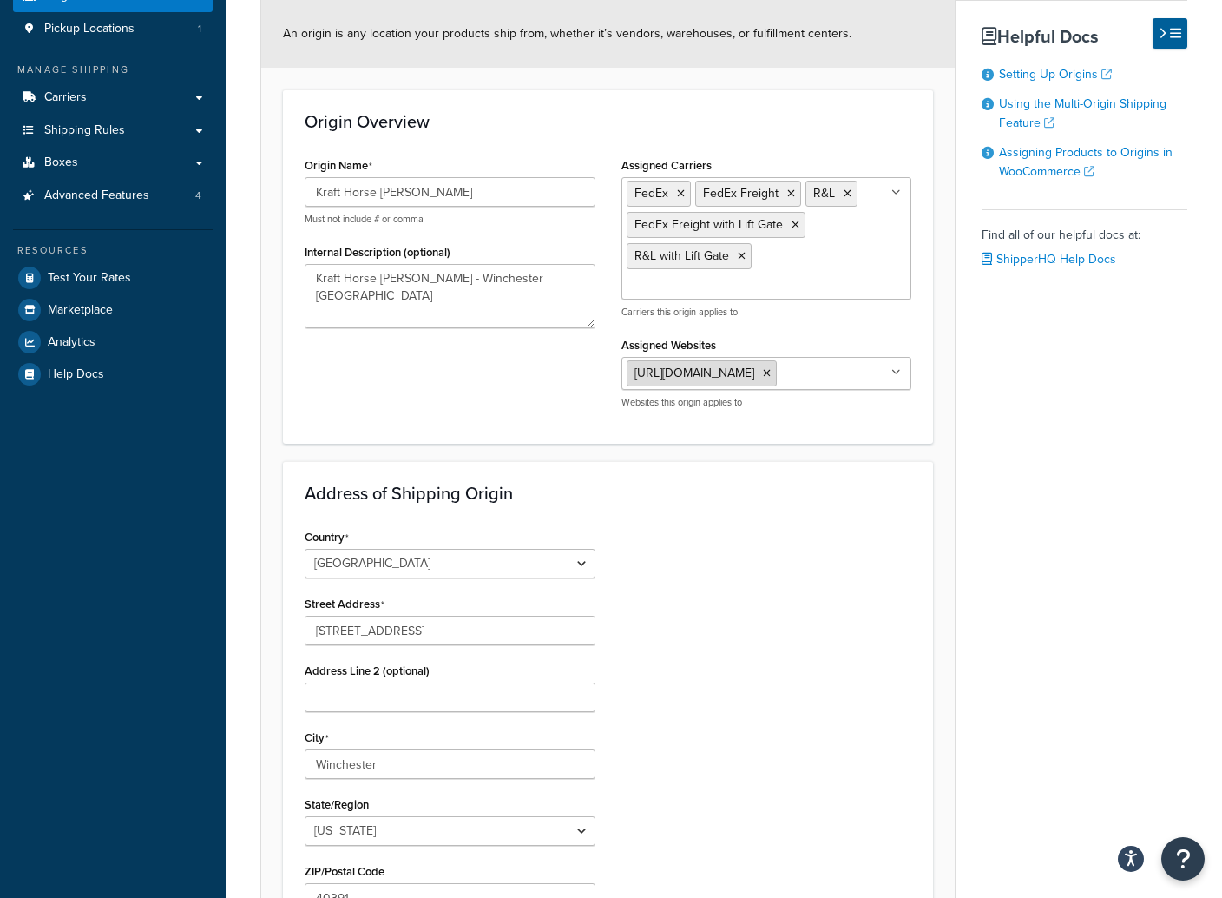
click at [771, 373] on icon at bounding box center [767, 373] width 8 height 10
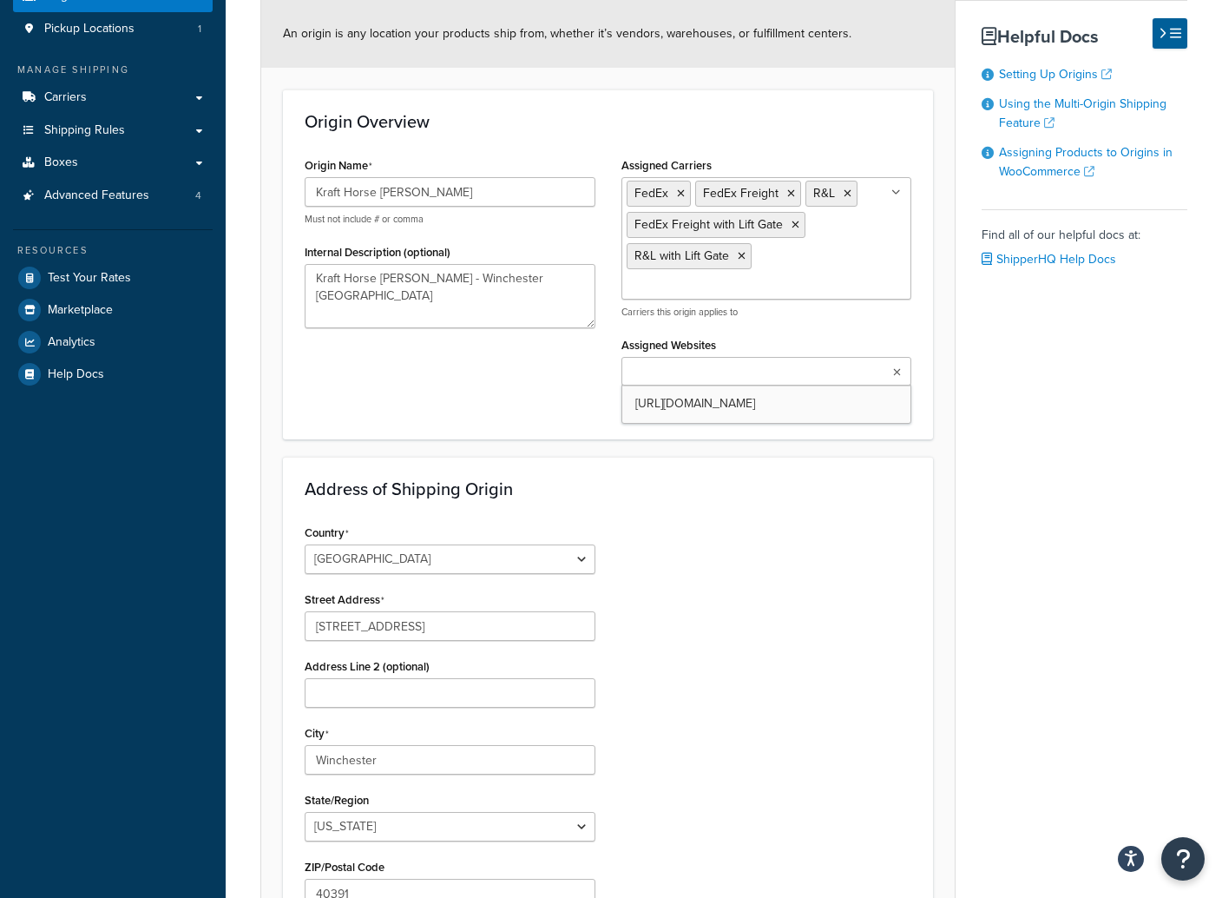
scroll to position [182, 0]
click at [476, 390] on div "Origin Name Kraft Horse Walker Must not include # or comma Internal Description…" at bounding box center [608, 284] width 633 height 265
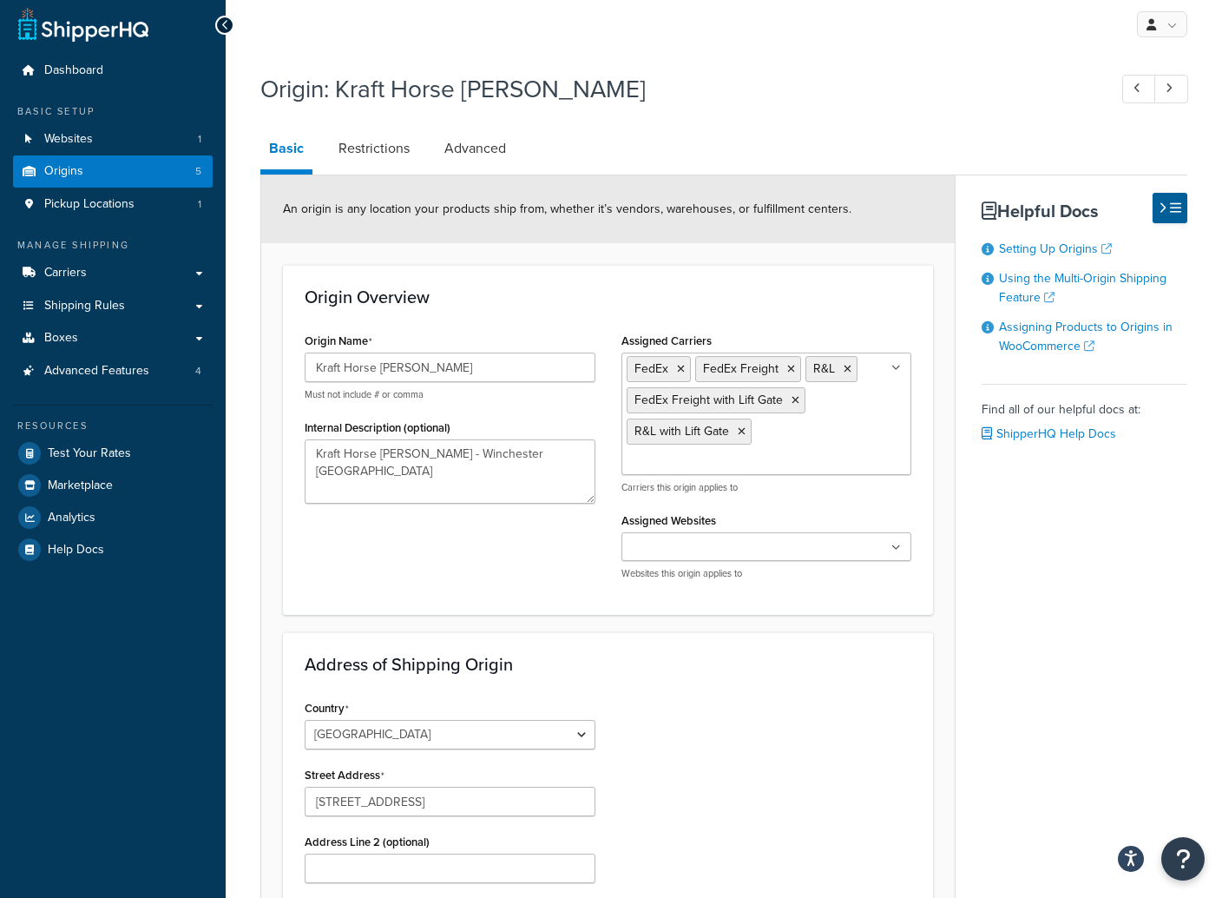
scroll to position [0, 0]
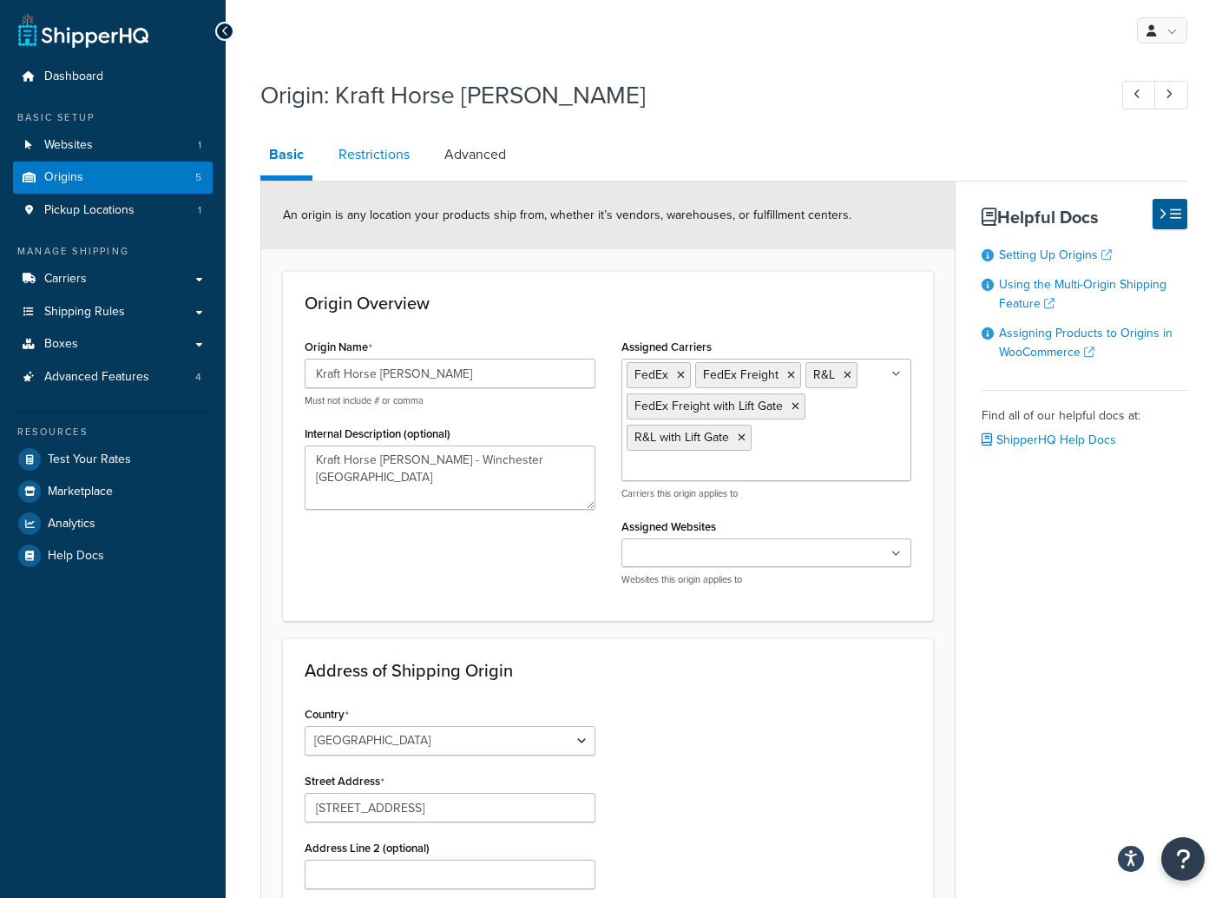
click at [360, 149] on link "Restrictions" at bounding box center [374, 155] width 89 height 42
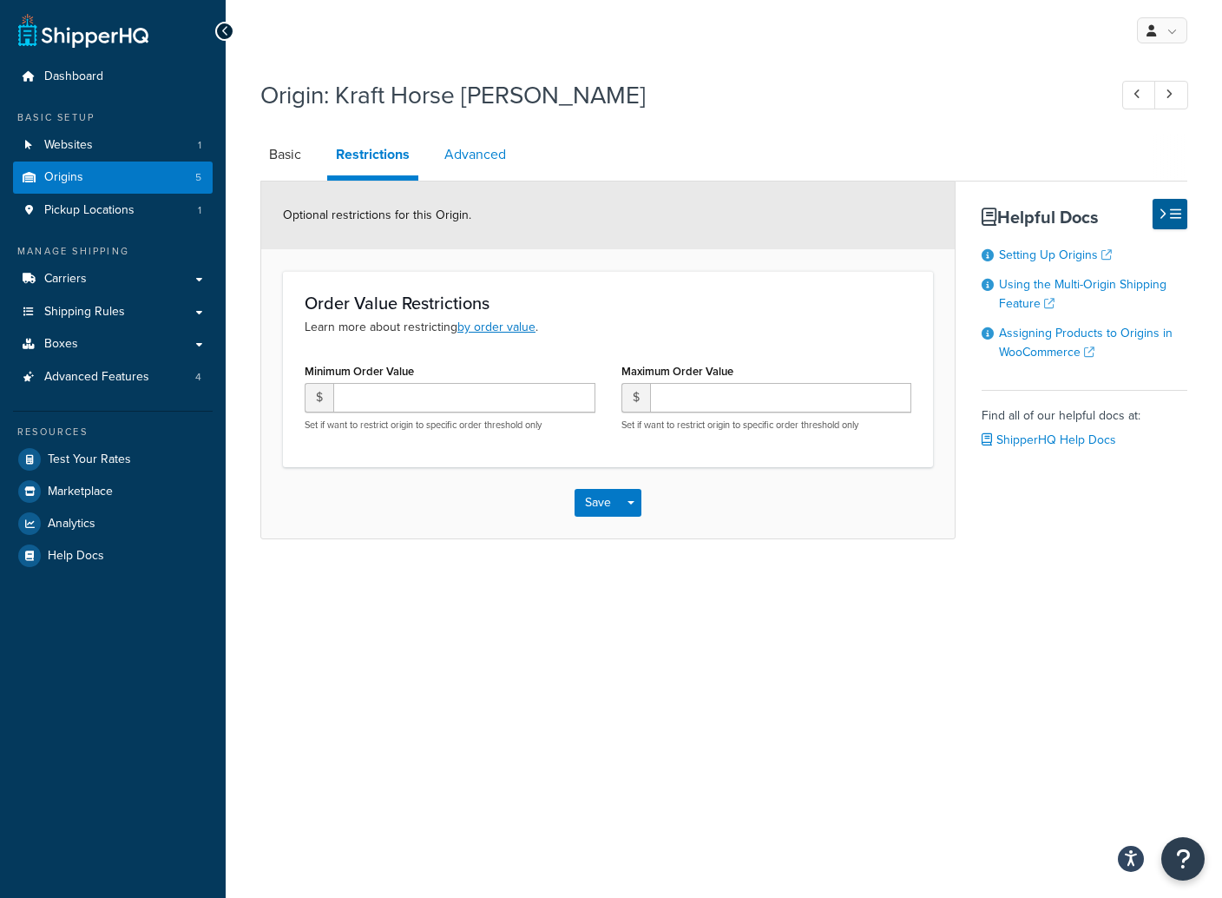
click at [472, 154] on link "Advanced" at bounding box center [475, 155] width 79 height 42
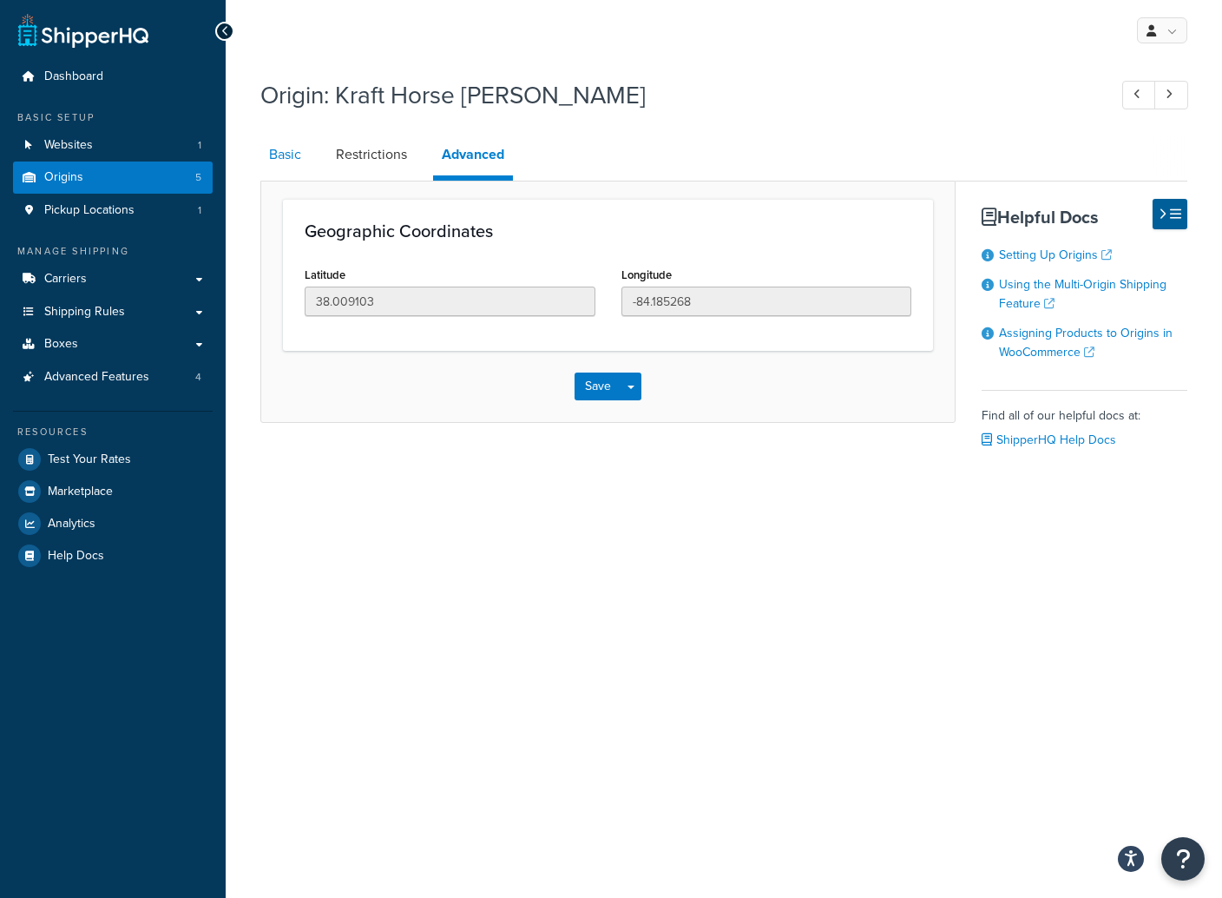
click at [269, 152] on link "Basic" at bounding box center [284, 155] width 49 height 42
select select "17"
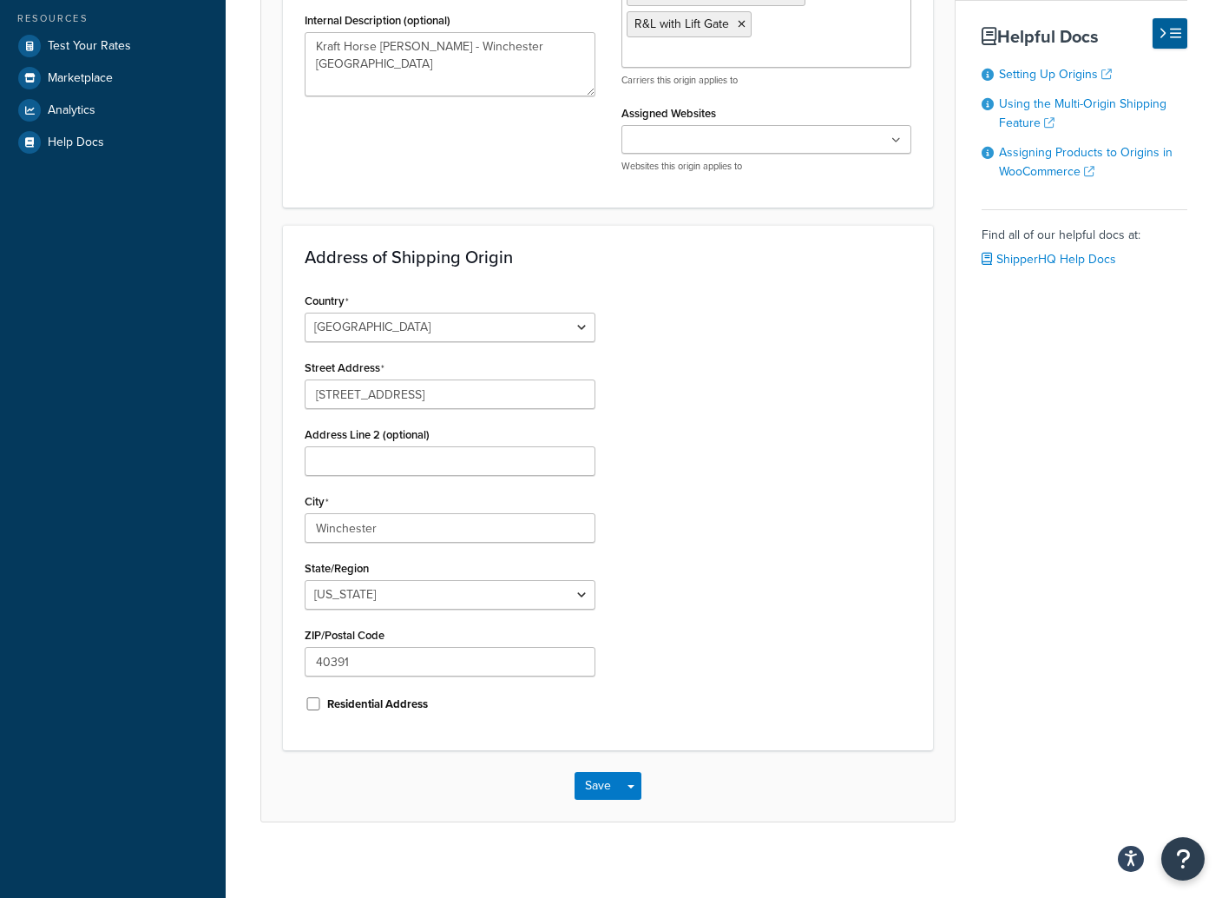
scroll to position [424, 0]
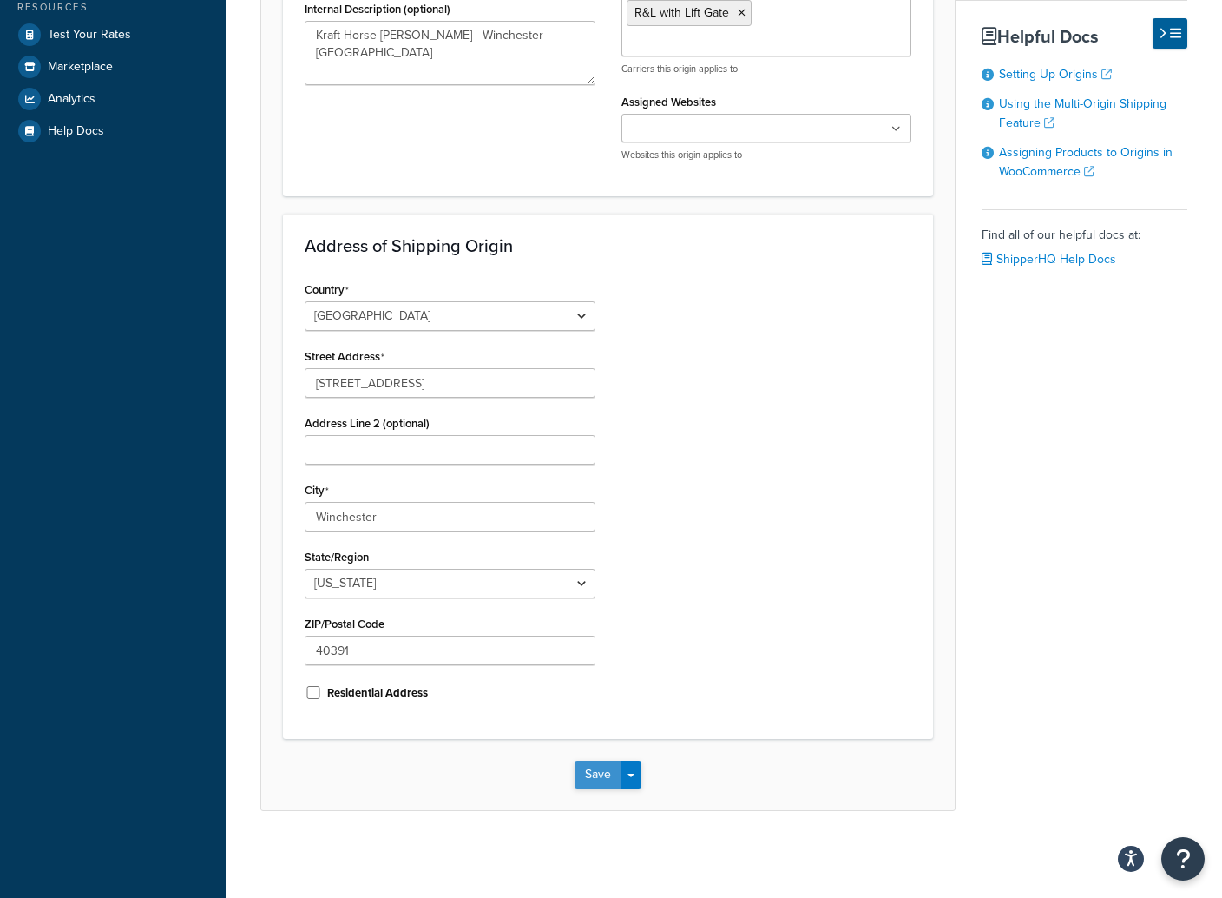
click at [602, 778] on button "Save" at bounding box center [598, 774] width 47 height 28
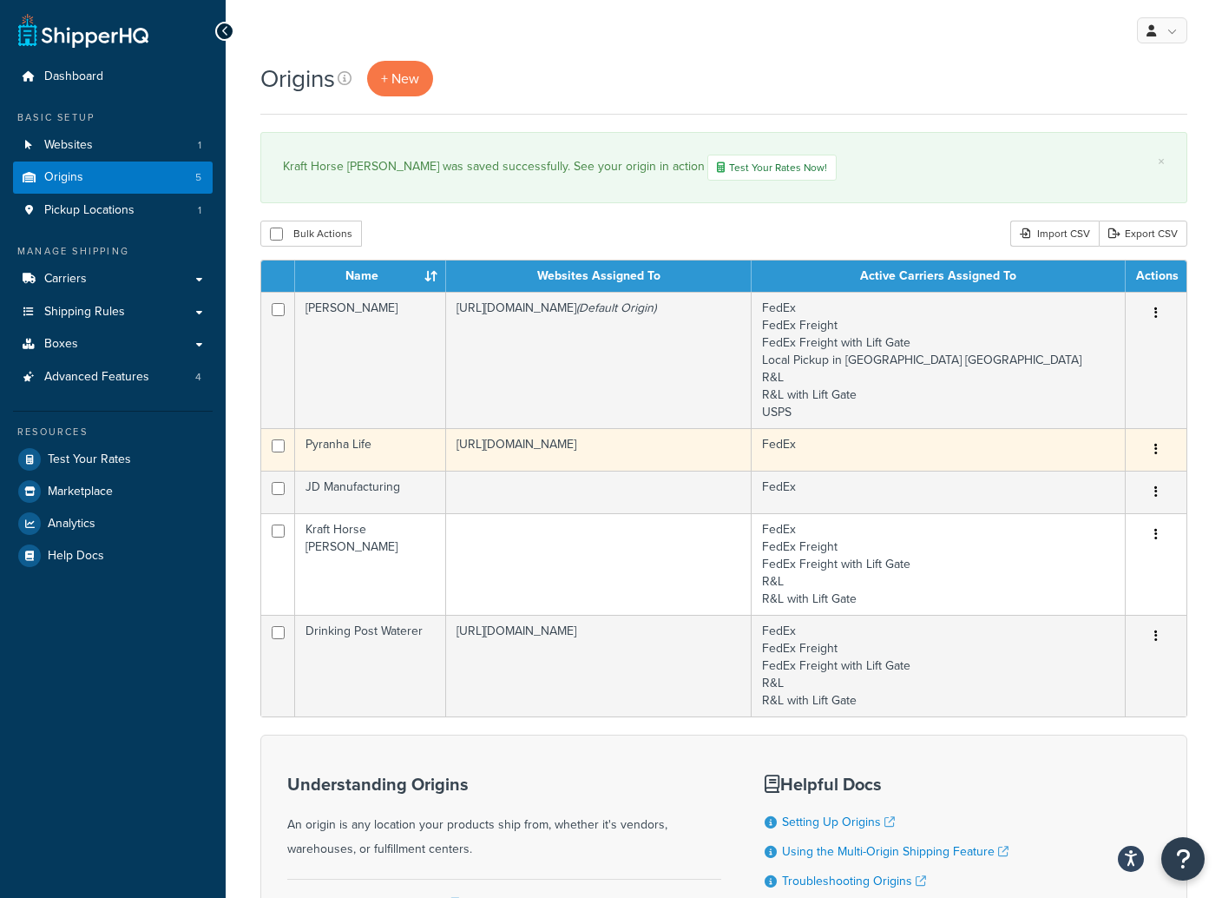
click at [1157, 450] on icon "button" at bounding box center [1155, 449] width 3 height 12
click at [1071, 483] on link "Edit" at bounding box center [1098, 482] width 137 height 36
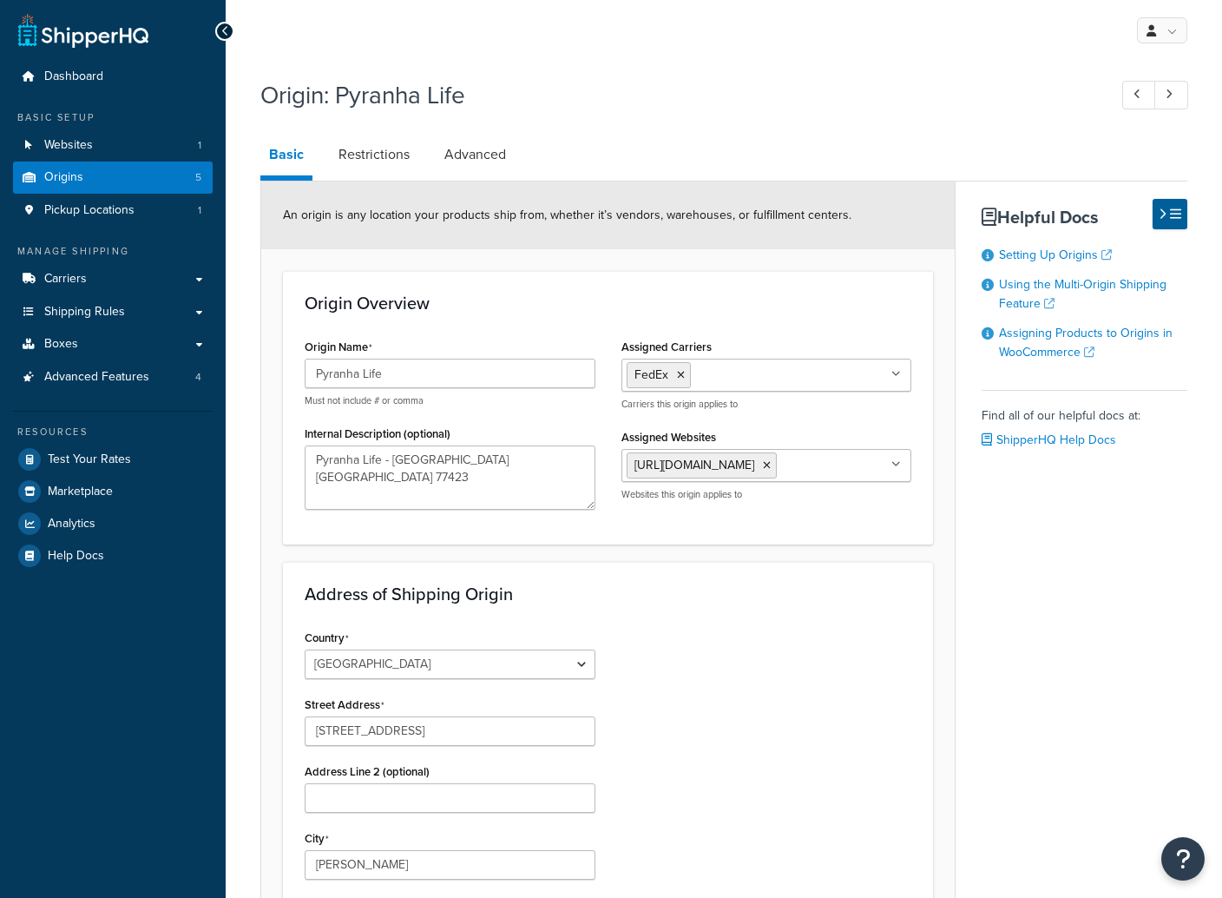
select select "43"
click at [771, 468] on icon at bounding box center [767, 465] width 8 height 10
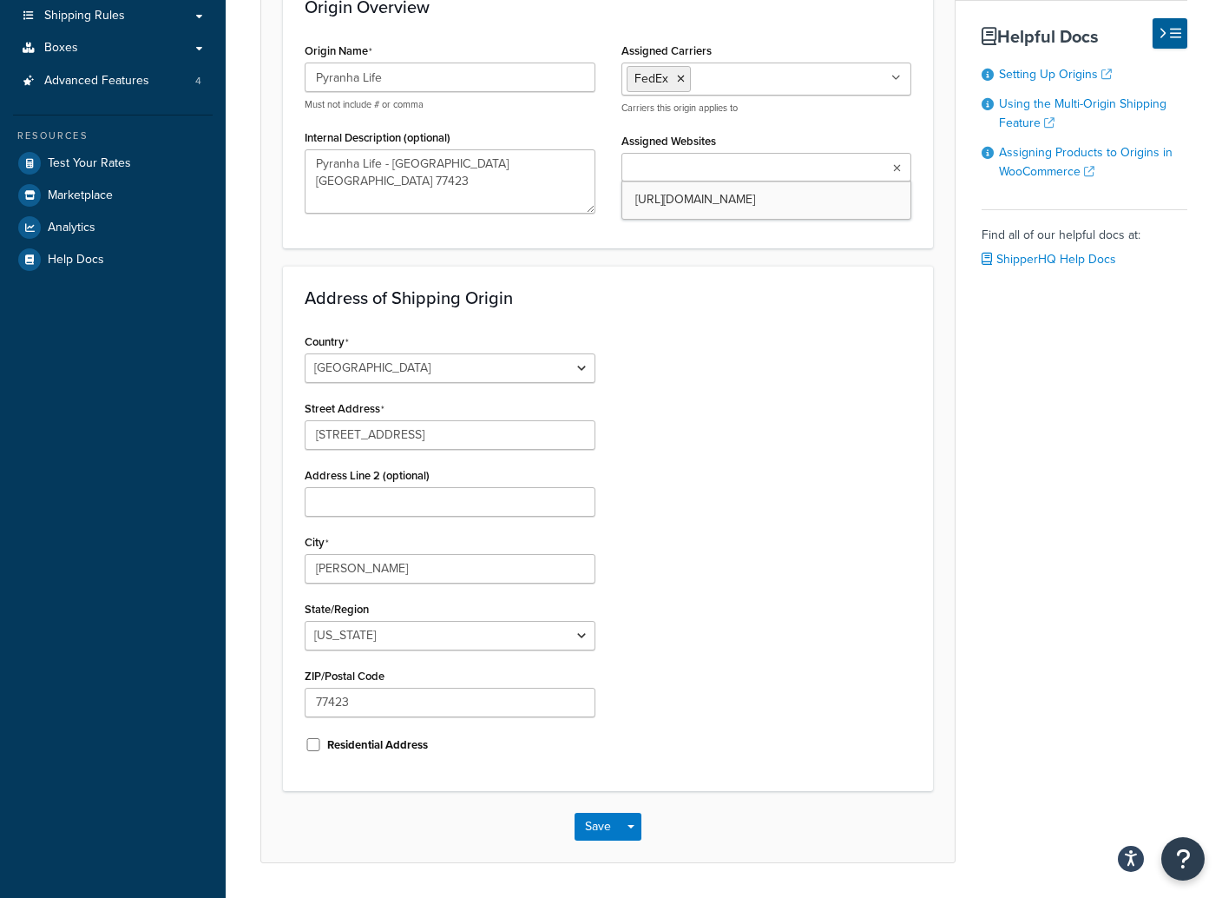
scroll to position [348, 0]
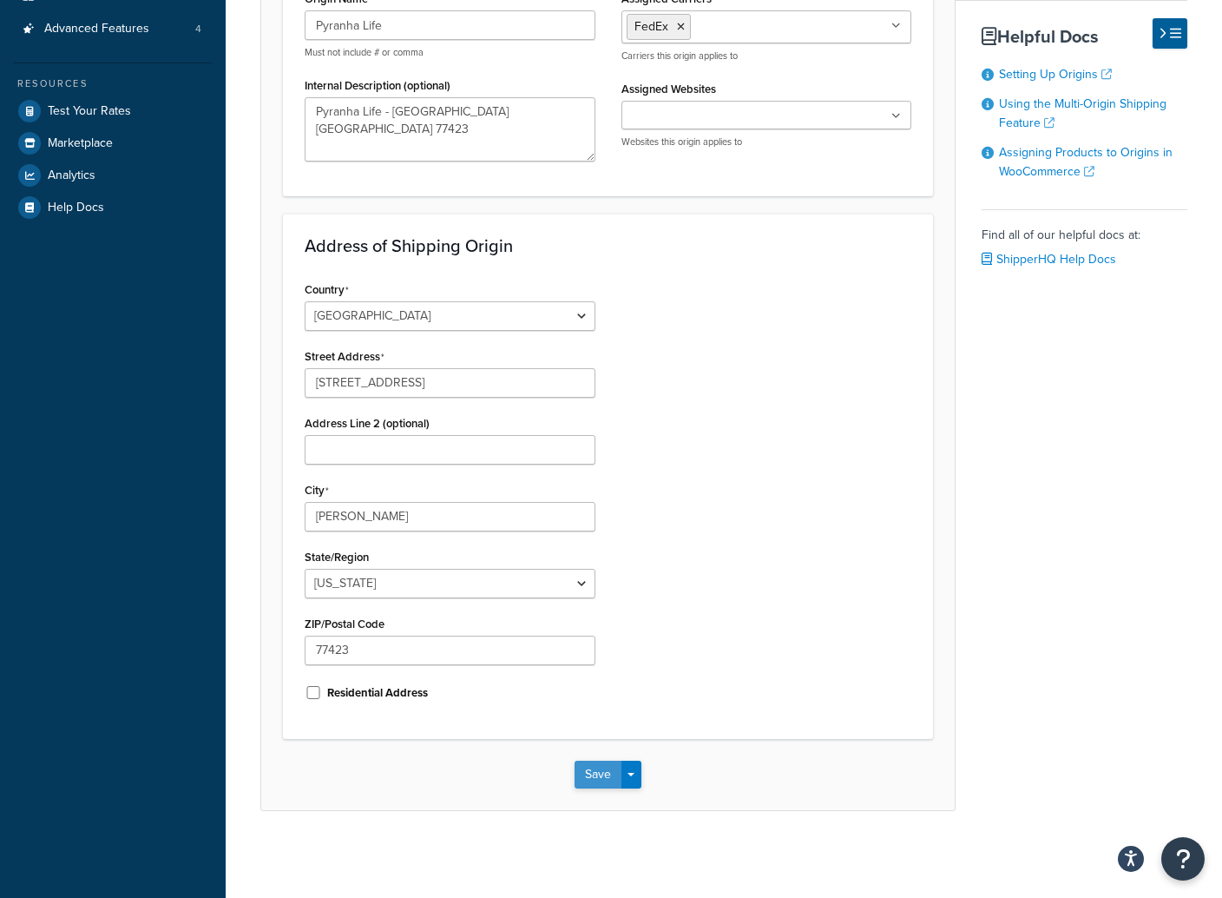
click at [608, 779] on button "Save" at bounding box center [598, 774] width 47 height 28
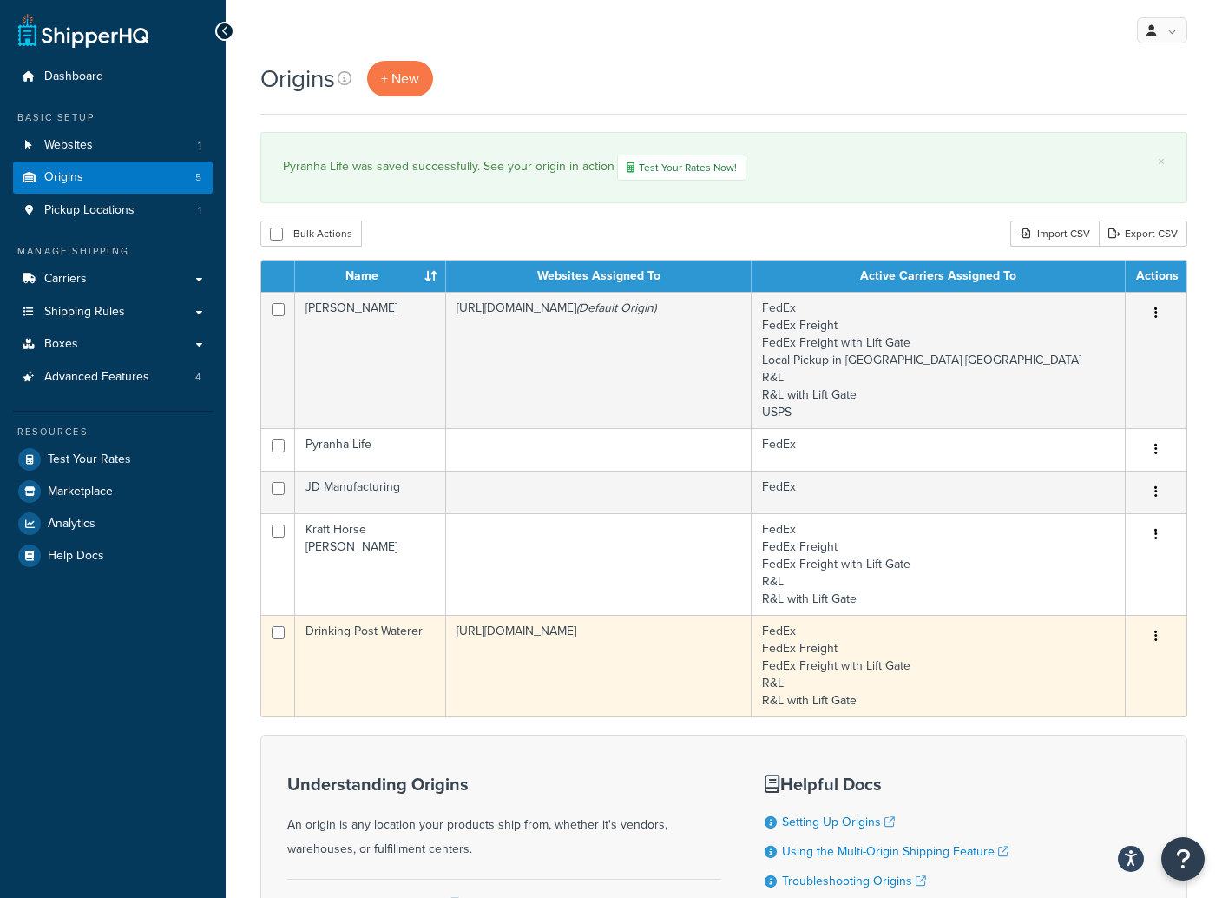
click at [1157, 635] on icon "button" at bounding box center [1155, 635] width 3 height 12
click at [1086, 667] on link "Edit" at bounding box center [1098, 669] width 137 height 36
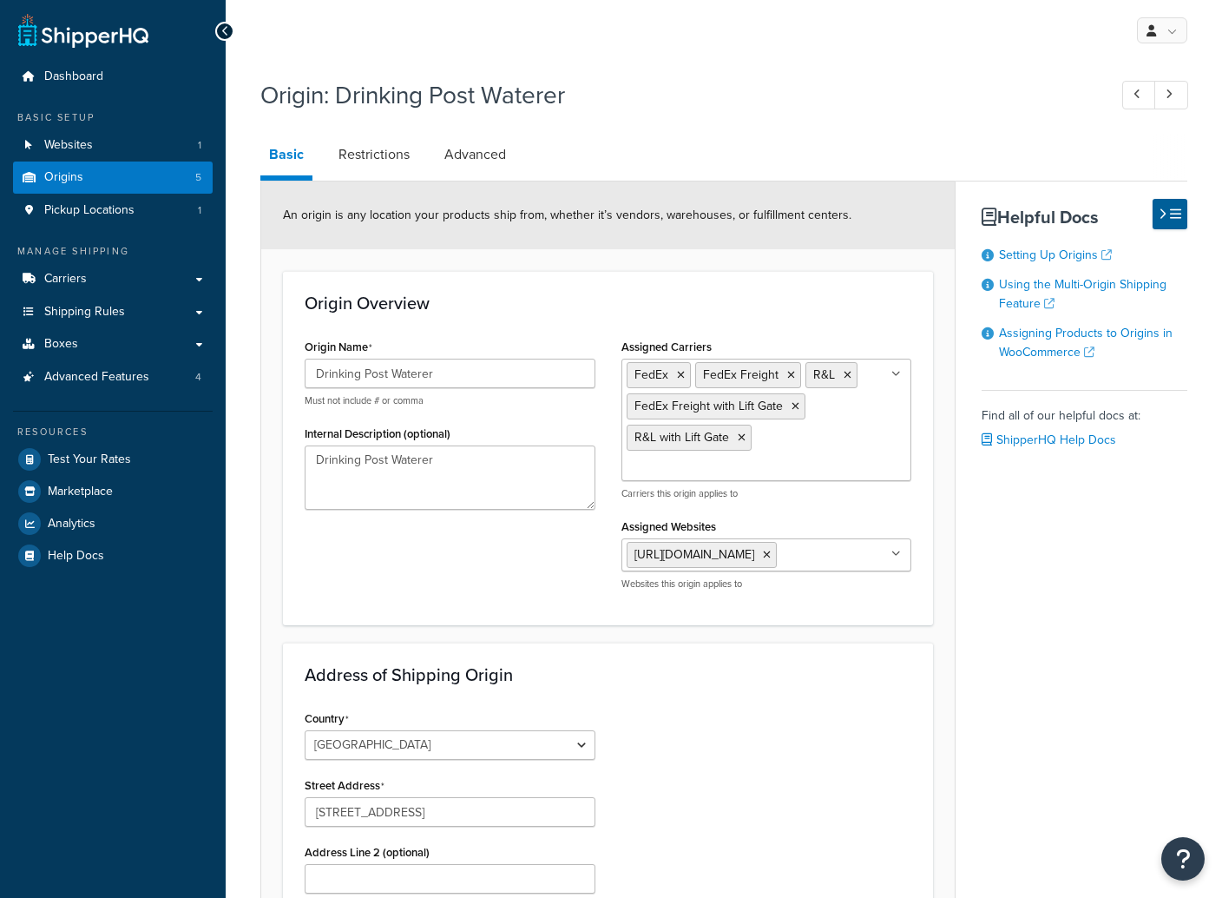
select select "6"
click at [771, 555] on icon at bounding box center [767, 554] width 8 height 10
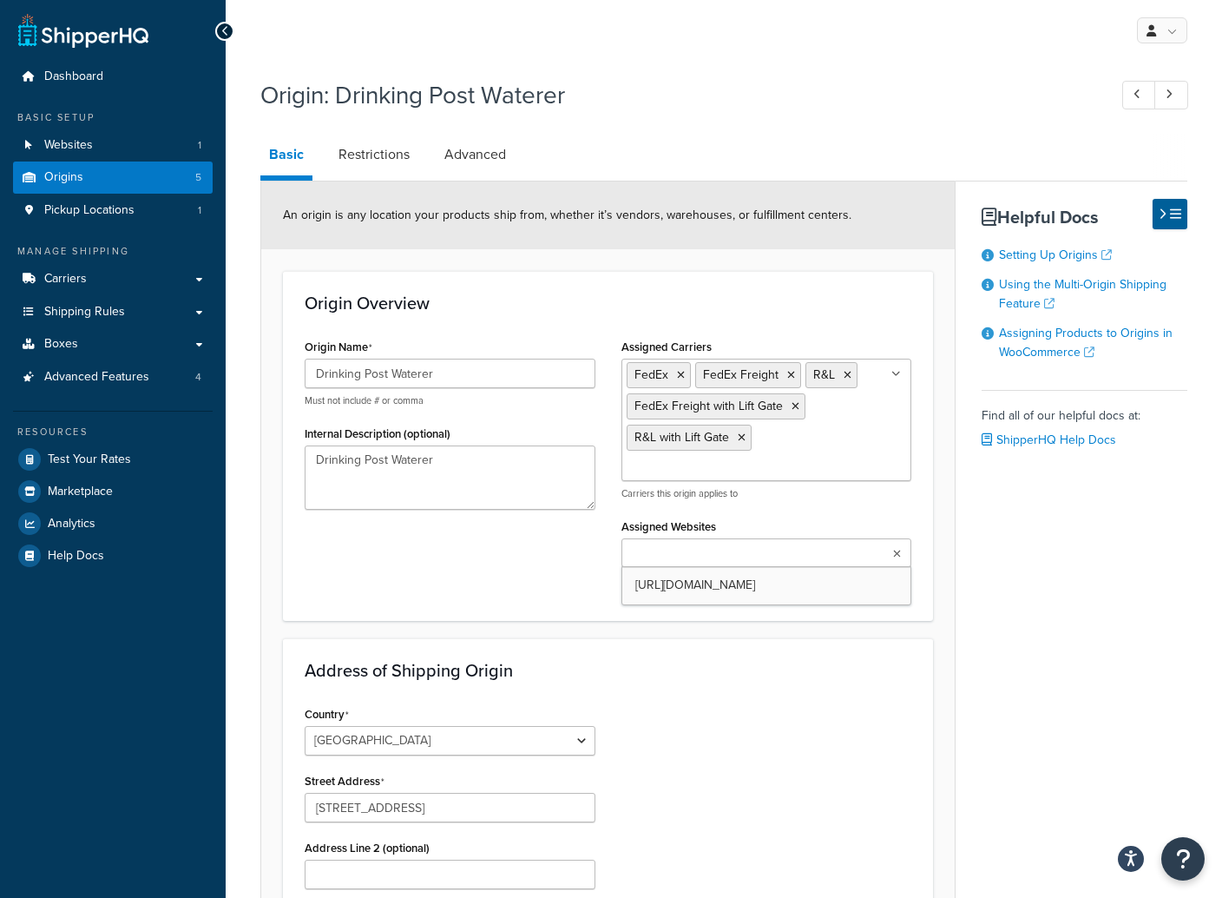
click at [1046, 604] on div "Basic Restrictions Advanced An origin is any location your products ship from, …" at bounding box center [723, 684] width 927 height 1101
click at [913, 82] on h1 "Origin: Drinking Post Waterer" at bounding box center [675, 95] width 830 height 34
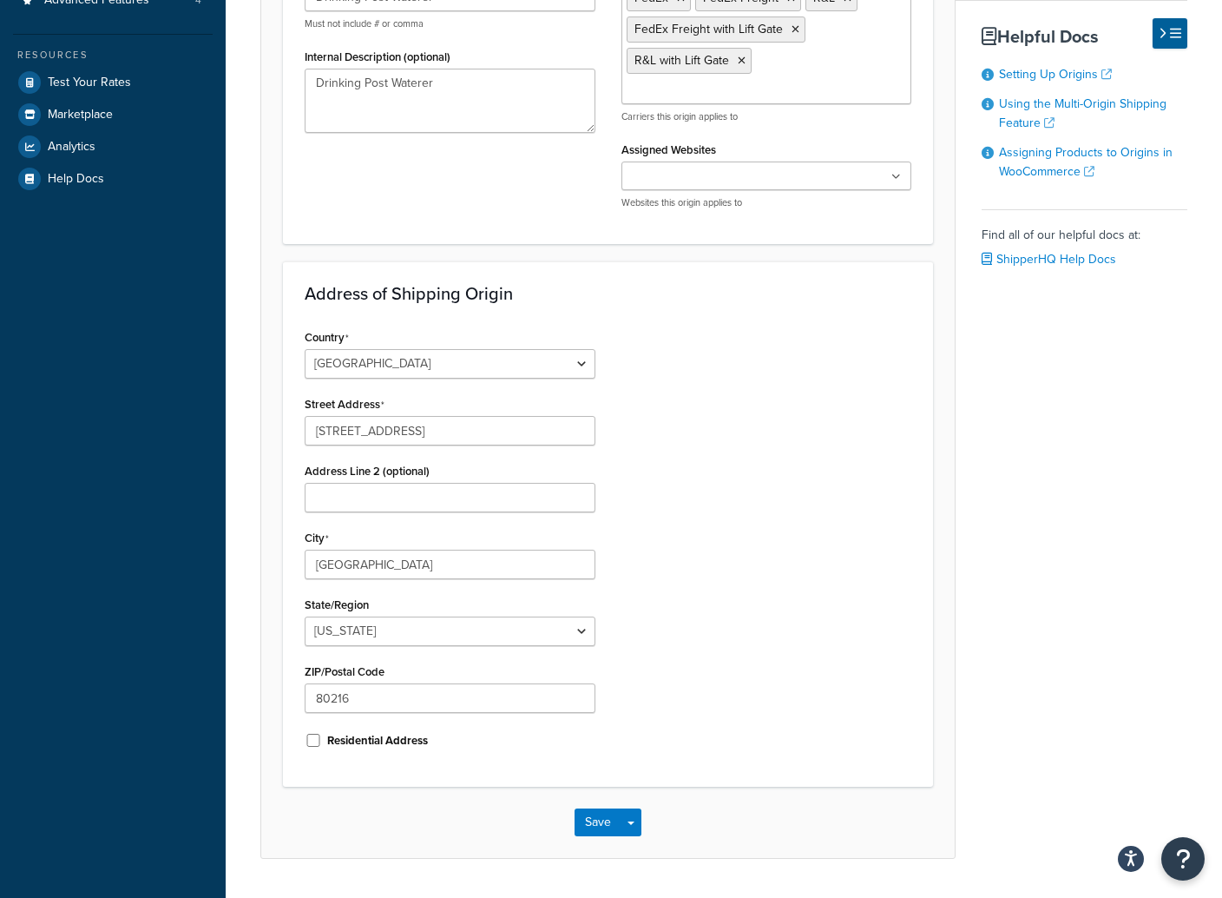
scroll to position [424, 0]
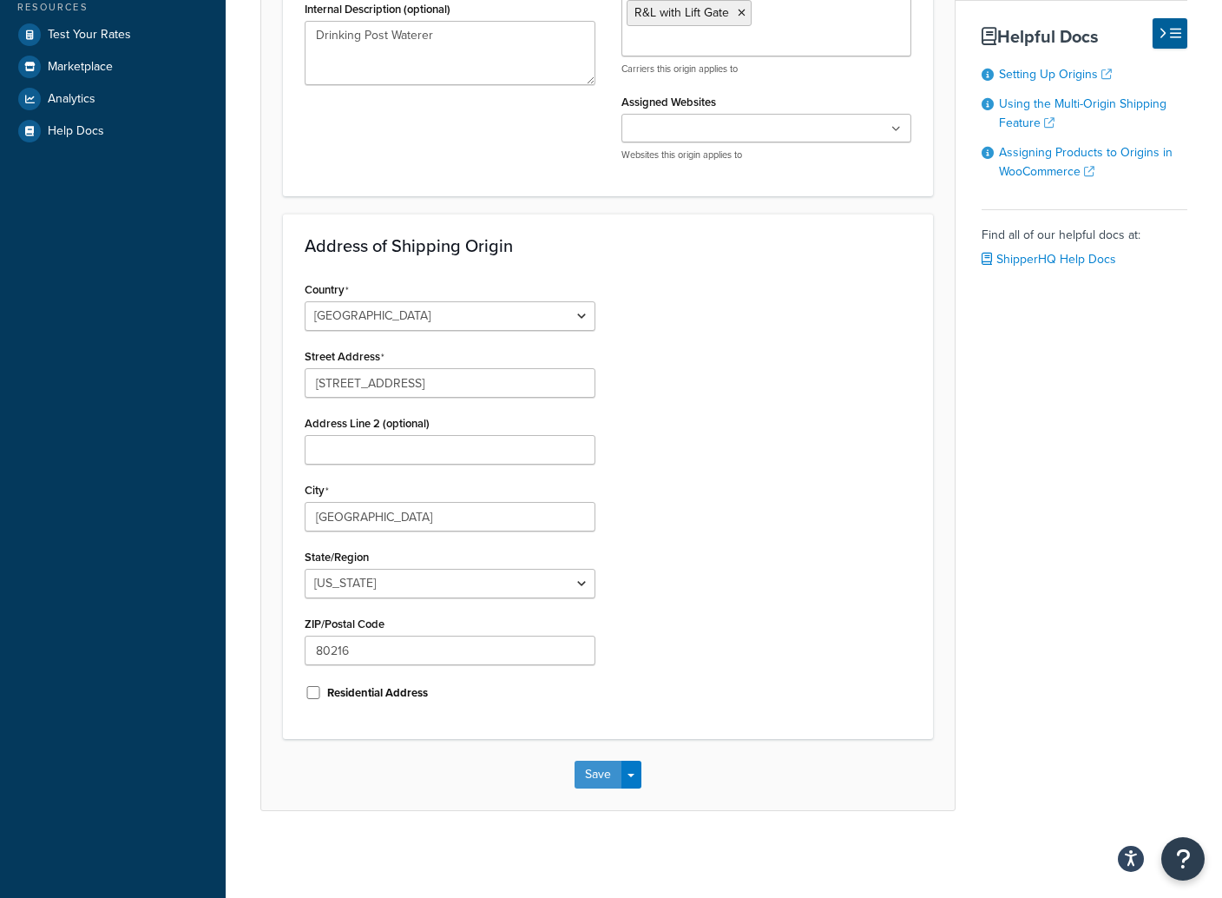
click at [596, 777] on button "Save" at bounding box center [598, 774] width 47 height 28
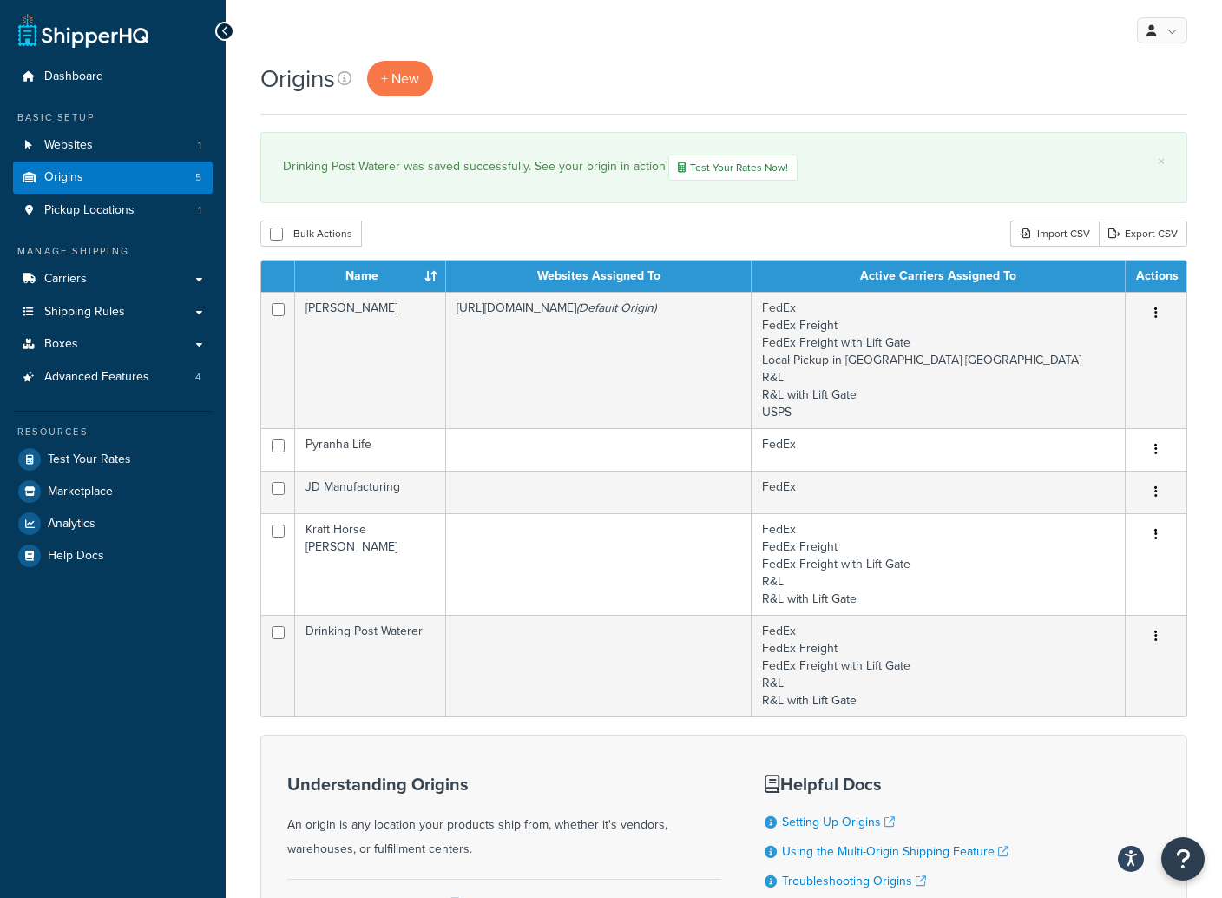
click at [157, 746] on div "Dashboard Basic Setup Websites 1 Origins 5 Pickup Locations 1 Manage Shipping C…" at bounding box center [113, 537] width 226 height 1074
